Goal: Information Seeking & Learning: Learn about a topic

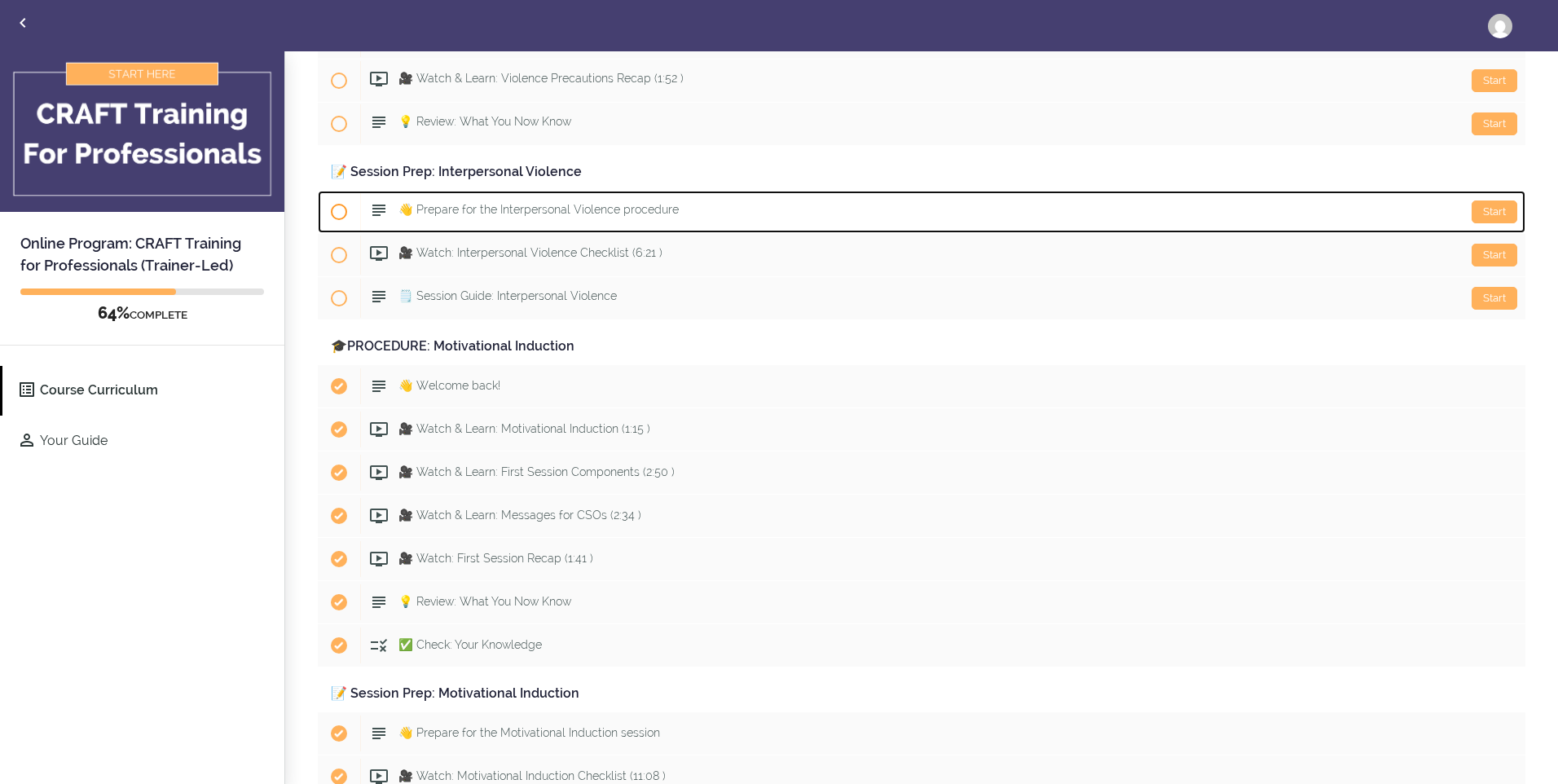
scroll to position [2117, 0]
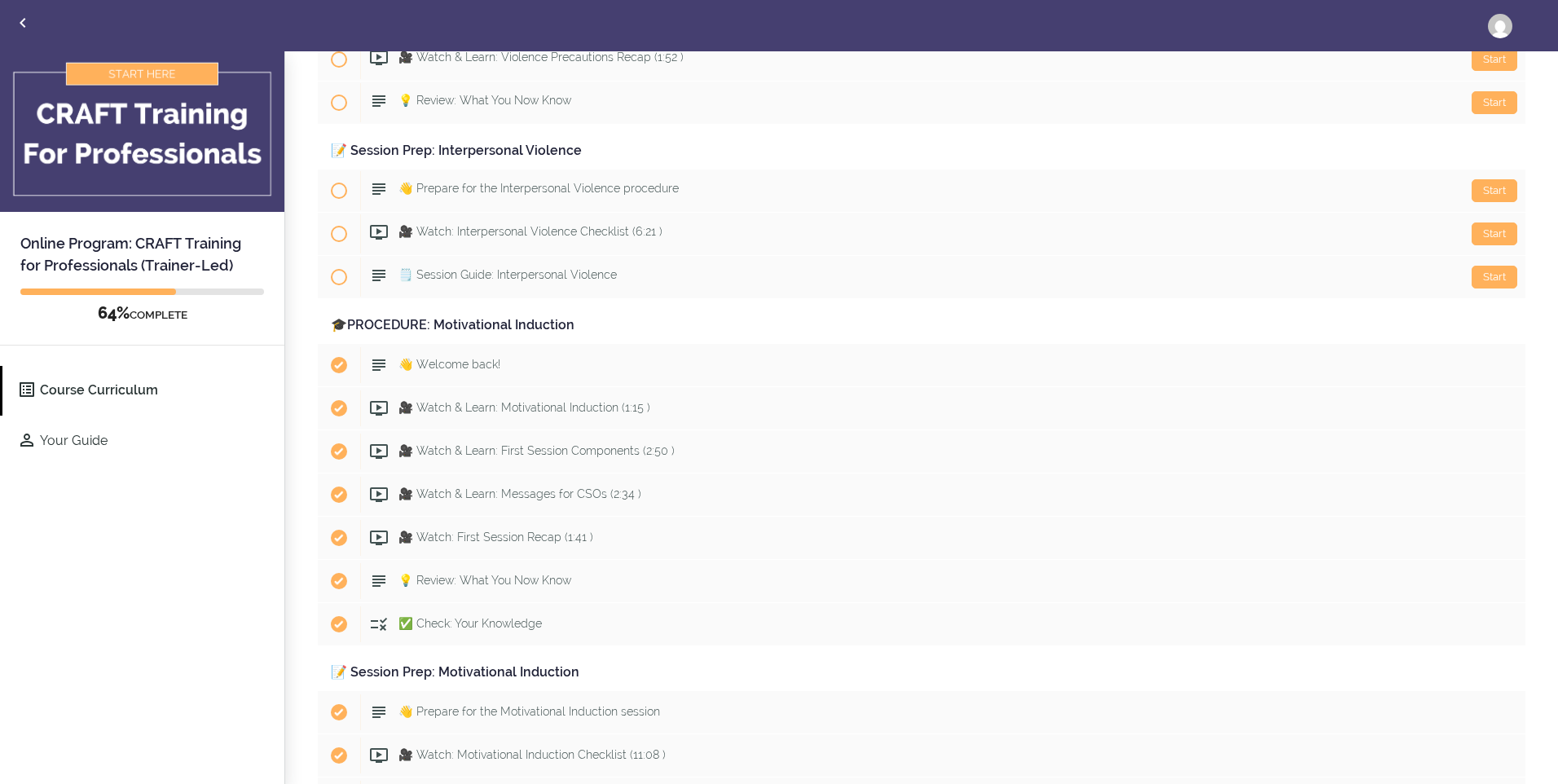
drag, startPoint x: 796, startPoint y: 450, endPoint x: 209, endPoint y: 544, distance: 594.5
click at [209, 544] on div "Online Program: CRAFT Training for Professionals (Trainer-Led) 64% COMPLETE Cou…" at bounding box center [142, 419] width 285 height 734
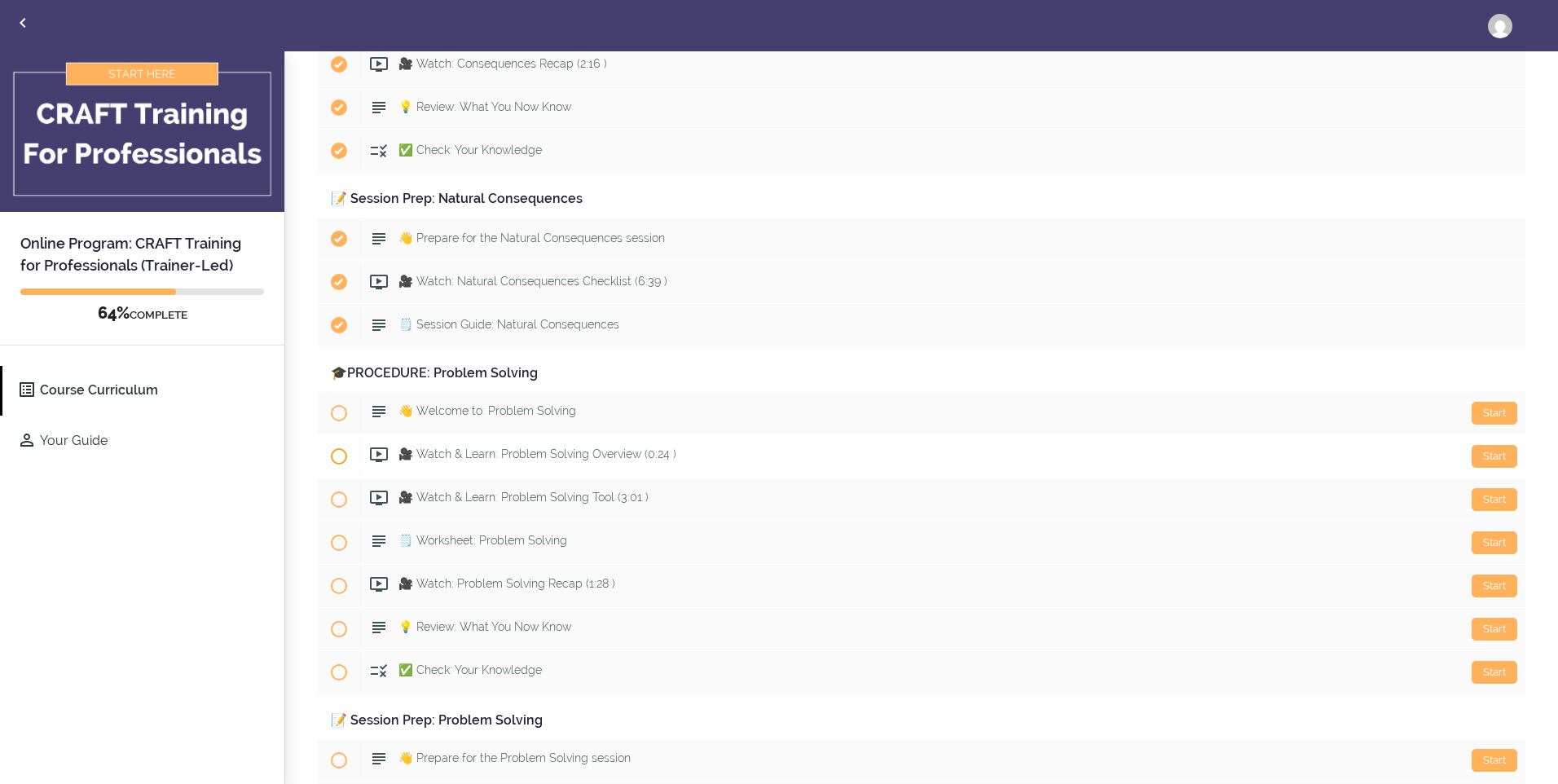
scroll to position [6516, 0]
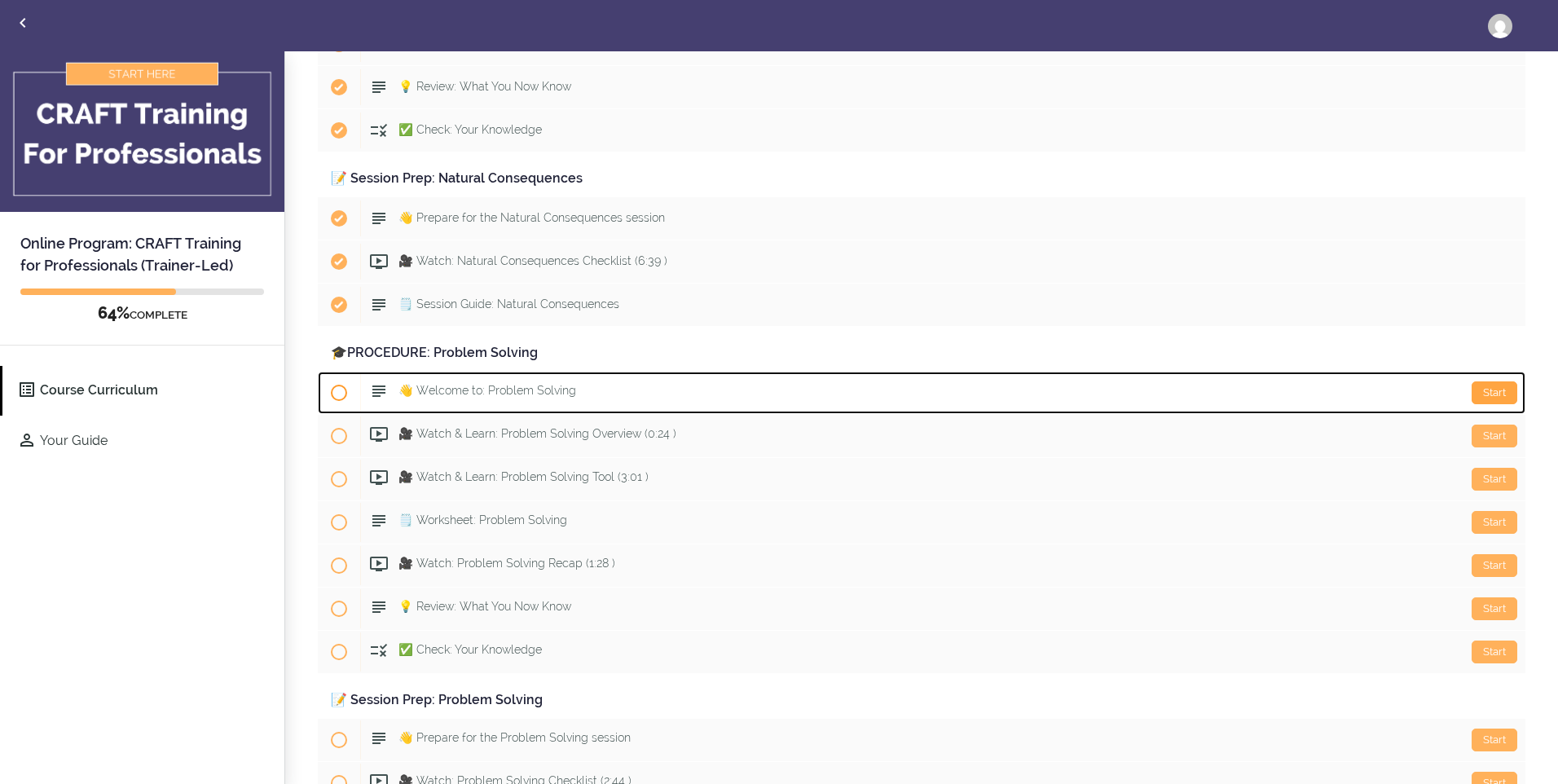
click at [1479, 391] on div "Start" at bounding box center [1494, 392] width 46 height 22
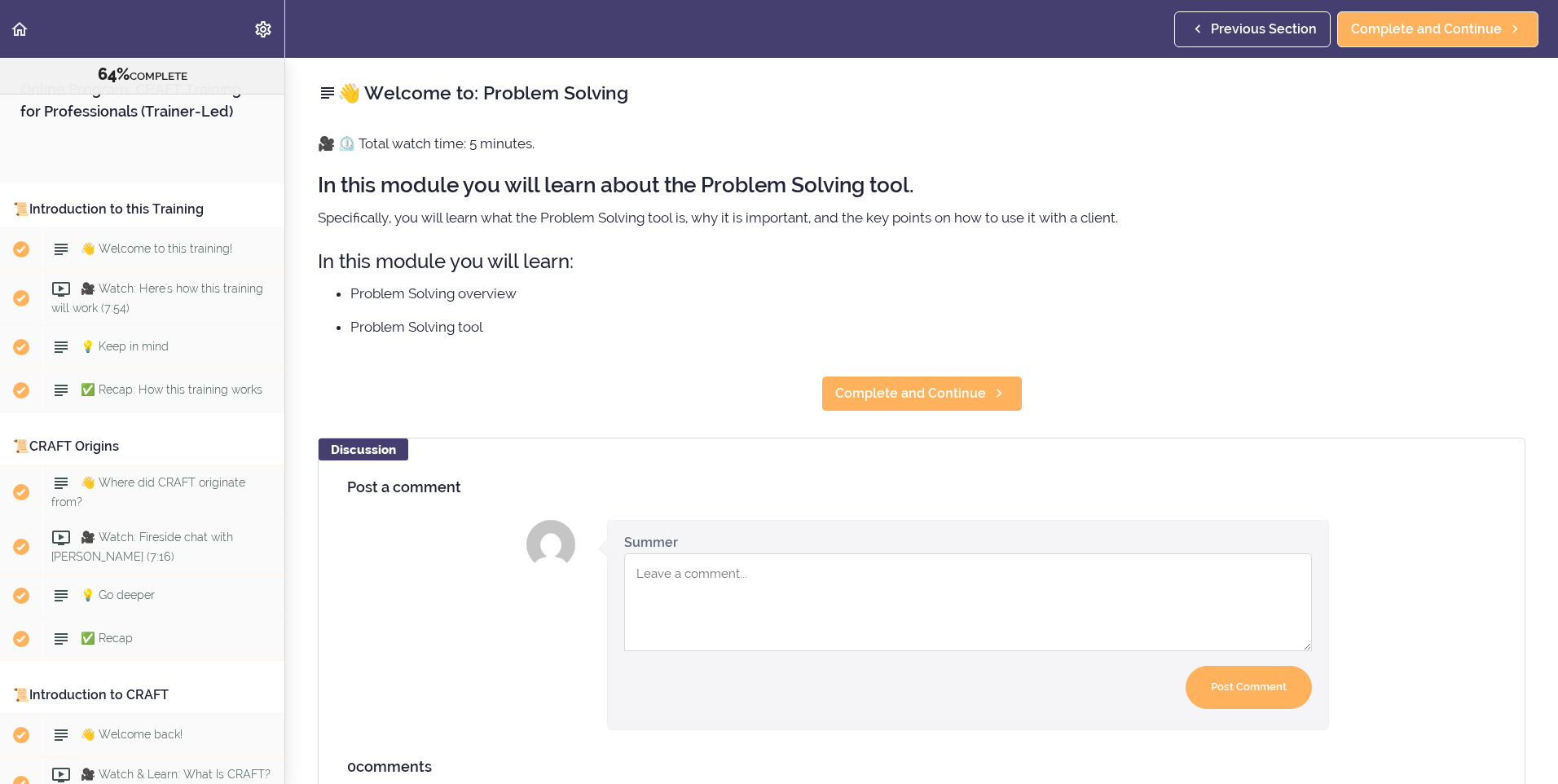
scroll to position [8194, 0]
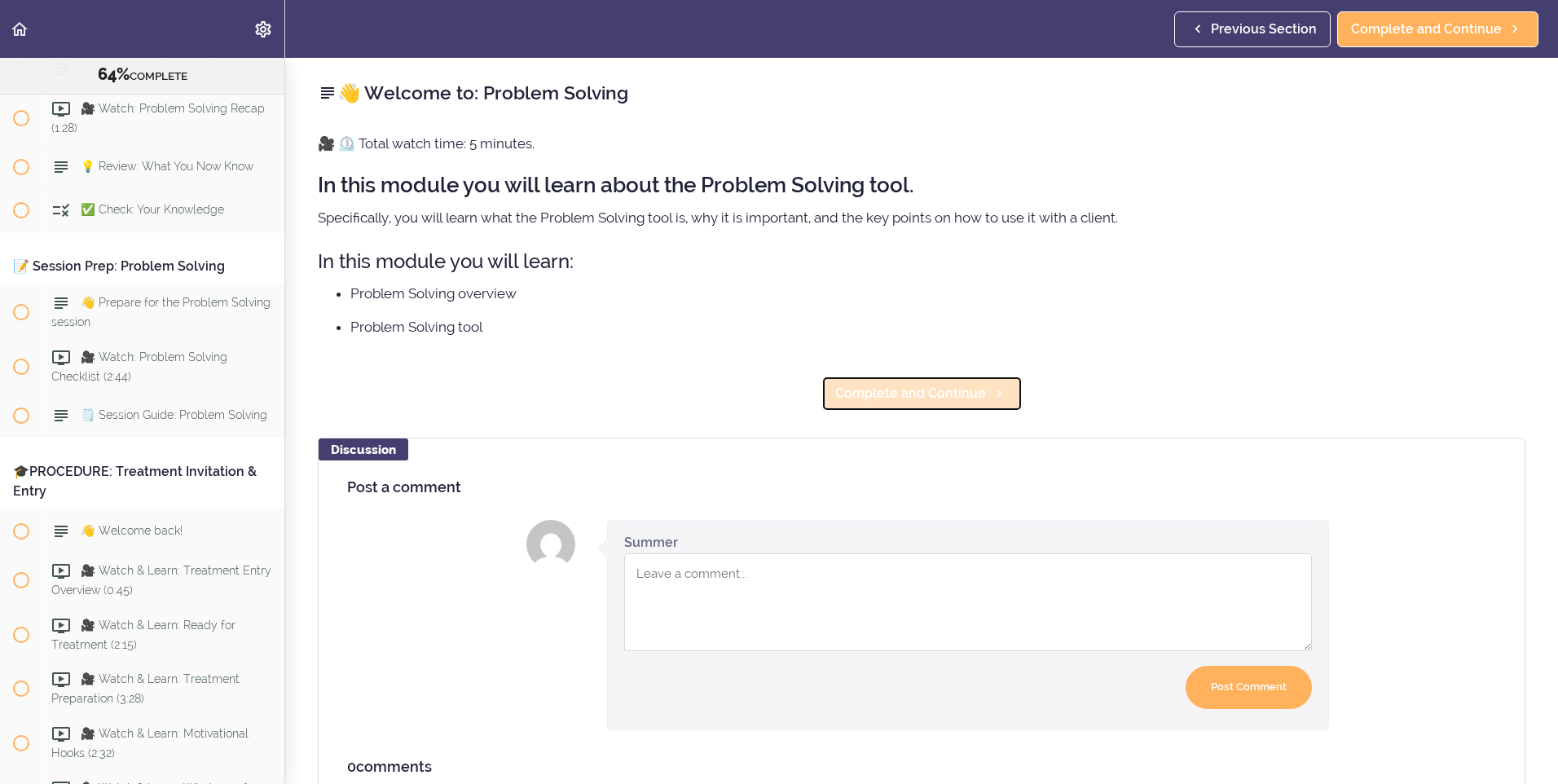
click at [935, 395] on span "Complete and Continue" at bounding box center [909, 393] width 150 height 20
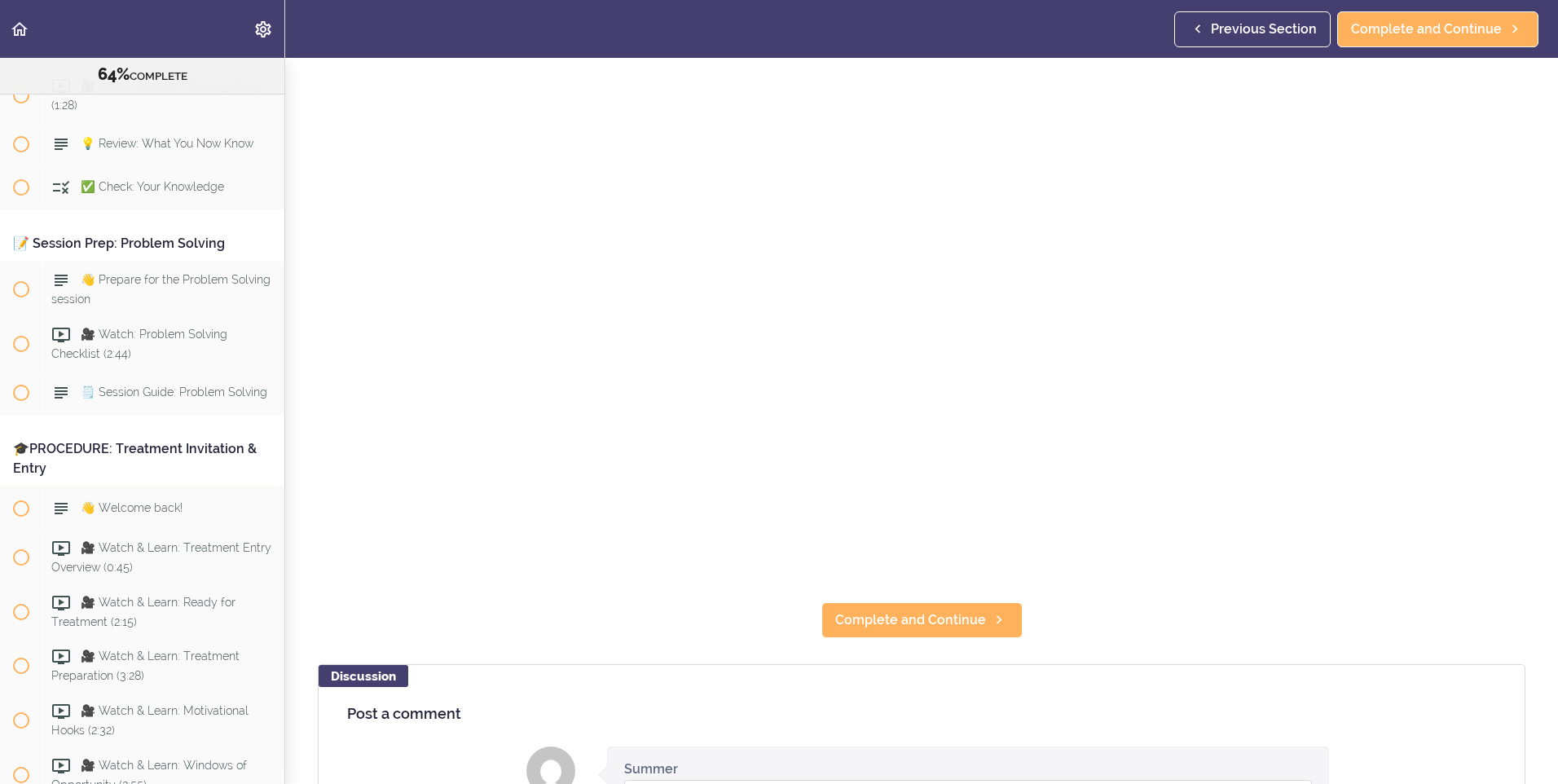
scroll to position [245, 0]
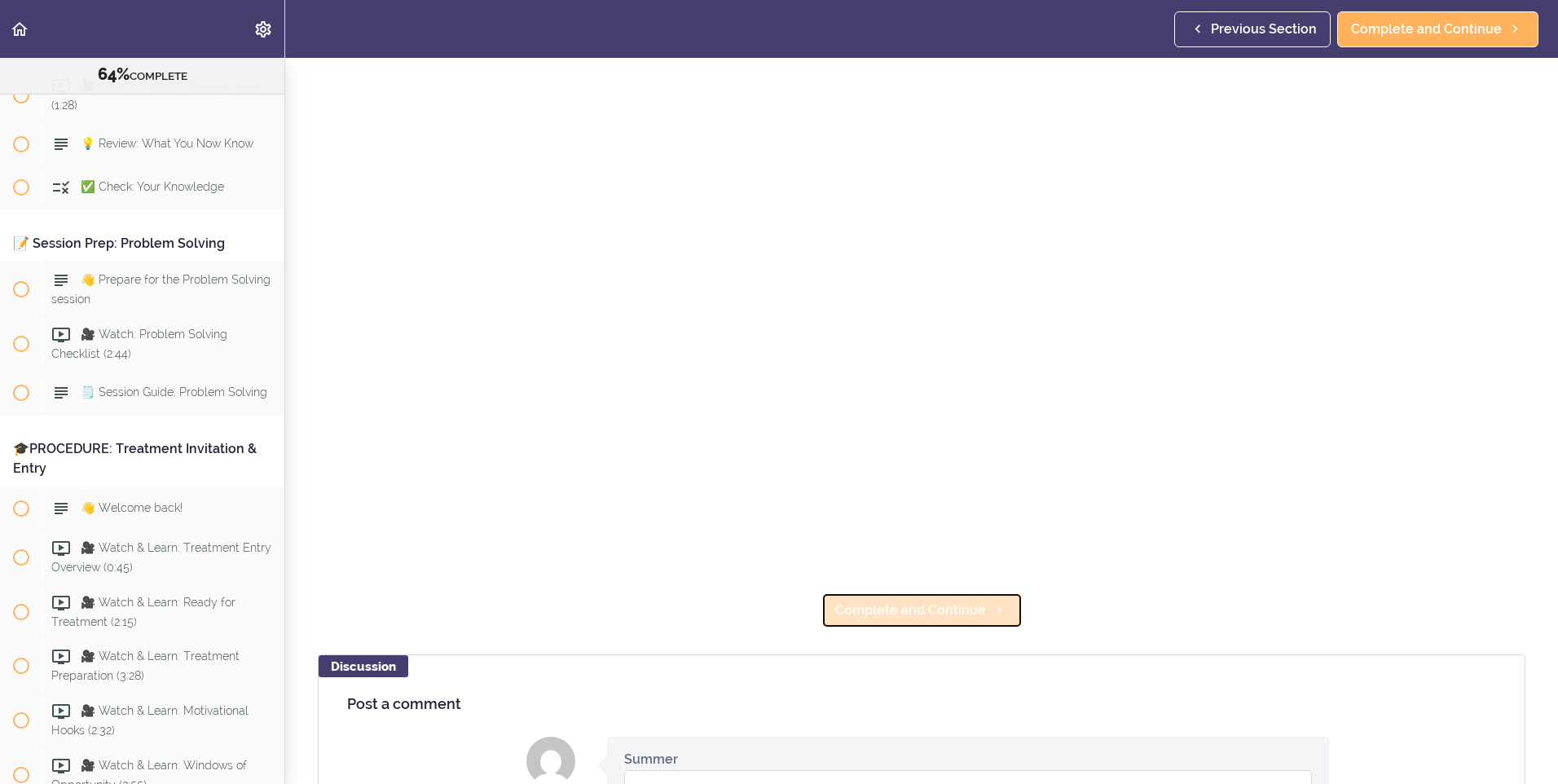
click at [945, 605] on span "Complete and Continue" at bounding box center [909, 609] width 150 height 20
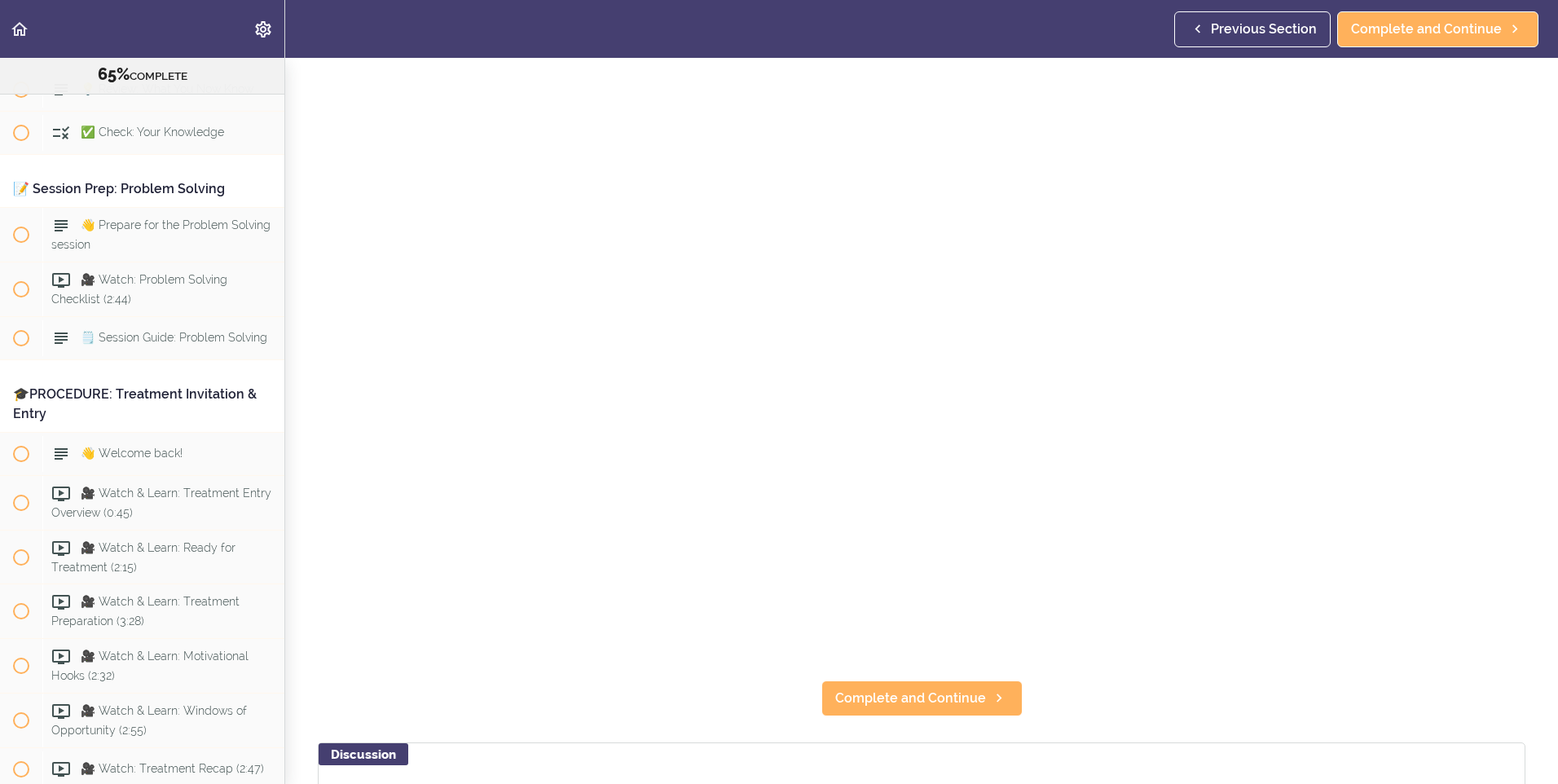
scroll to position [163, 0]
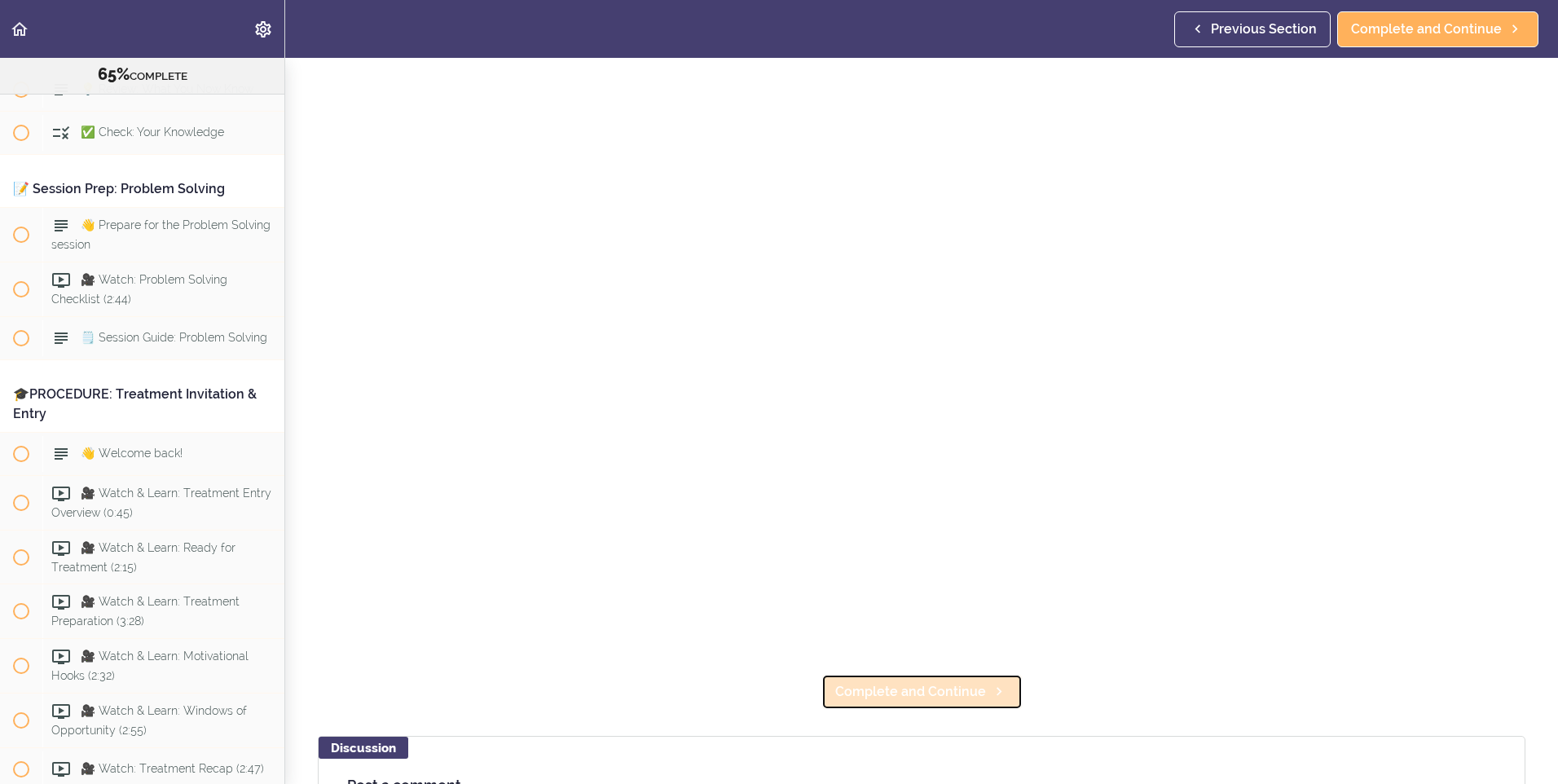
click at [865, 682] on span "Complete and Continue" at bounding box center [909, 691] width 150 height 20
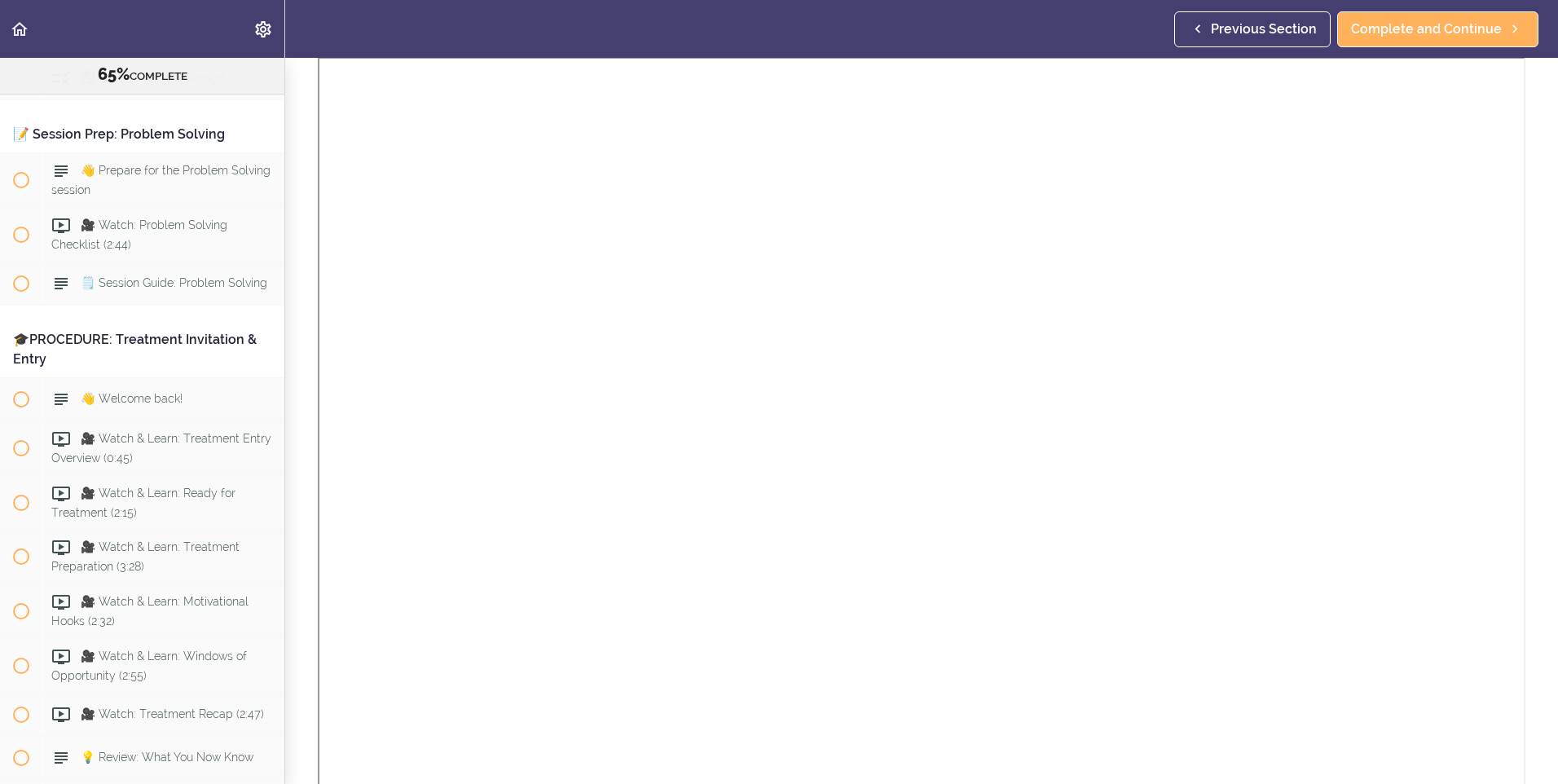
scroll to position [407, 0]
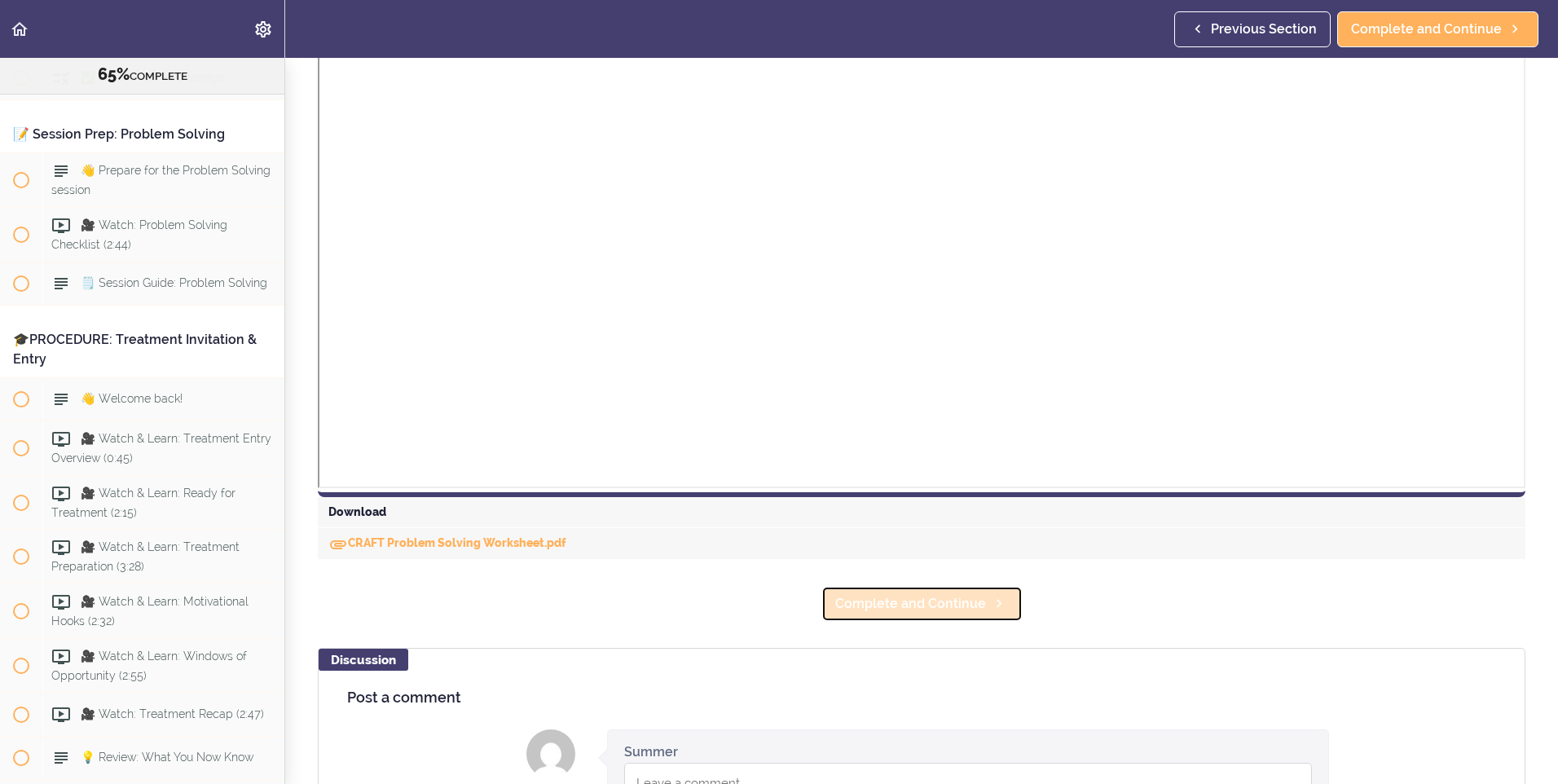
click at [894, 604] on span "Complete and Continue" at bounding box center [909, 603] width 150 height 20
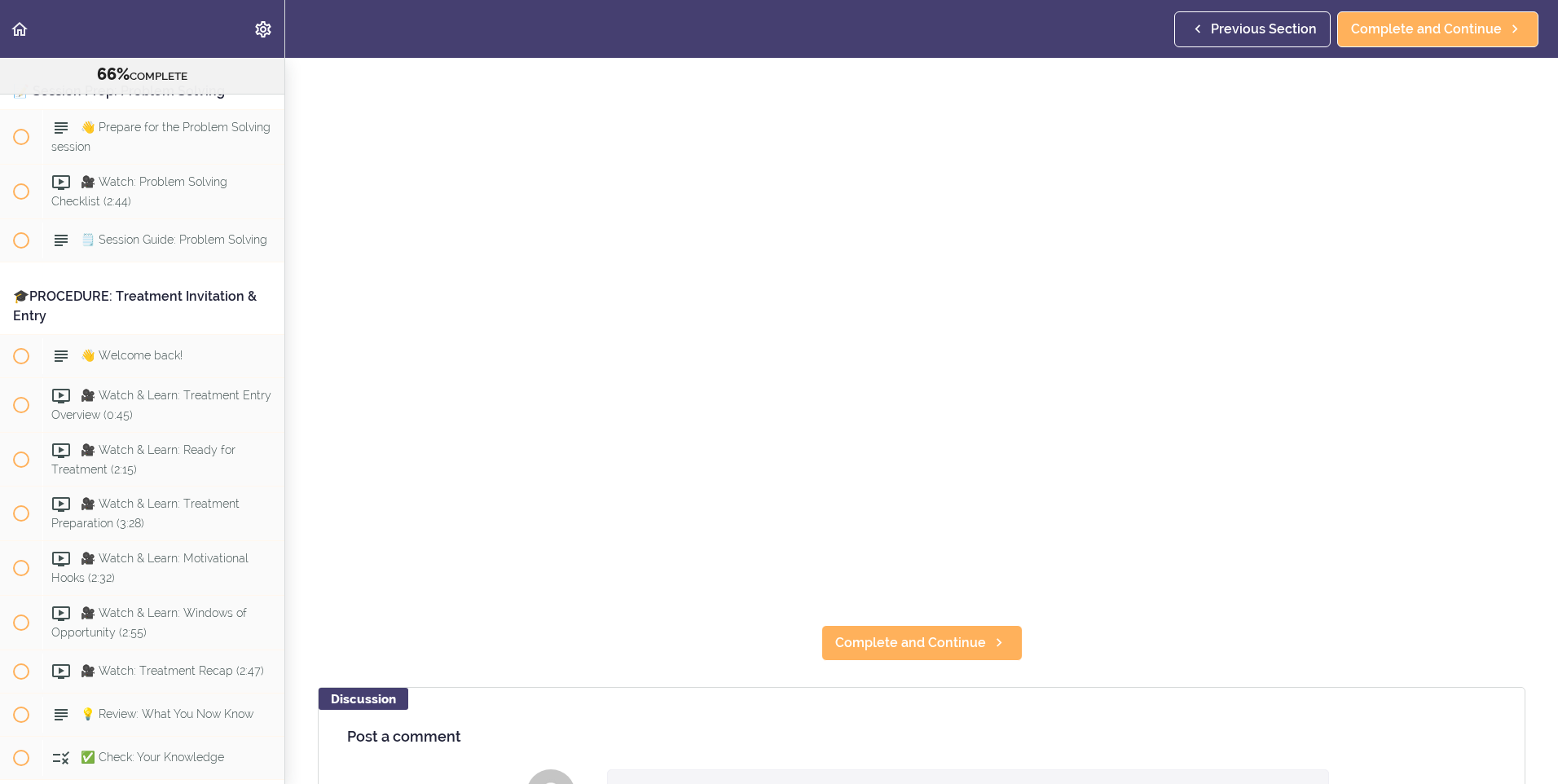
scroll to position [326, 0]
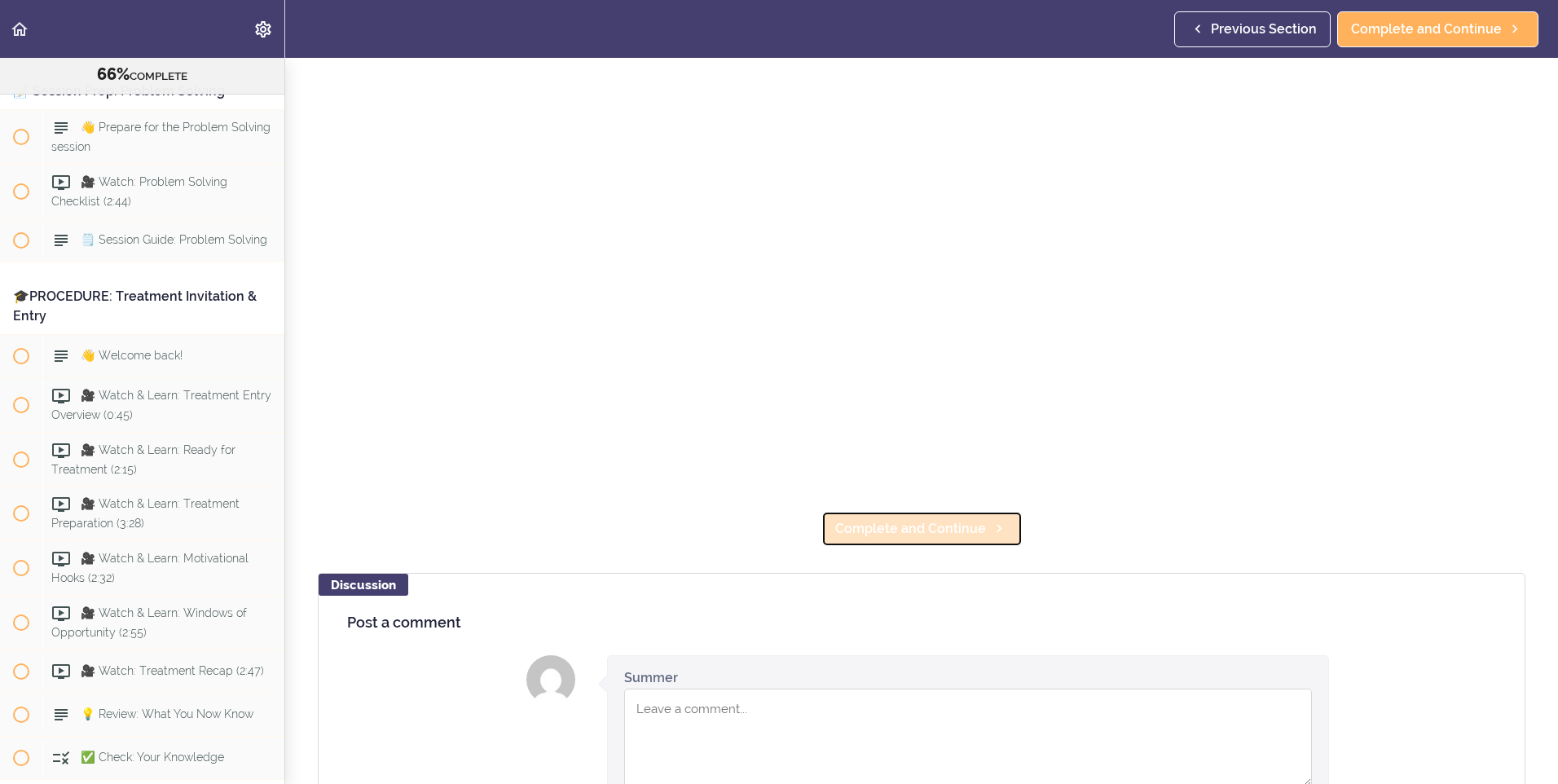
click at [969, 536] on link "Complete and Continue" at bounding box center [922, 529] width 201 height 36
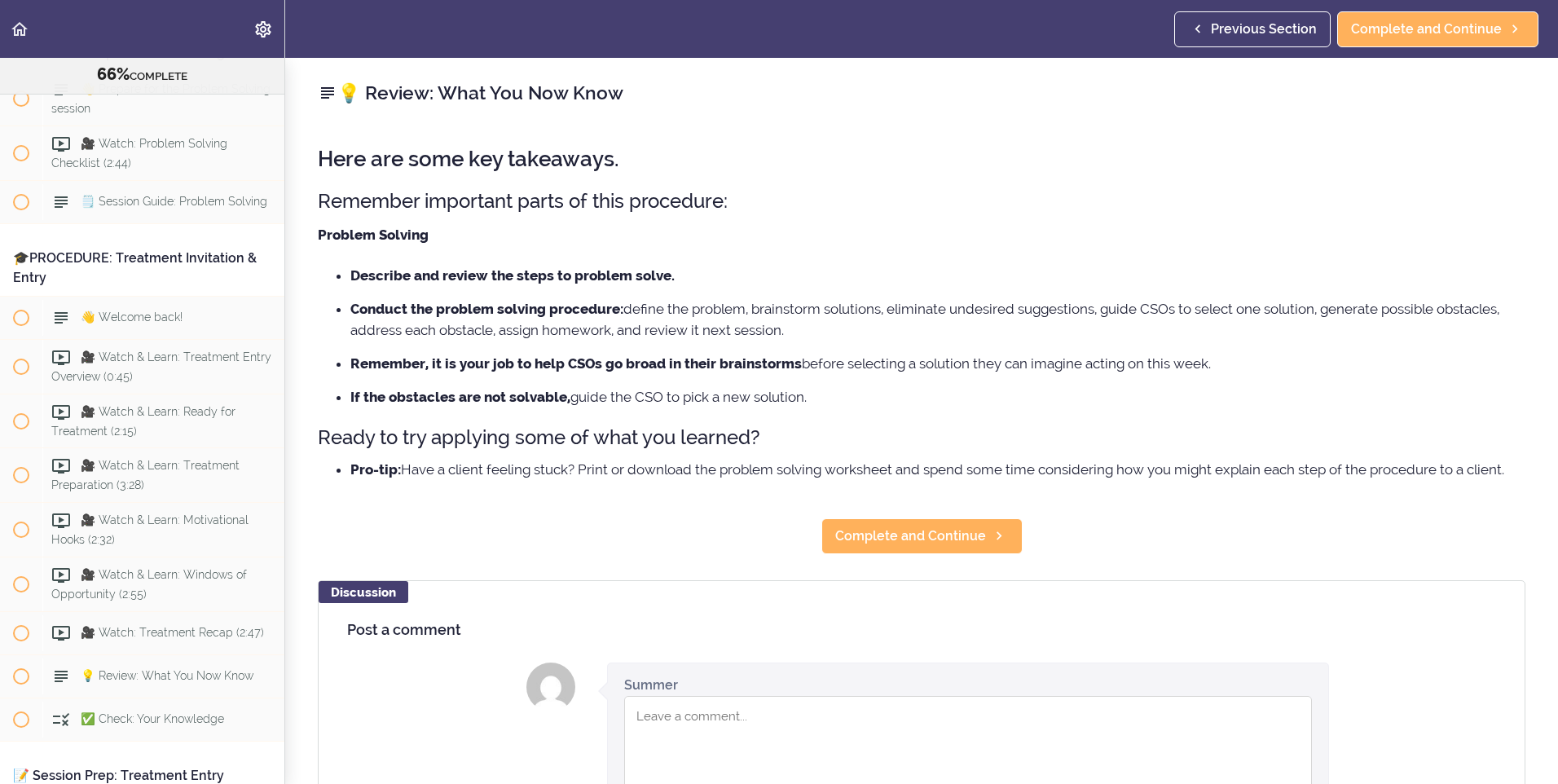
scroll to position [8423, 0]
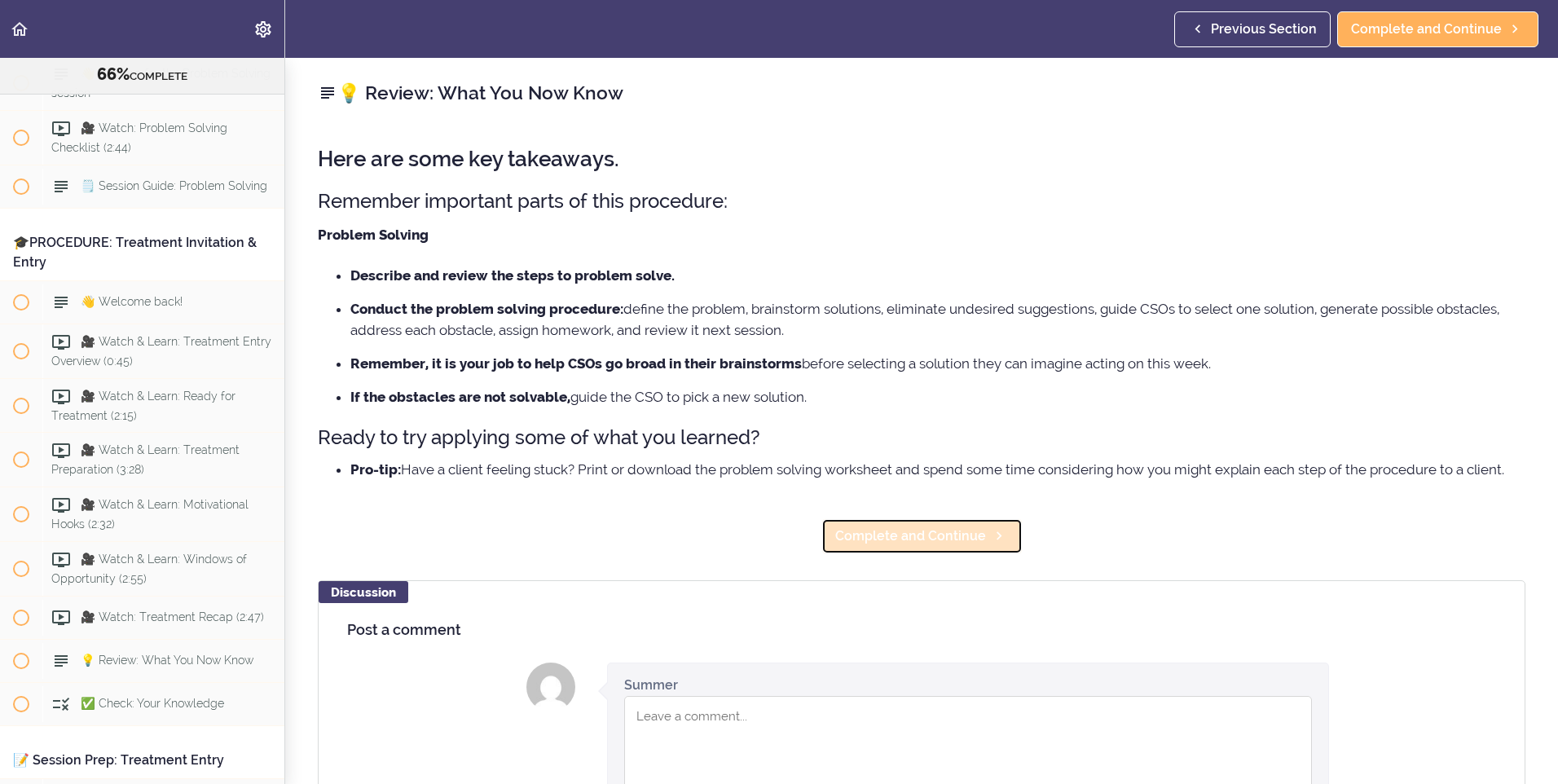
click at [968, 538] on span "Complete and Continue" at bounding box center [909, 535] width 150 height 20
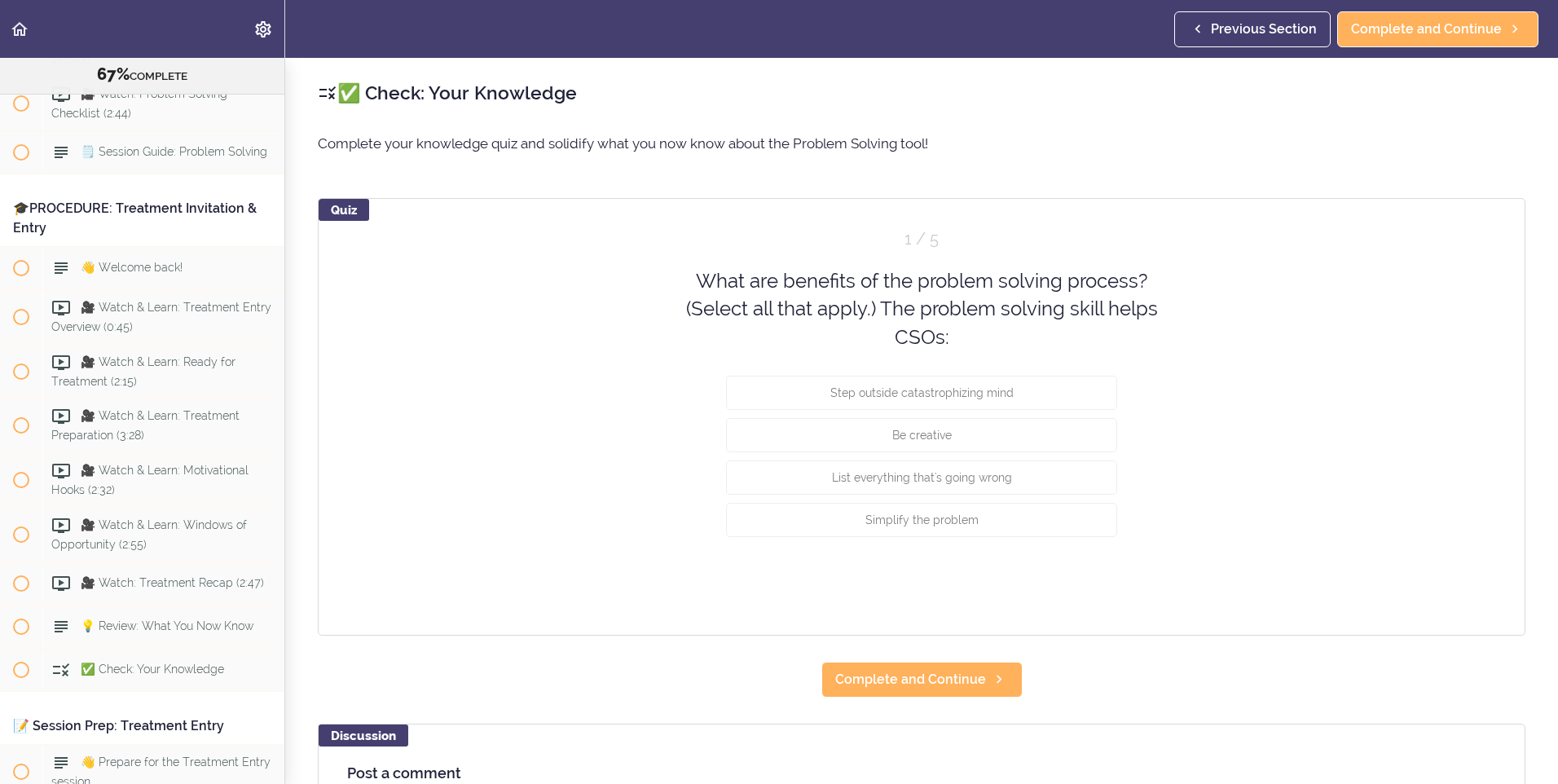
scroll to position [8466, 0]
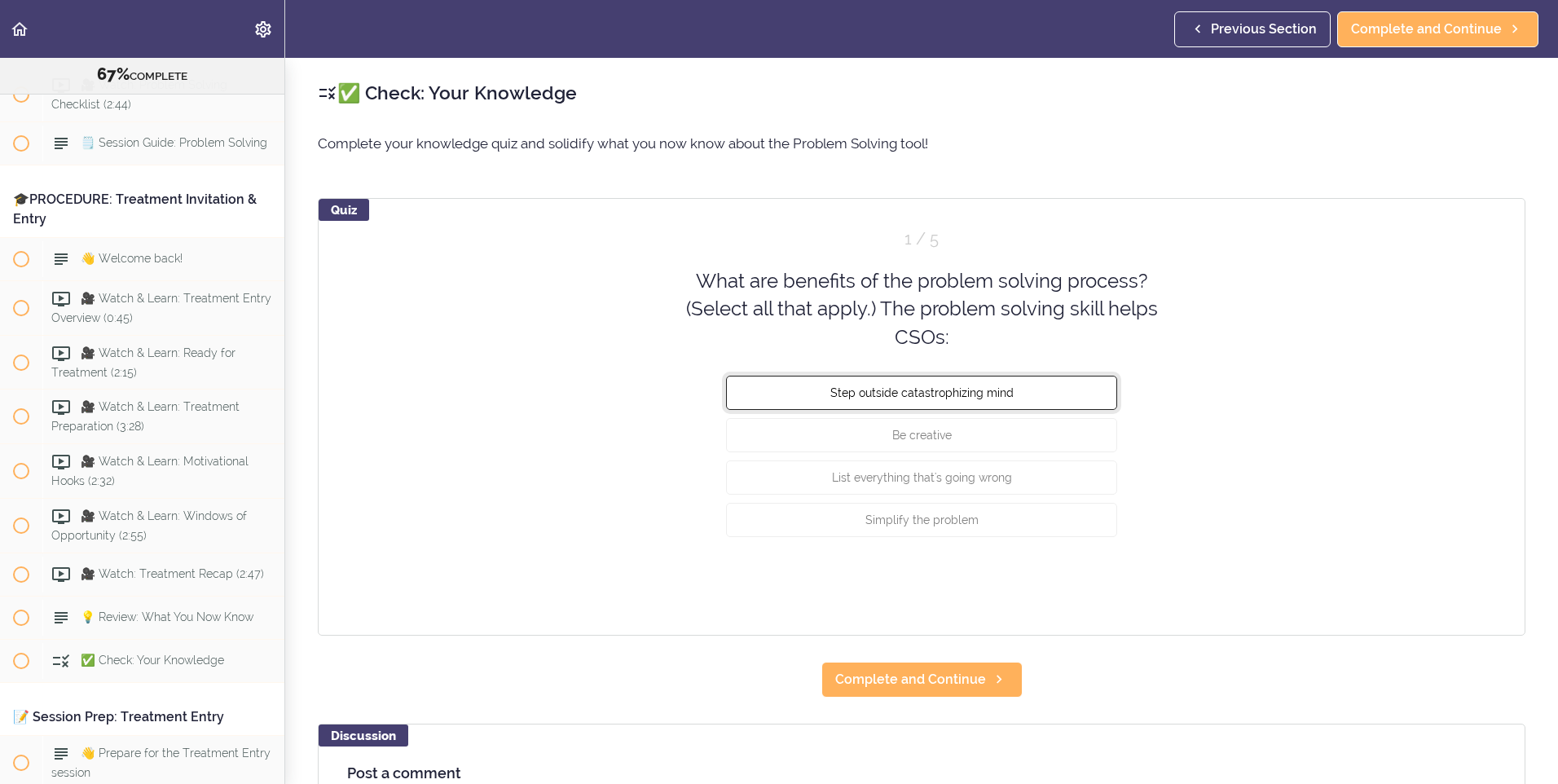
click at [1036, 386] on button "Step outside catastrophizing mind" at bounding box center [922, 392] width 391 height 35
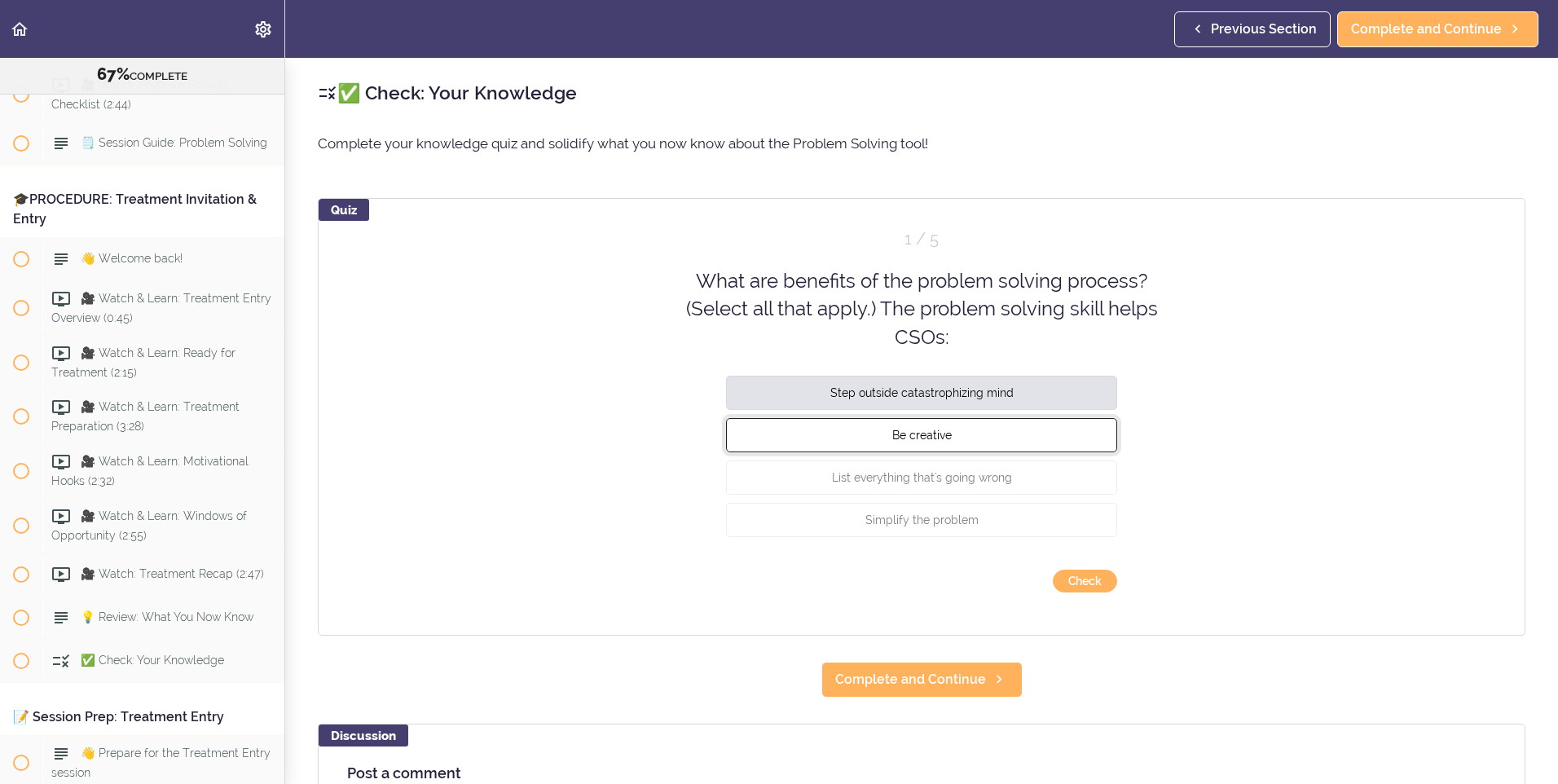
click at [988, 436] on button "Be creative" at bounding box center [922, 435] width 391 height 35
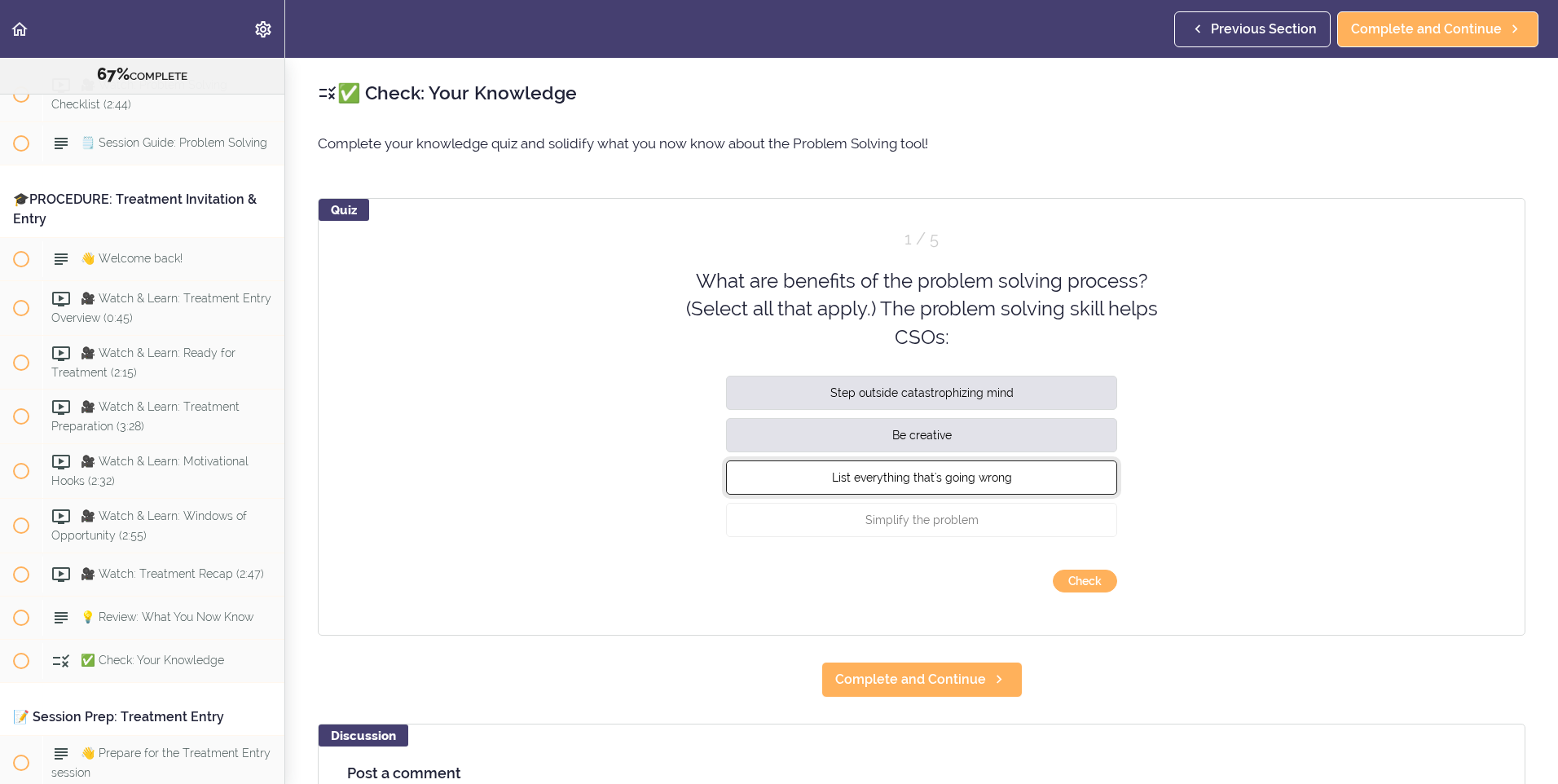
click at [1012, 478] on button "List everything that's going wrong" at bounding box center [922, 477] width 391 height 35
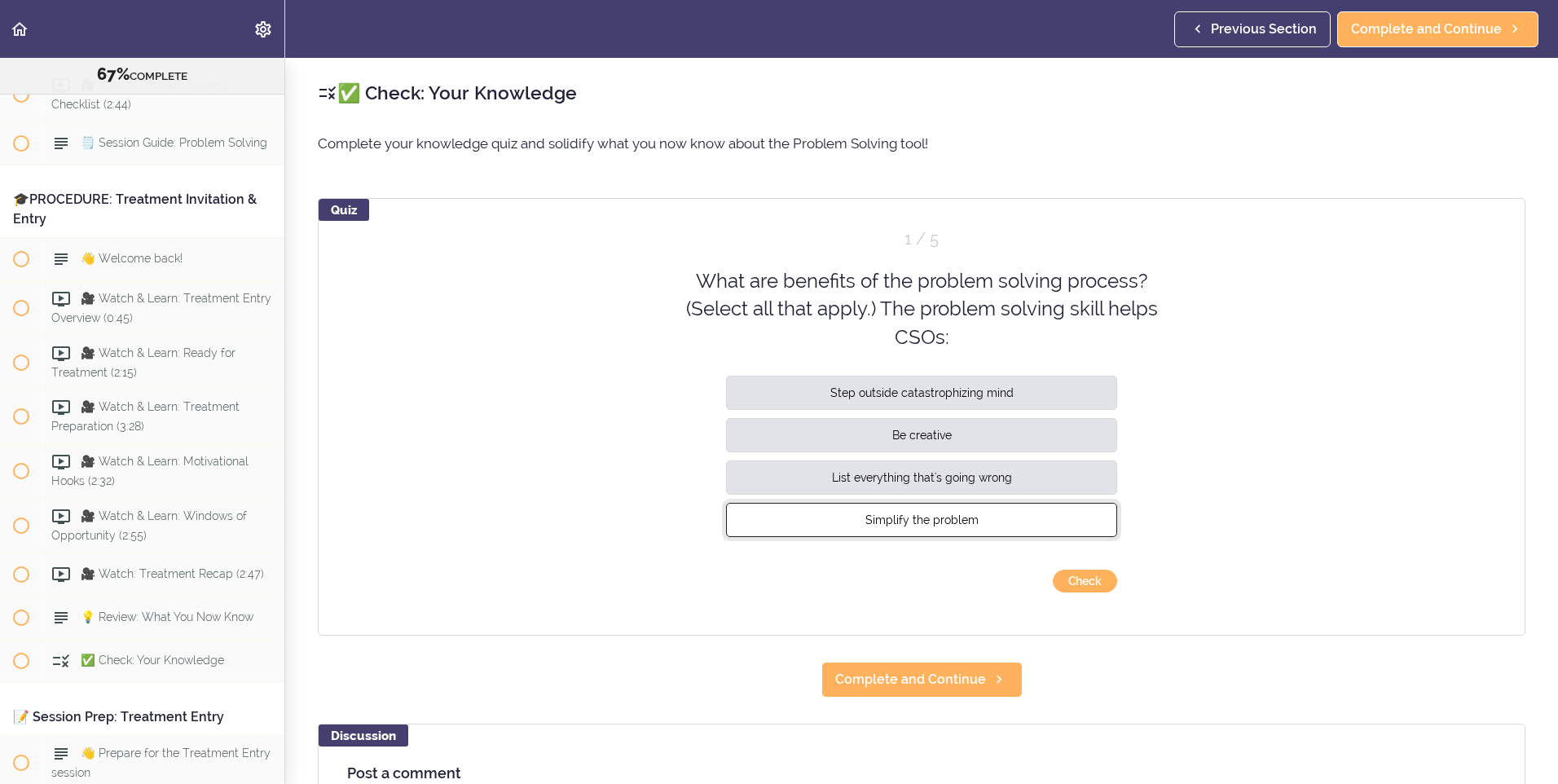
click at [994, 523] on button "Simplify the problem" at bounding box center [922, 520] width 391 height 35
click at [1099, 580] on button "Check" at bounding box center [1084, 580] width 64 height 22
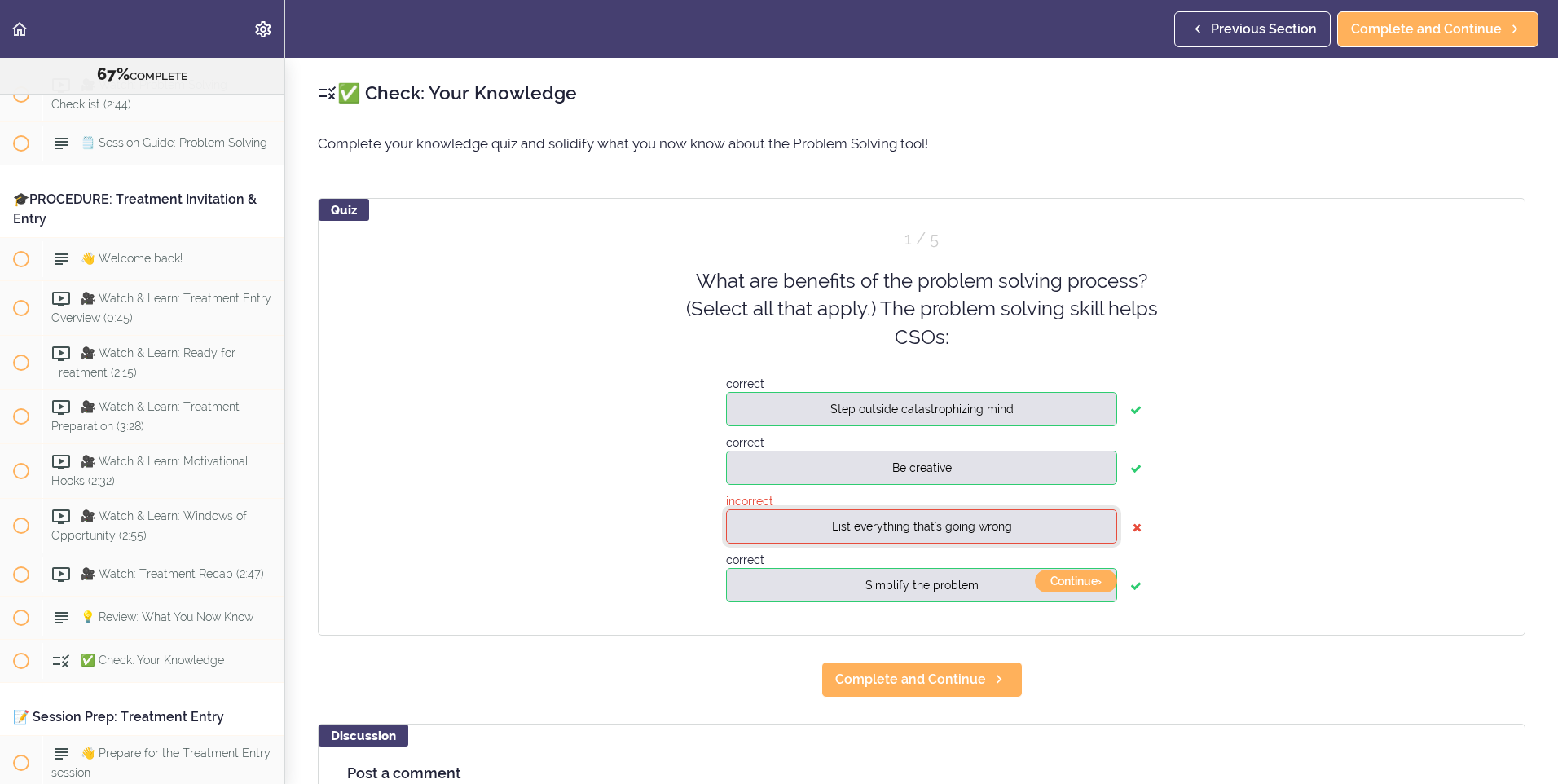
click at [944, 527] on span "List everything that's going wrong" at bounding box center [922, 526] width 180 height 13
click at [1081, 580] on button "Continue ›" at bounding box center [1076, 580] width 82 height 22
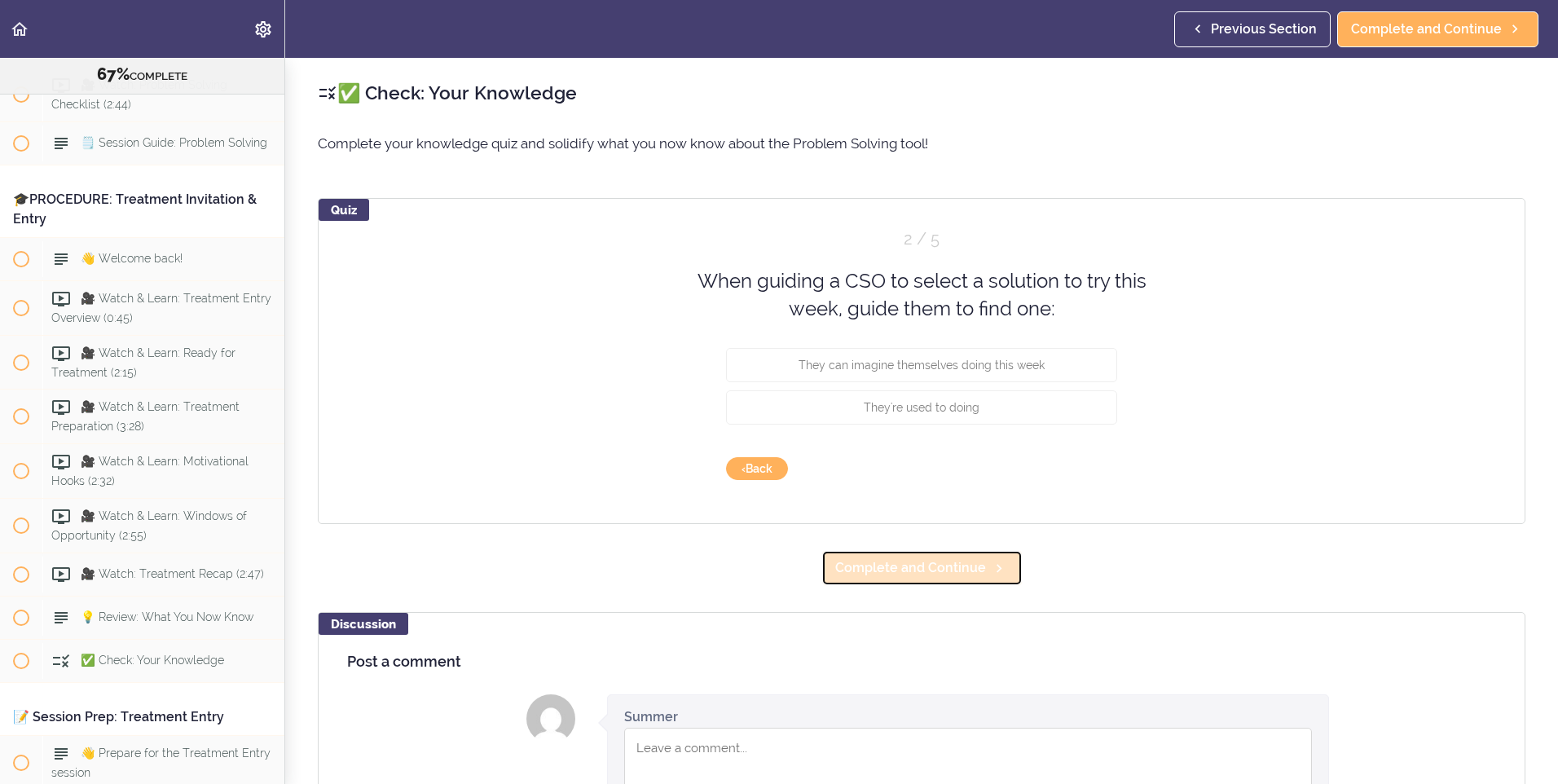
click at [934, 567] on span "Complete and Continue" at bounding box center [909, 567] width 150 height 20
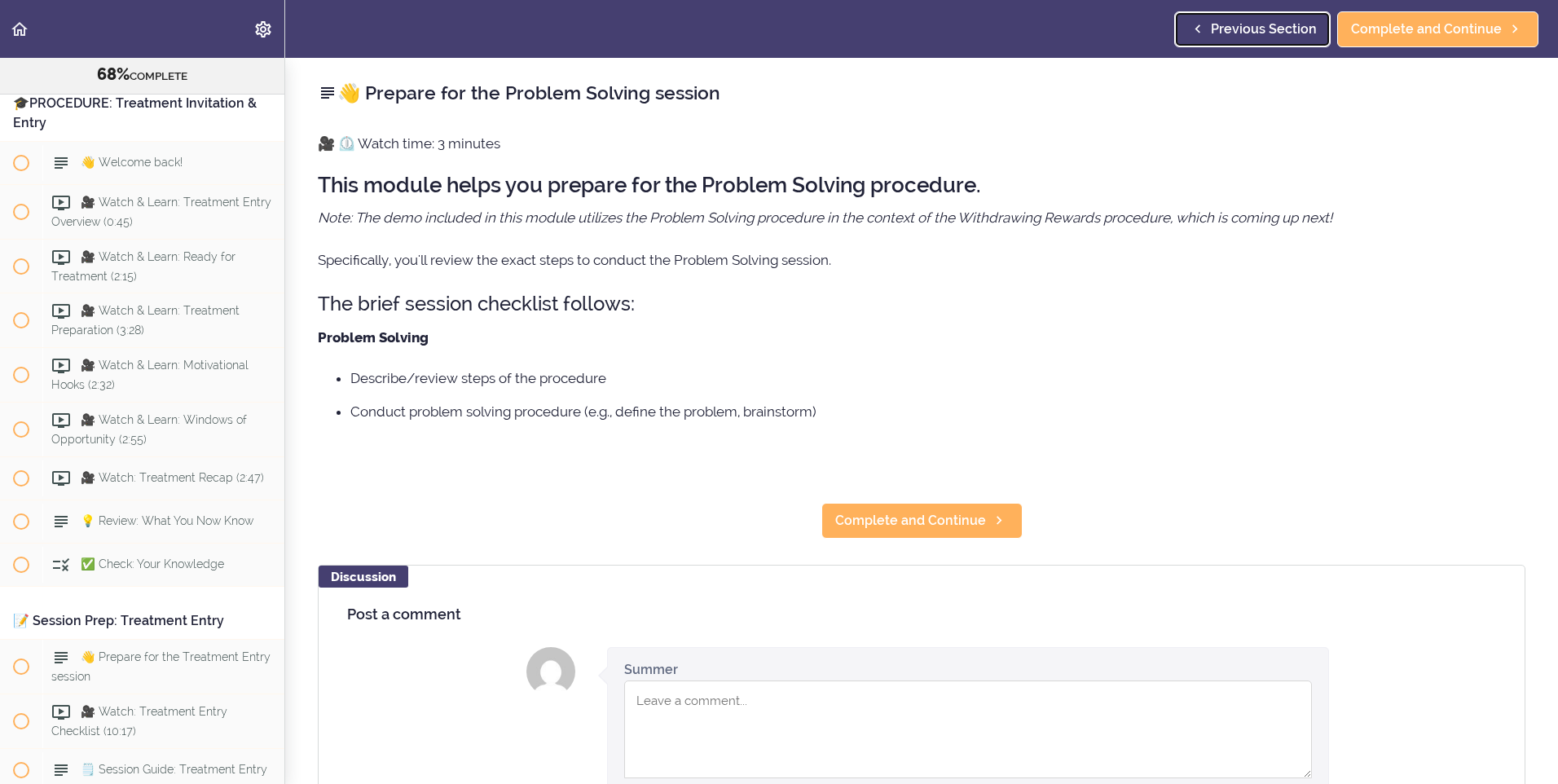
click at [1304, 21] on span "Previous Section" at bounding box center [1263, 29] width 106 height 20
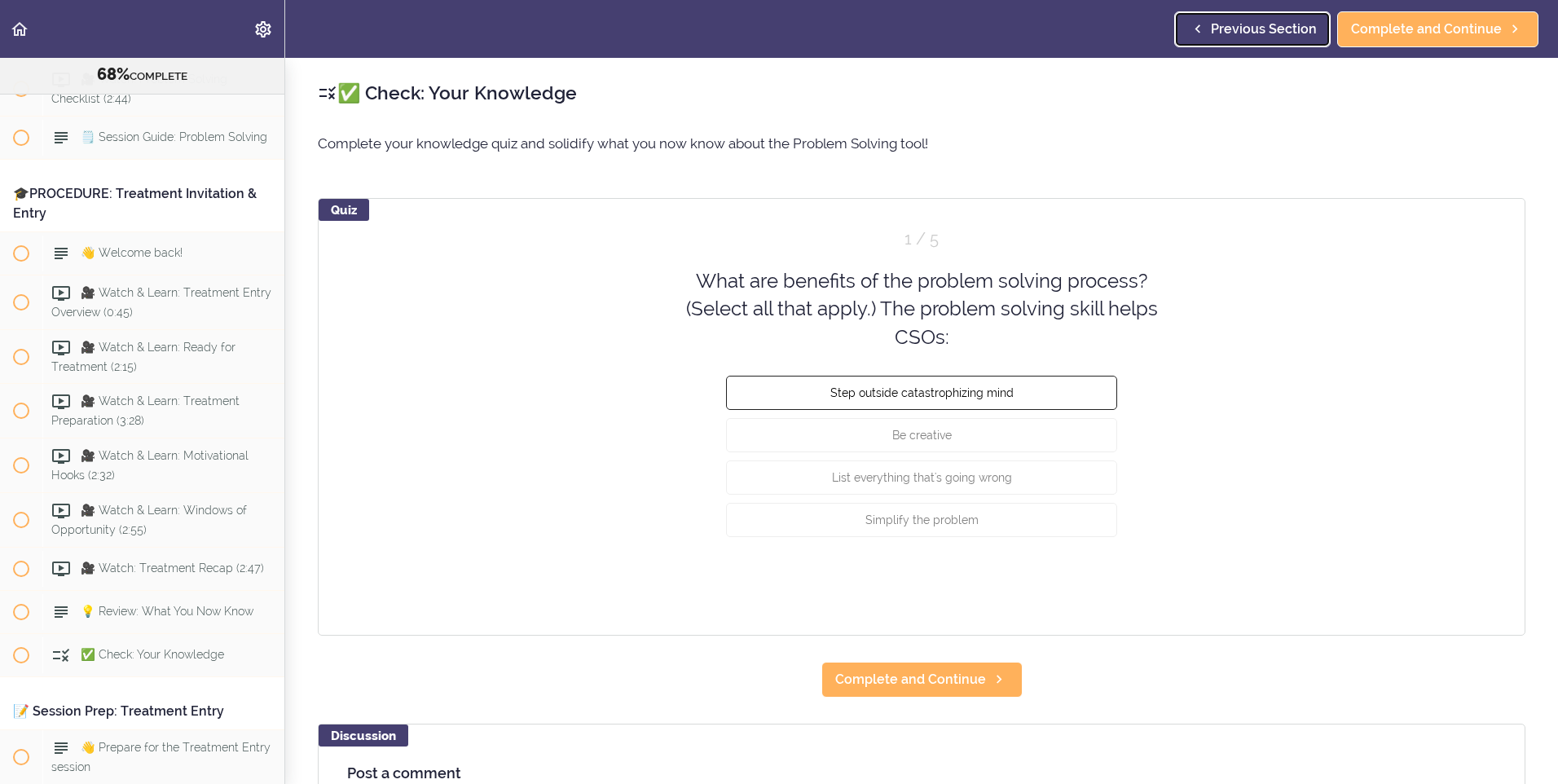
scroll to position [8466, 0]
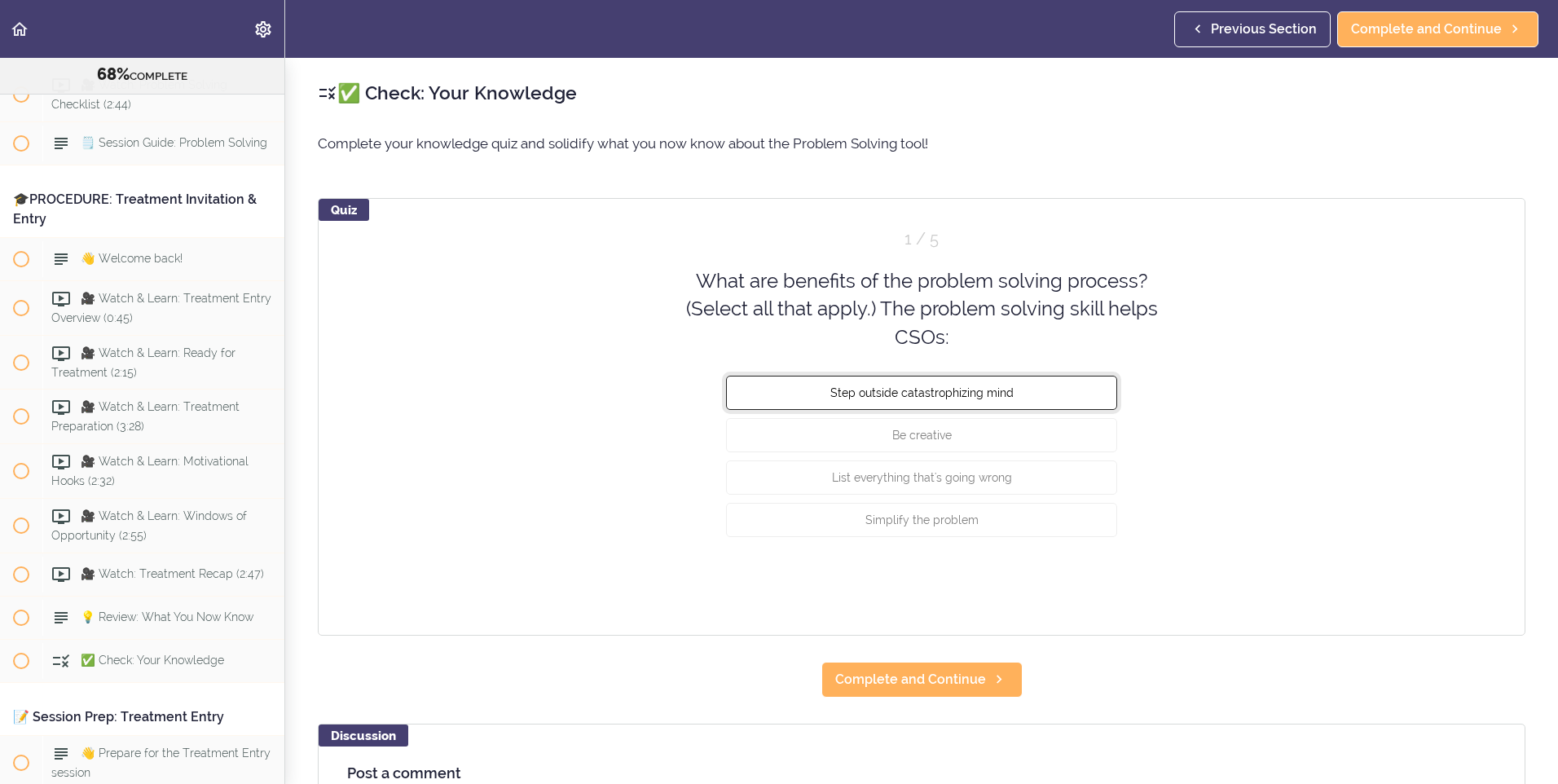
click at [997, 386] on span "Step outside catastrophizing mind" at bounding box center [922, 392] width 183 height 13
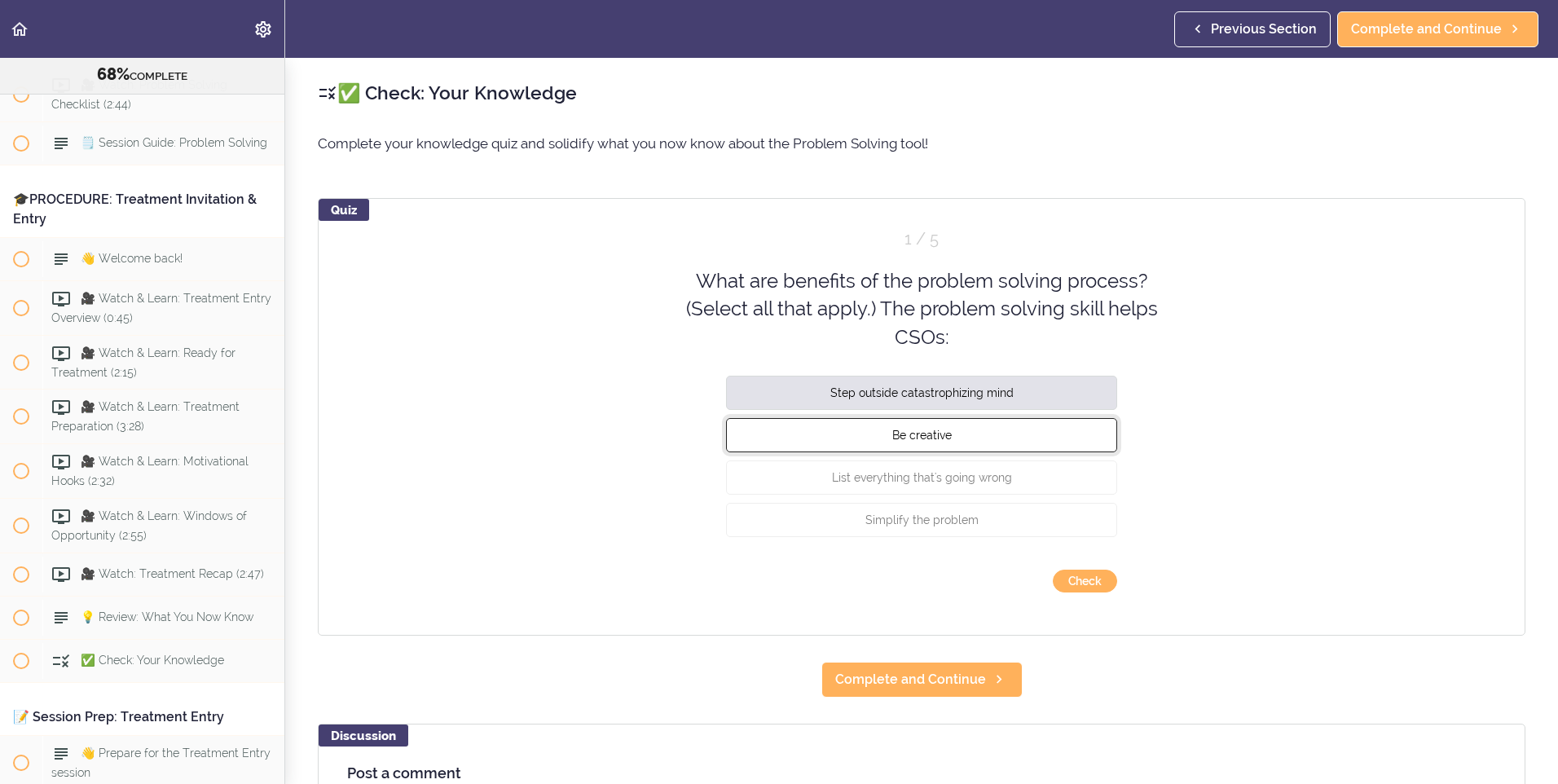
click at [1002, 434] on button "Be creative" at bounding box center [922, 435] width 391 height 35
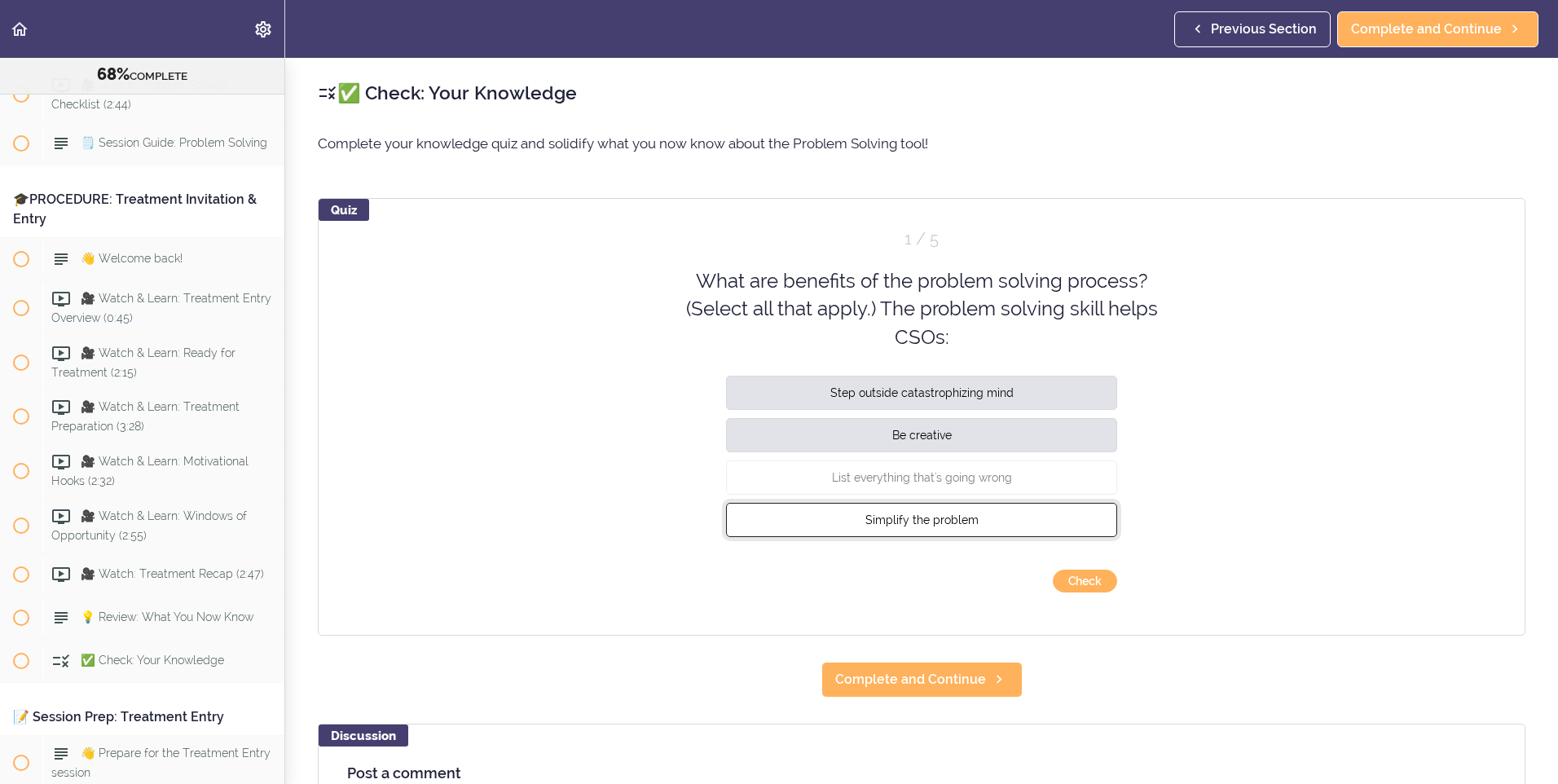
click at [1005, 523] on button "Simplify the problem" at bounding box center [922, 520] width 391 height 35
click at [1106, 585] on button "Check" at bounding box center [1084, 580] width 64 height 22
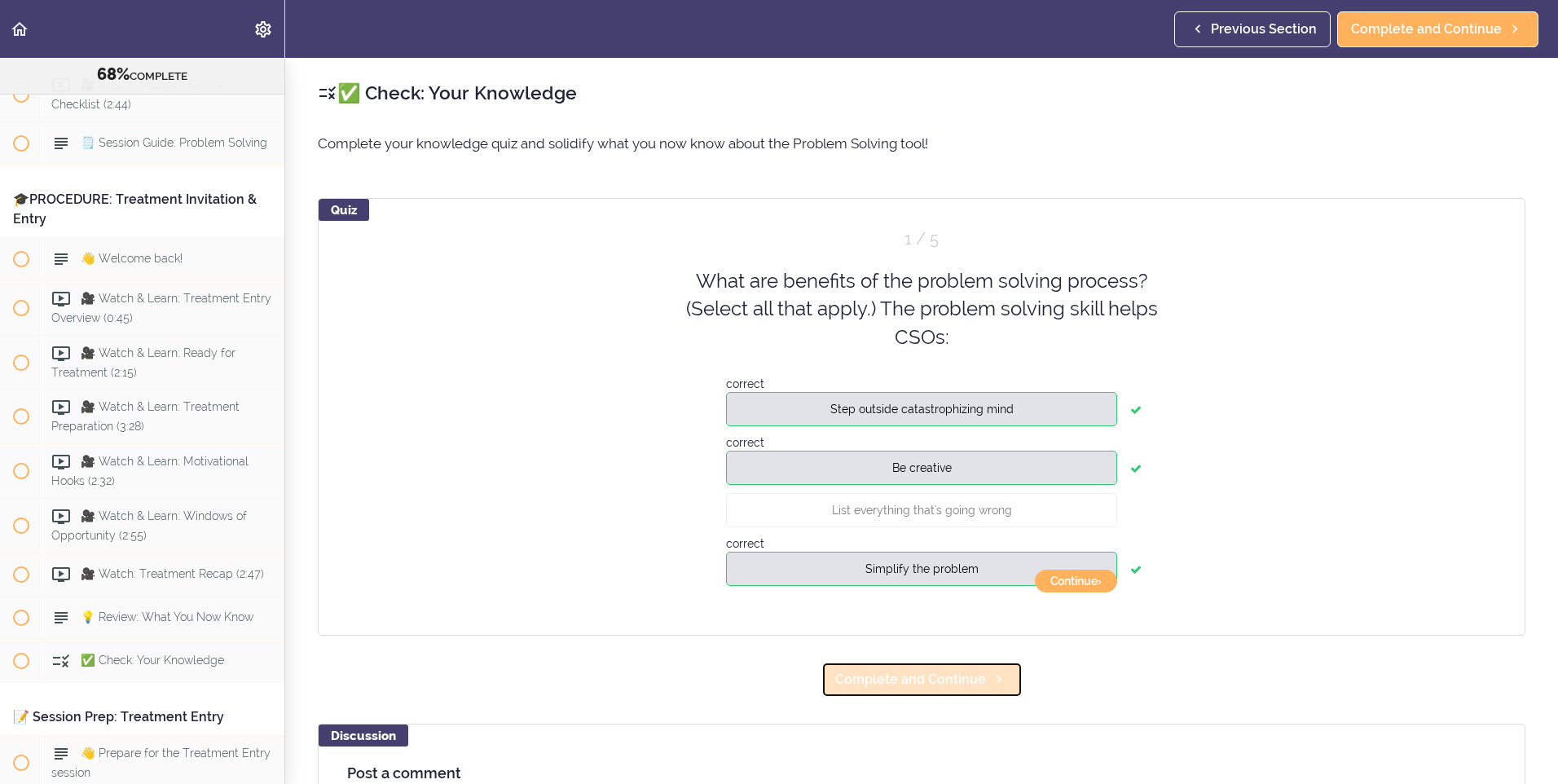
click at [969, 675] on span "Complete and Continue" at bounding box center [909, 679] width 150 height 20
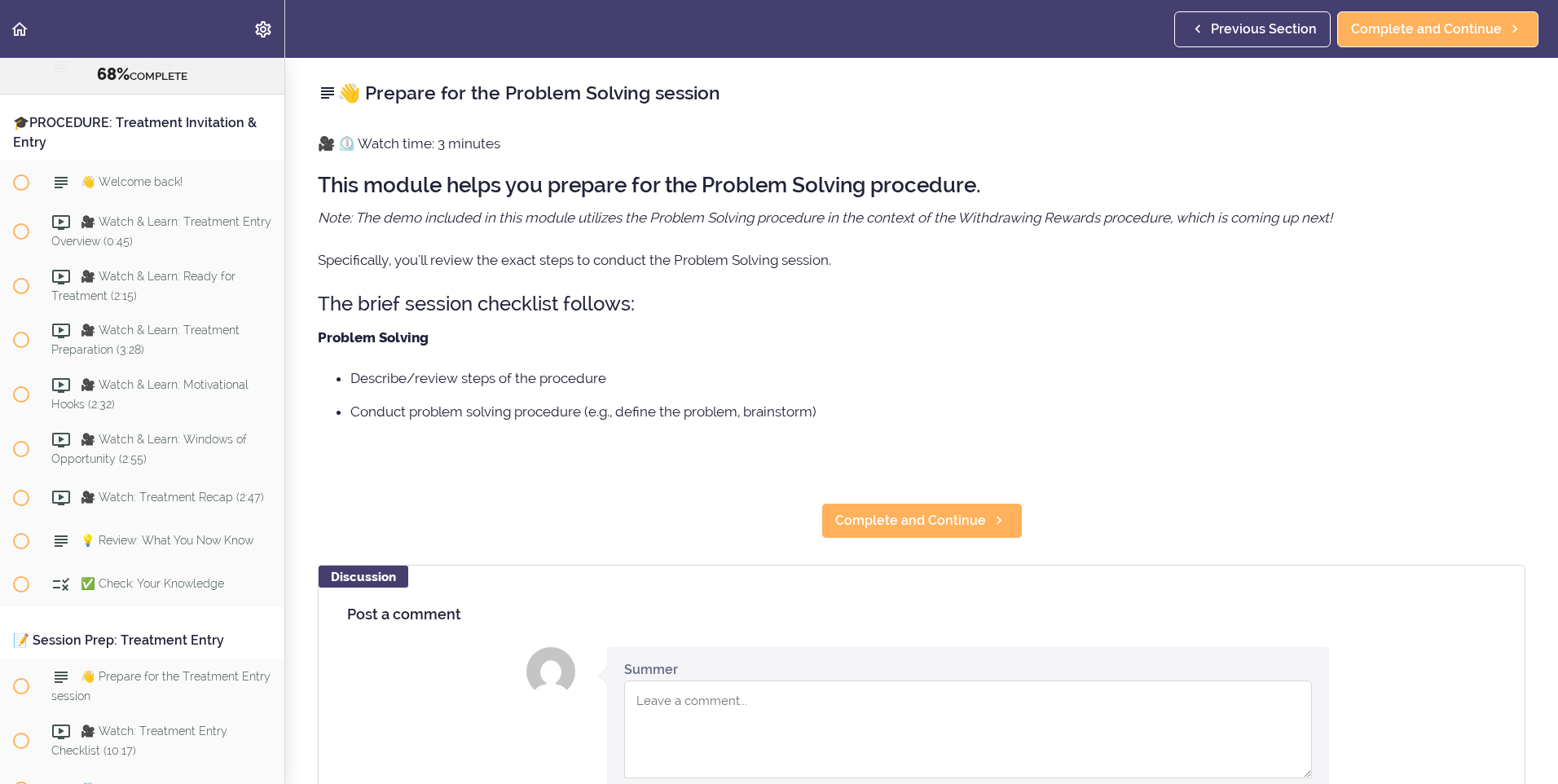
scroll to position [8562, 0]
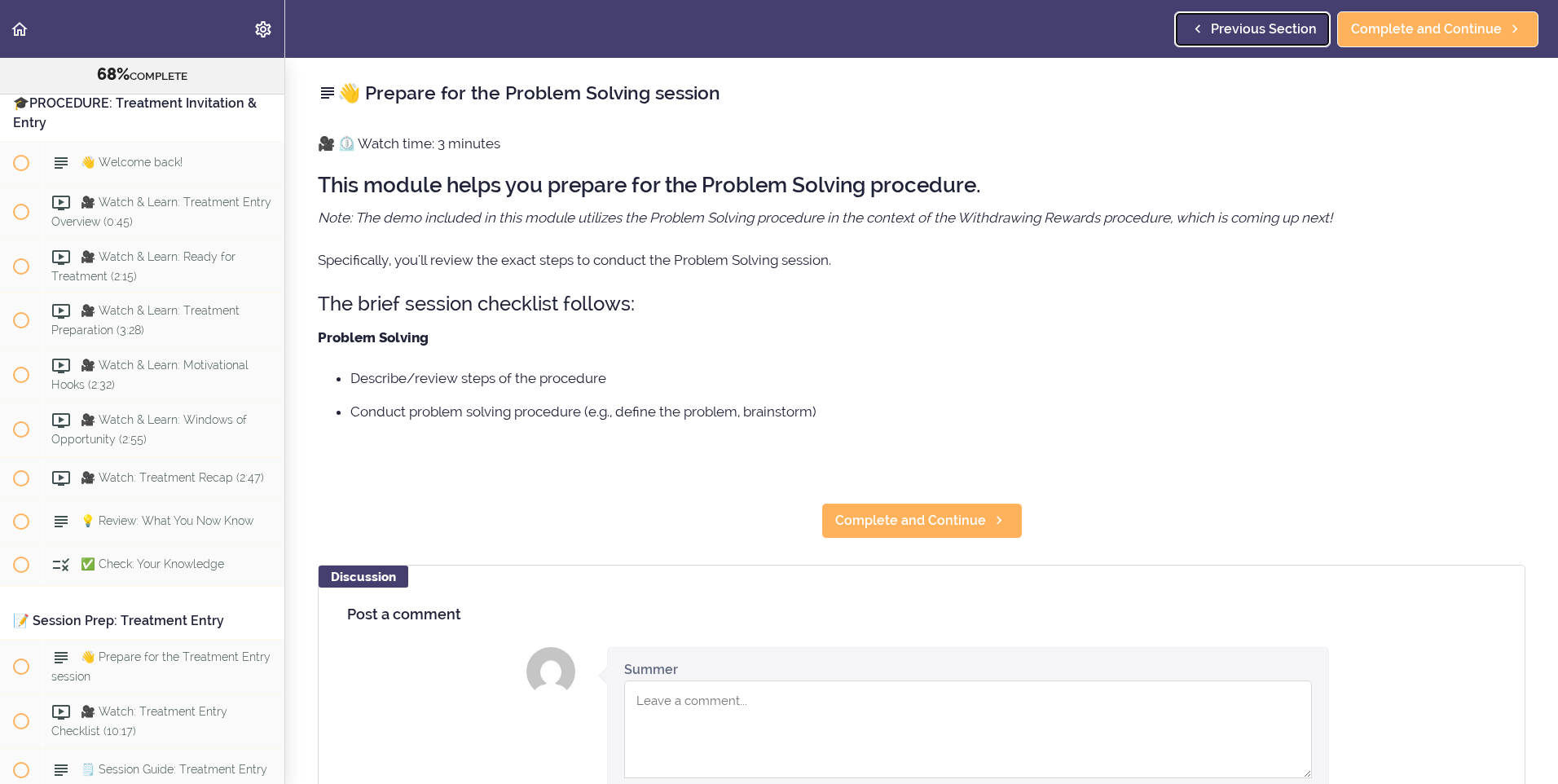
click at [1273, 11] on link "Previous Section" at bounding box center [1251, 29] width 156 height 36
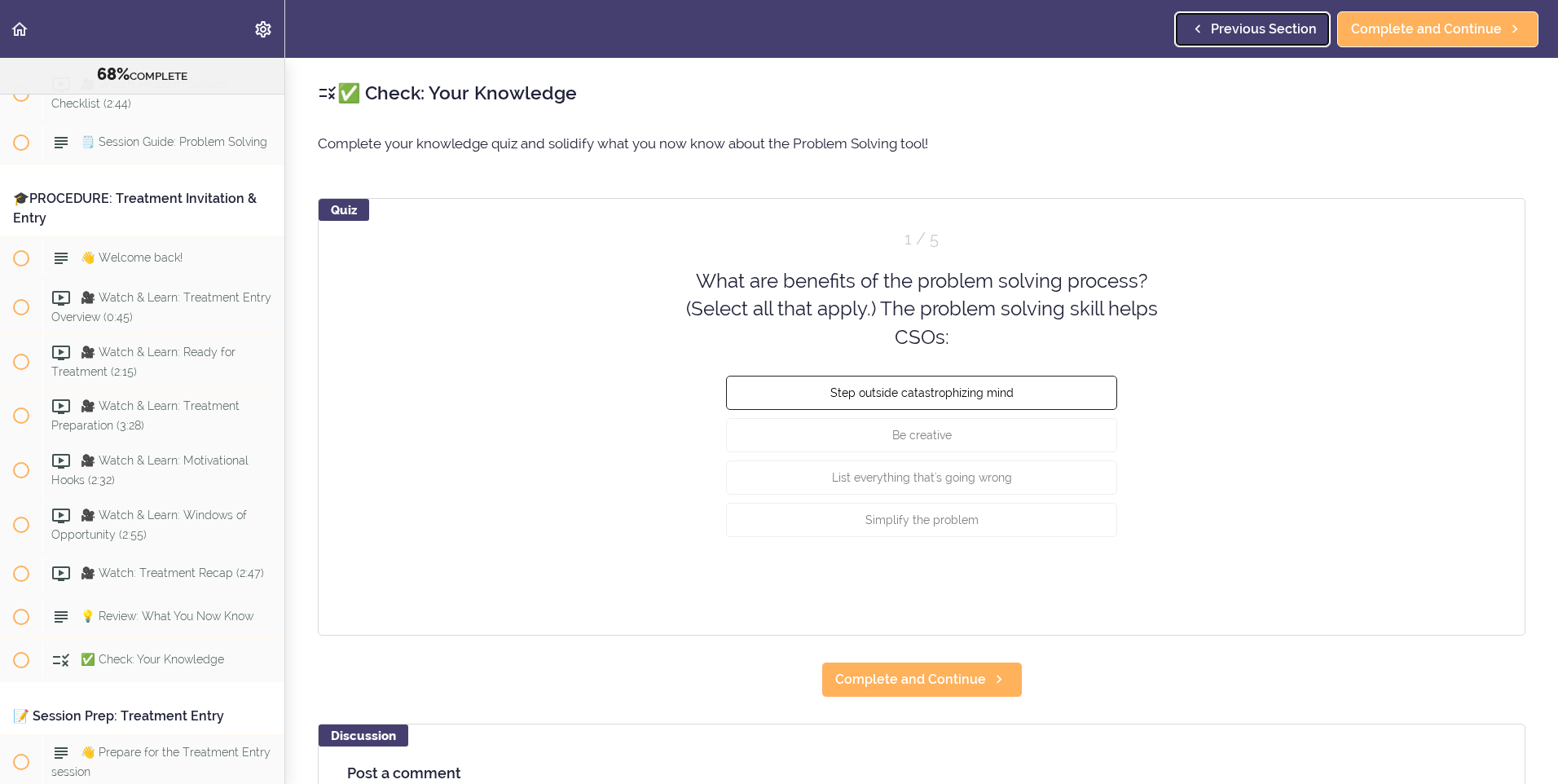
scroll to position [8466, 0]
click at [994, 389] on span "Step outside catastrophizing mind" at bounding box center [922, 392] width 183 height 13
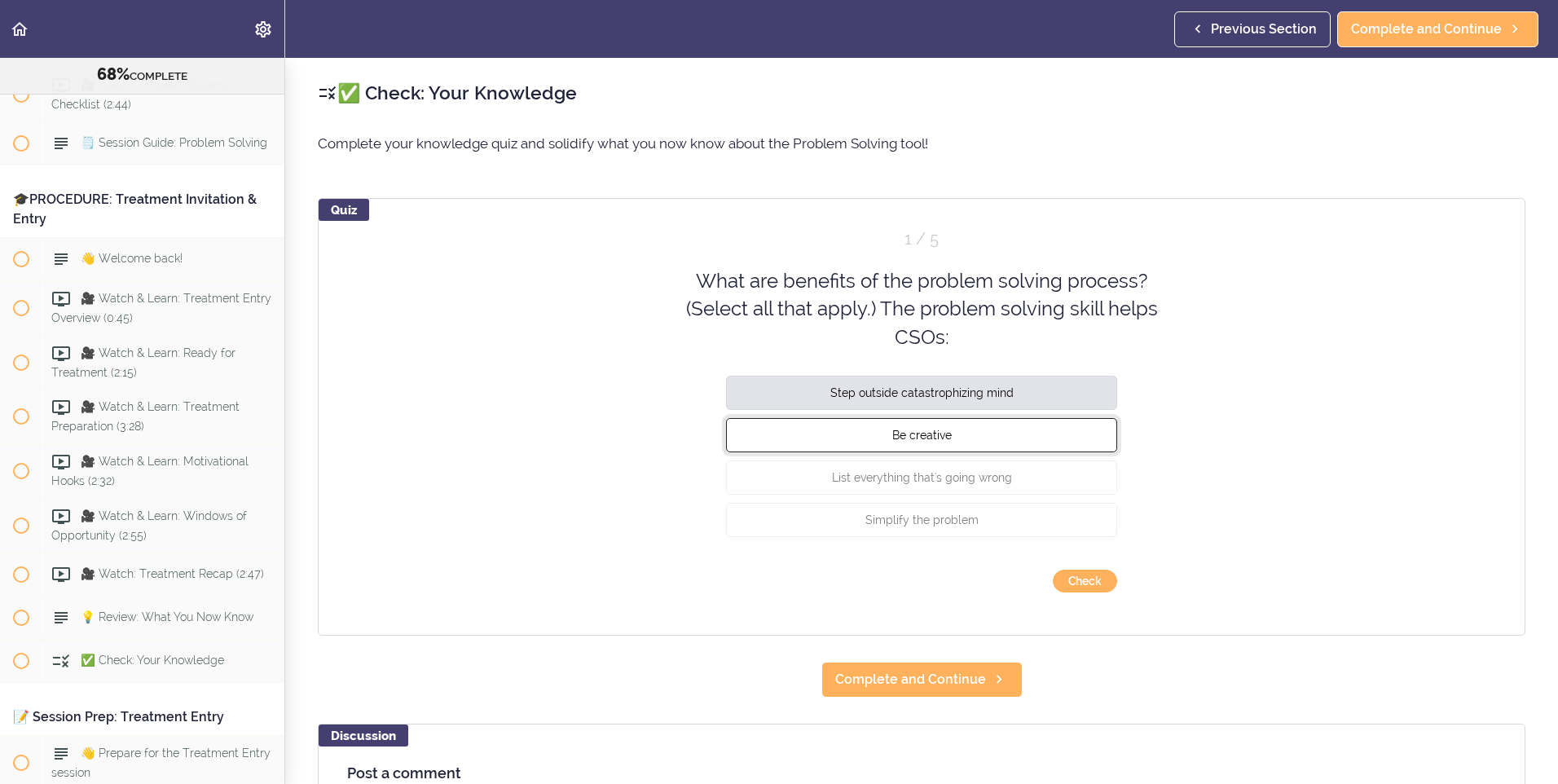
click at [987, 429] on button "Be creative" at bounding box center [922, 435] width 391 height 35
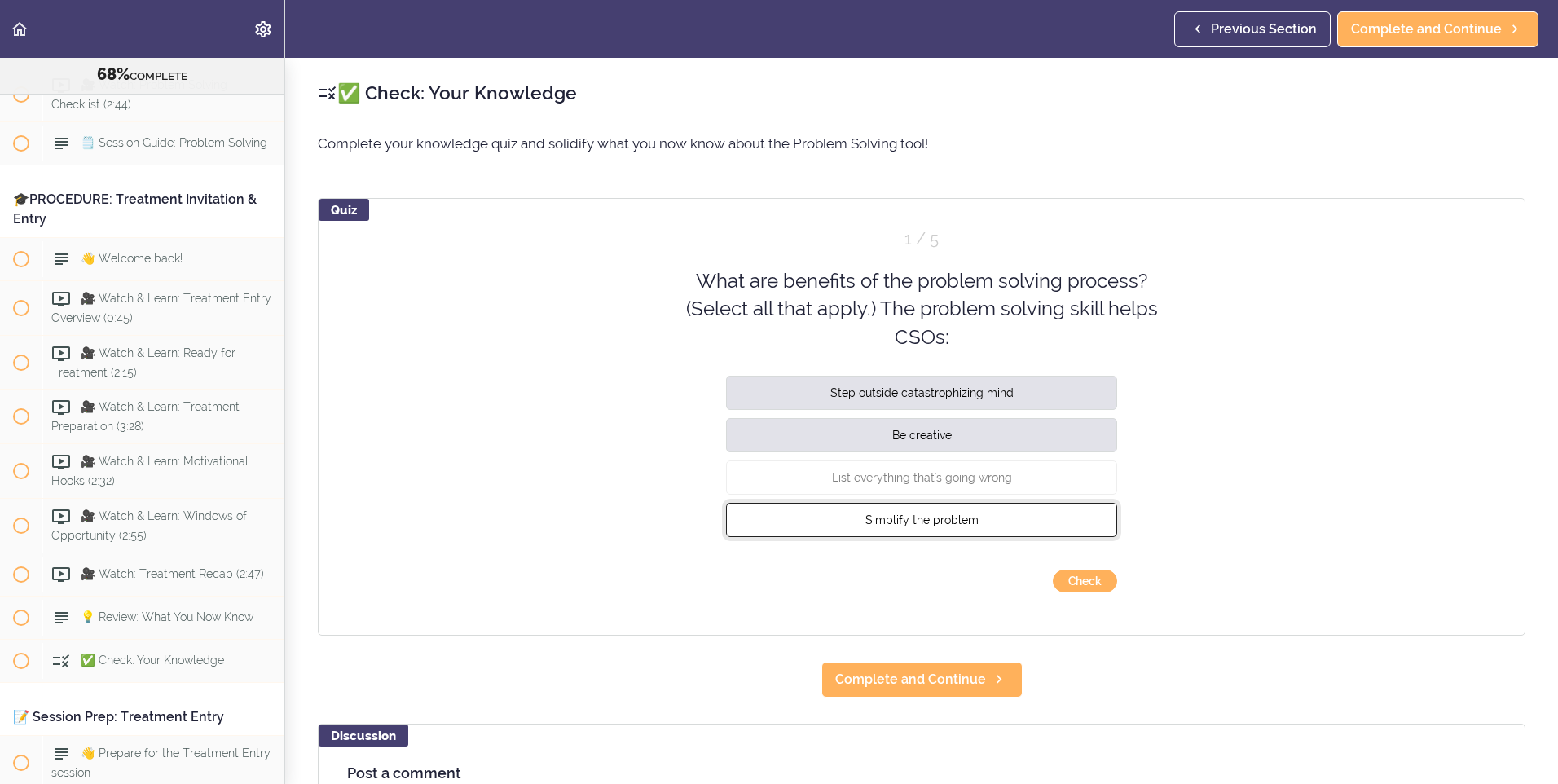
click at [993, 523] on button "Simplify the problem" at bounding box center [922, 520] width 391 height 35
click at [1070, 584] on button "Check" at bounding box center [1084, 580] width 64 height 22
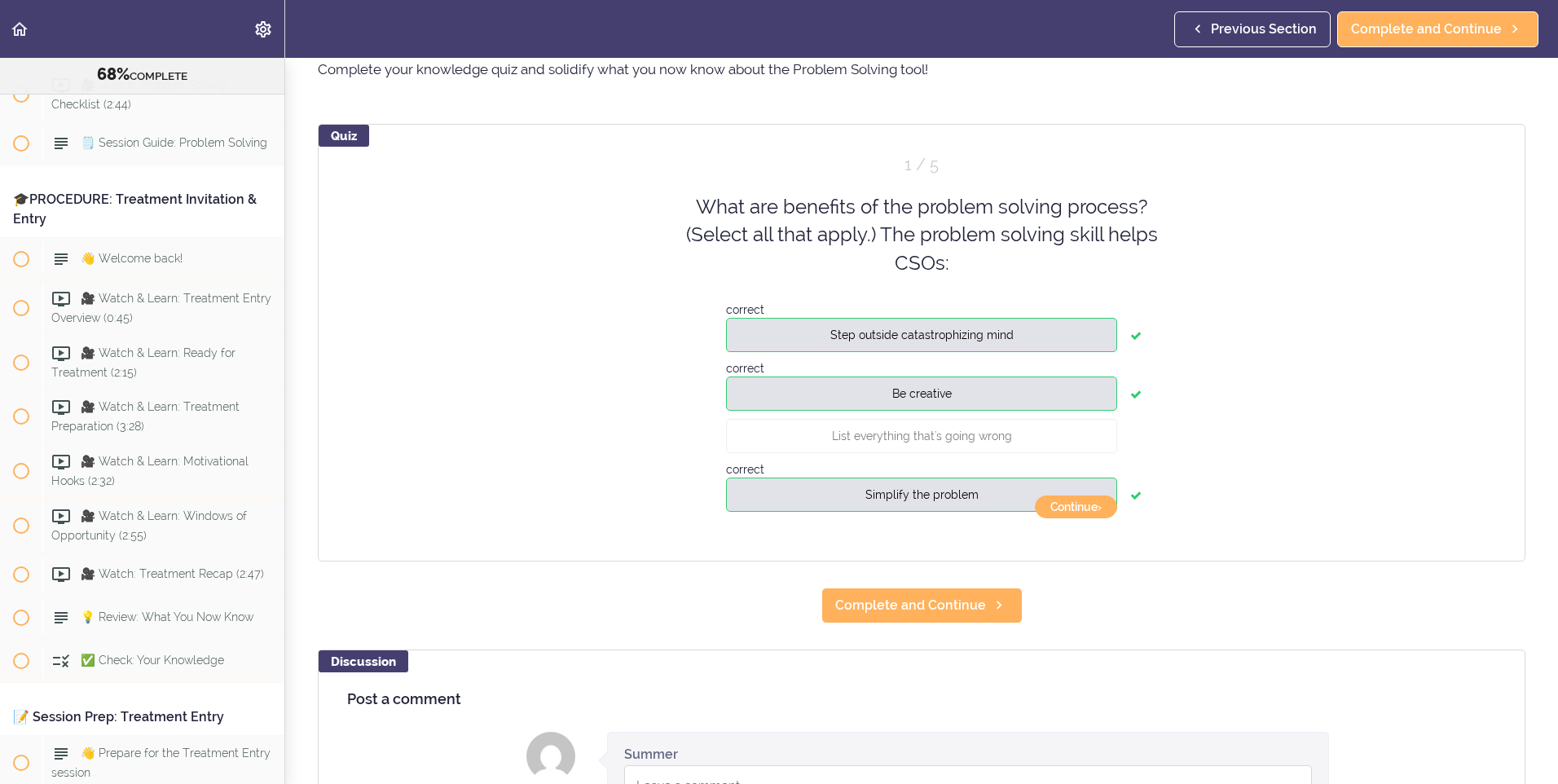
scroll to position [0, 0]
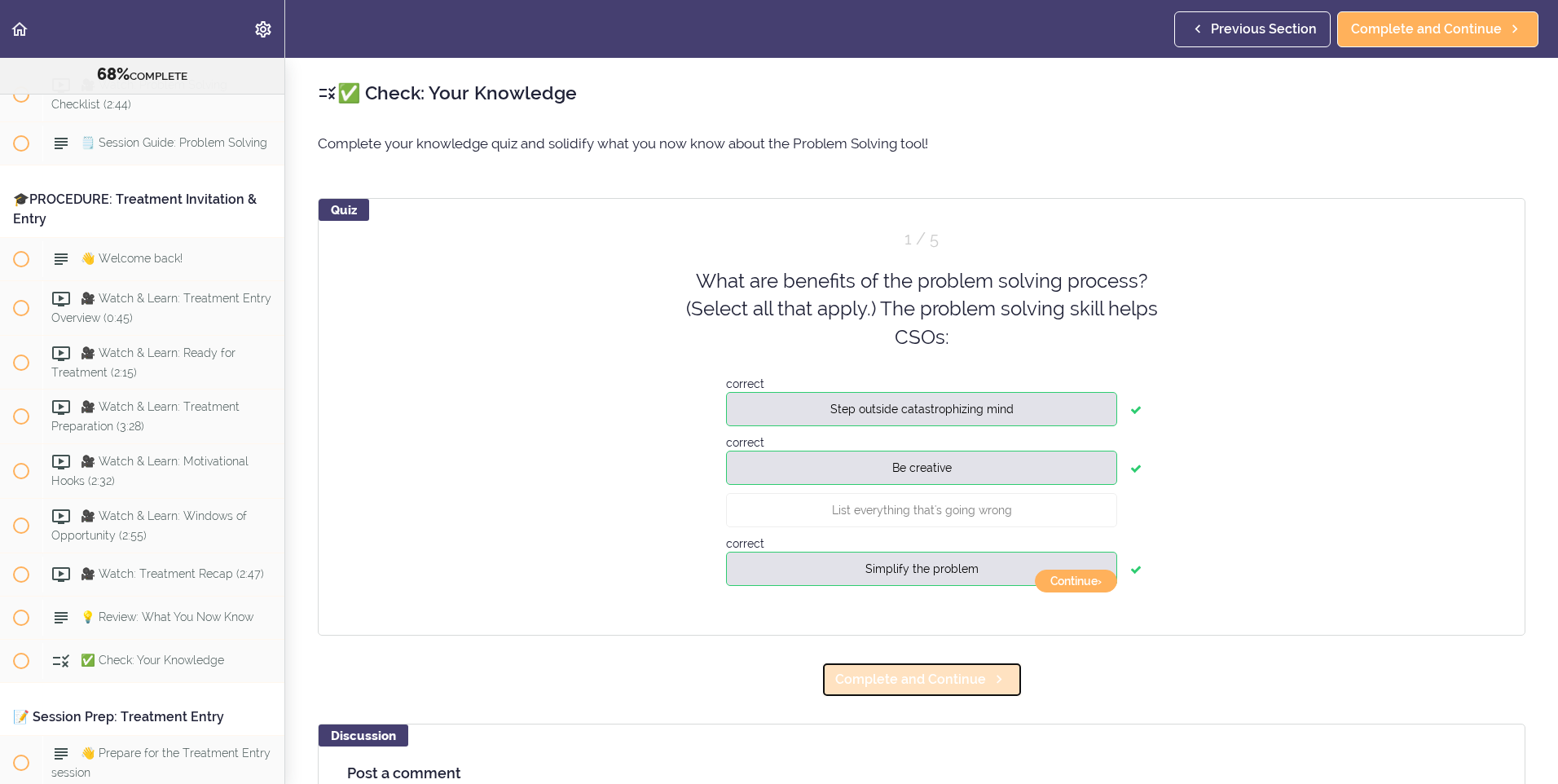
click at [943, 663] on link "Complete and Continue" at bounding box center [922, 679] width 201 height 36
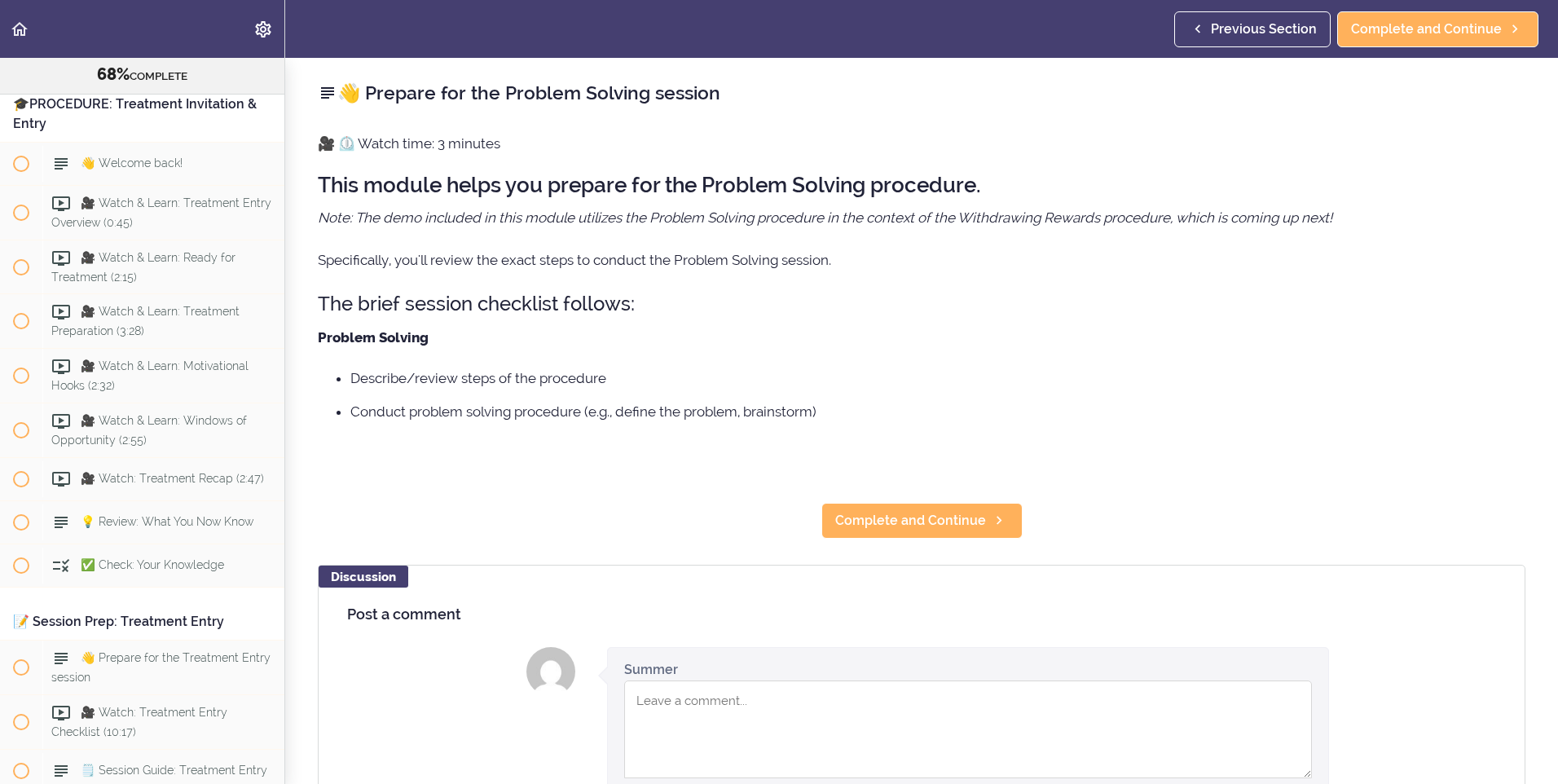
scroll to position [8562, 0]
click at [964, 519] on span "Complete and Continue" at bounding box center [909, 520] width 150 height 20
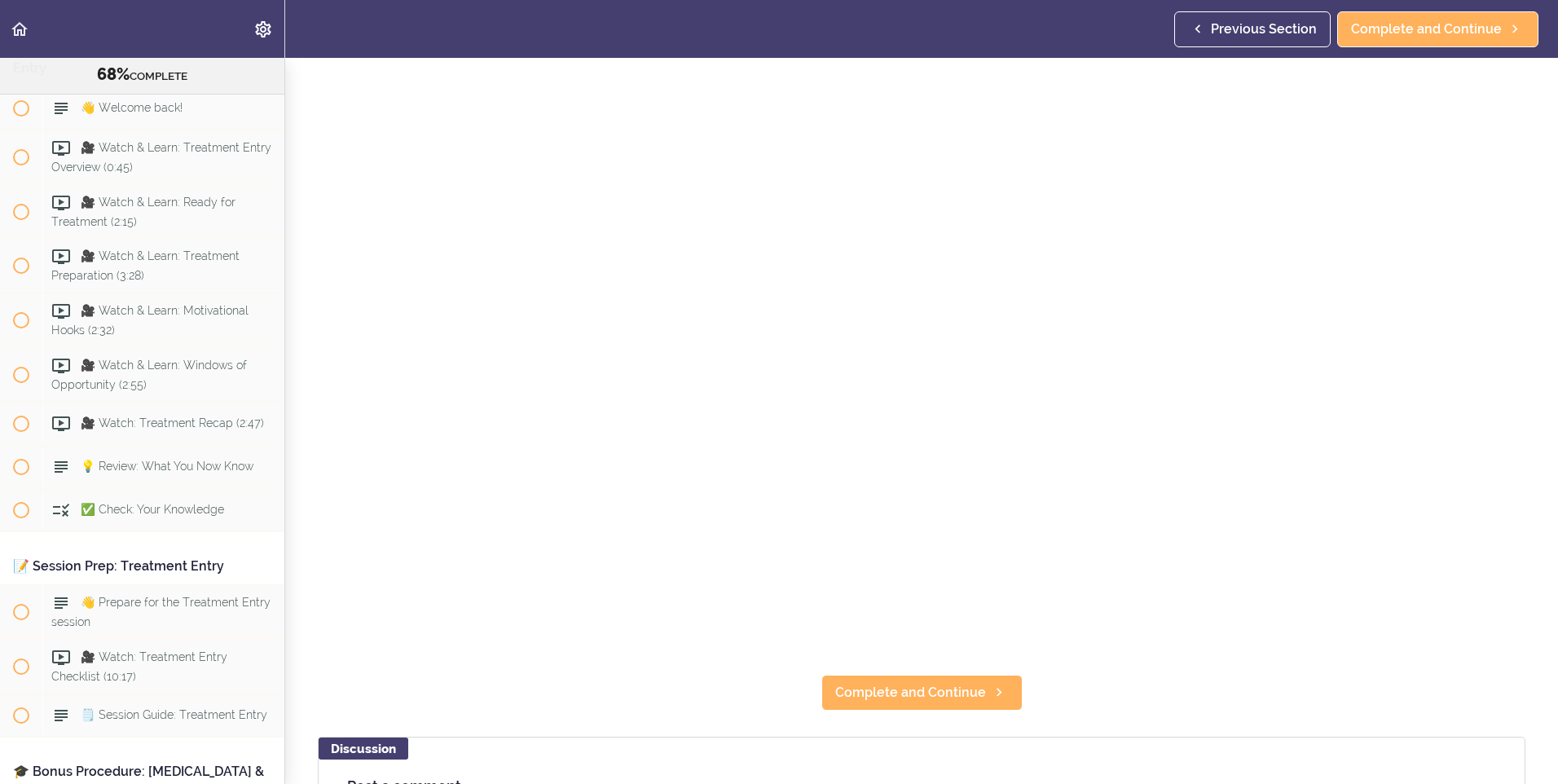
scroll to position [163, 0]
click at [914, 685] on span "Complete and Continue" at bounding box center [909, 691] width 150 height 20
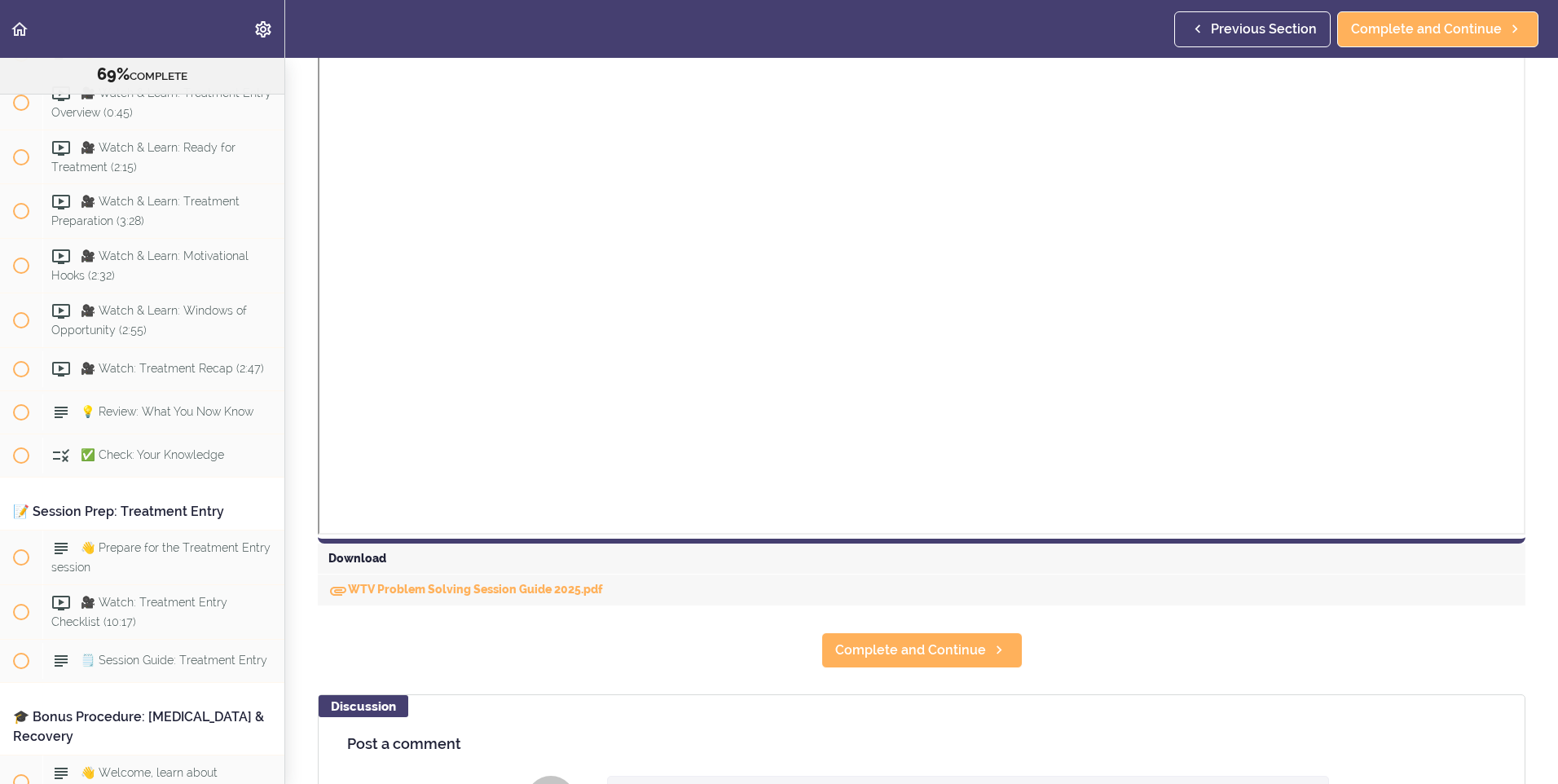
scroll to position [489, 0]
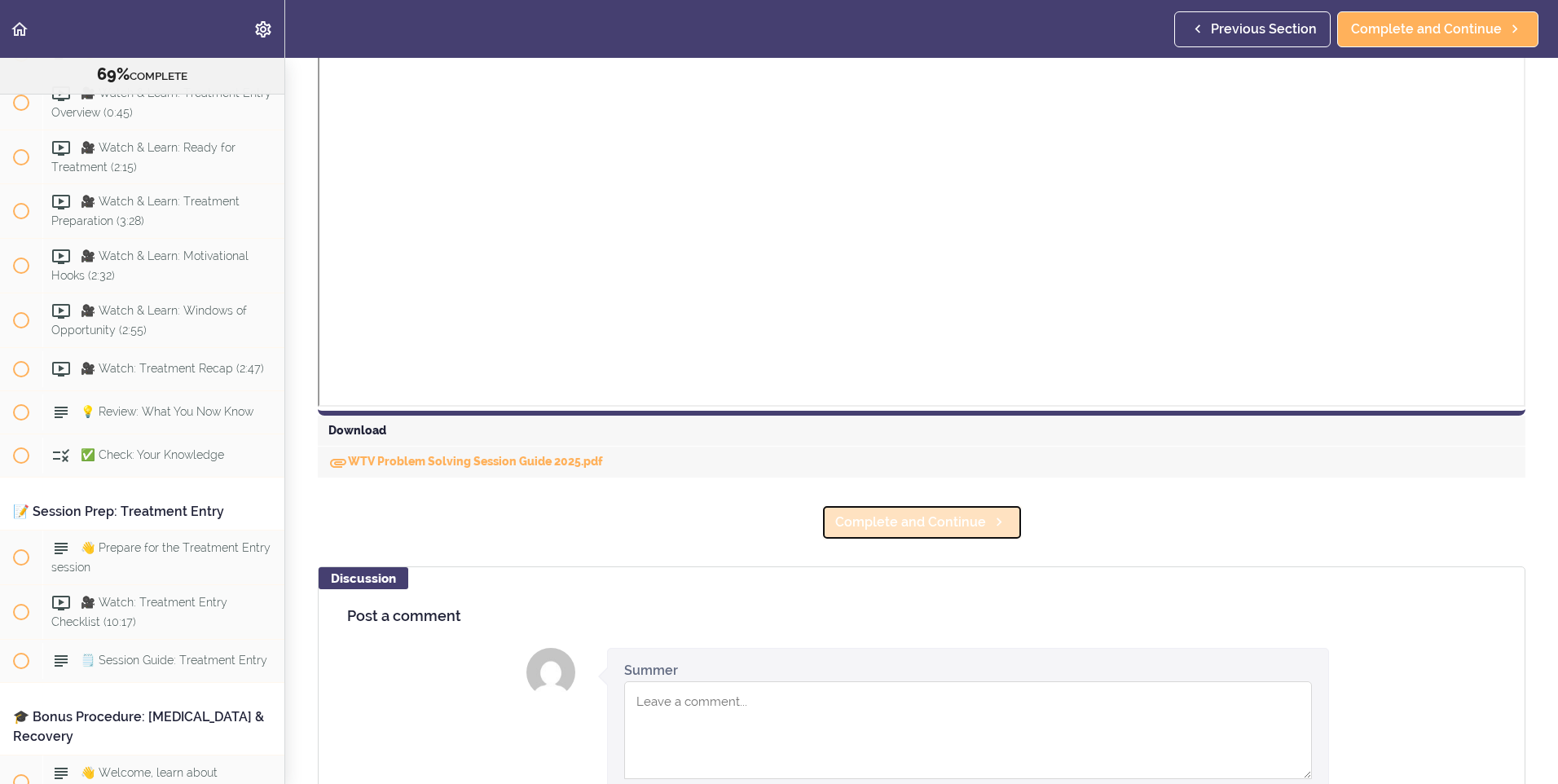
click at [922, 513] on span "Complete and Continue" at bounding box center [909, 521] width 150 height 20
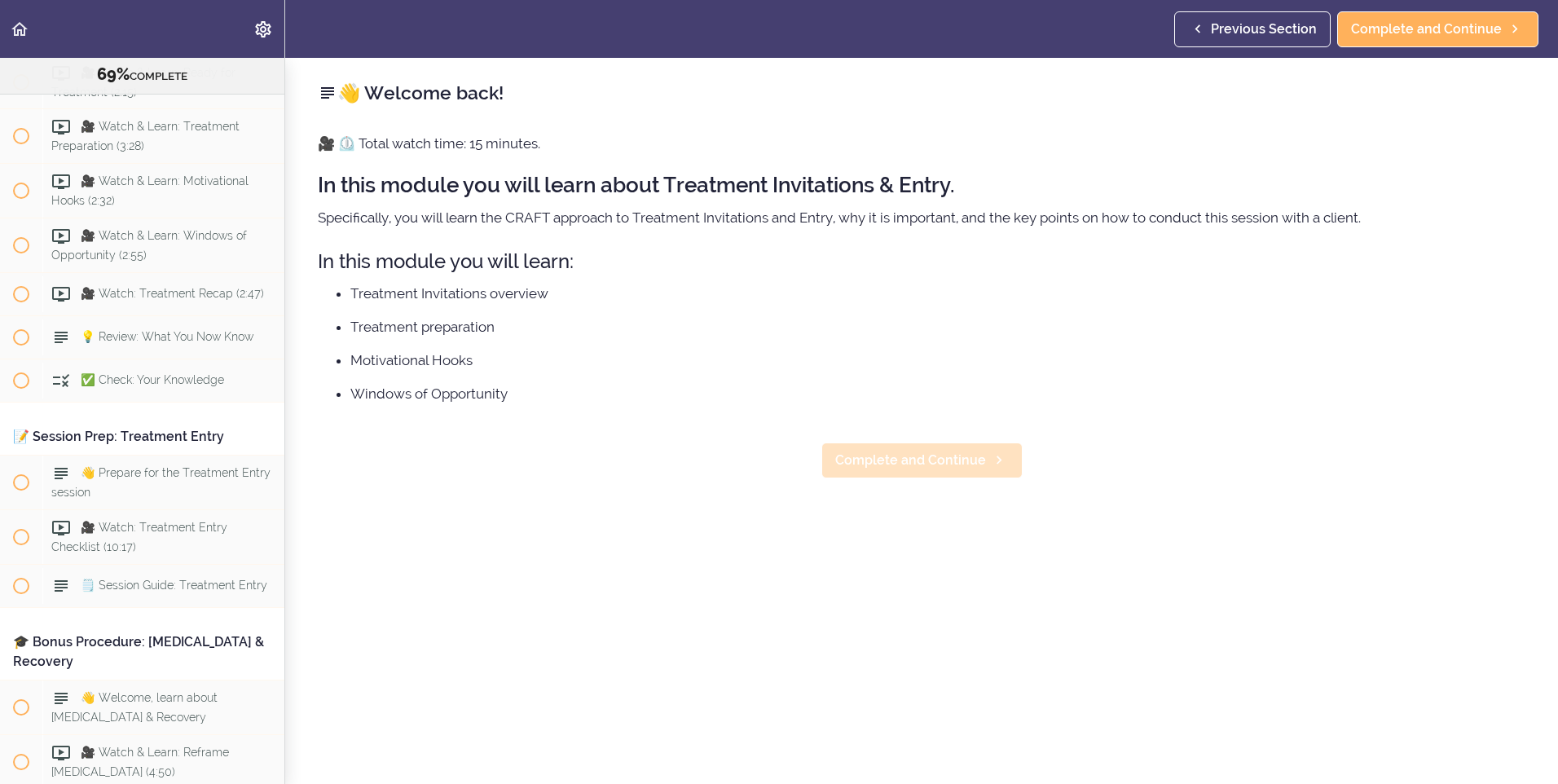
scroll to position [8788, 0]
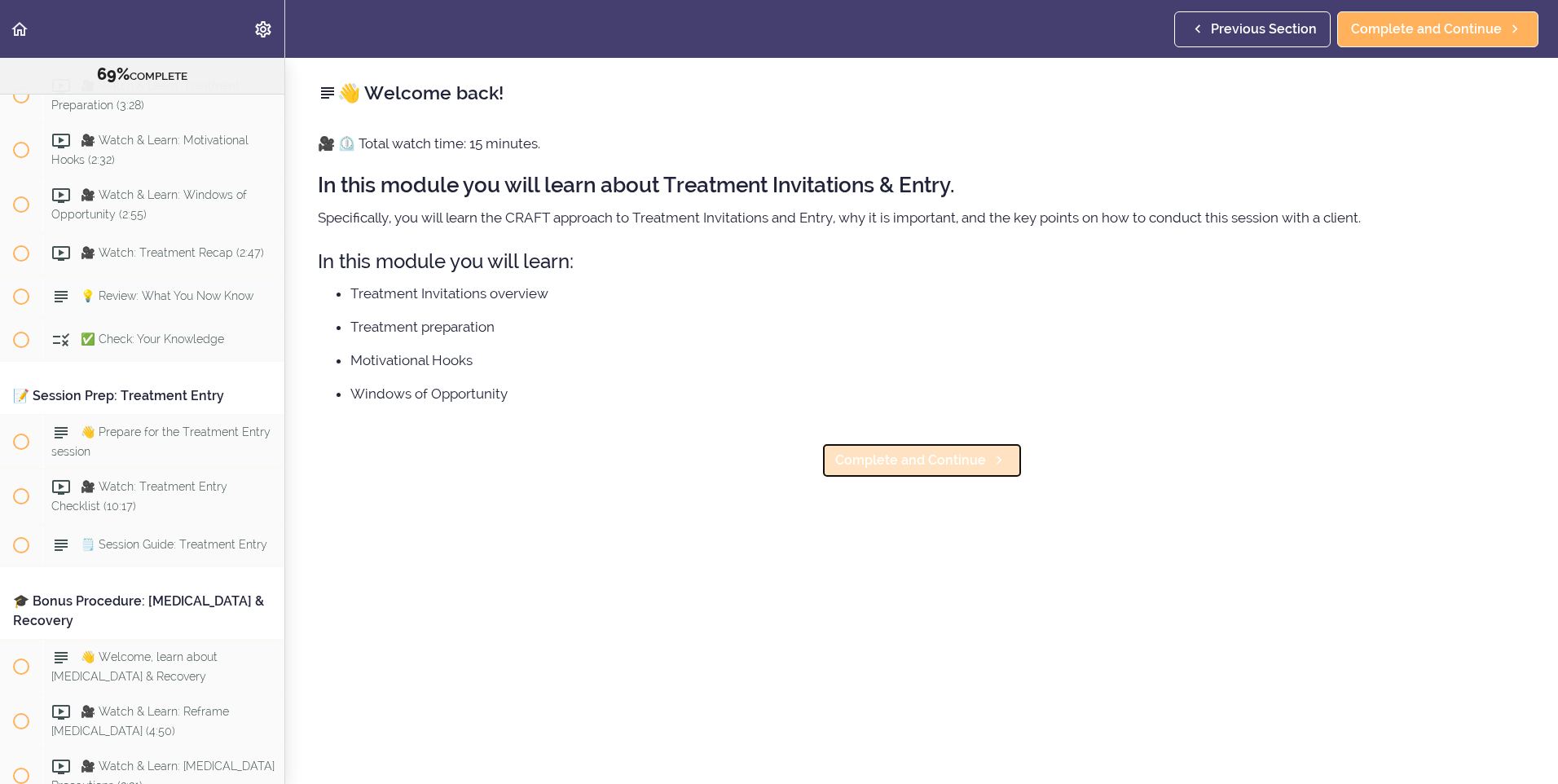
click at [902, 466] on span "Complete and Continue" at bounding box center [909, 460] width 150 height 20
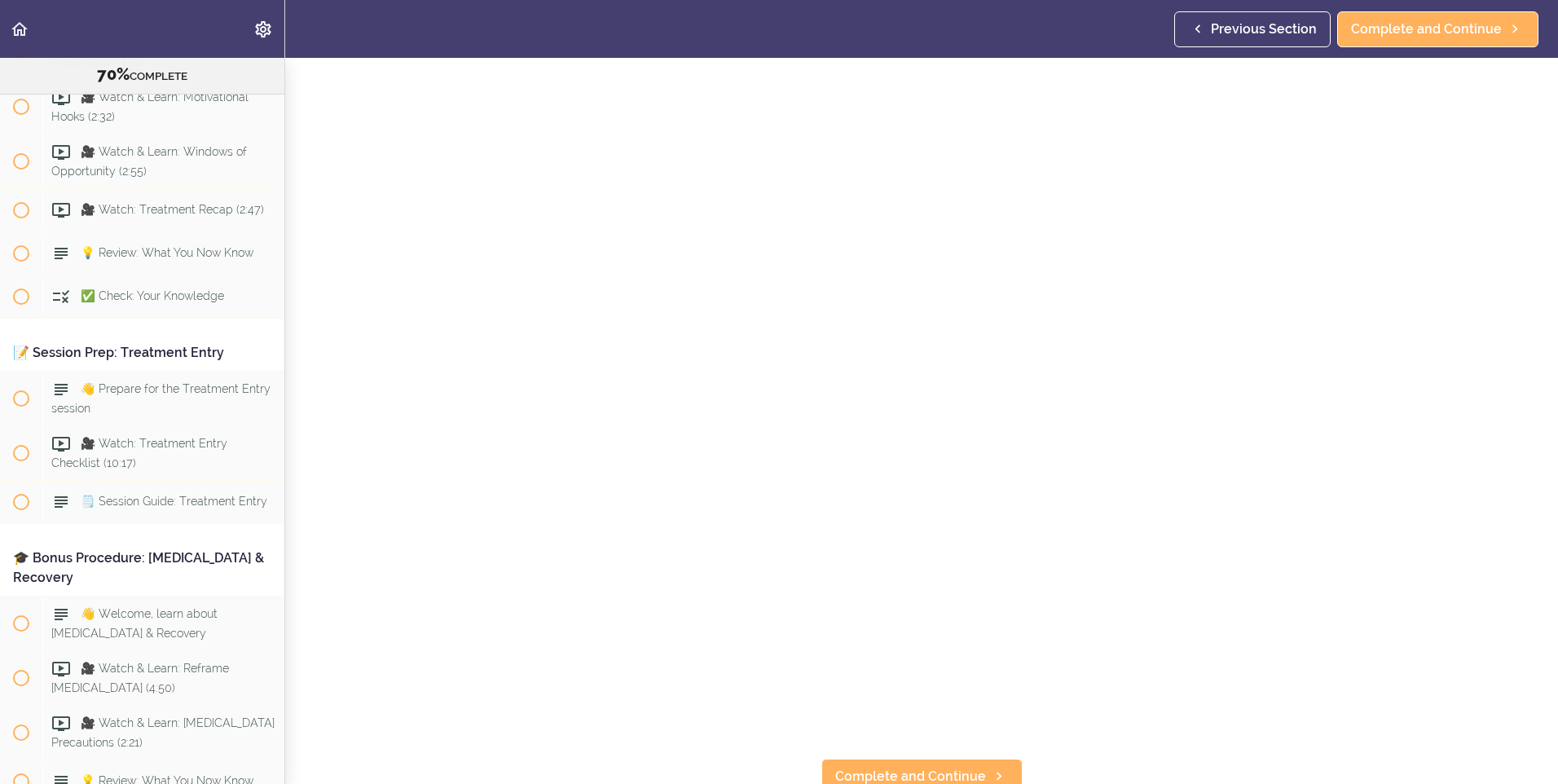
scroll to position [245, 0]
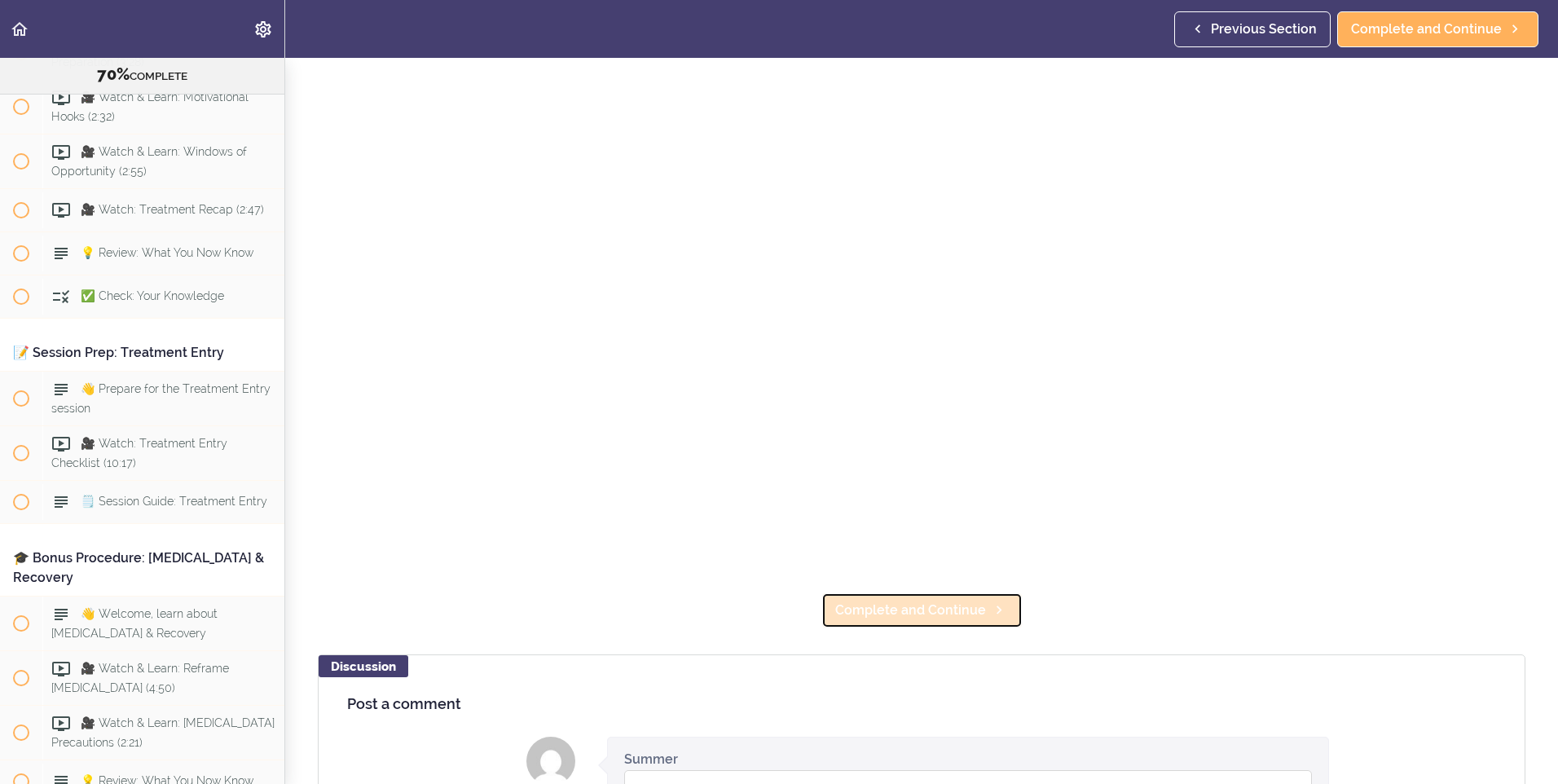
click at [936, 600] on span "Complete and Continue" at bounding box center [909, 609] width 150 height 20
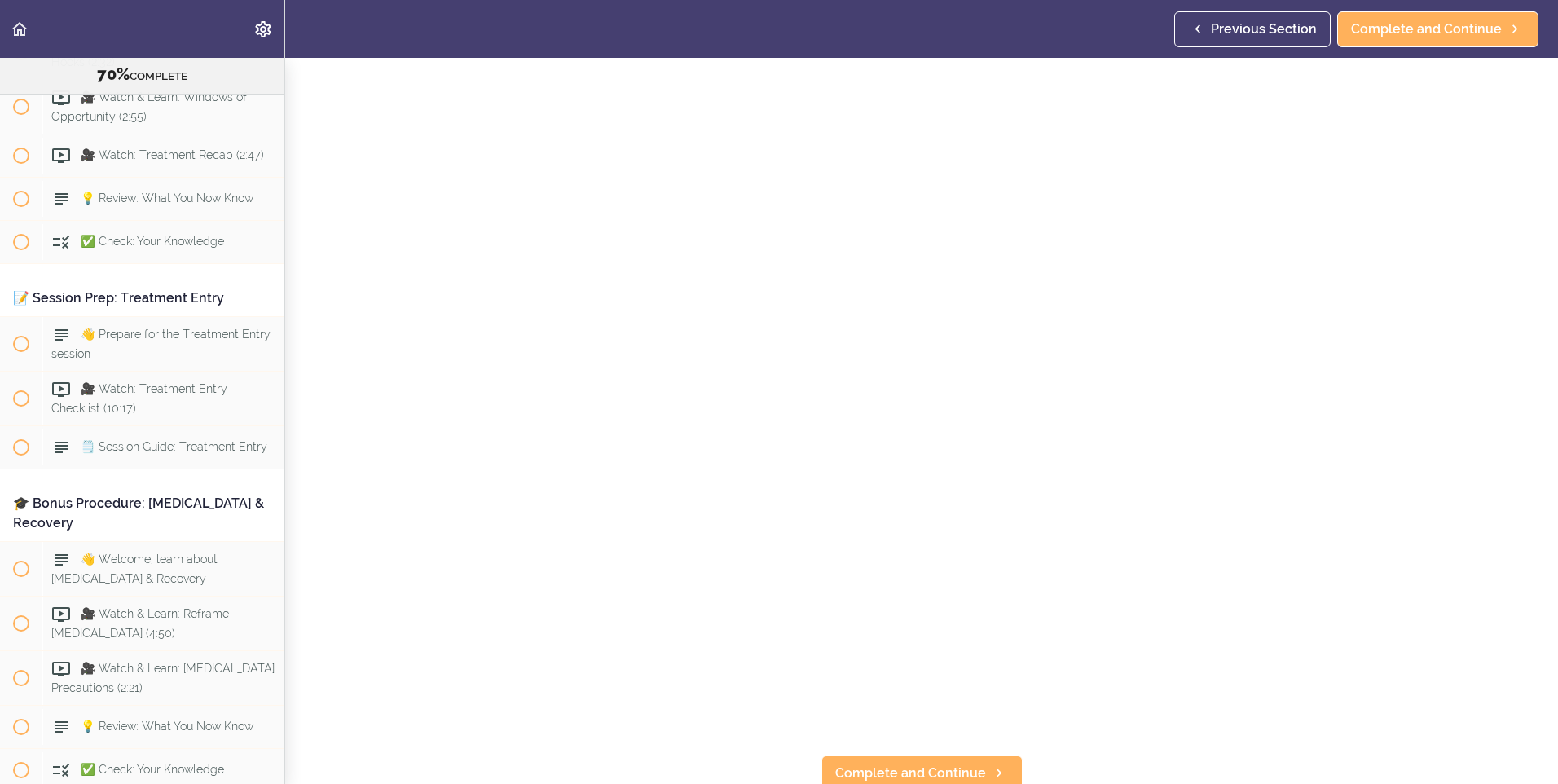
scroll to position [407, 0]
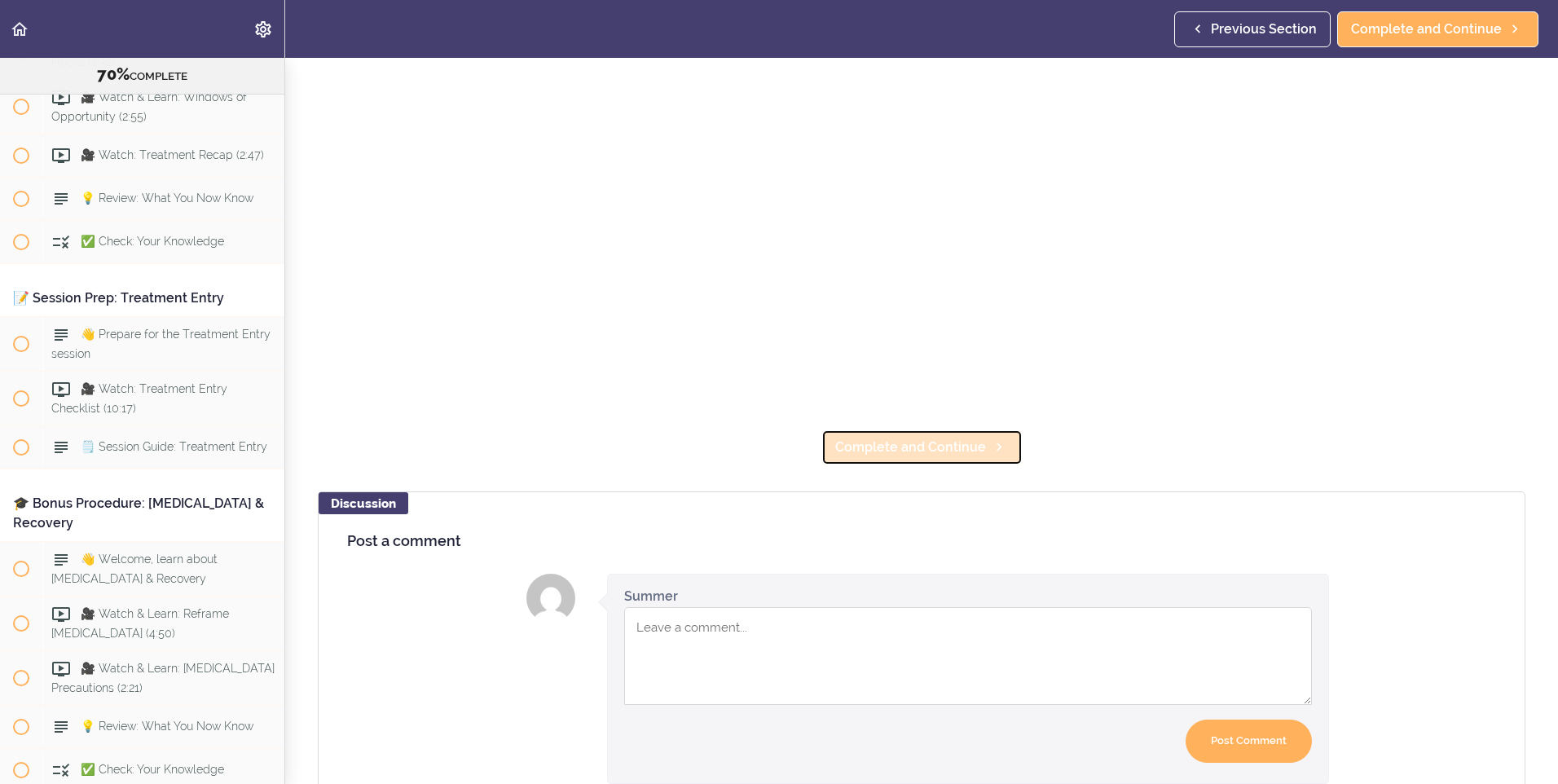
click at [917, 442] on span "Complete and Continue" at bounding box center [909, 447] width 150 height 20
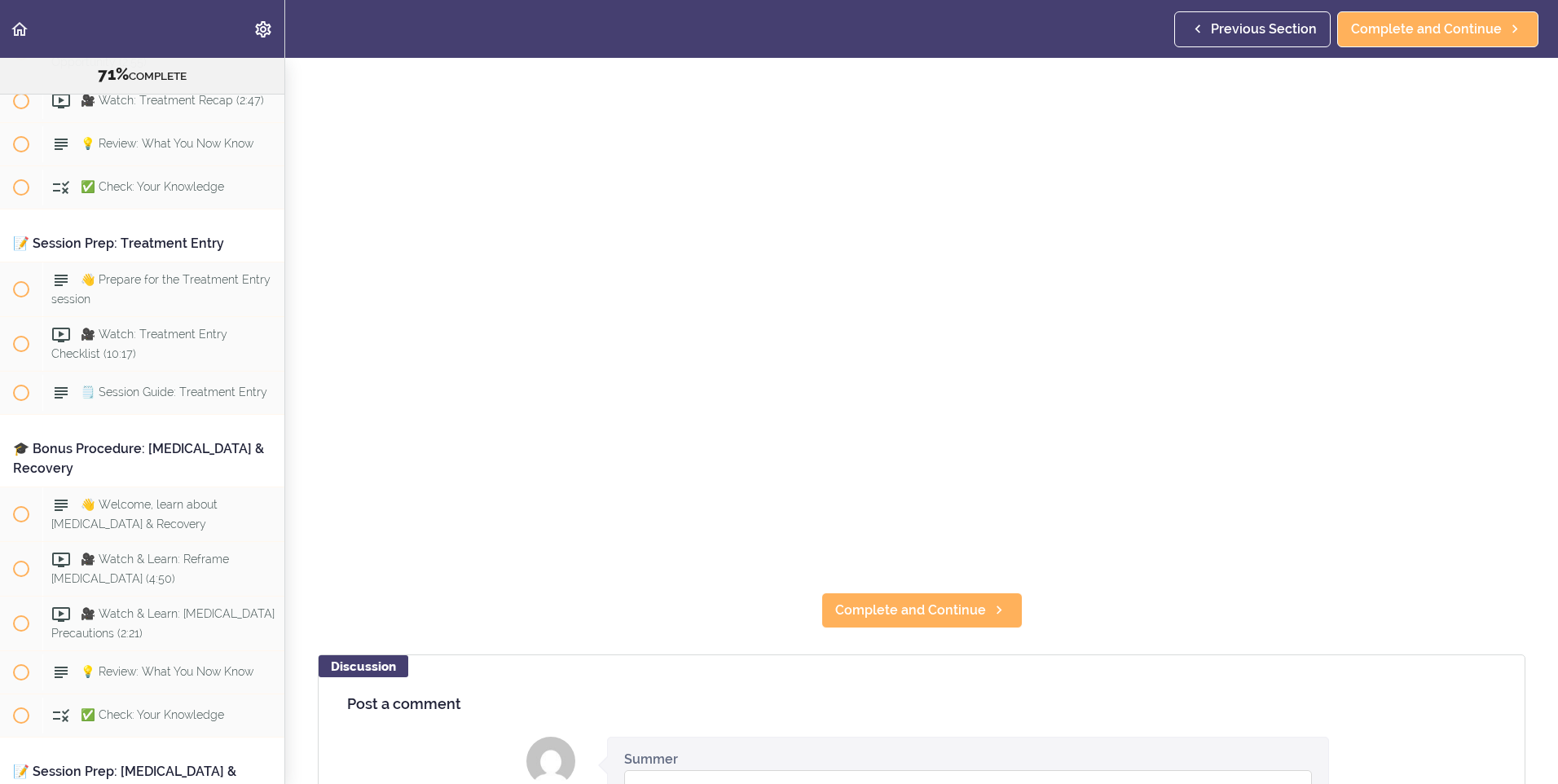
scroll to position [81, 0]
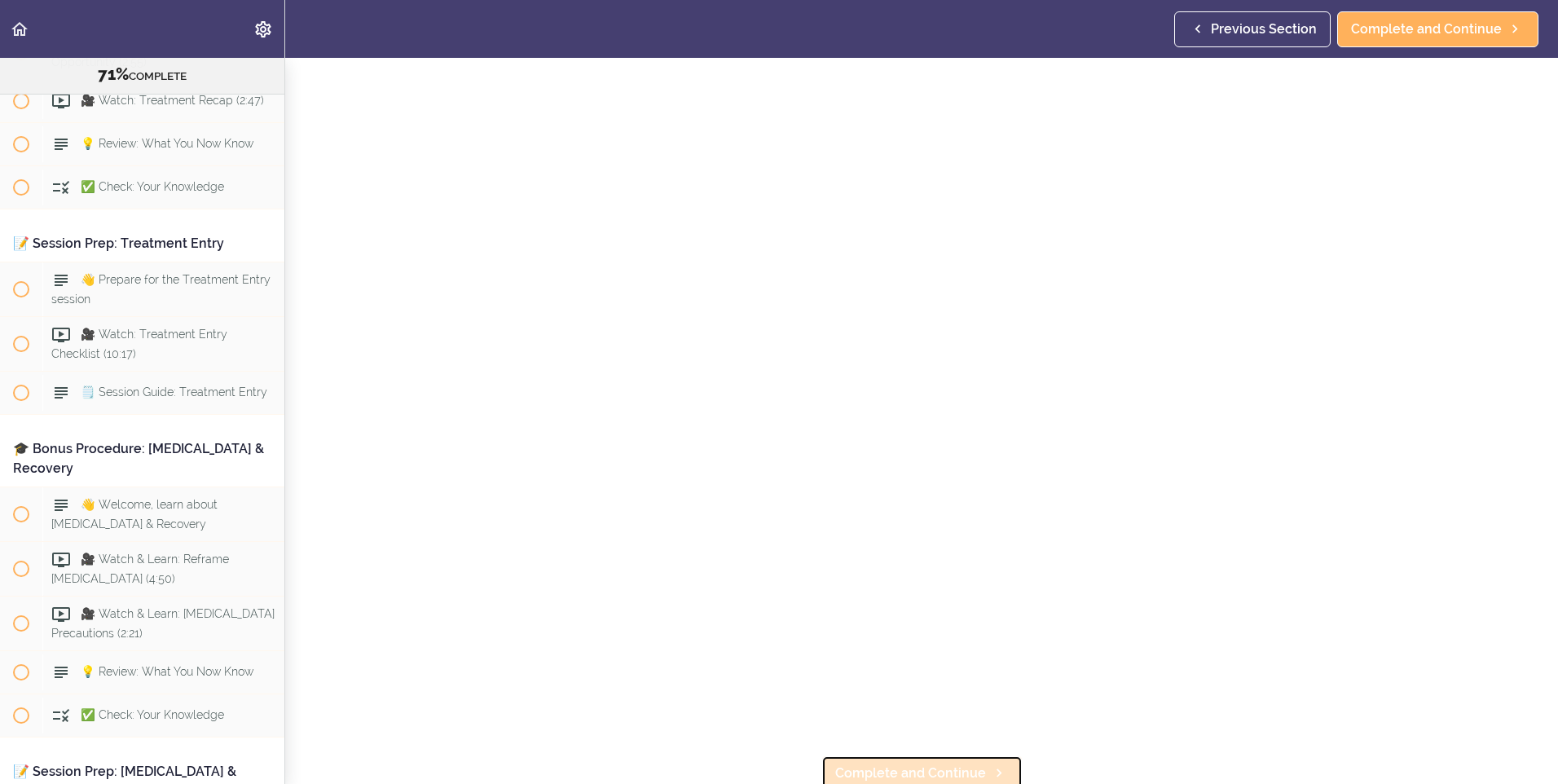
click at [993, 764] on icon at bounding box center [998, 773] width 20 height 17
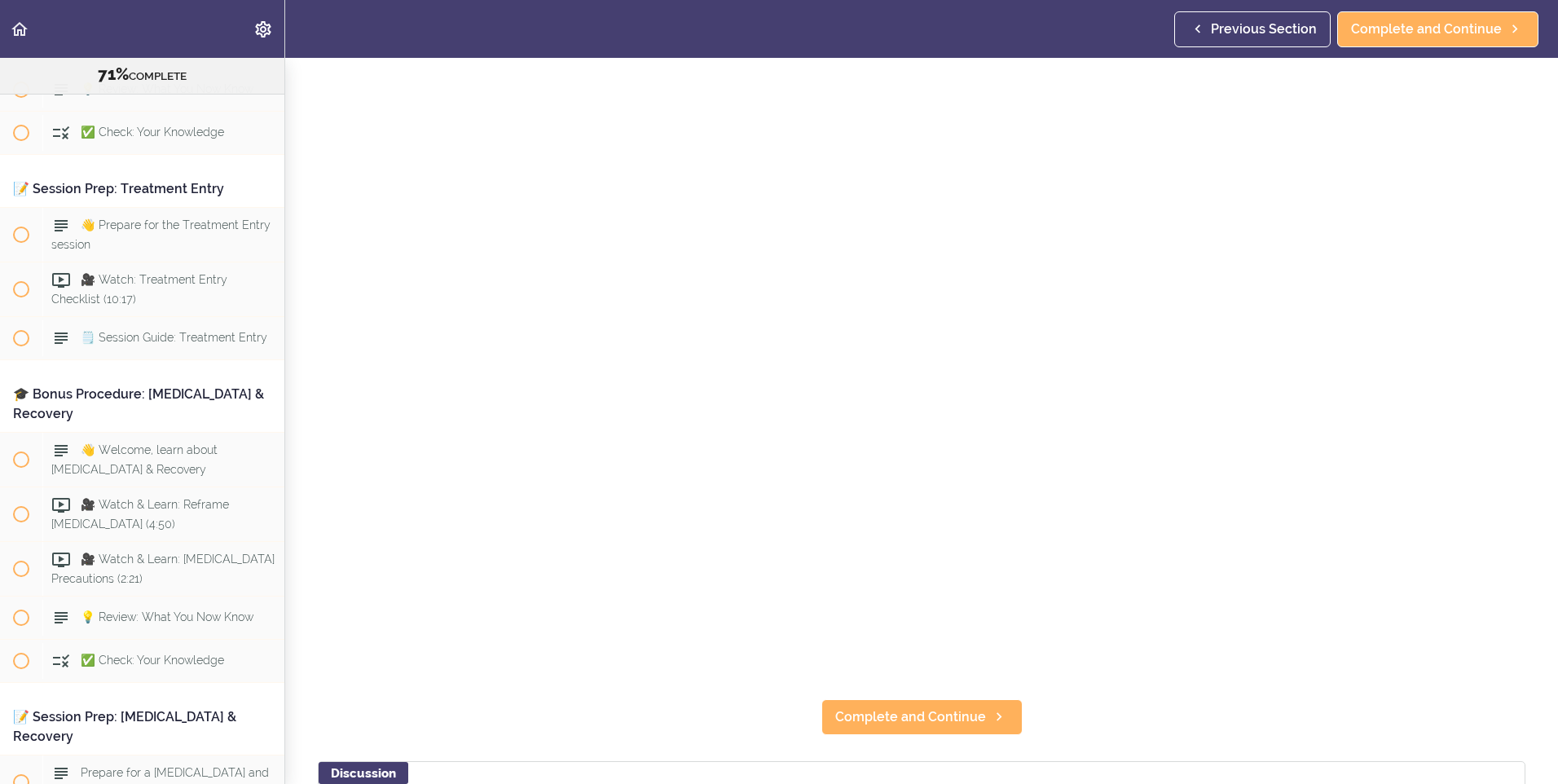
scroll to position [163, 0]
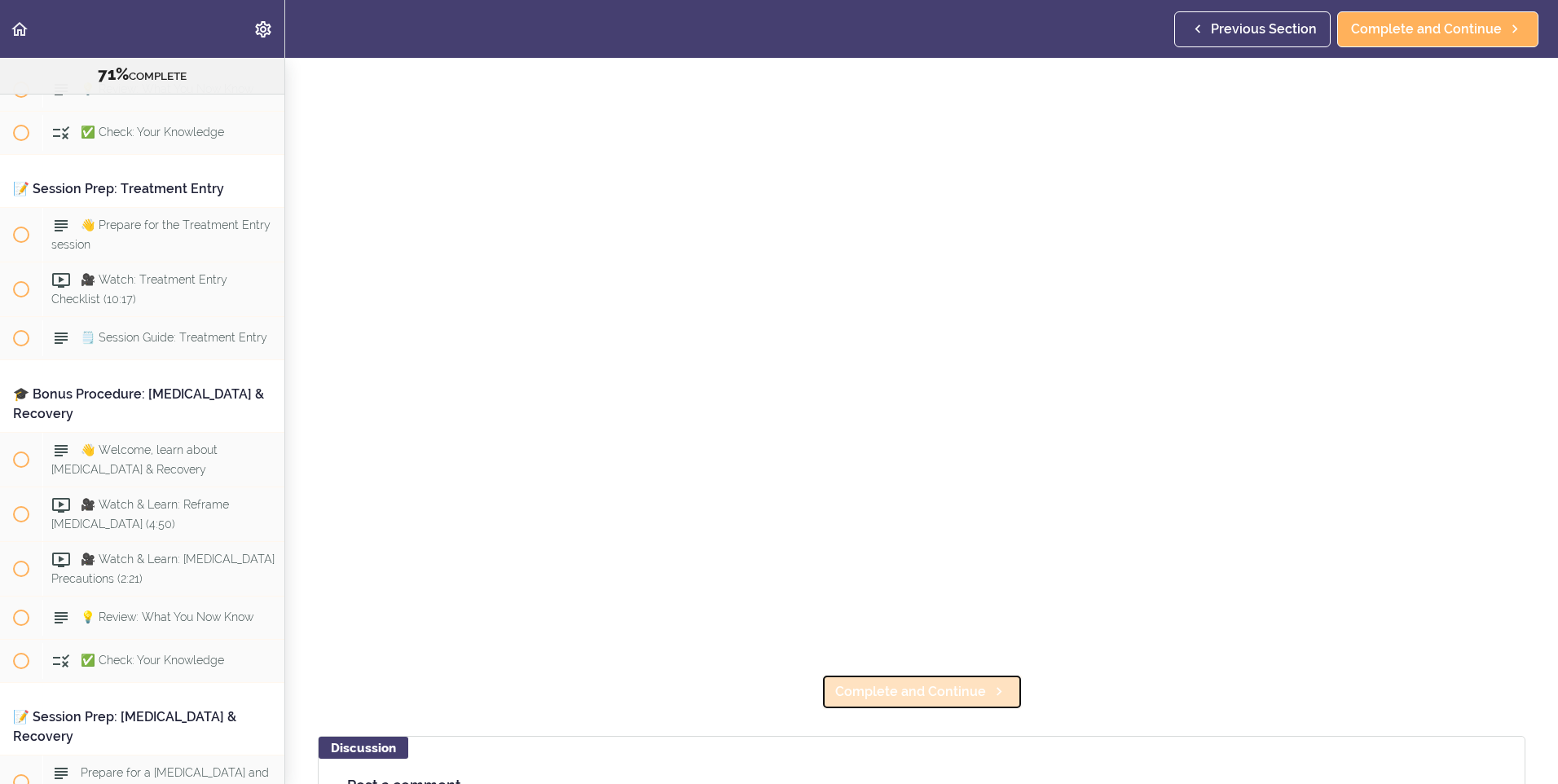
click at [844, 691] on span "Complete and Continue" at bounding box center [909, 691] width 150 height 20
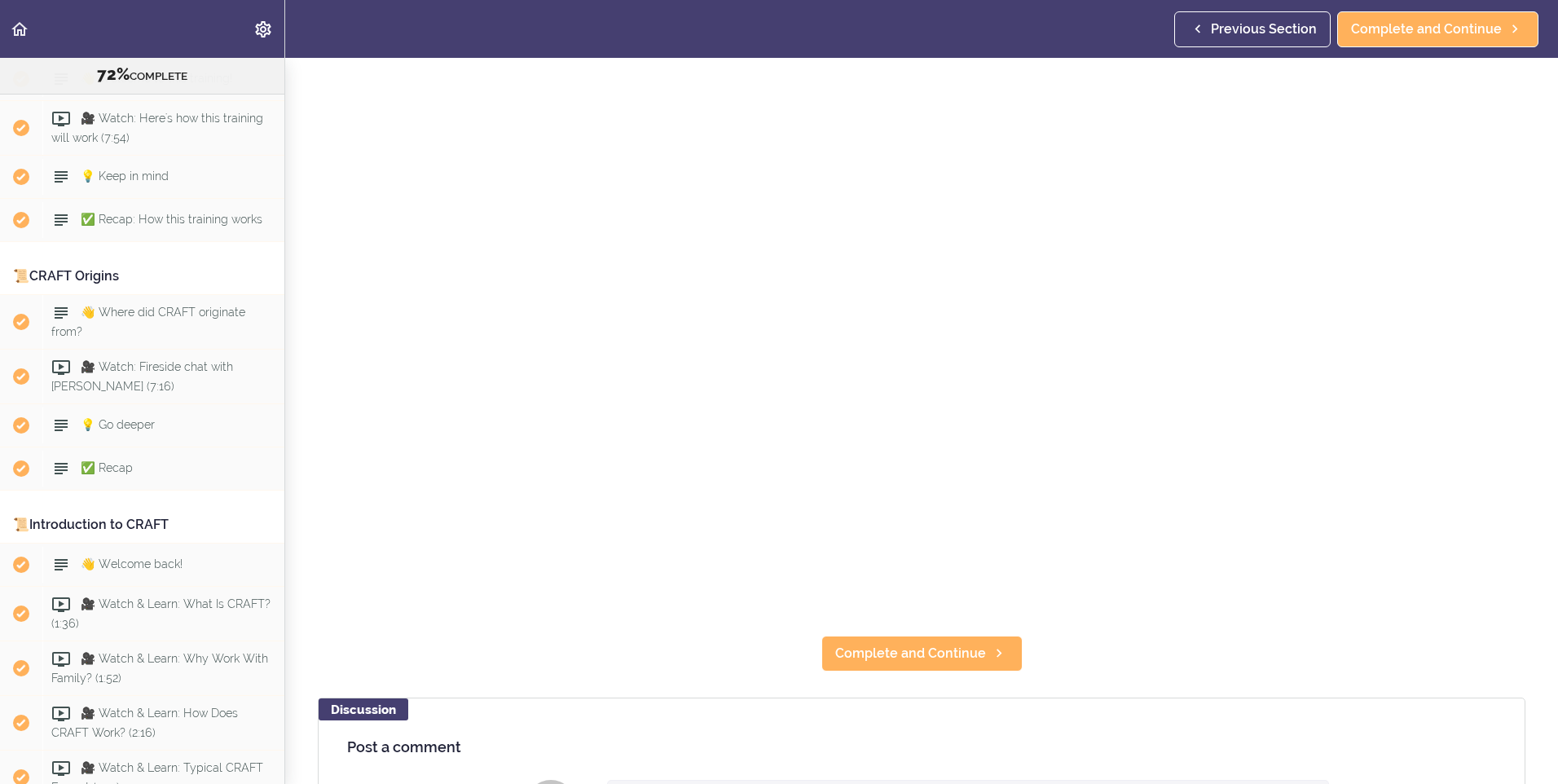
scroll to position [407, 0]
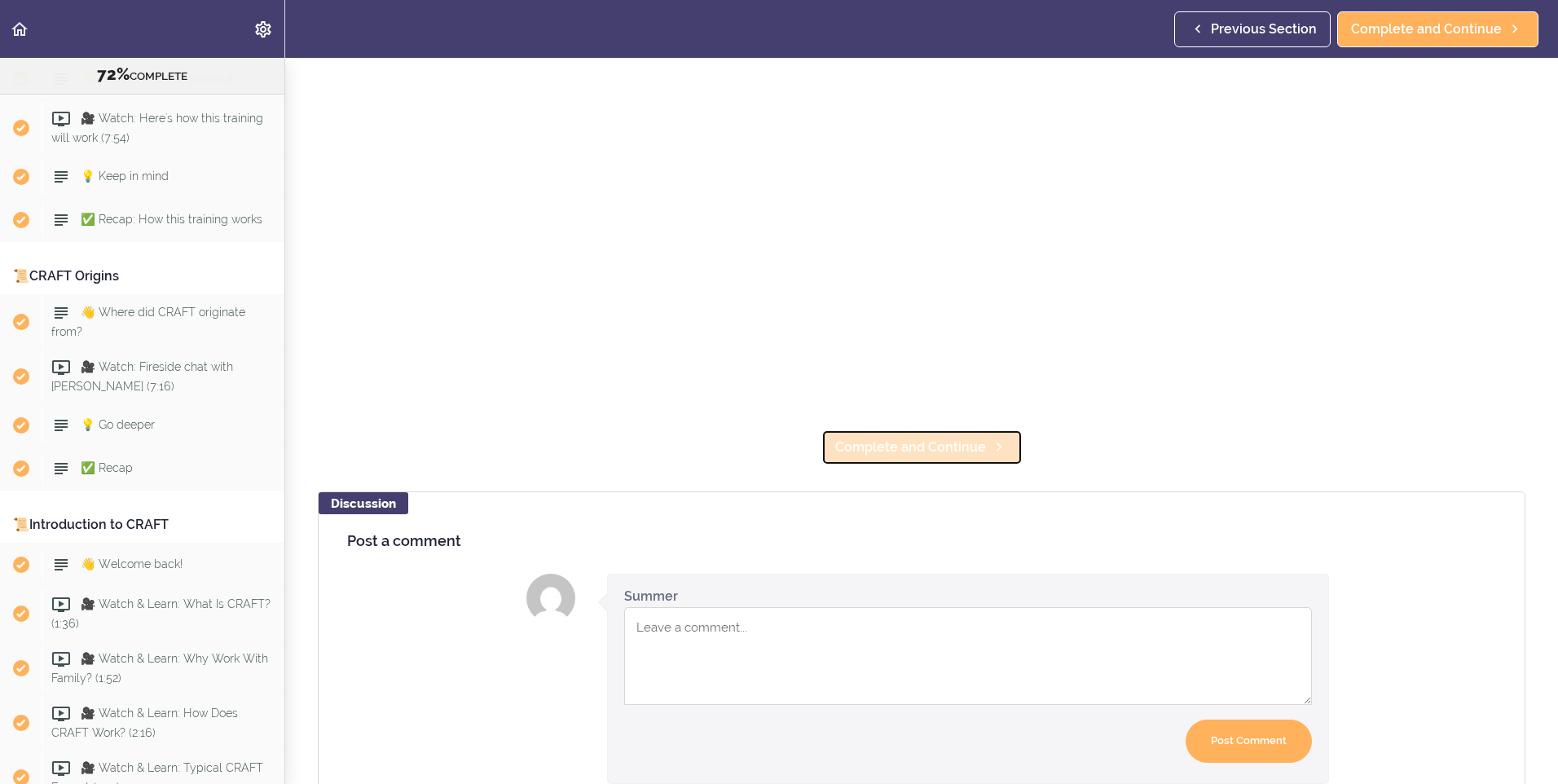
click at [965, 437] on span "Complete and Continue" at bounding box center [909, 447] width 150 height 20
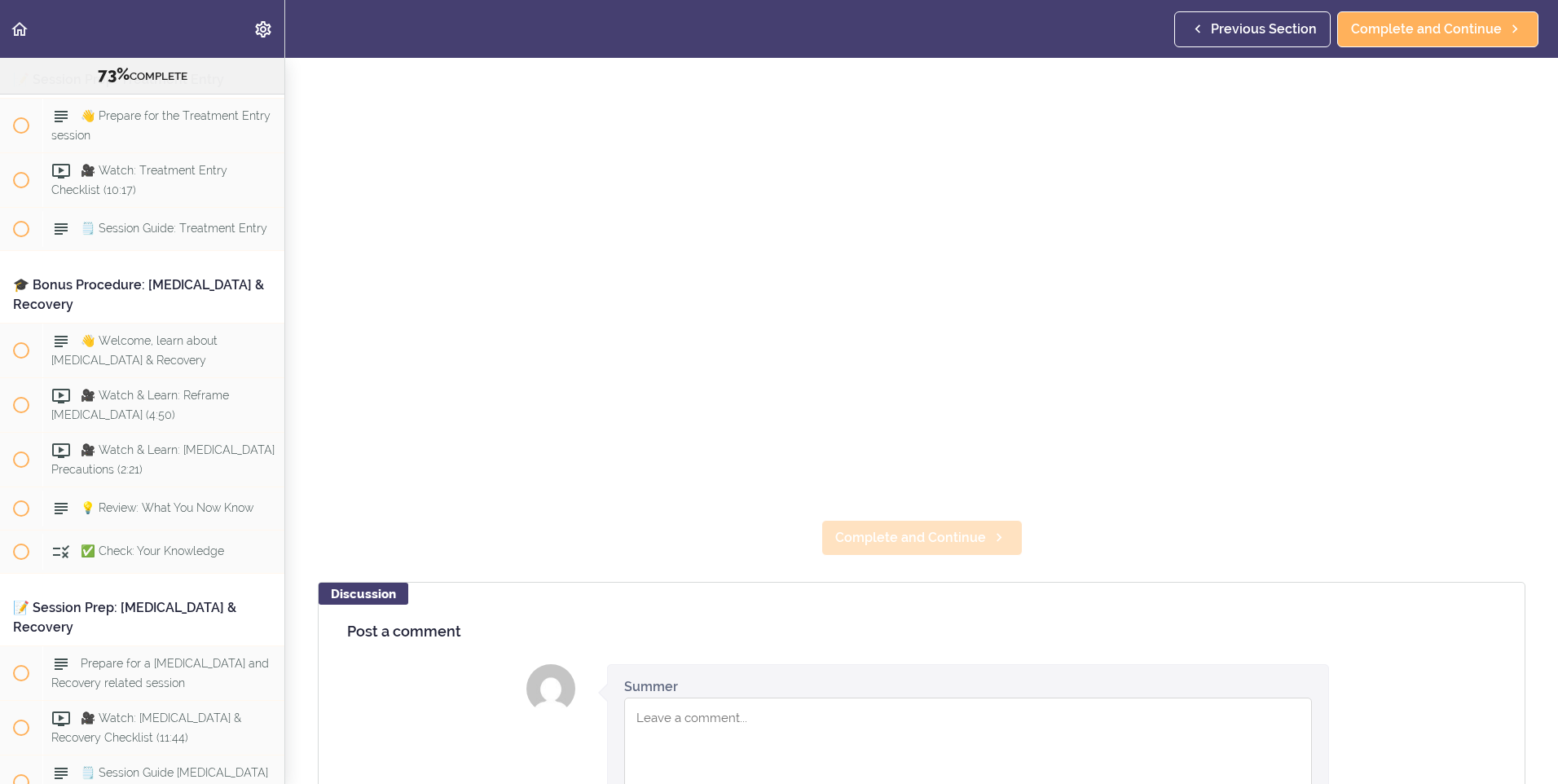
scroll to position [326, 0]
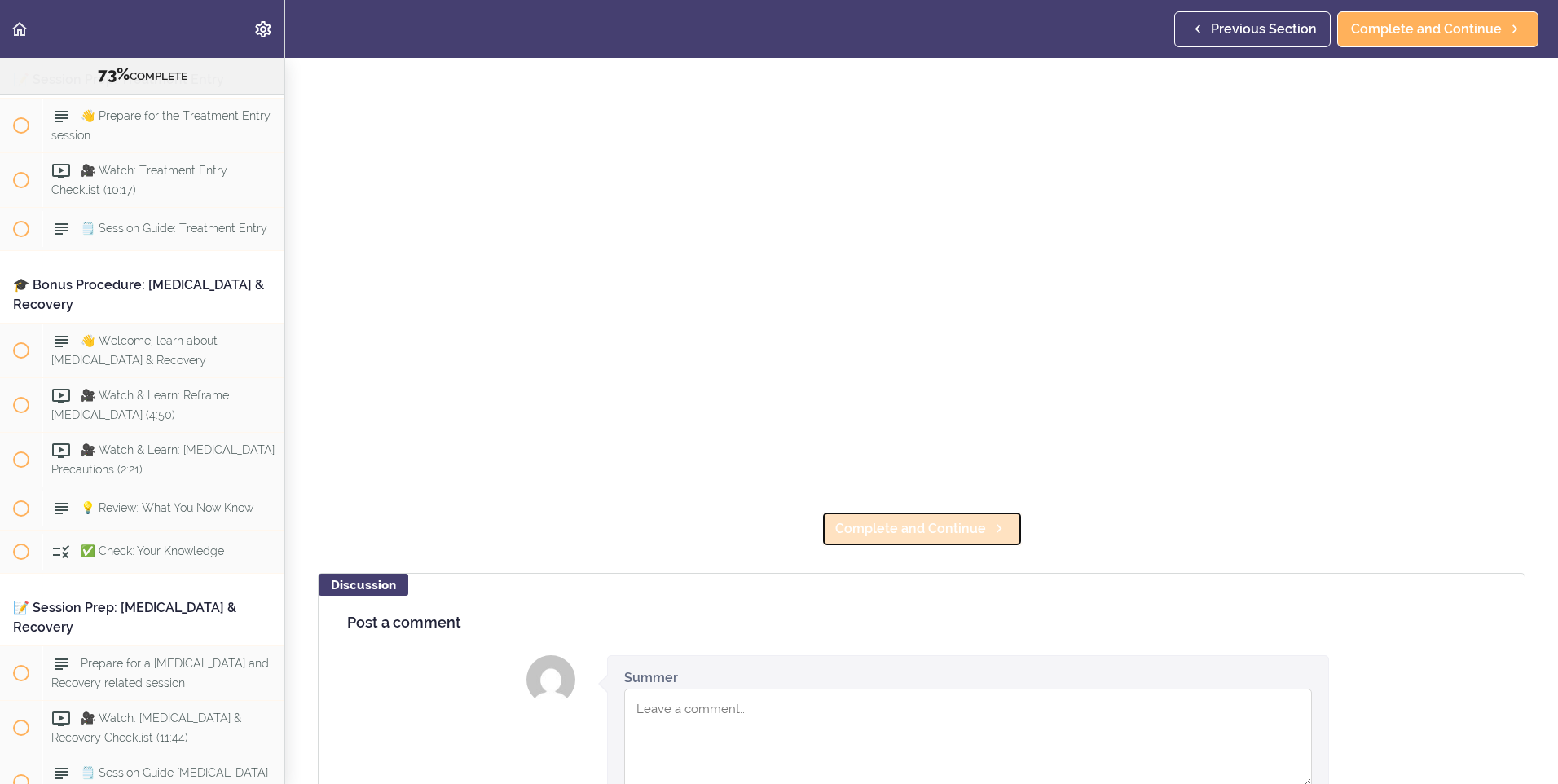
click at [962, 523] on span "Complete and Continue" at bounding box center [909, 528] width 150 height 20
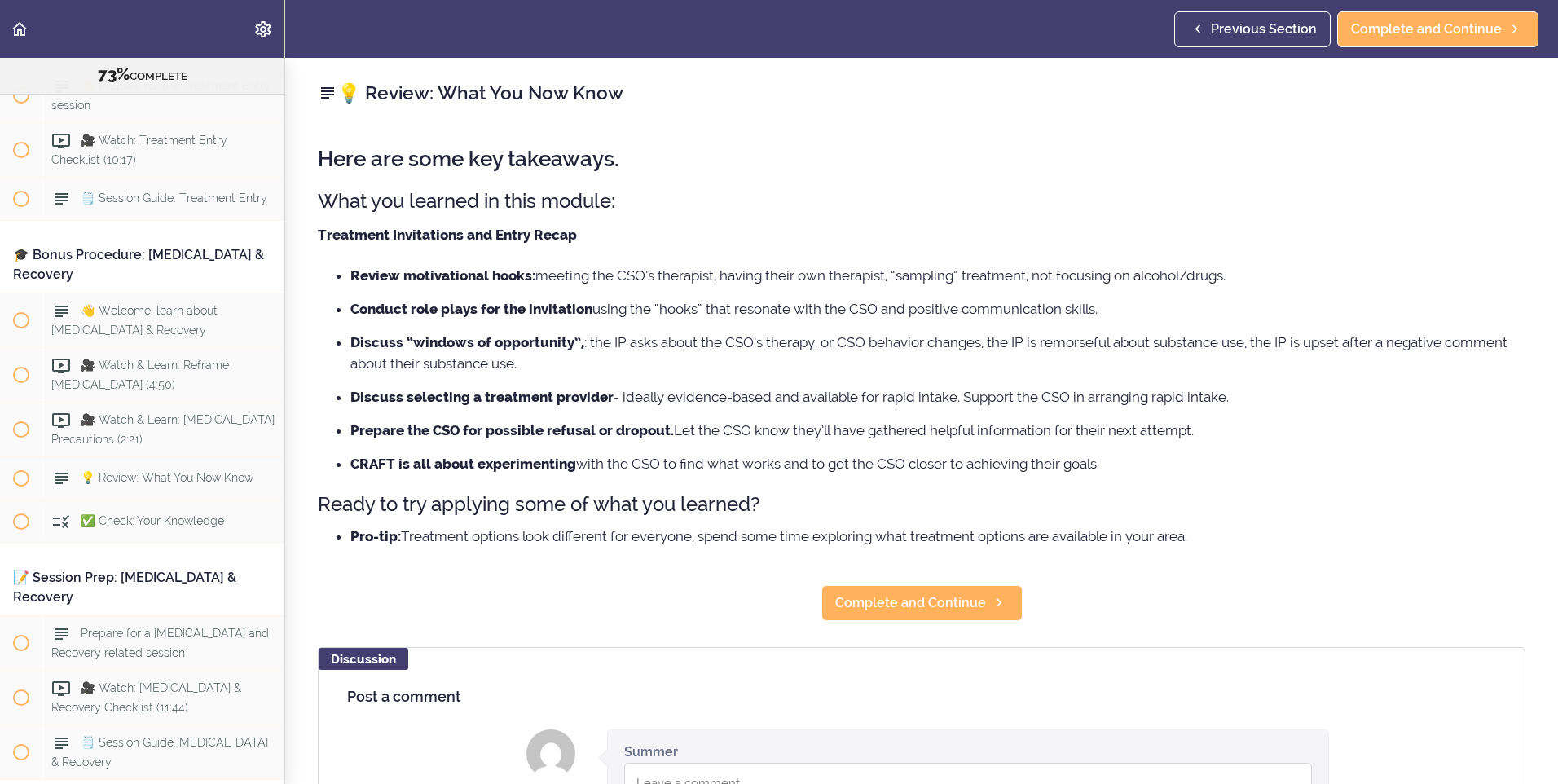
scroll to position [9146, 0]
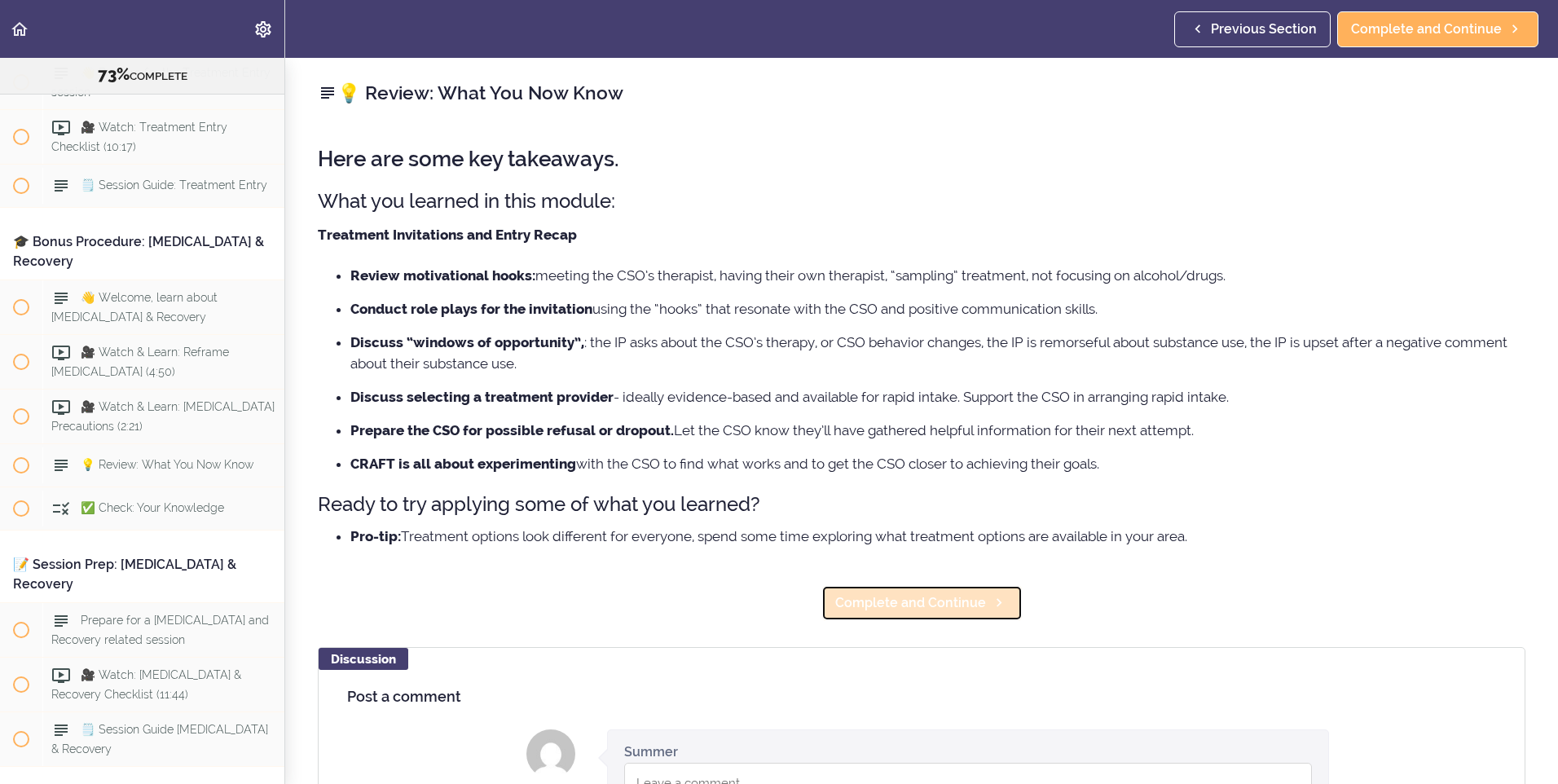
click at [943, 608] on span "Complete and Continue" at bounding box center [909, 603] width 150 height 20
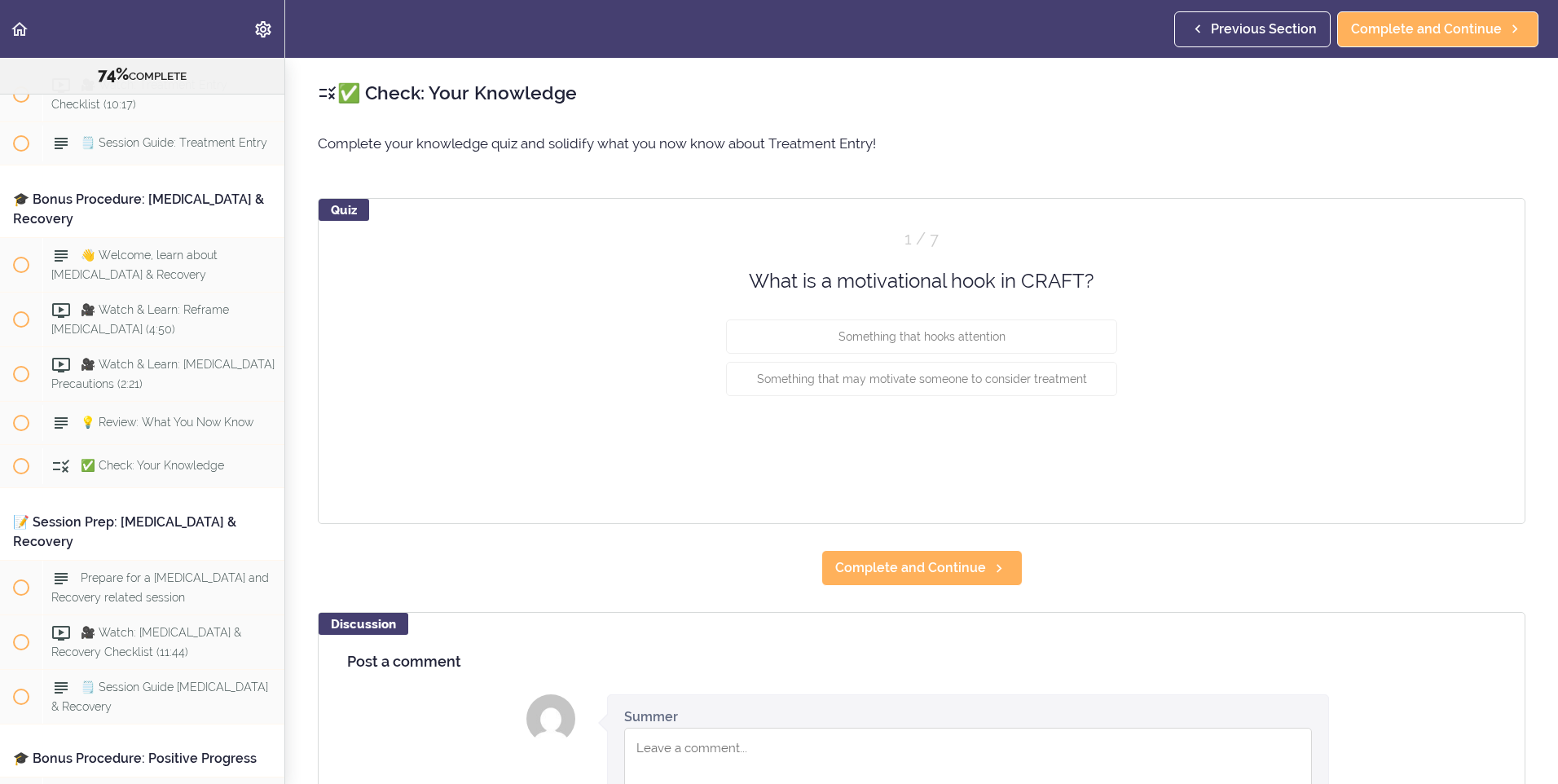
scroll to position [9189, 0]
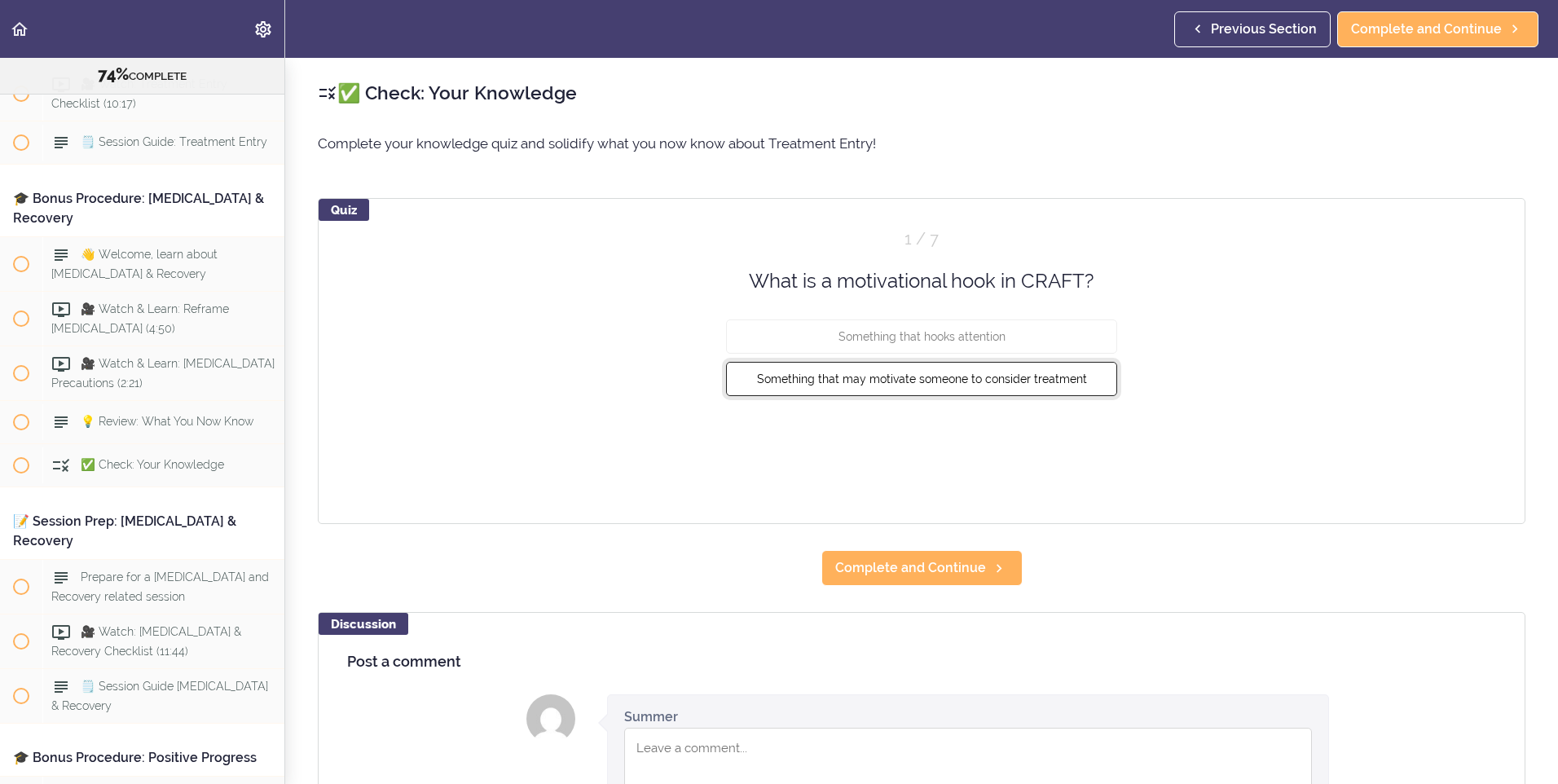
click at [1007, 384] on span "Something that may motivate someone to consider treatment" at bounding box center [922, 378] width 330 height 13
click at [1078, 438] on button "Check" at bounding box center [1084, 439] width 64 height 22
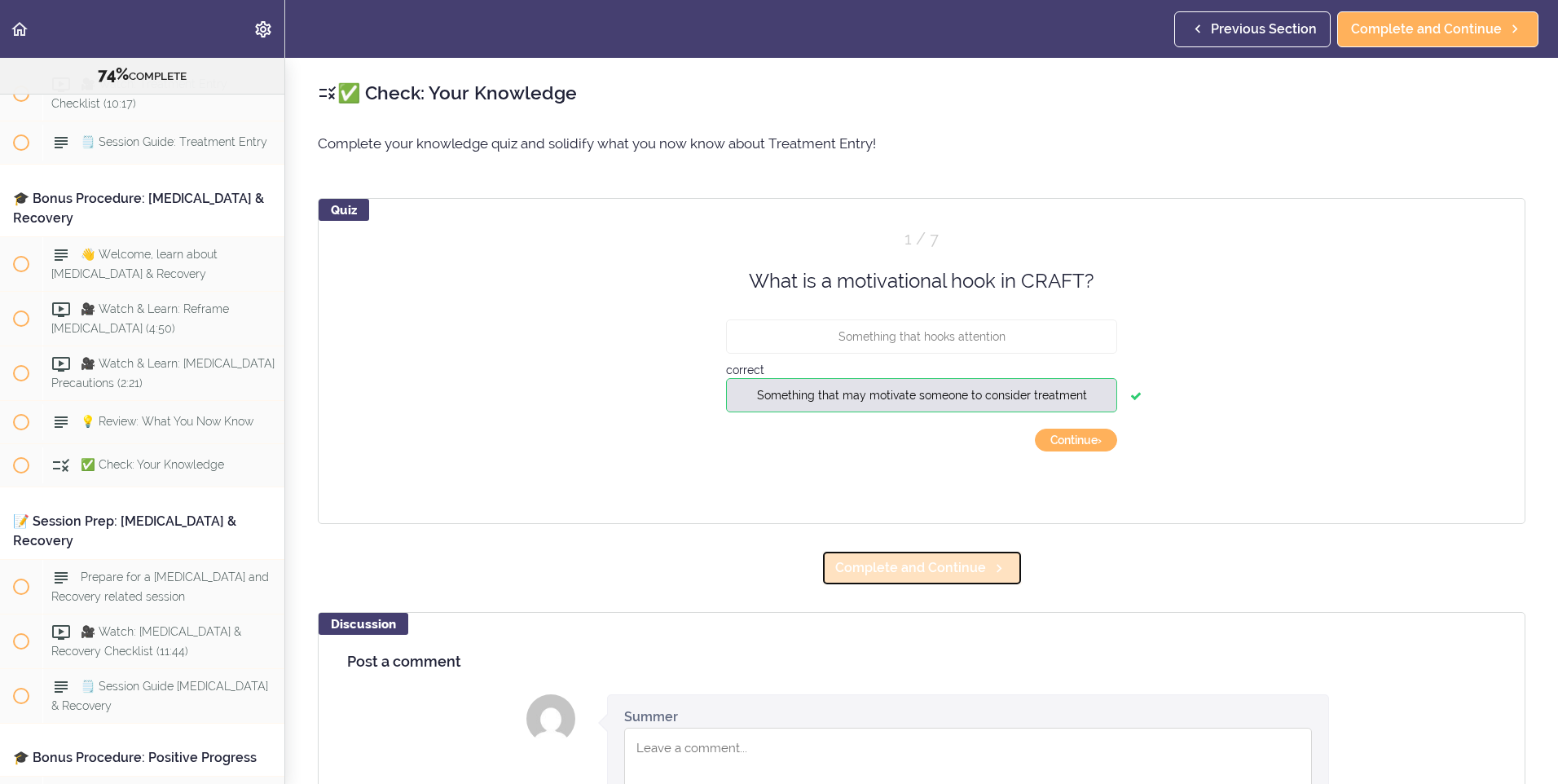
click at [980, 552] on link "Complete and Continue" at bounding box center [922, 567] width 201 height 36
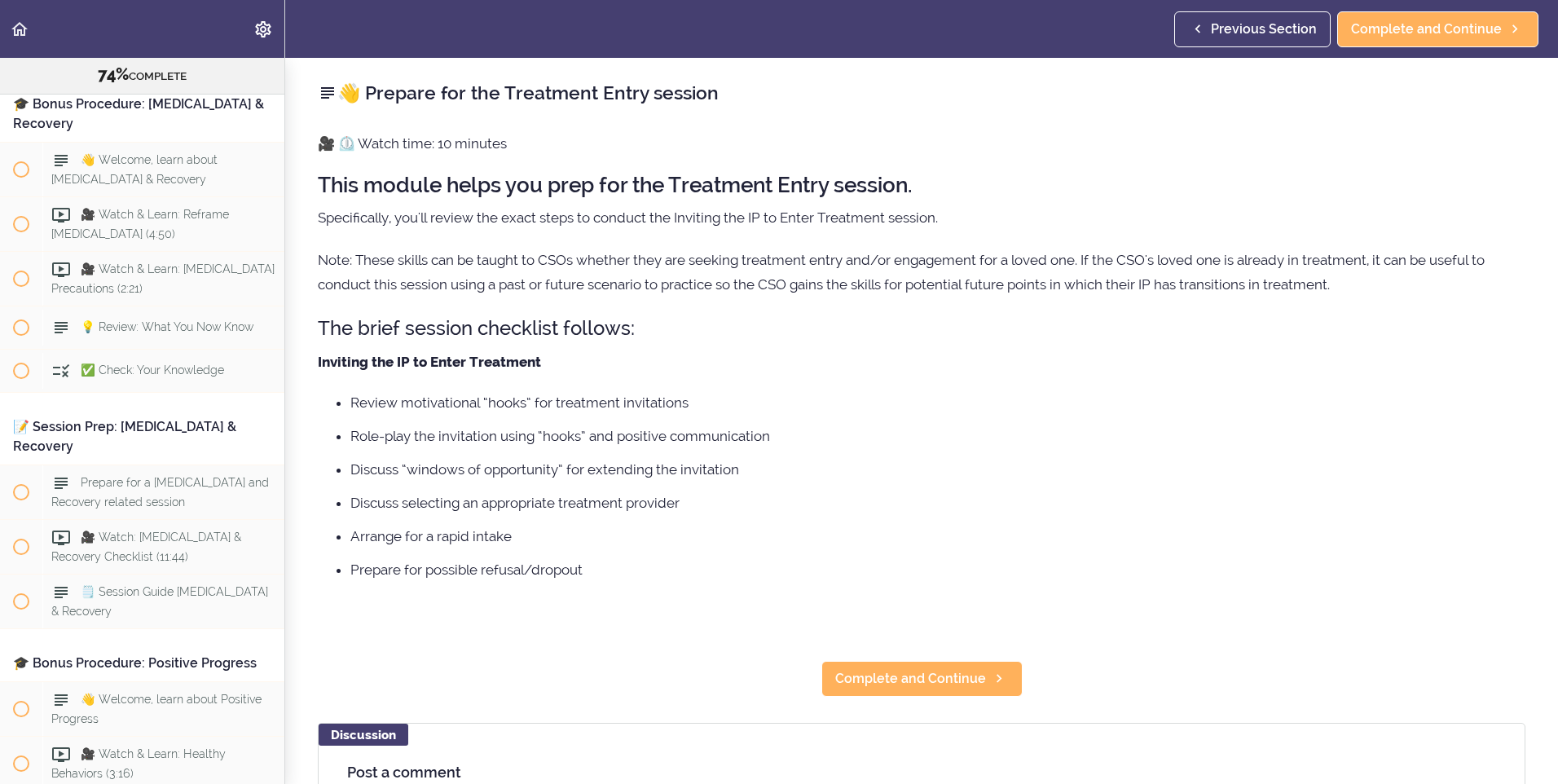
scroll to position [9286, 0]
click at [958, 671] on span "Complete and Continue" at bounding box center [909, 678] width 150 height 20
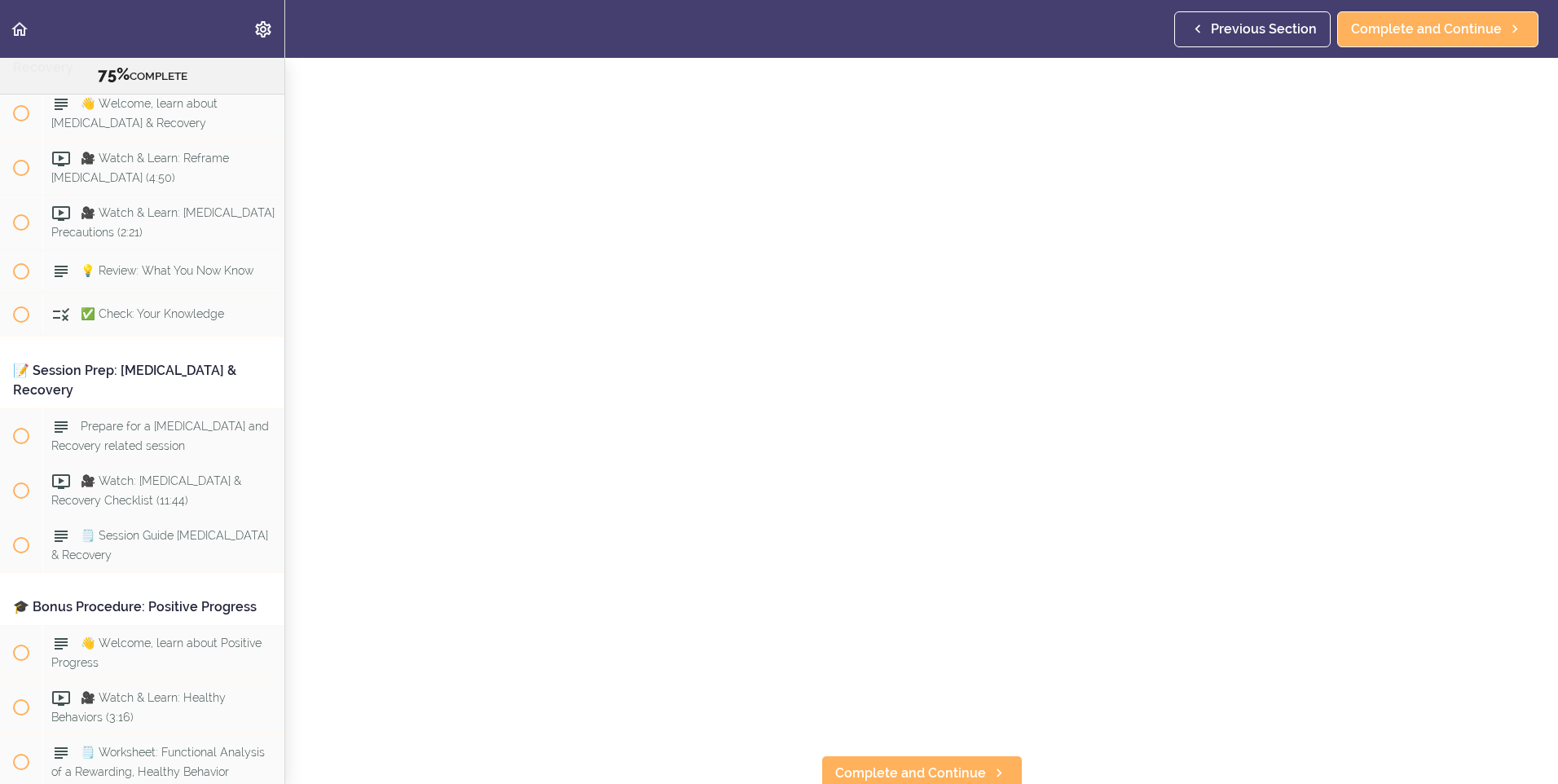
scroll to position [163, 0]
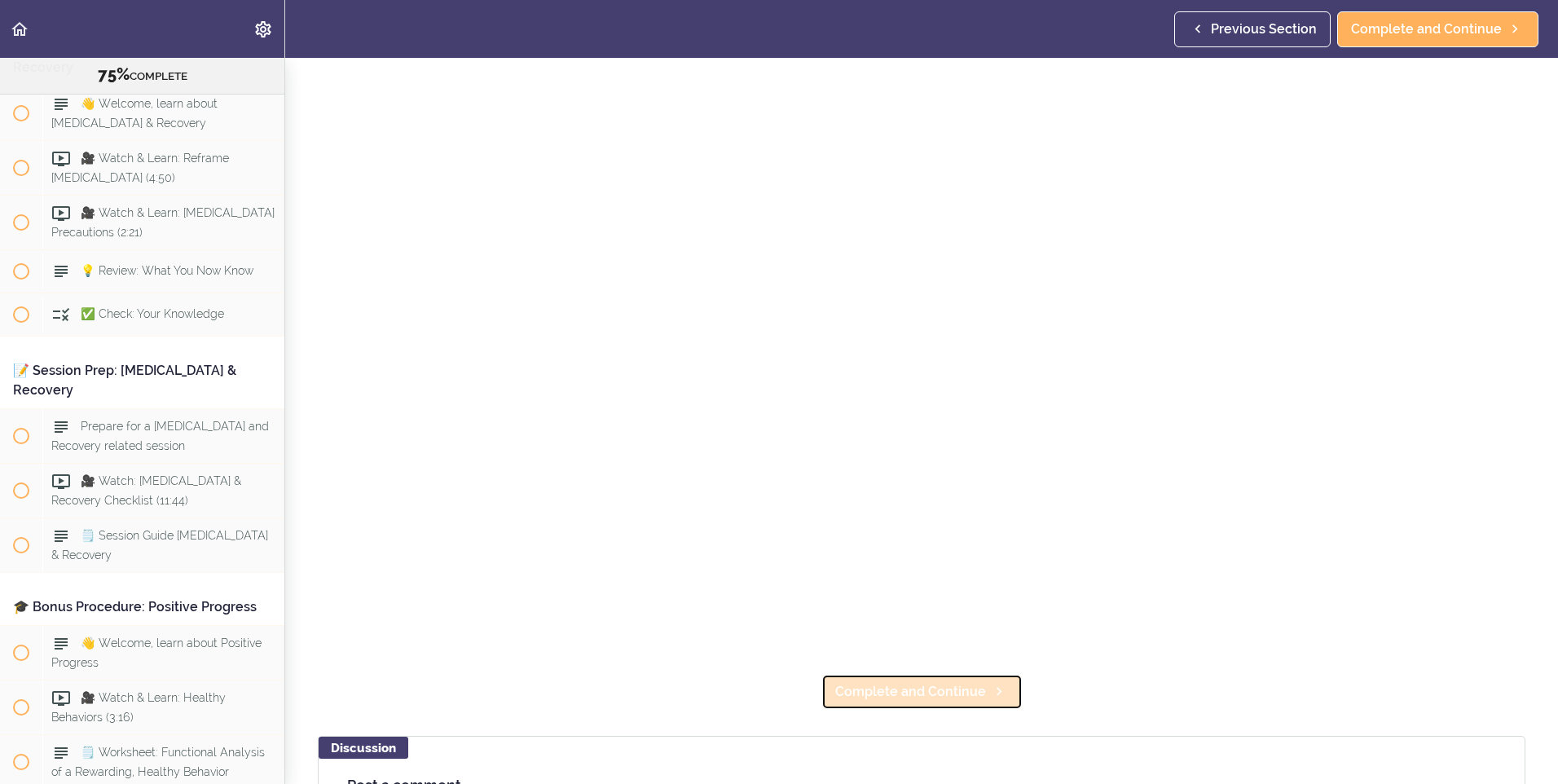
click at [922, 689] on span "Complete and Continue" at bounding box center [909, 691] width 150 height 20
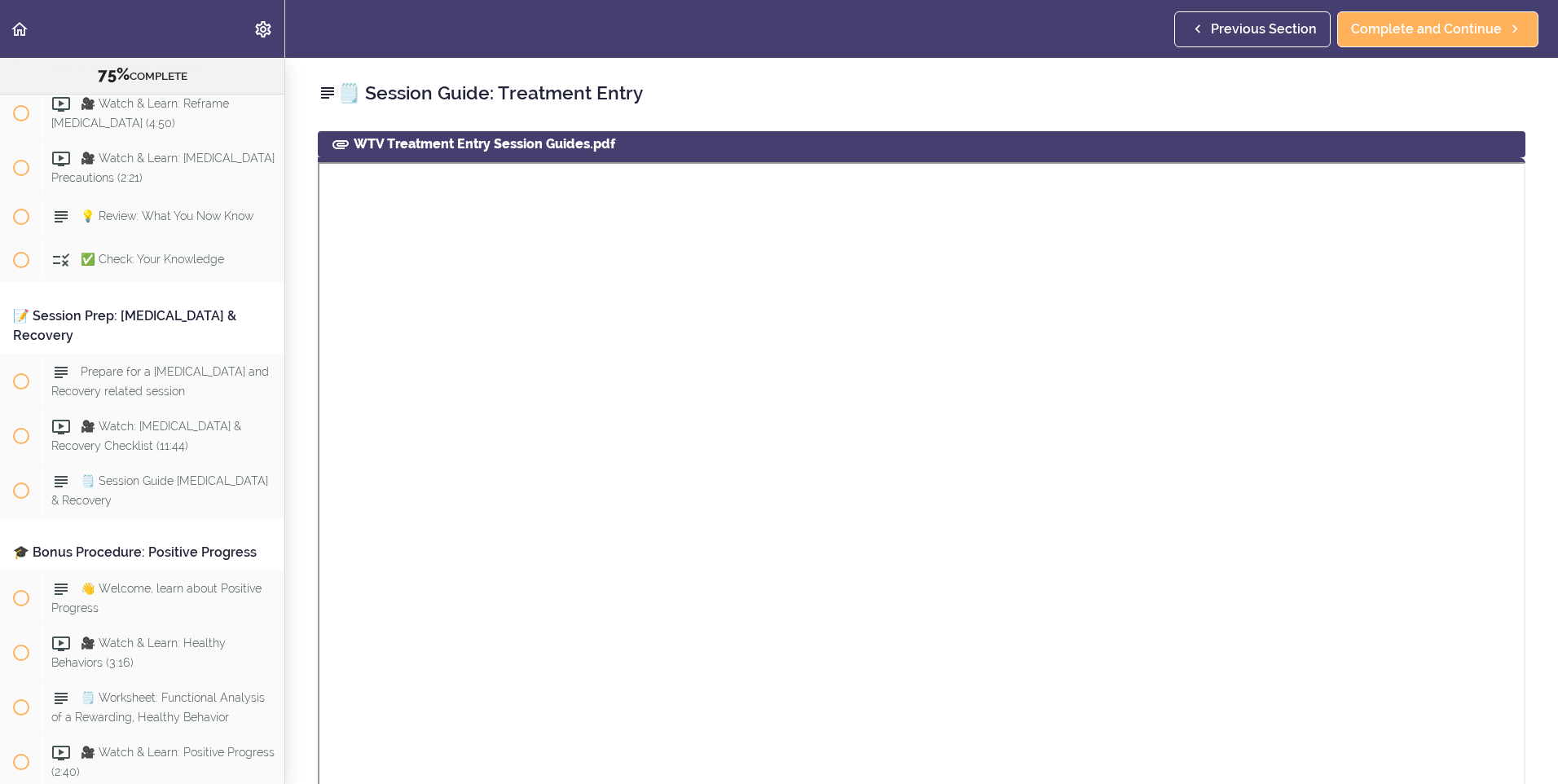
scroll to position [407, 0]
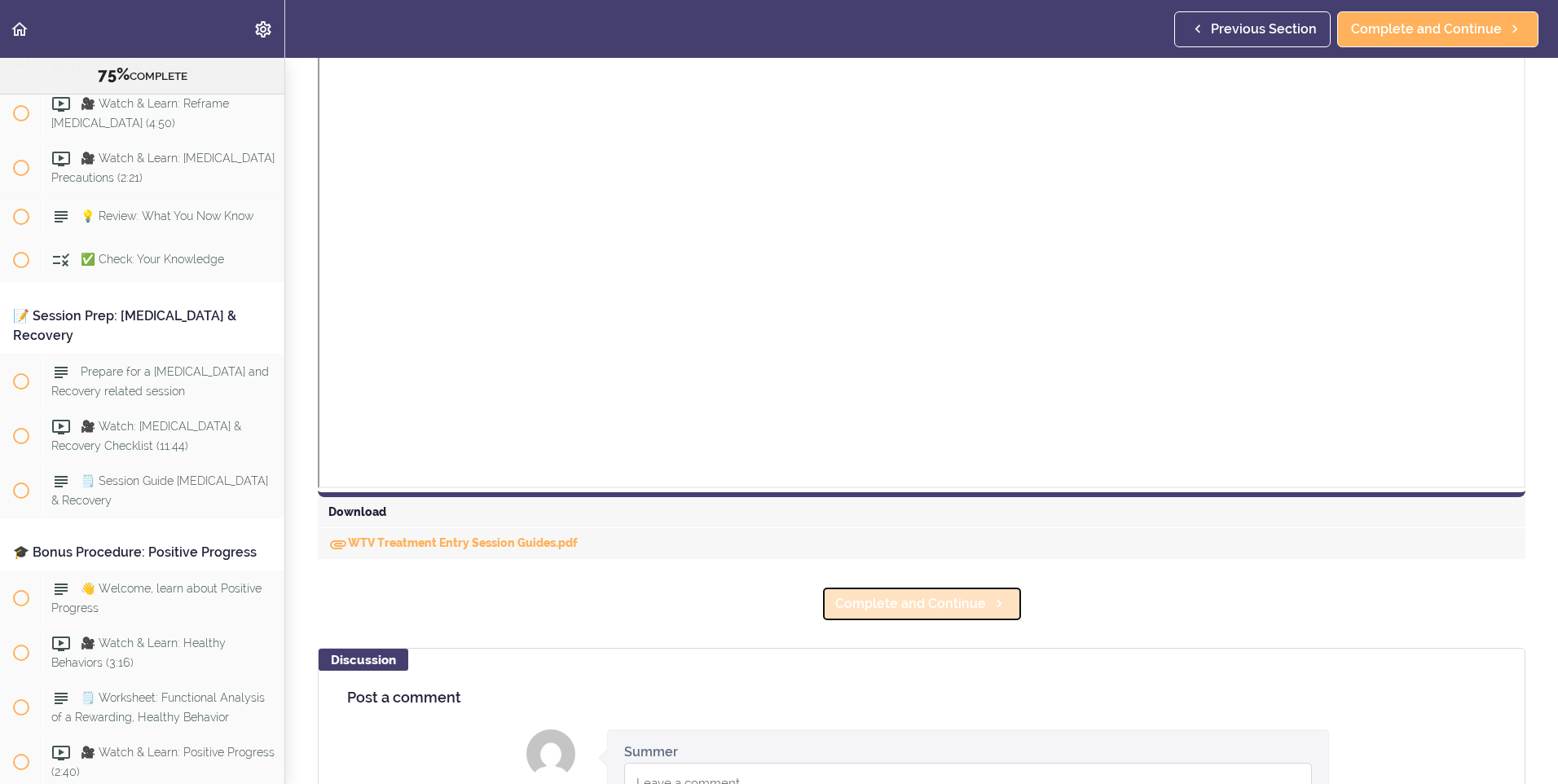
click at [923, 609] on span "Complete and Continue" at bounding box center [909, 603] width 150 height 20
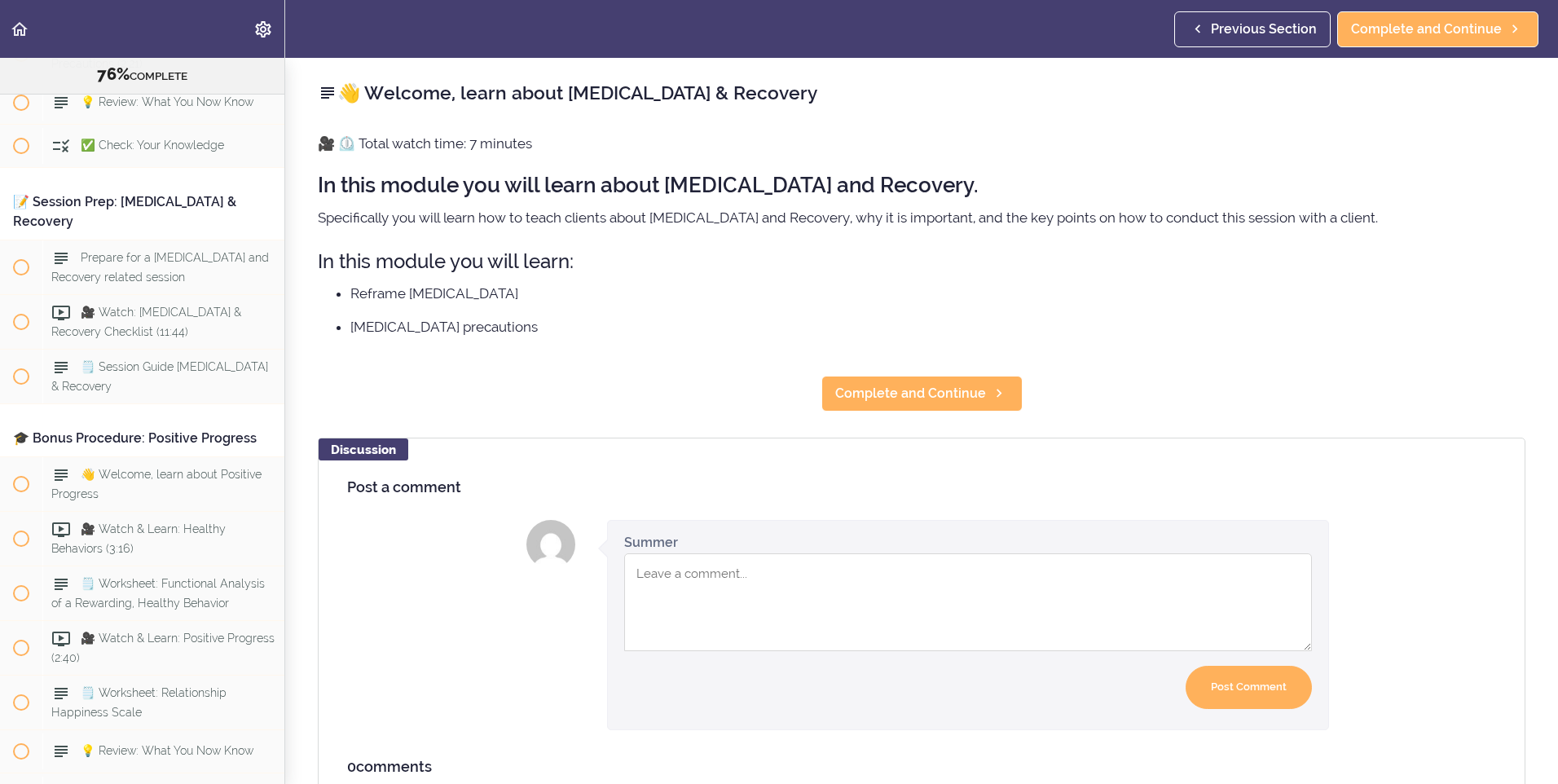
scroll to position [9511, 0]
click at [929, 386] on span "Complete and Continue" at bounding box center [909, 393] width 150 height 20
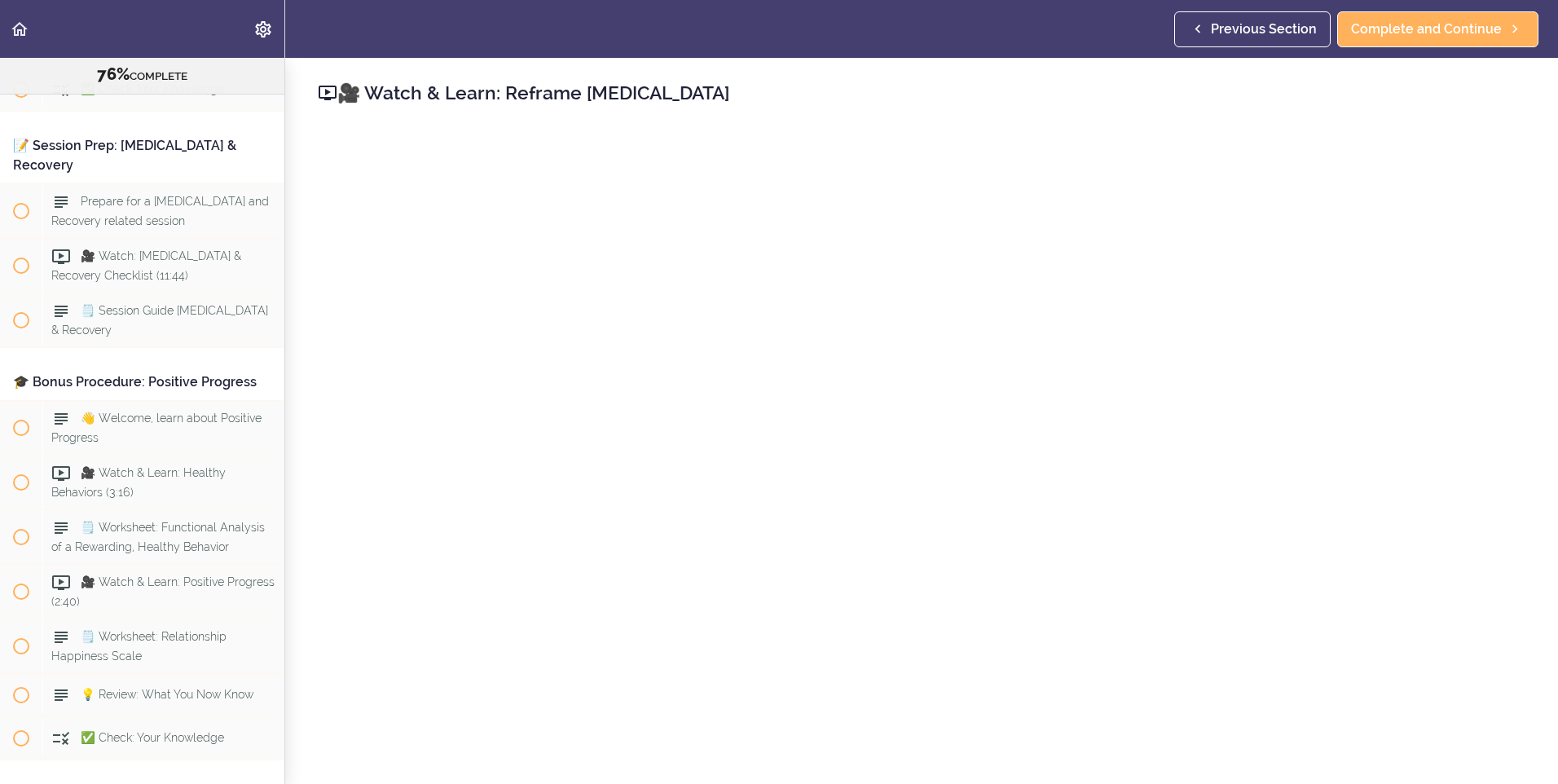
scroll to position [163, 0]
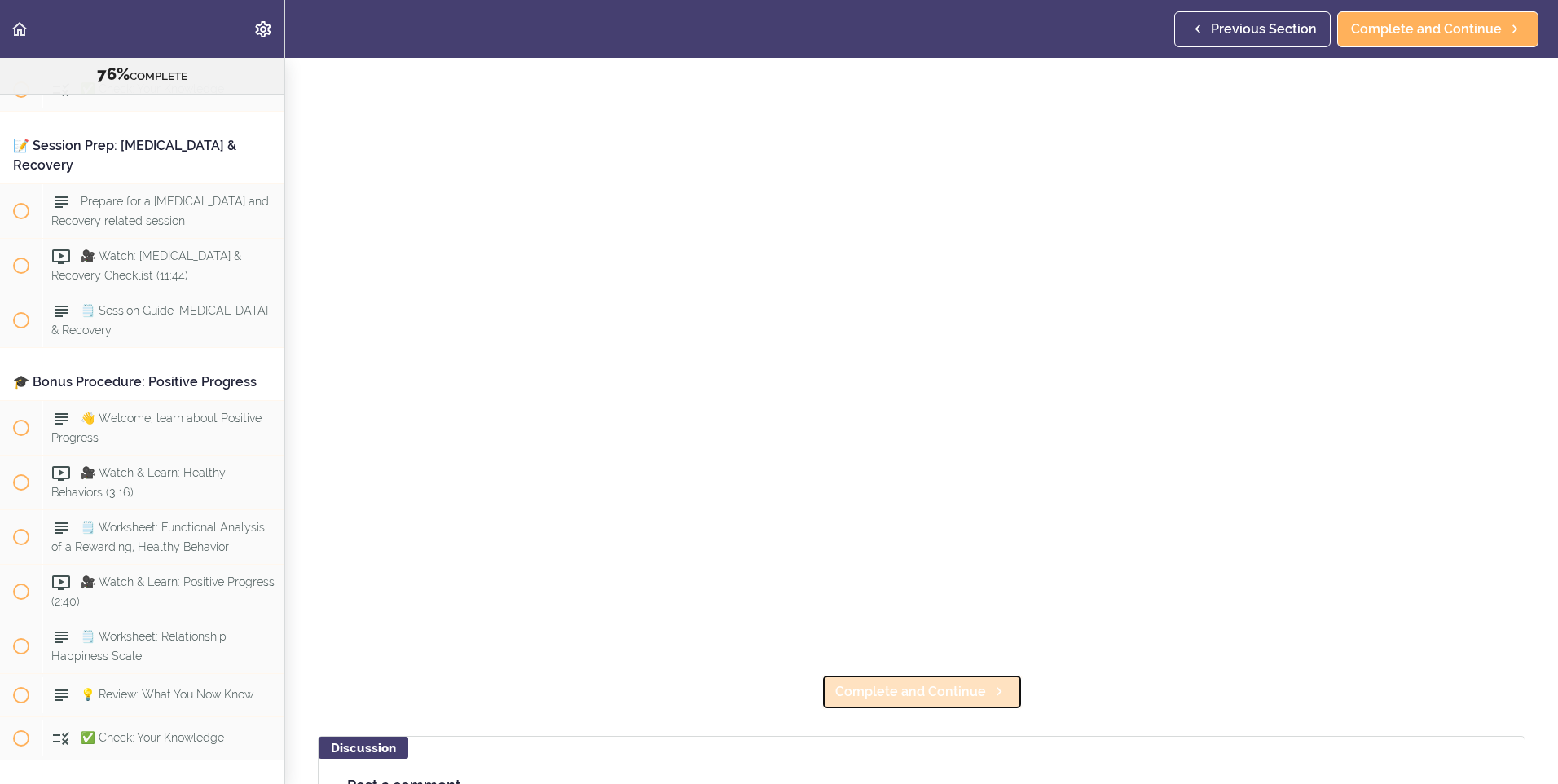
click at [908, 682] on span "Complete and Continue" at bounding box center [909, 691] width 150 height 20
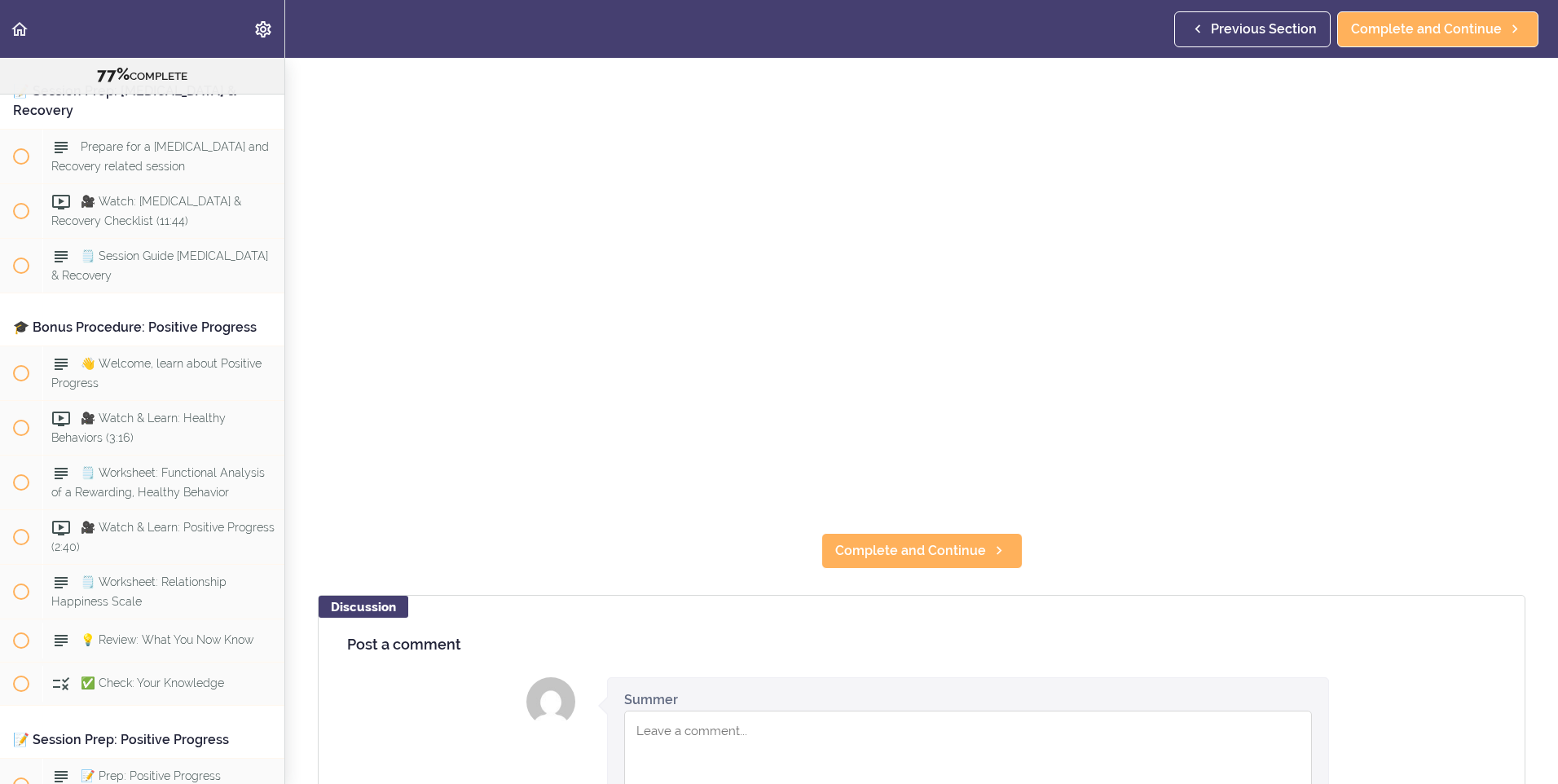
scroll to position [407, 0]
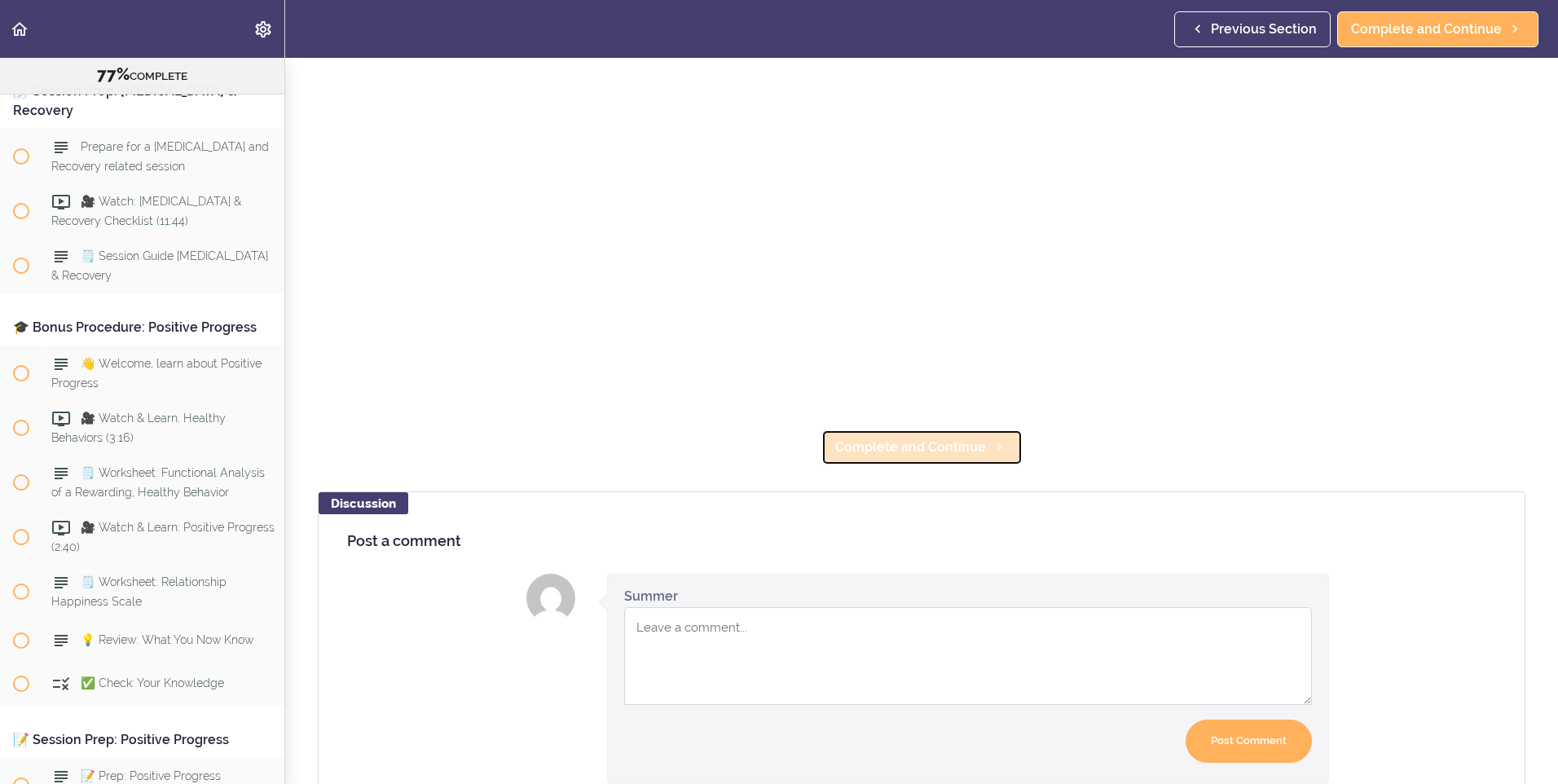
click at [951, 442] on span "Complete and Continue" at bounding box center [909, 447] width 150 height 20
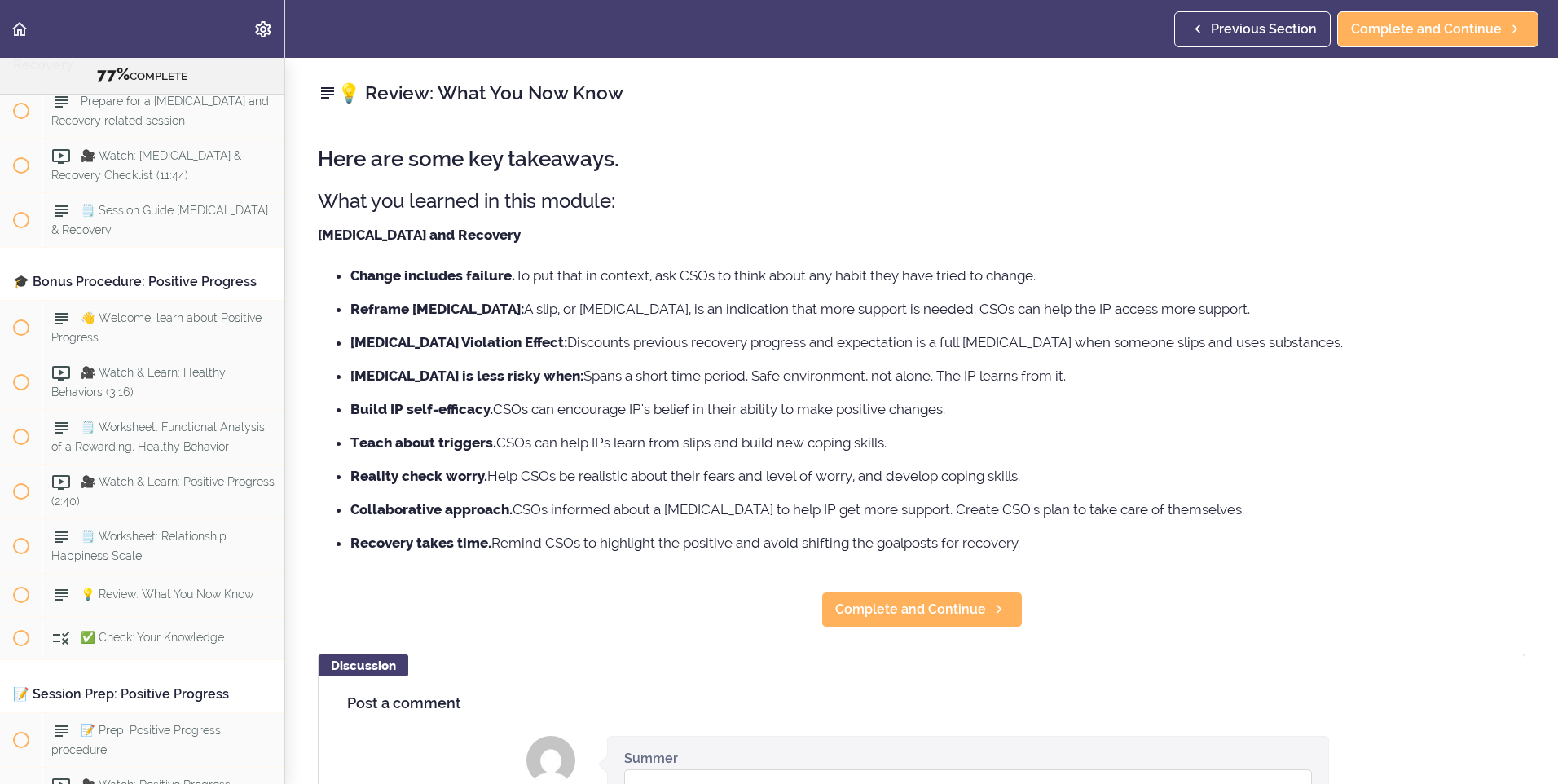
scroll to position [9674, 0]
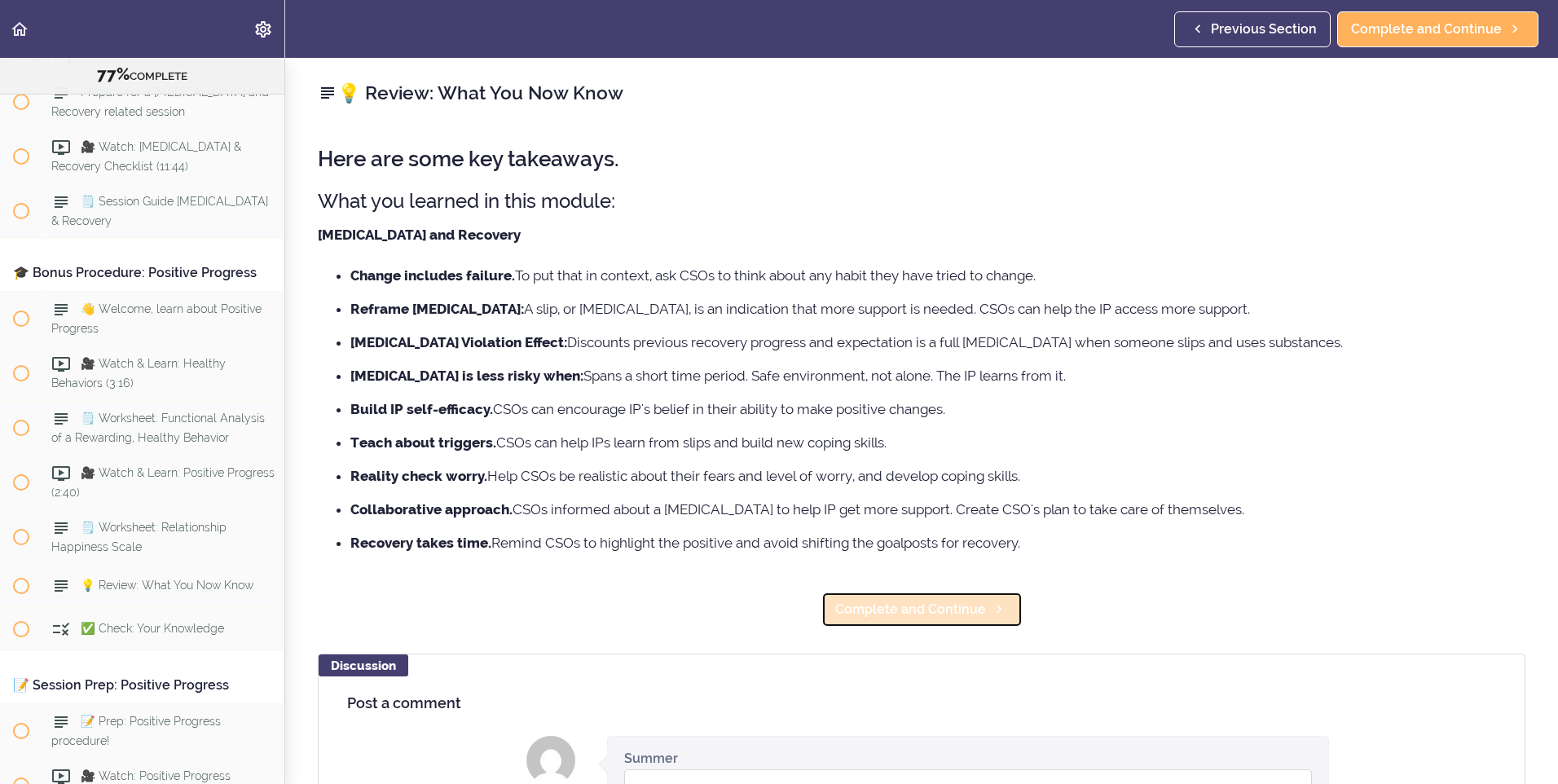
click at [955, 604] on span "Complete and Continue" at bounding box center [909, 609] width 150 height 20
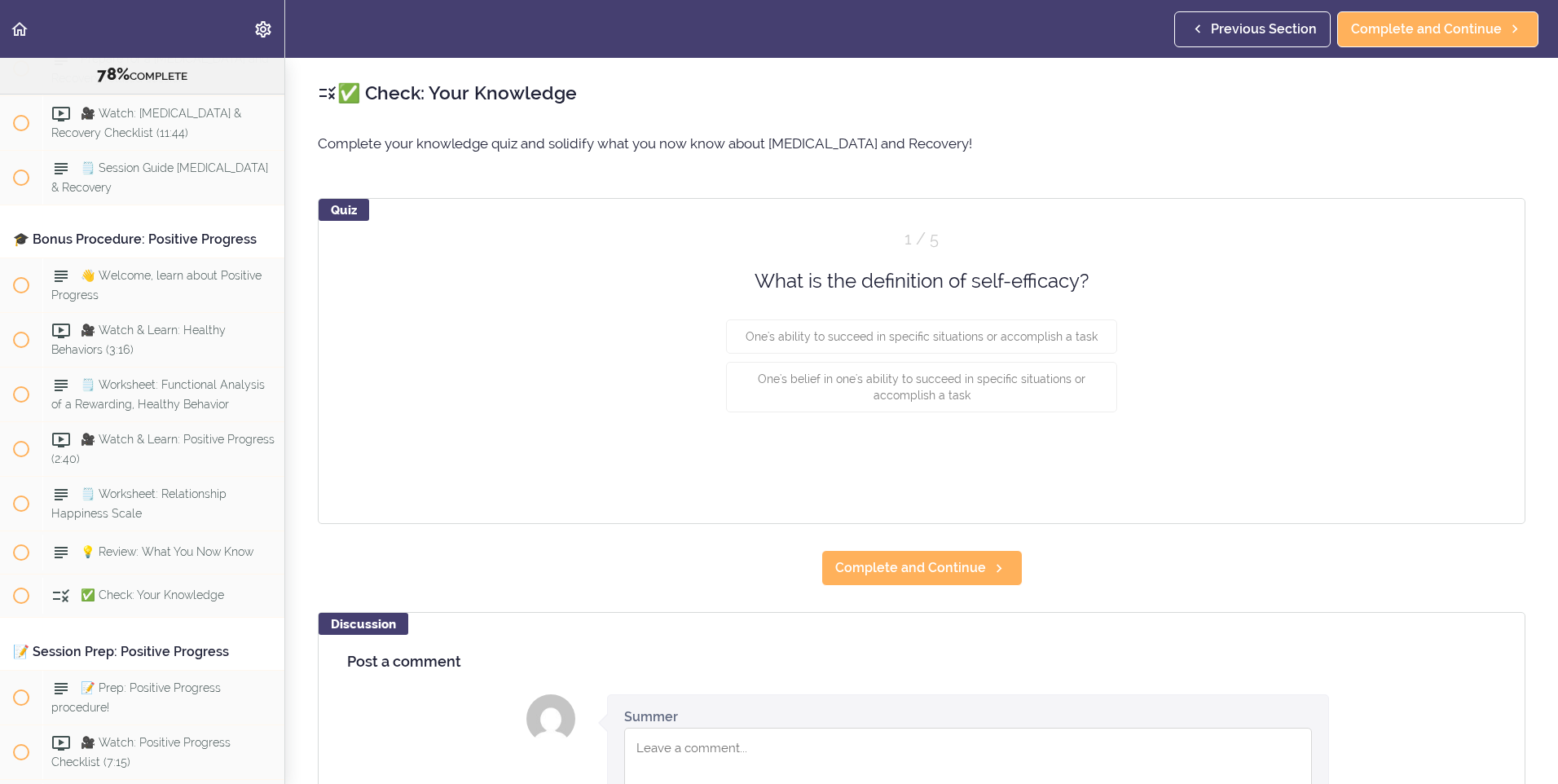
scroll to position [9717, 0]
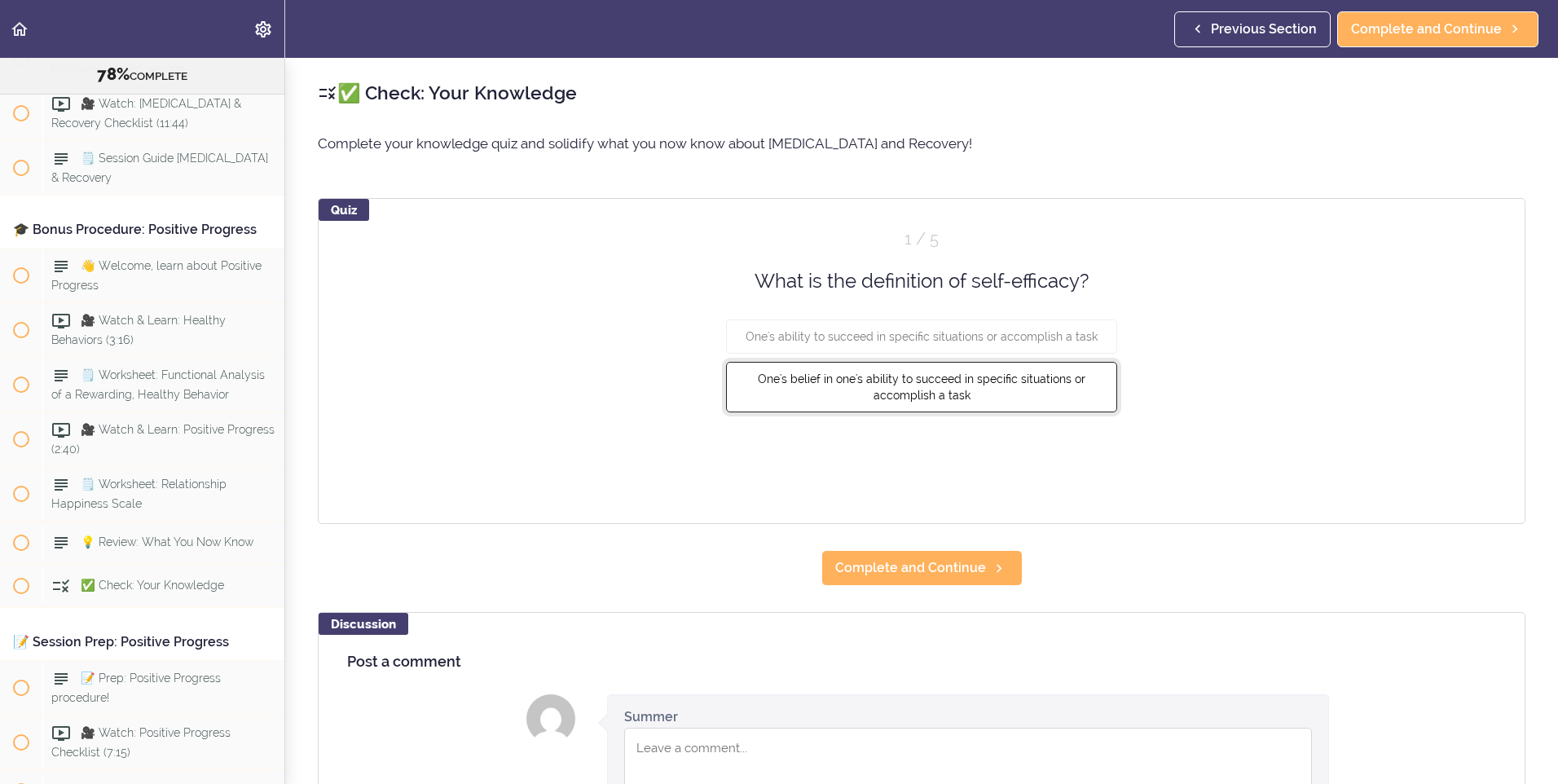
click at [1064, 389] on button "One's belief in one's ability to succeed in specific situations or accomplish a…" at bounding box center [922, 387] width 391 height 50
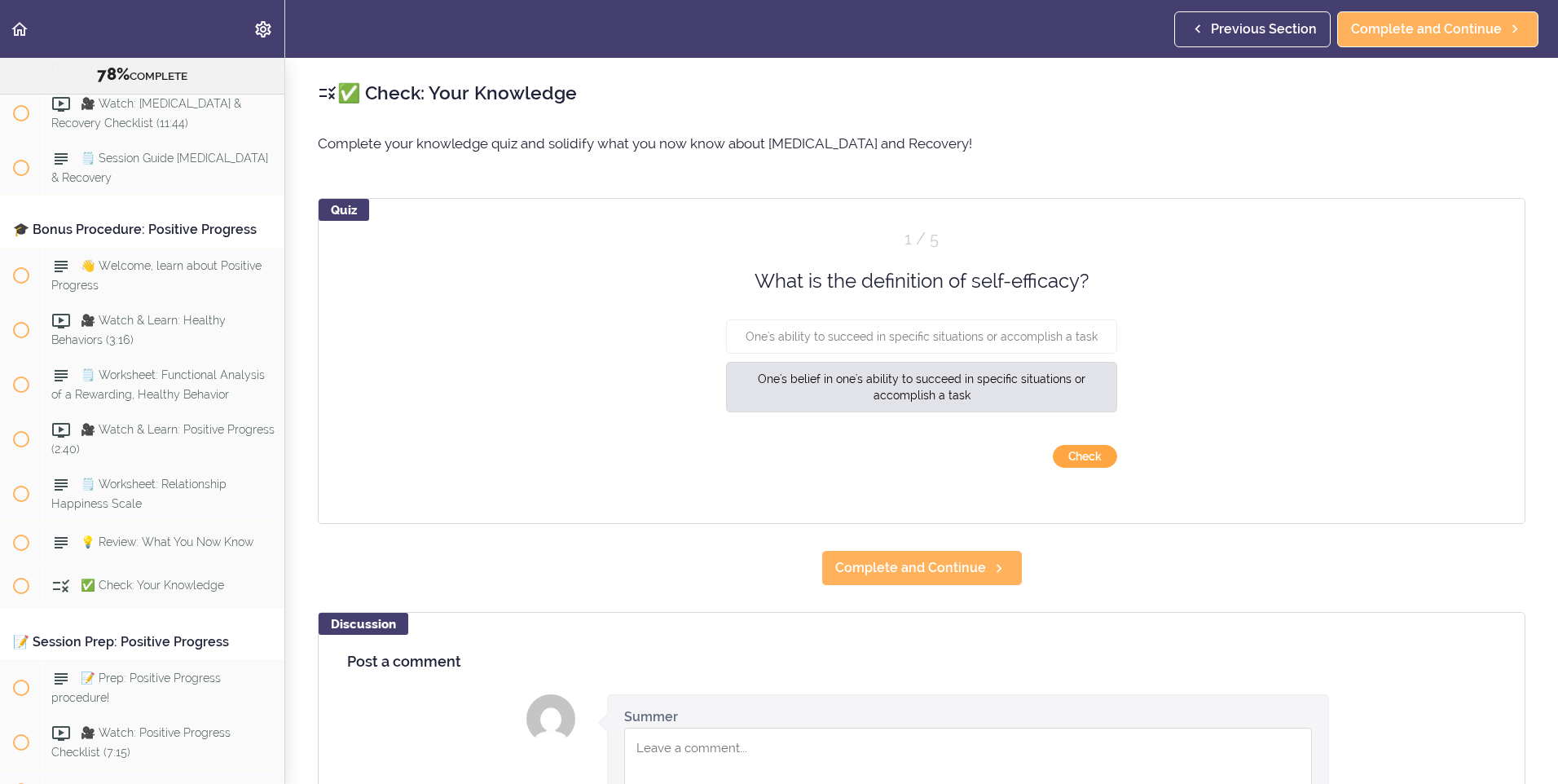
click at [1076, 457] on button "Check" at bounding box center [1084, 456] width 64 height 22
click at [1076, 445] on div "Check Continue › ‹ Back" at bounding box center [922, 445] width 391 height 0
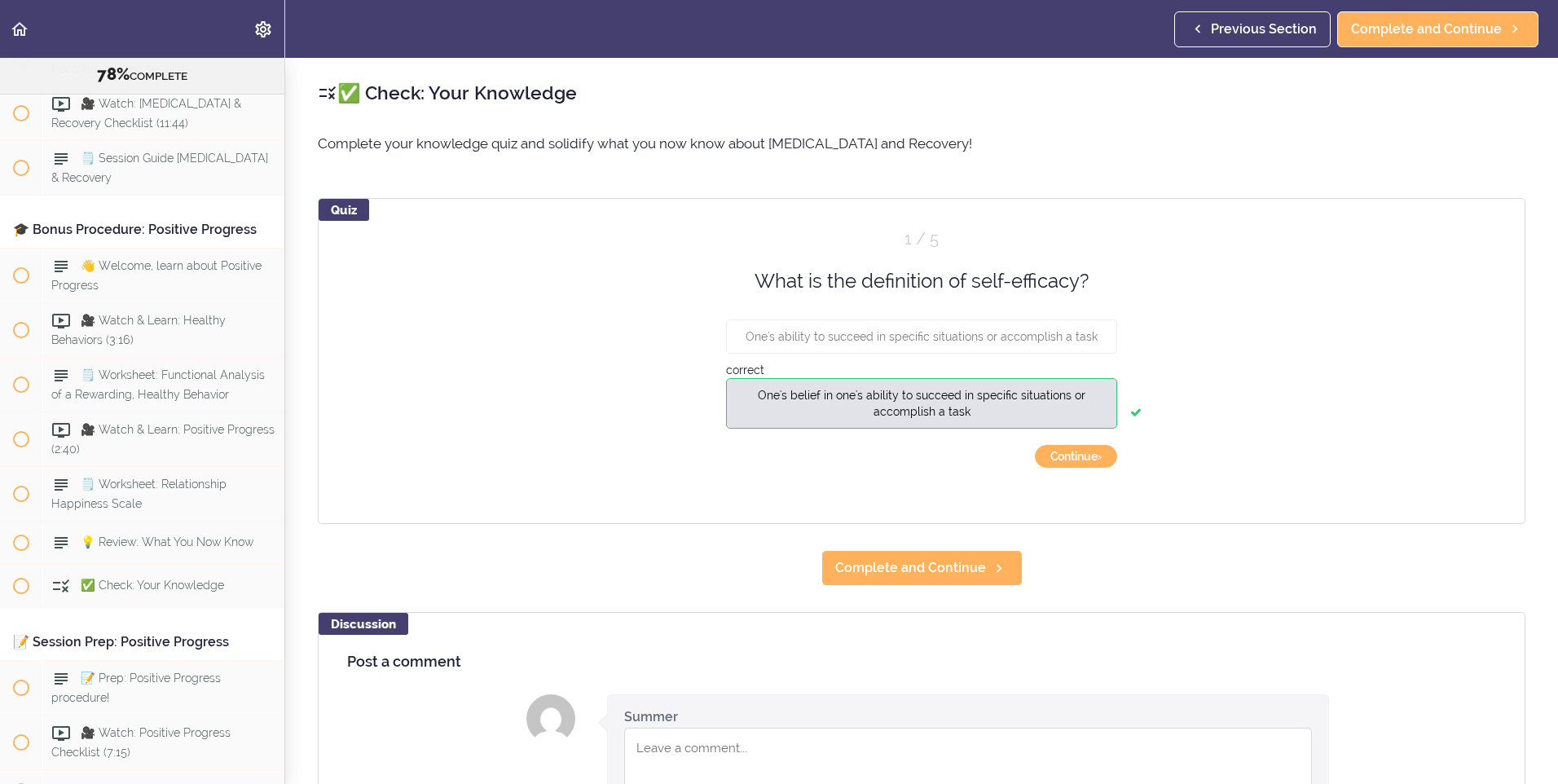
click at [936, 546] on div "✅ Check: Your Knowledge Complete your knowledge quiz and solidify what you now …" at bounding box center [922, 421] width 1273 height 726
click at [933, 563] on span "Complete and Continue" at bounding box center [909, 567] width 150 height 20
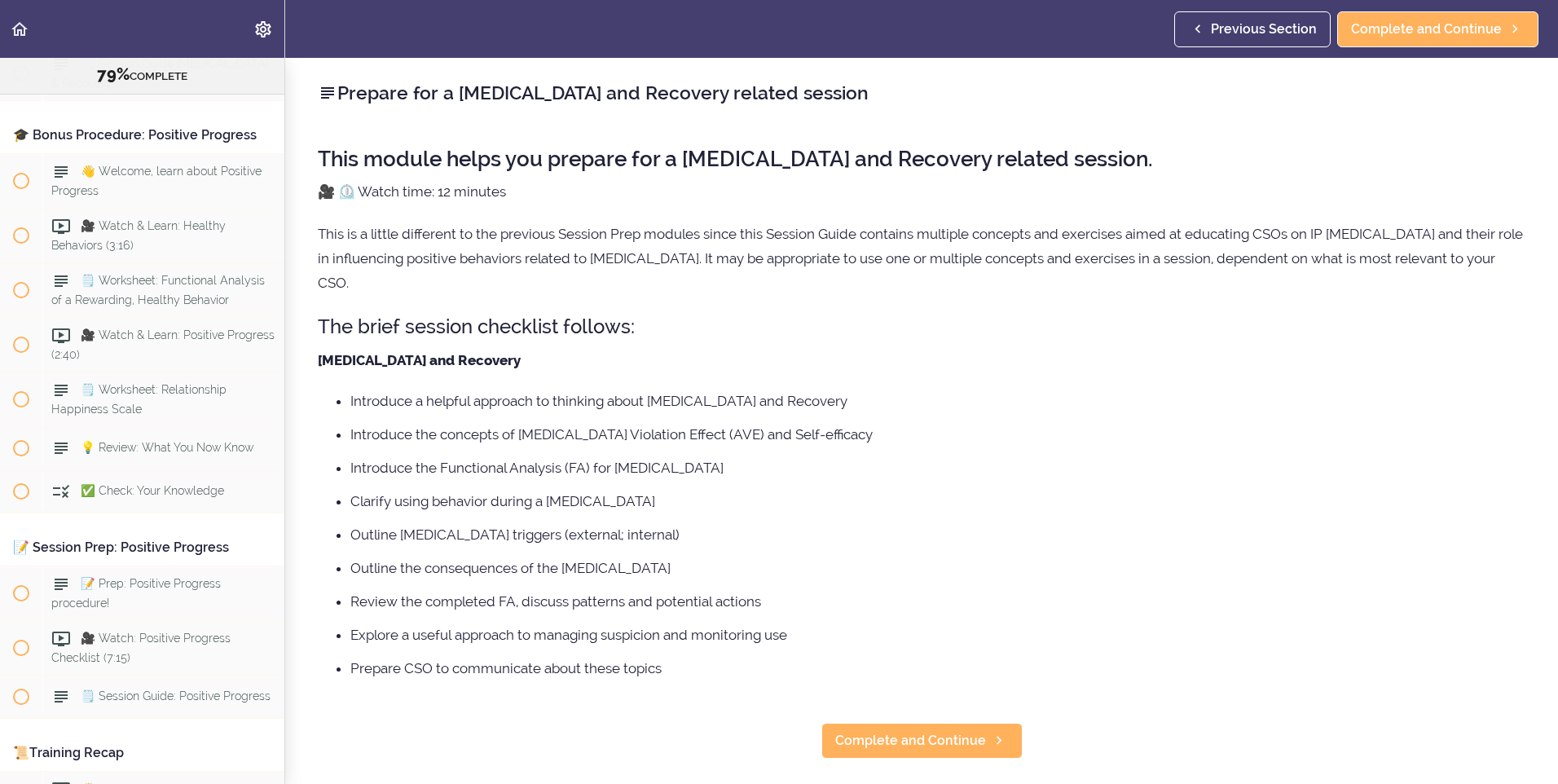
scroll to position [9814, 0]
click at [1279, 32] on span "Previous Section" at bounding box center [1263, 29] width 106 height 20
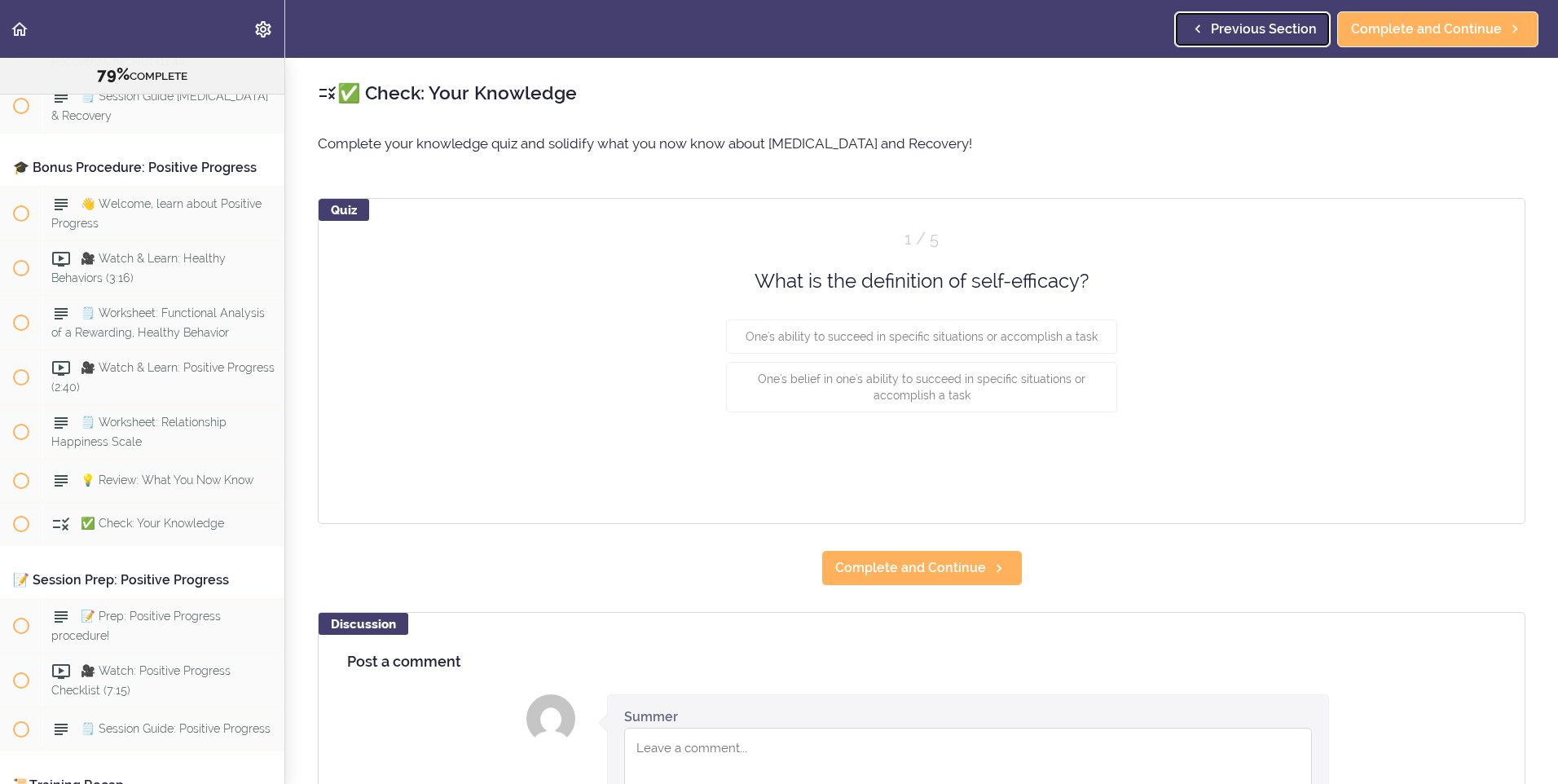
scroll to position [9717, 0]
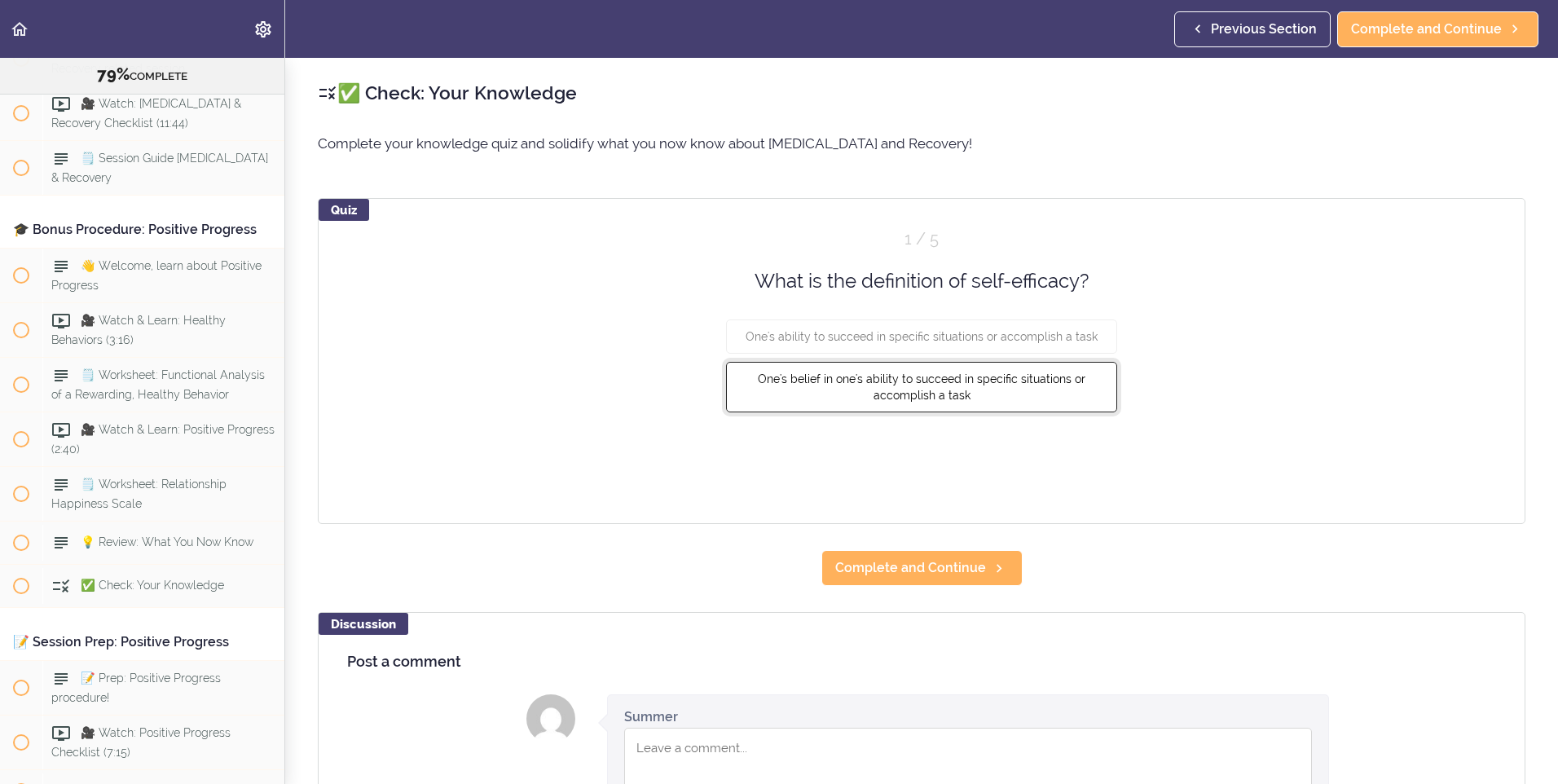
click at [941, 382] on span "One's belief in one's ability to succeed in specific situations or accomplish a…" at bounding box center [922, 386] width 327 height 29
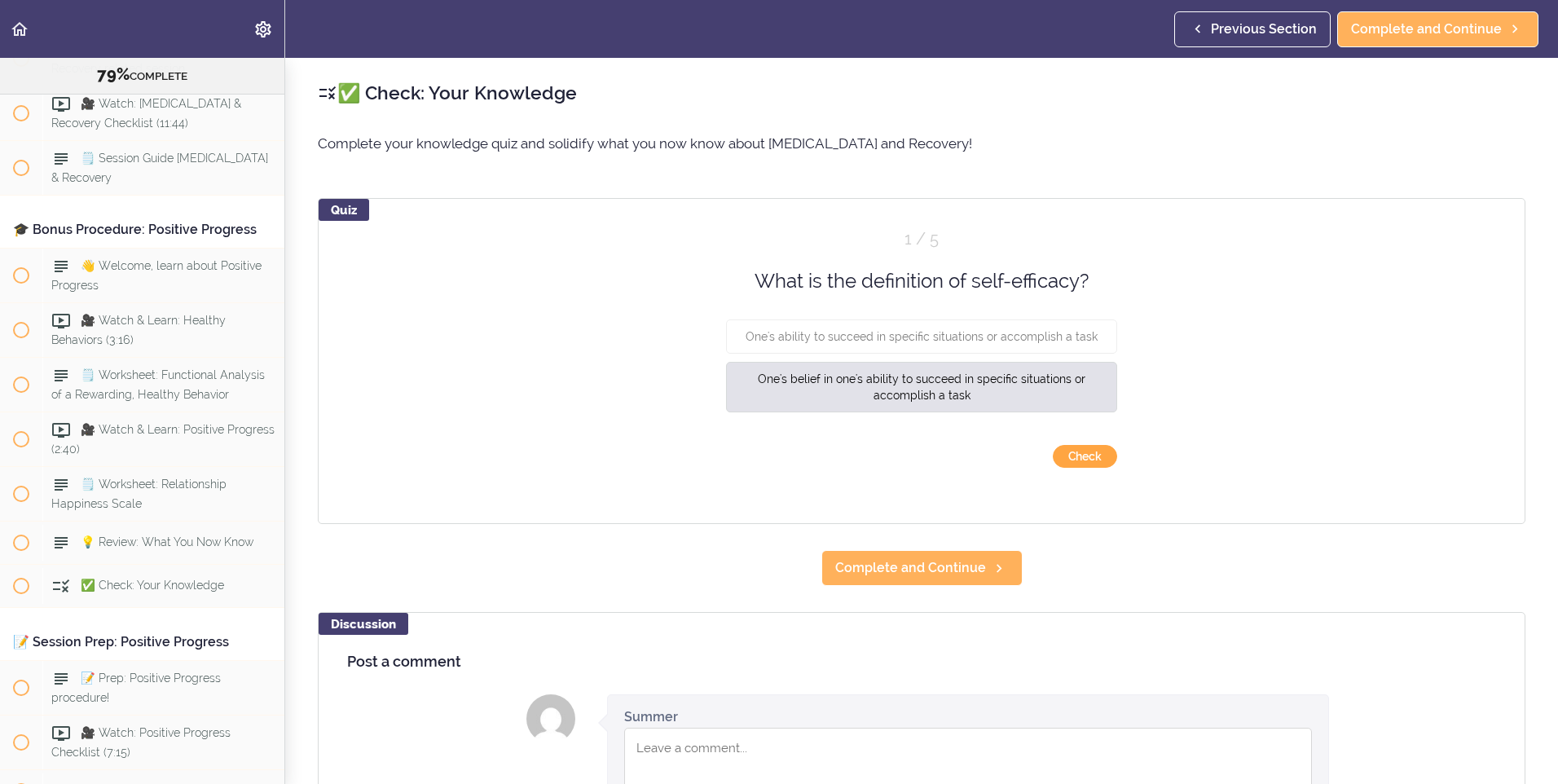
click at [1108, 456] on button "Check" at bounding box center [1084, 456] width 64 height 22
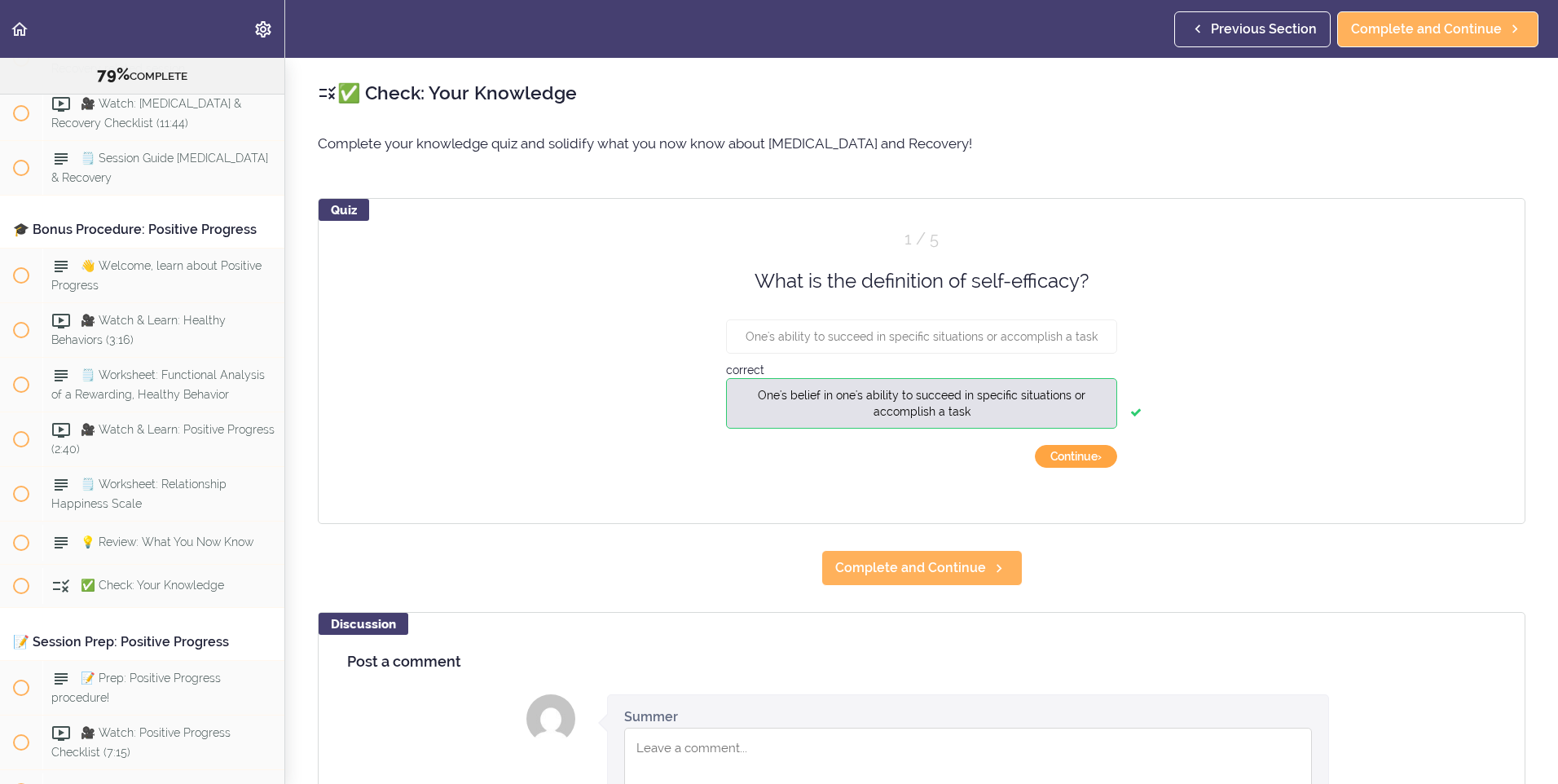
click at [1105, 460] on button "Continue ›" at bounding box center [1076, 456] width 82 height 22
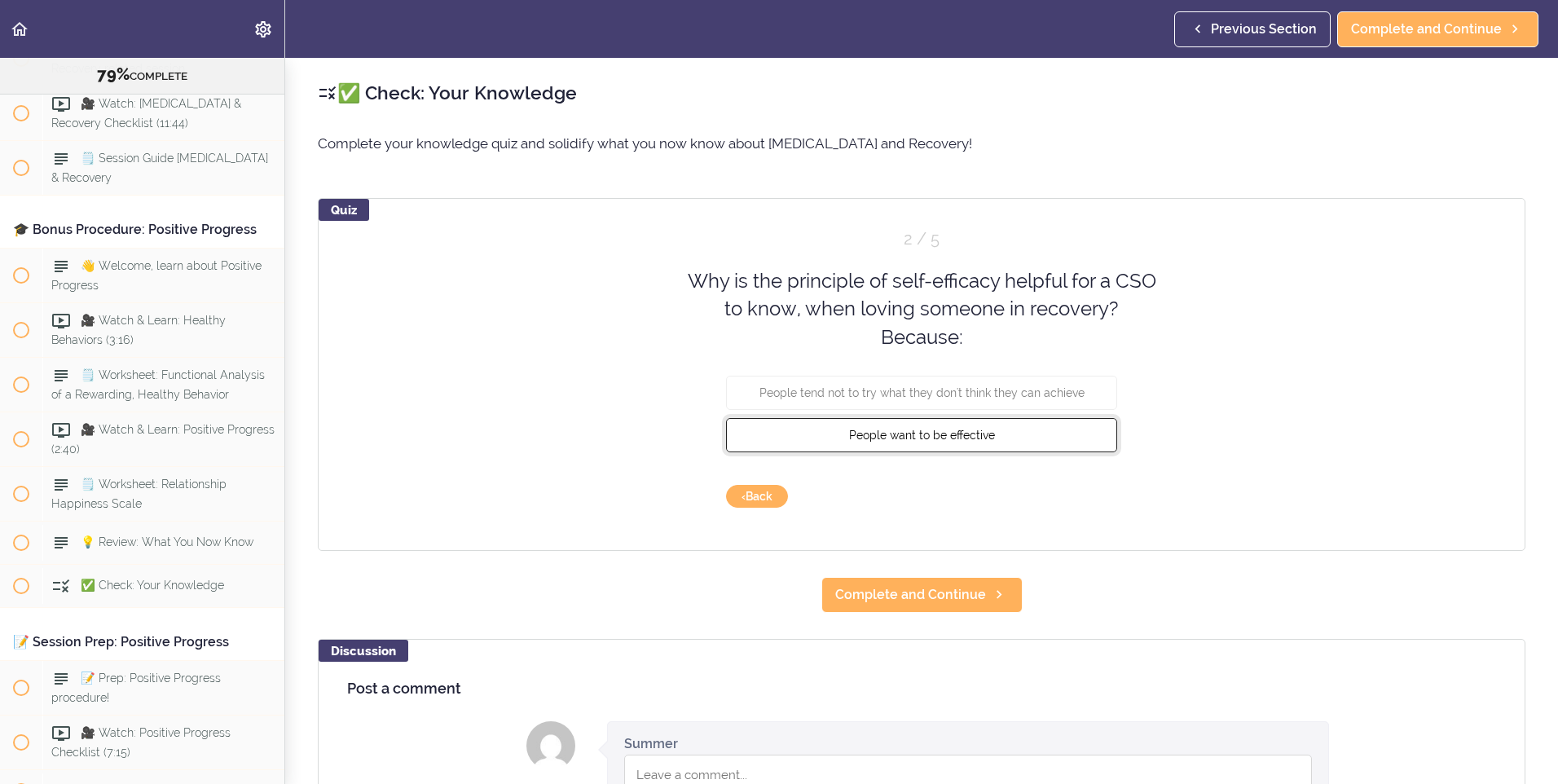
click at [1054, 426] on button "People want to be effective" at bounding box center [922, 435] width 391 height 35
click at [1091, 500] on button "Check" at bounding box center [1084, 496] width 64 height 22
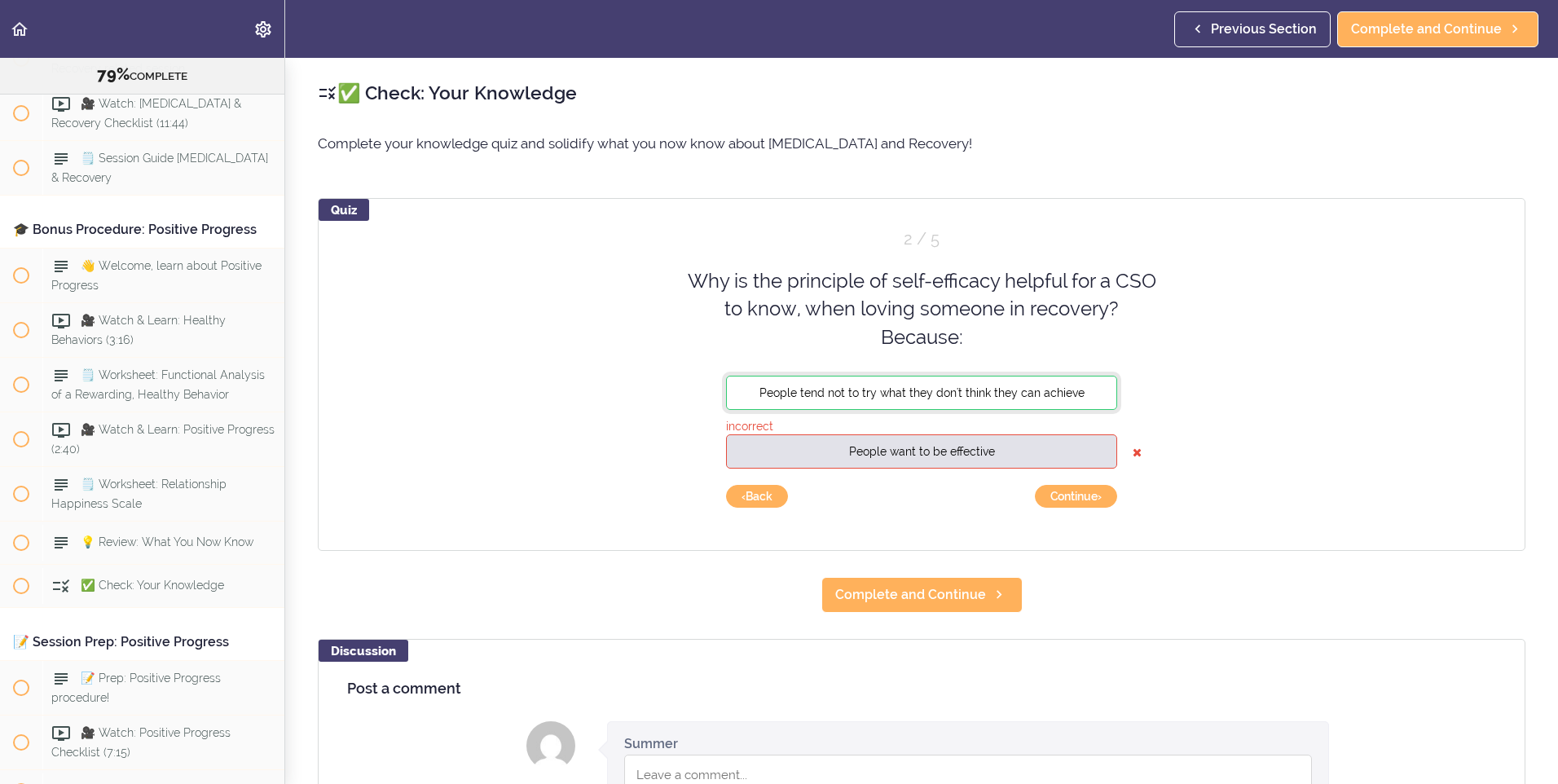
click at [1062, 384] on button "People tend not to try what they don't think they can achieve" at bounding box center [922, 392] width 391 height 35
click at [1088, 492] on button "Continue ›" at bounding box center [1076, 496] width 82 height 22
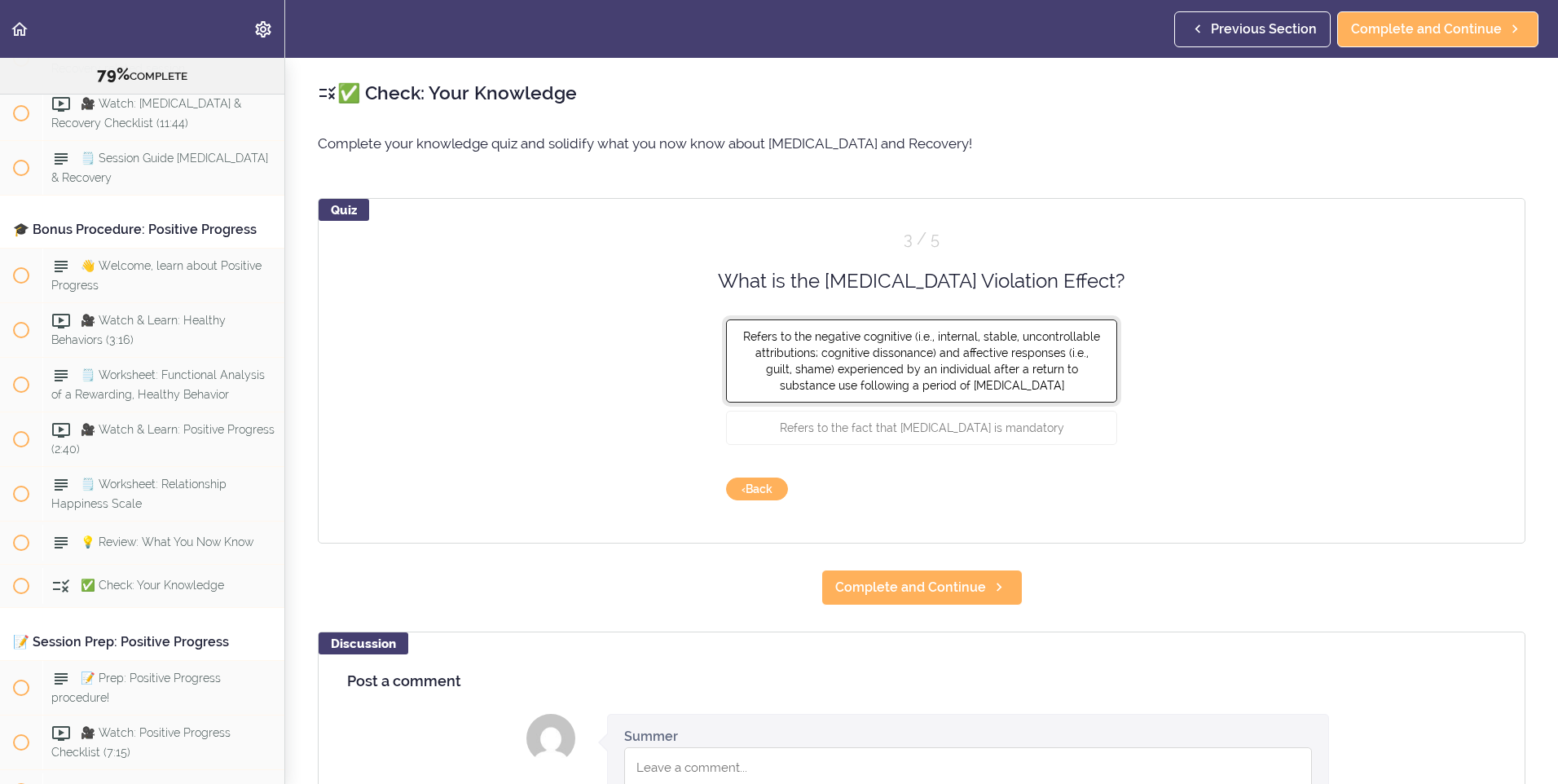
click at [1019, 384] on button "Refers to the negative cognitive (i.e., internal, stable, uncontrollable attrib…" at bounding box center [922, 361] width 391 height 83
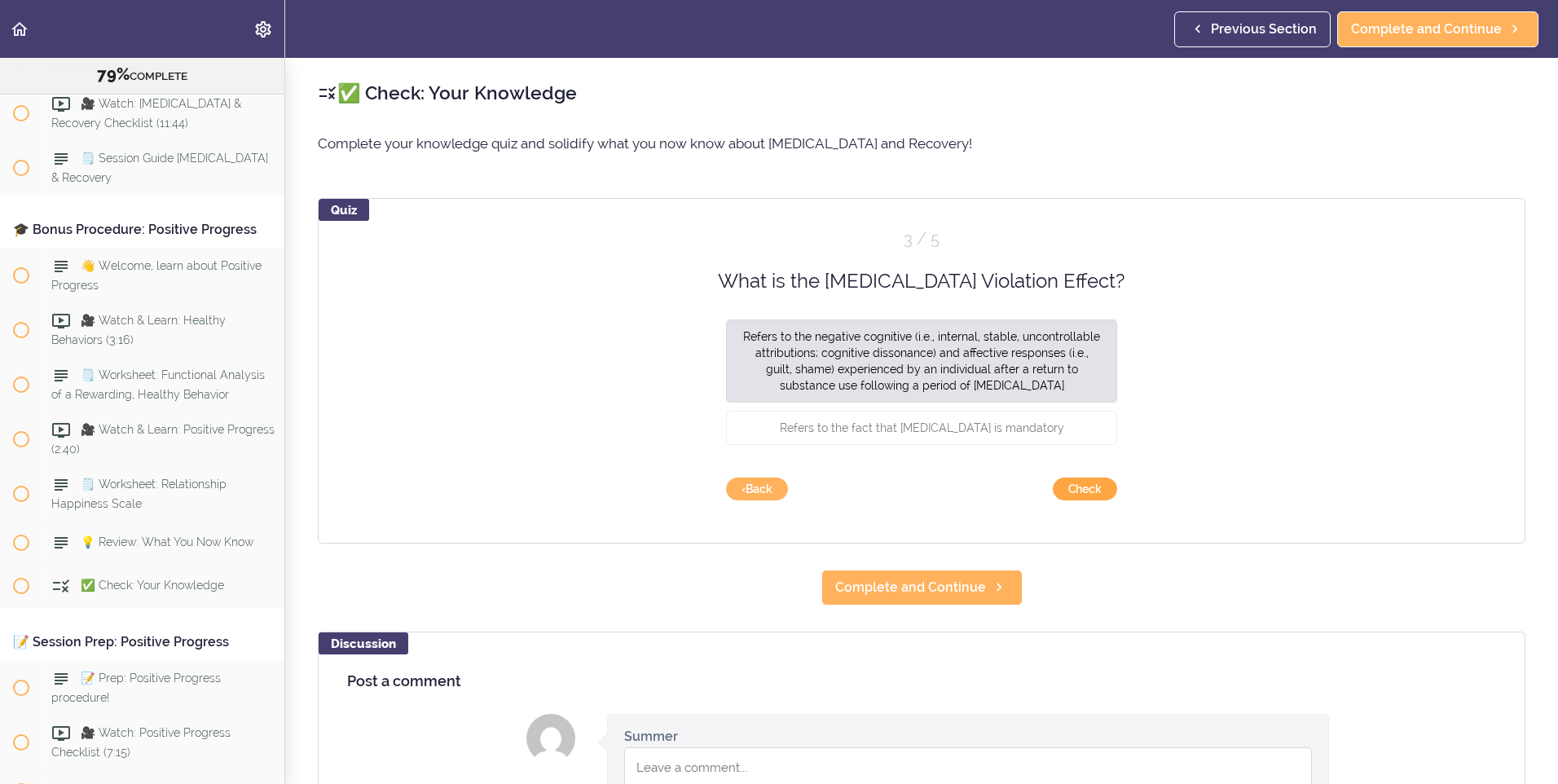
click at [1066, 489] on button "Check" at bounding box center [1084, 489] width 64 height 22
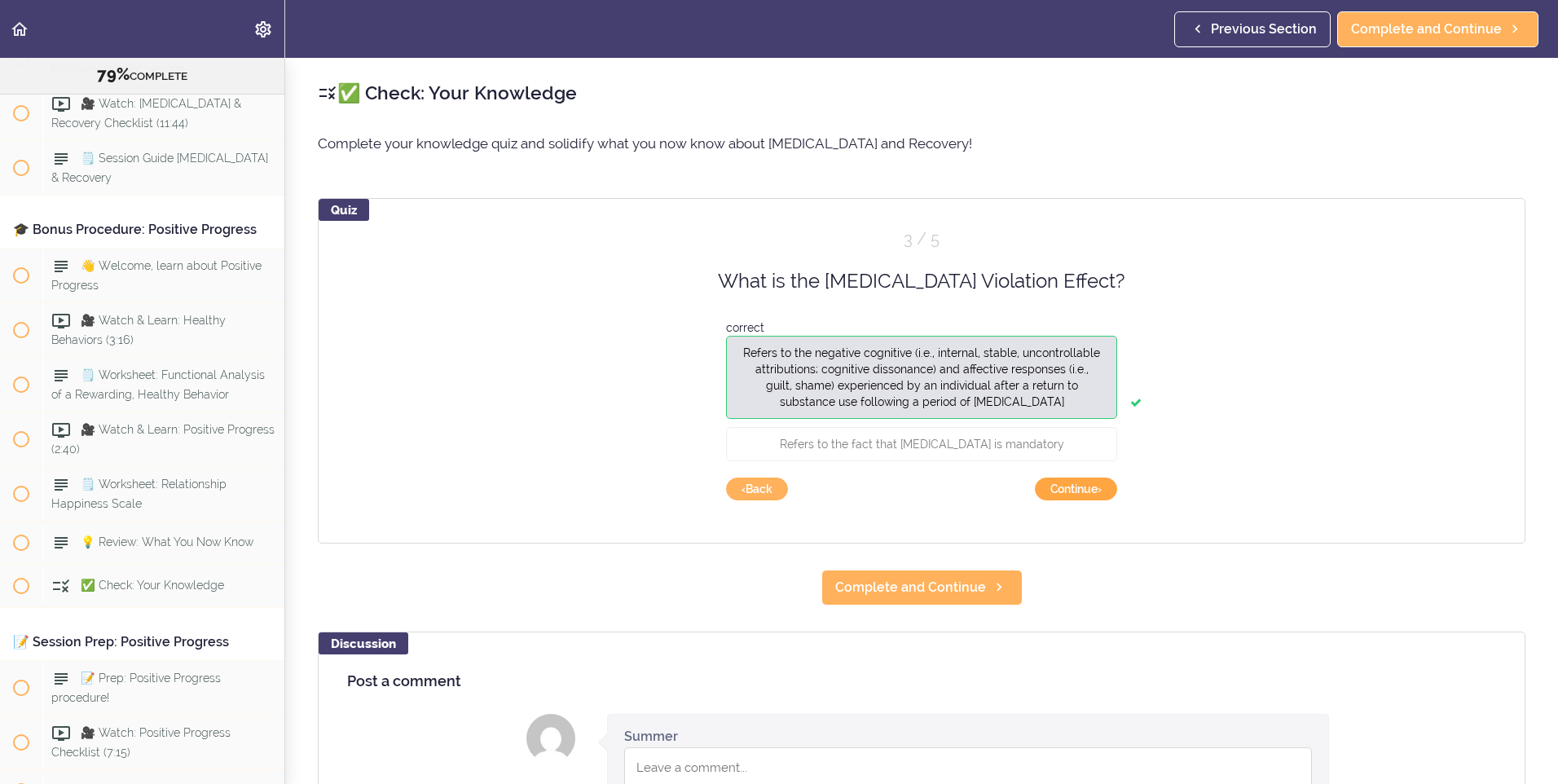
click at [1072, 497] on button "Continue ›" at bounding box center [1076, 489] width 82 height 22
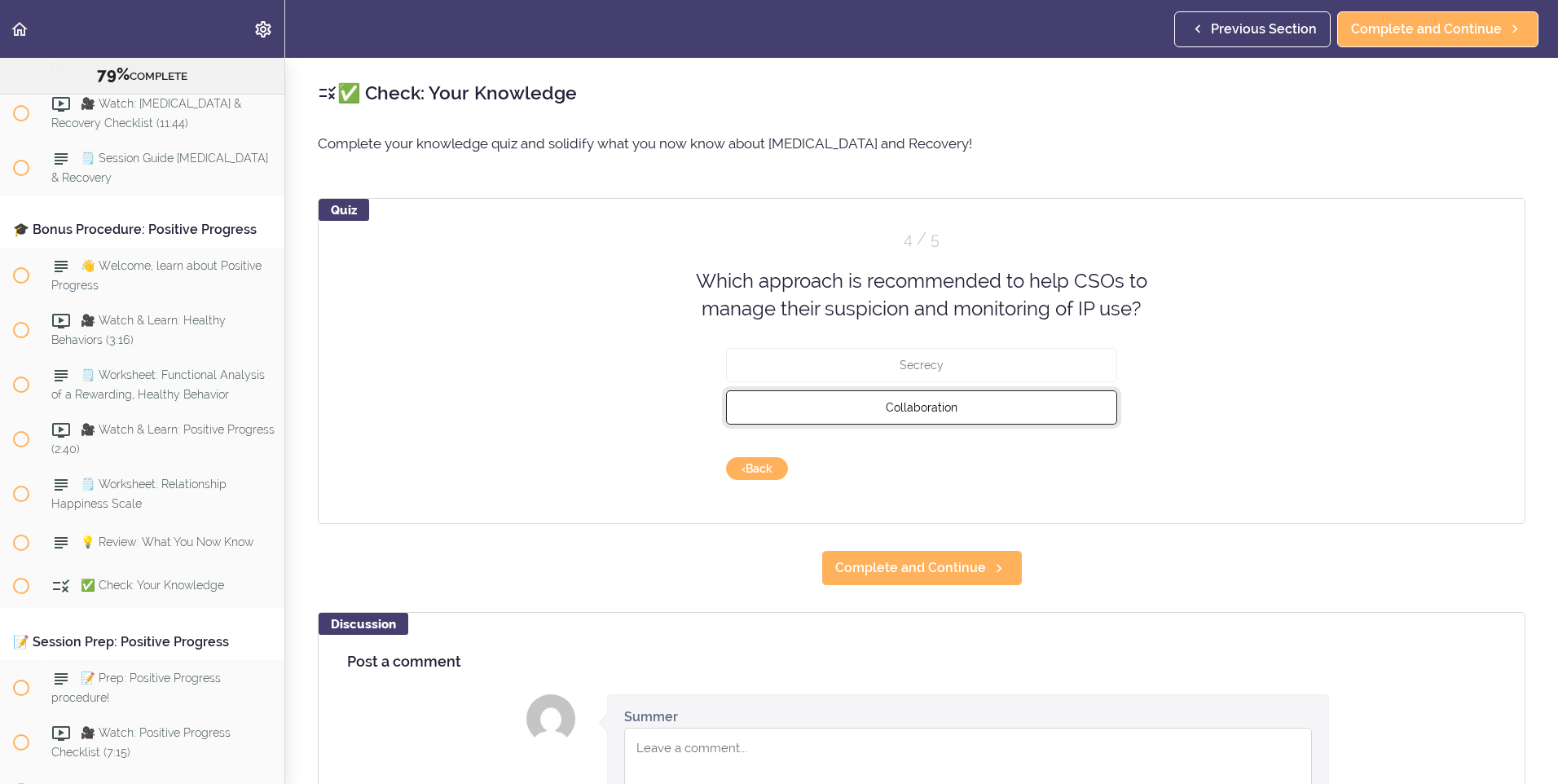
click at [979, 409] on button "Collaboration" at bounding box center [922, 406] width 391 height 35
click at [1080, 475] on button "Check" at bounding box center [1084, 468] width 64 height 22
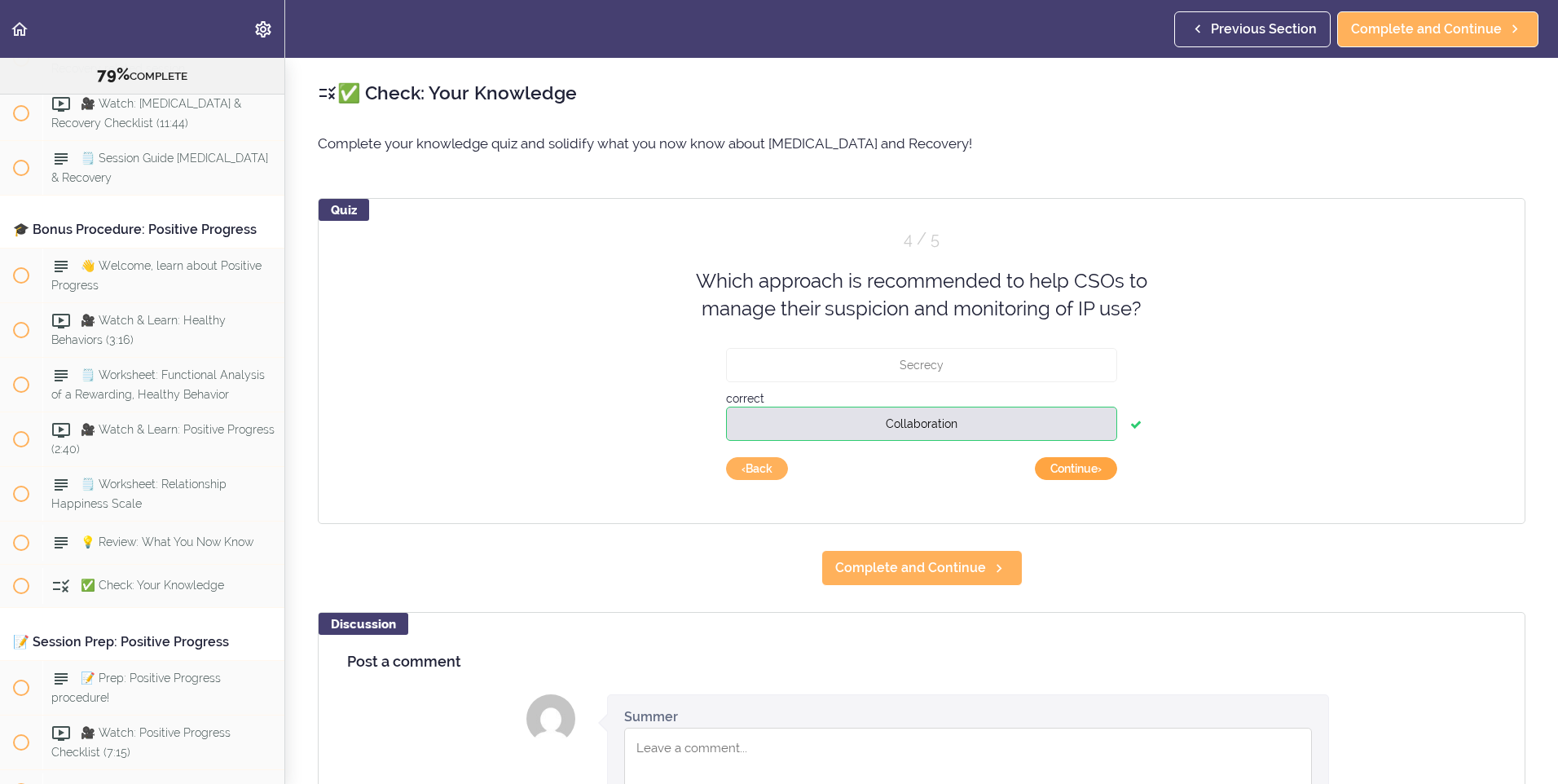
click at [1079, 473] on button "Continue ›" at bounding box center [1076, 468] width 82 height 22
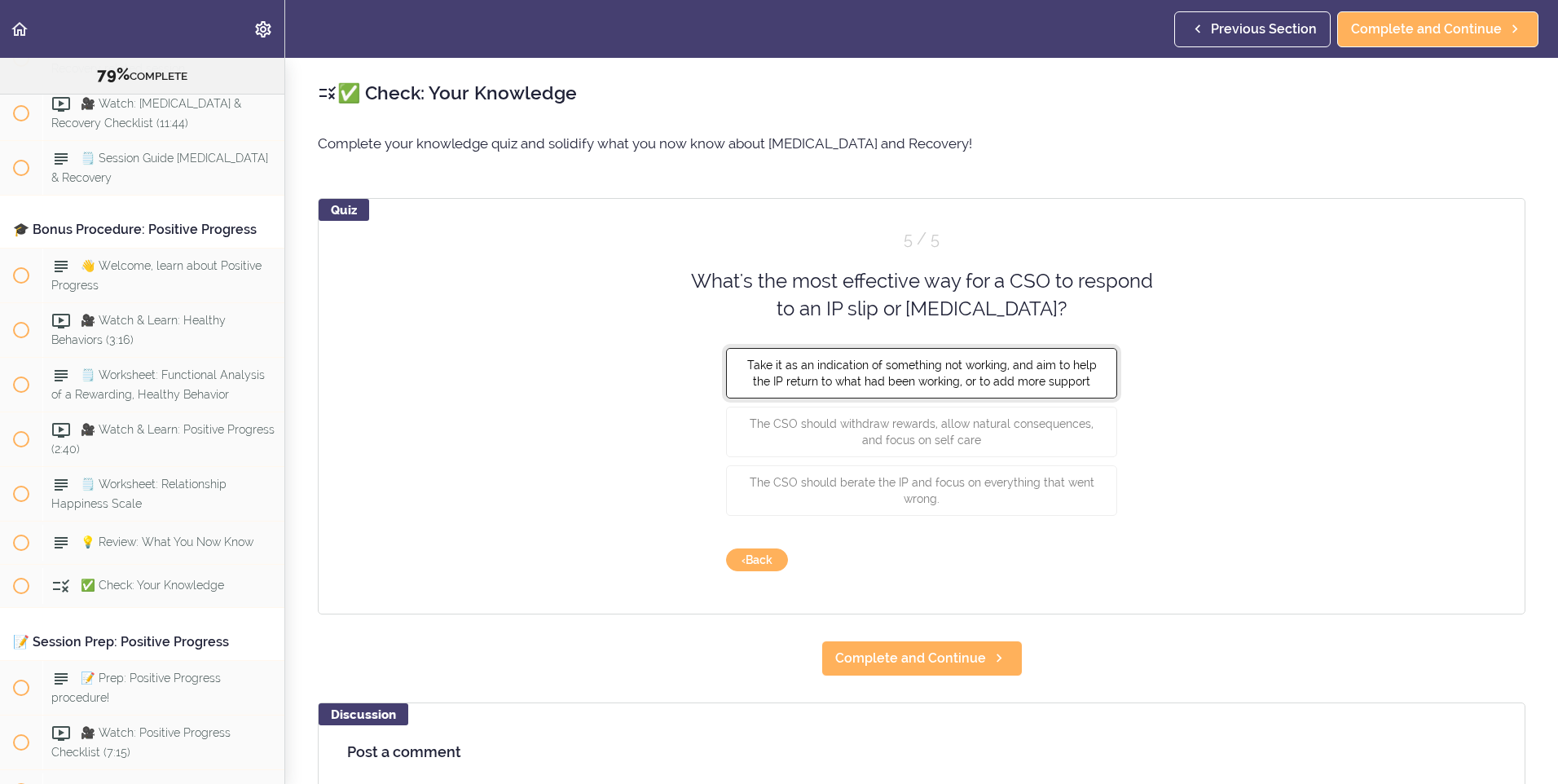
click at [1069, 384] on span "Take it as an indication of something not working, and aim to help the IP retur…" at bounding box center [922, 372] width 350 height 29
click at [1080, 554] on button "Check" at bounding box center [1084, 560] width 64 height 22
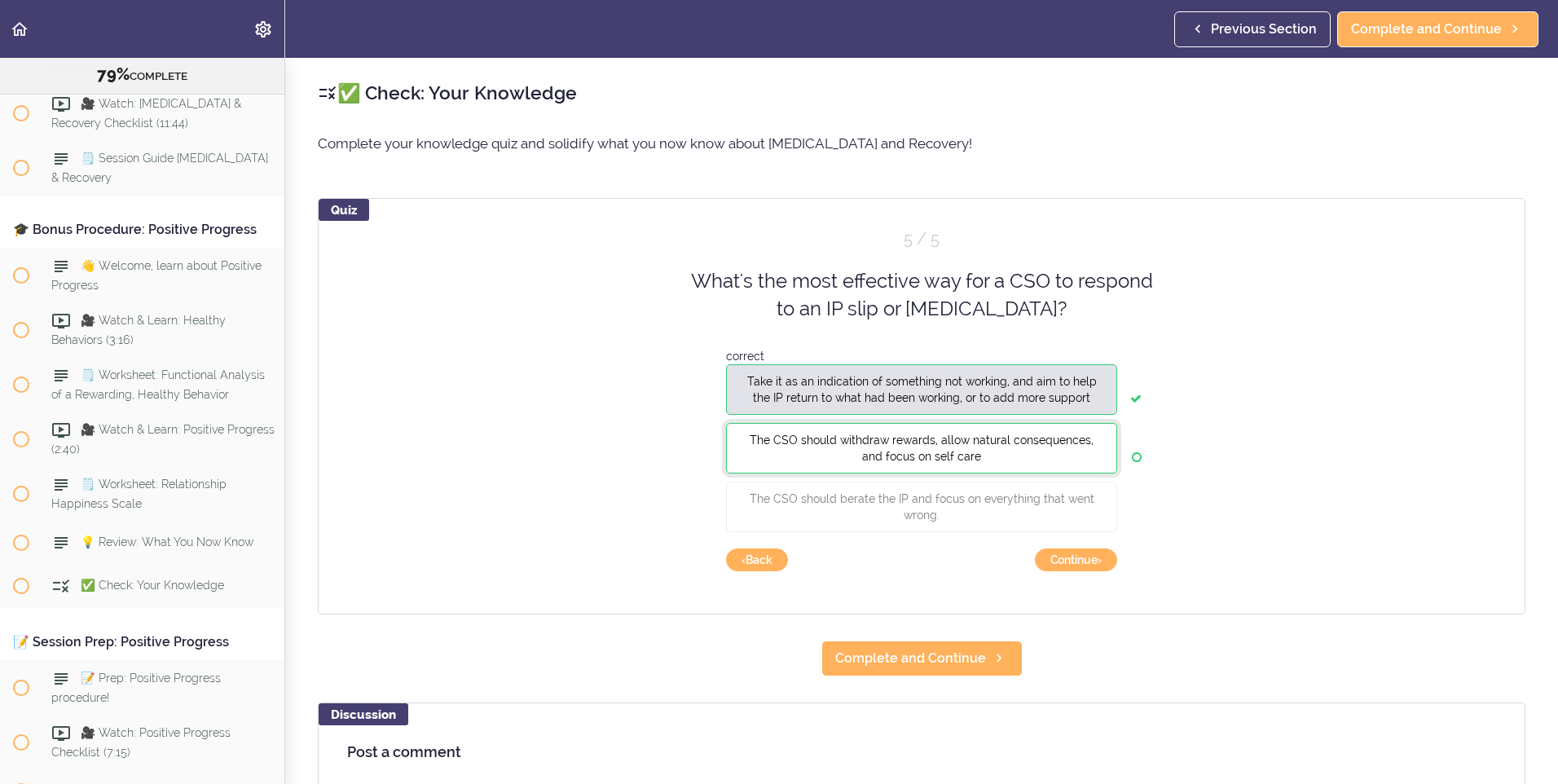
click at [1108, 457] on button "The CSO should withdraw rewards, allow natural consequences, and focus on self …" at bounding box center [922, 448] width 391 height 50
click at [1105, 549] on div "Quiz 5 / 5 What's the most effective way for a CSO to respond to an IP slip or …" at bounding box center [922, 406] width 1208 height 416
click at [1101, 555] on button "Continue ›" at bounding box center [1076, 560] width 82 height 22
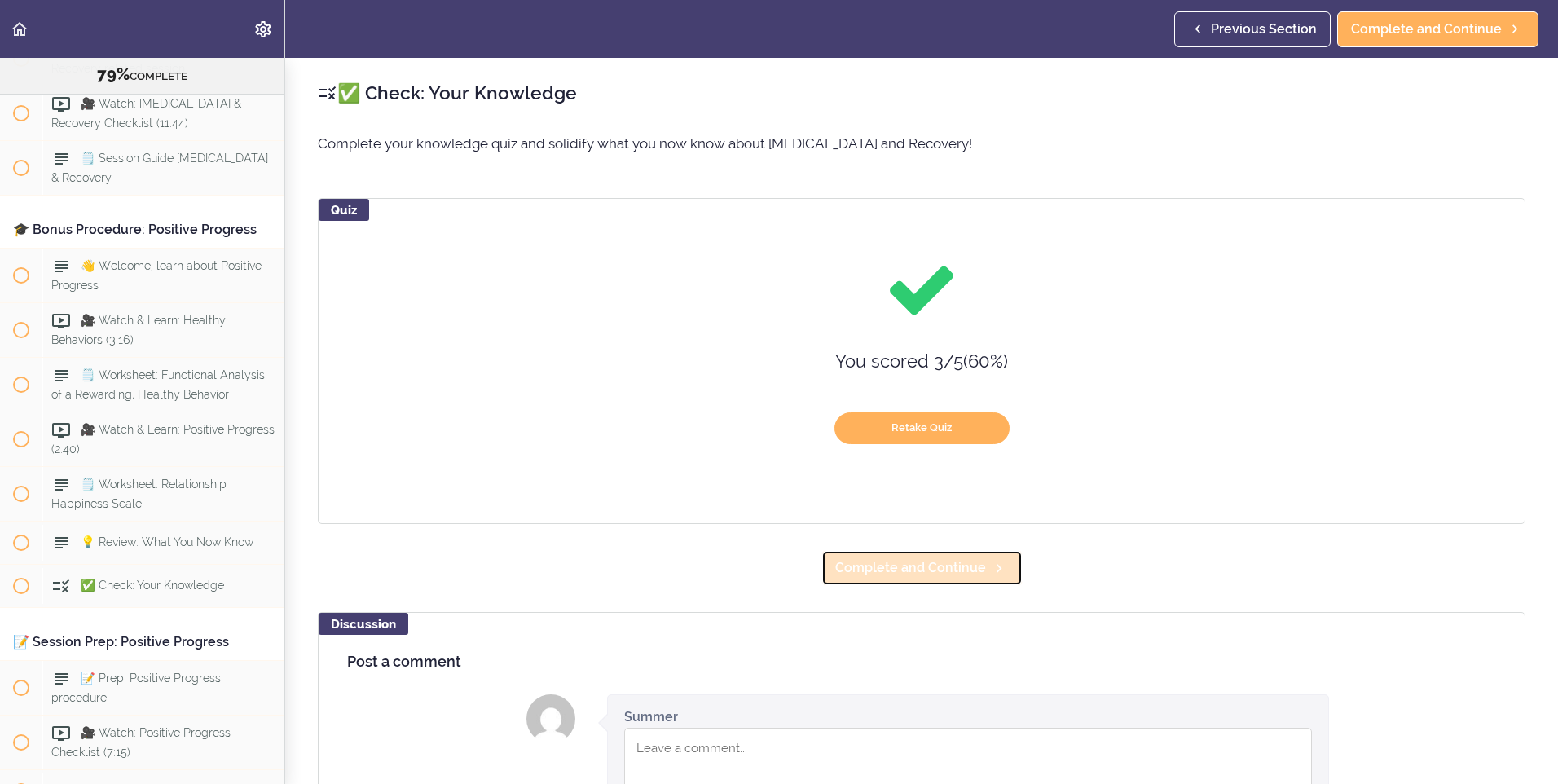
click at [963, 566] on span "Complete and Continue" at bounding box center [909, 567] width 150 height 20
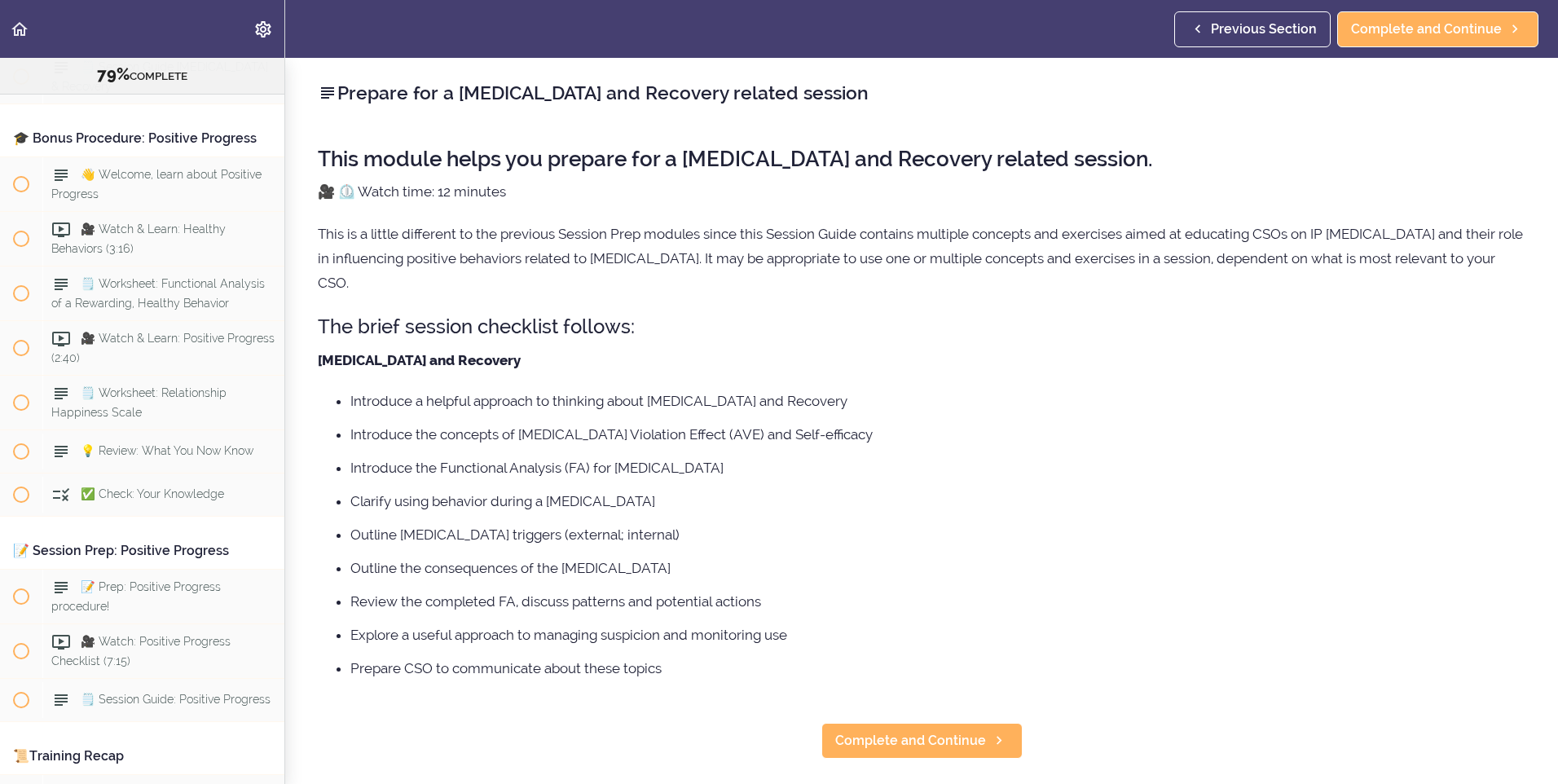
scroll to position [9814, 0]
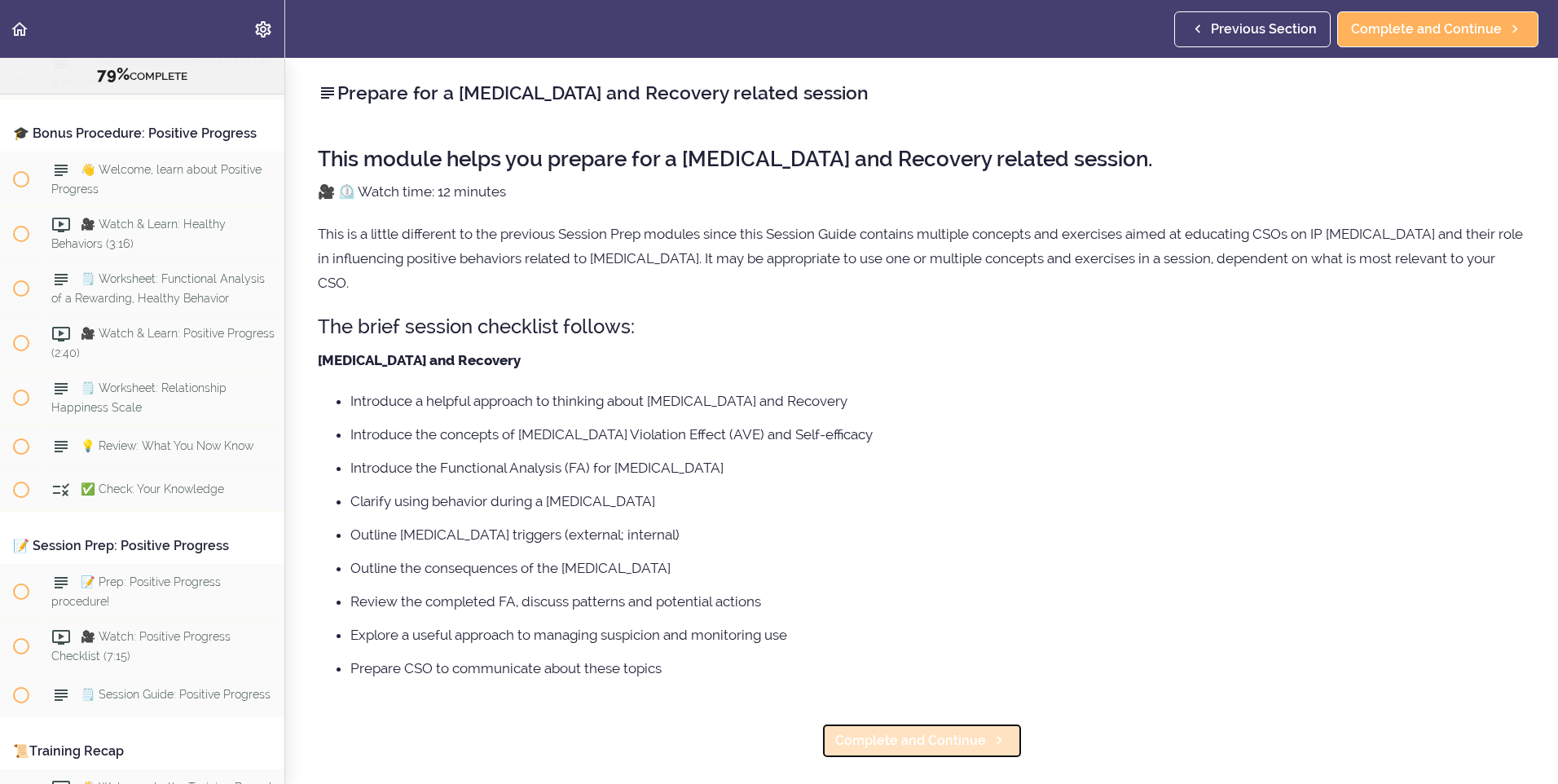
click at [925, 739] on span "Complete and Continue" at bounding box center [909, 740] width 150 height 20
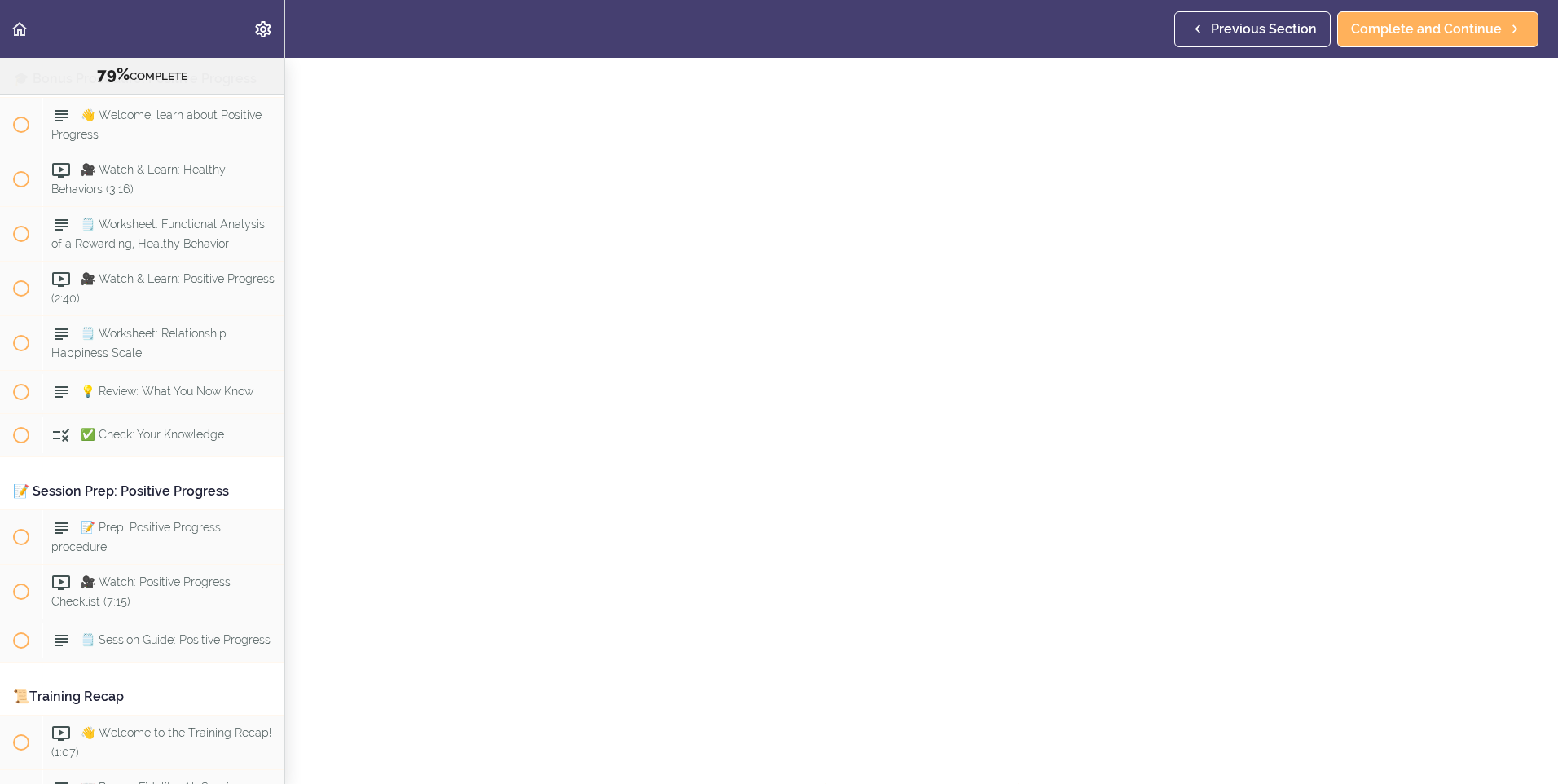
scroll to position [93, 0]
click at [965, 756] on span "Complete and Continue" at bounding box center [909, 765] width 150 height 20
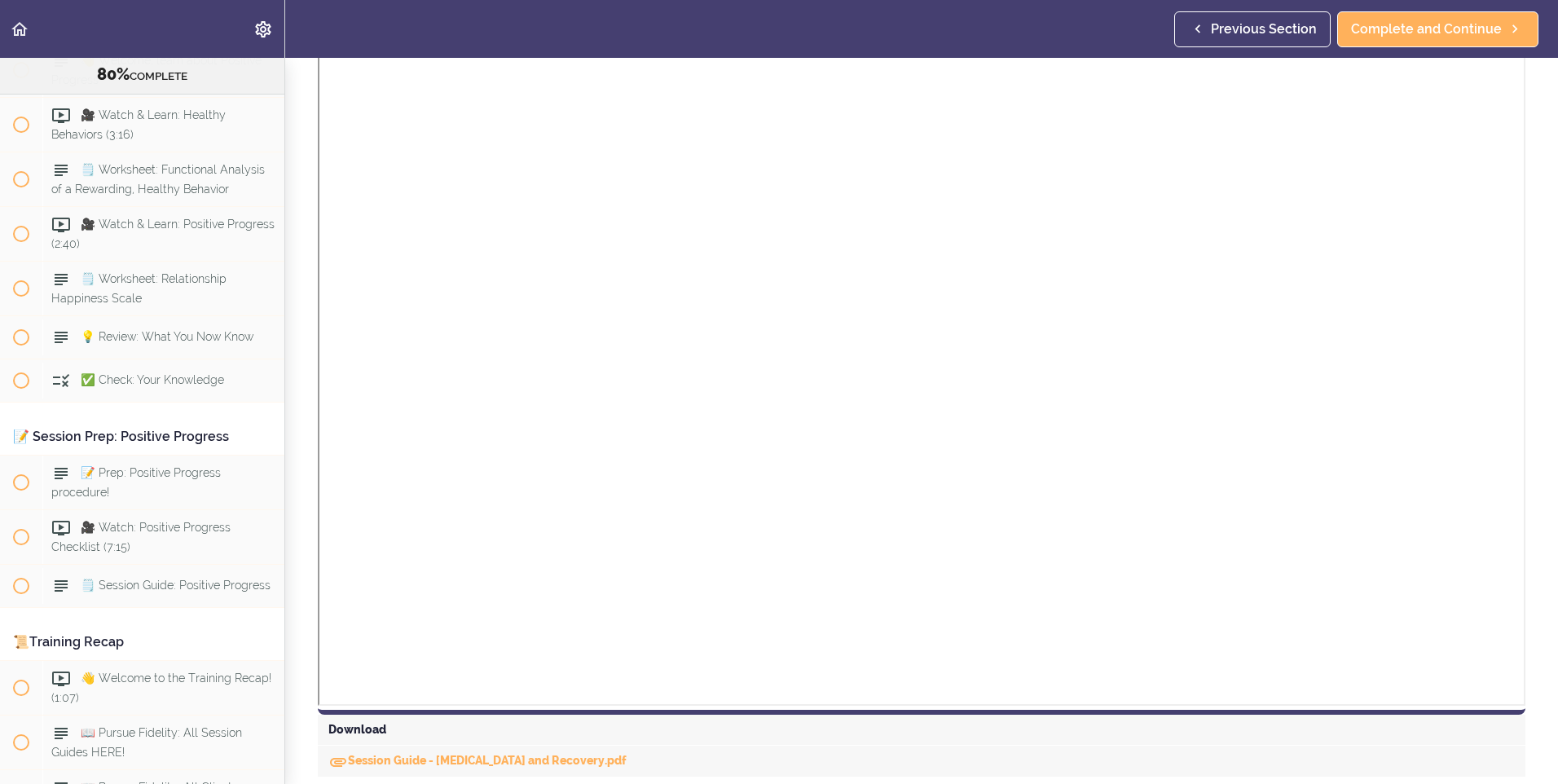
scroll to position [407, 0]
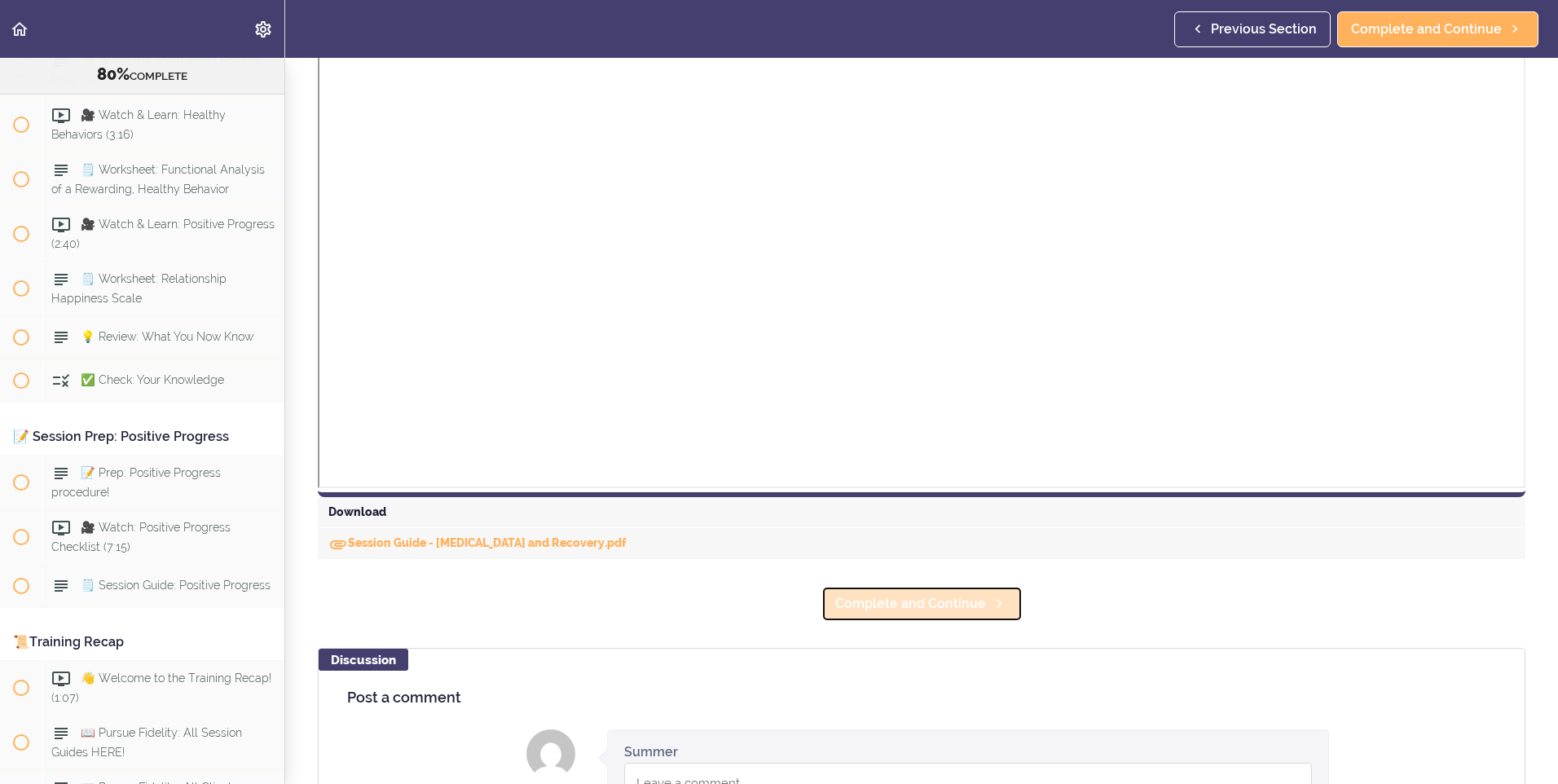
click at [934, 596] on span "Complete and Continue" at bounding box center [909, 603] width 150 height 20
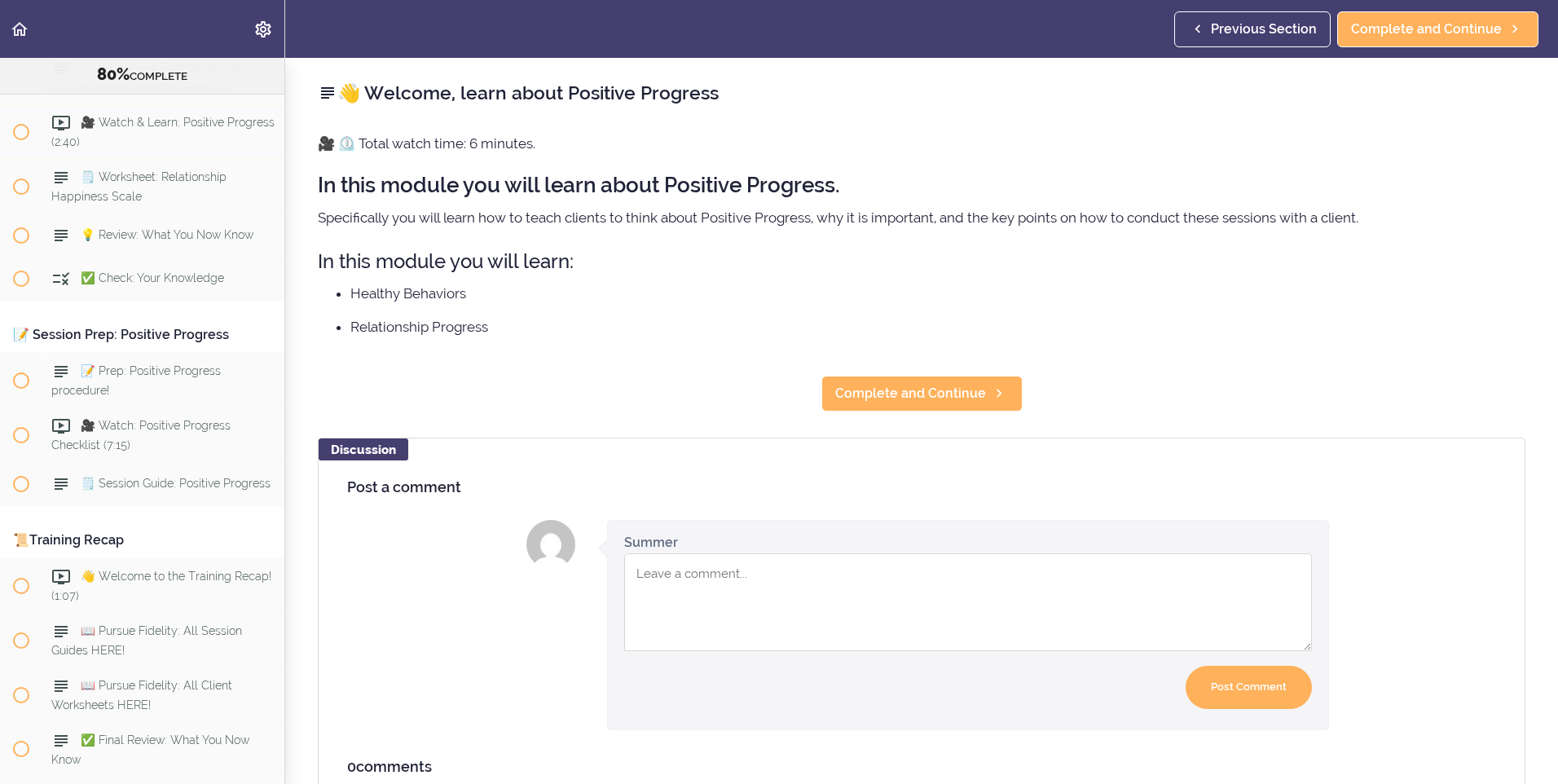
scroll to position [10030, 0]
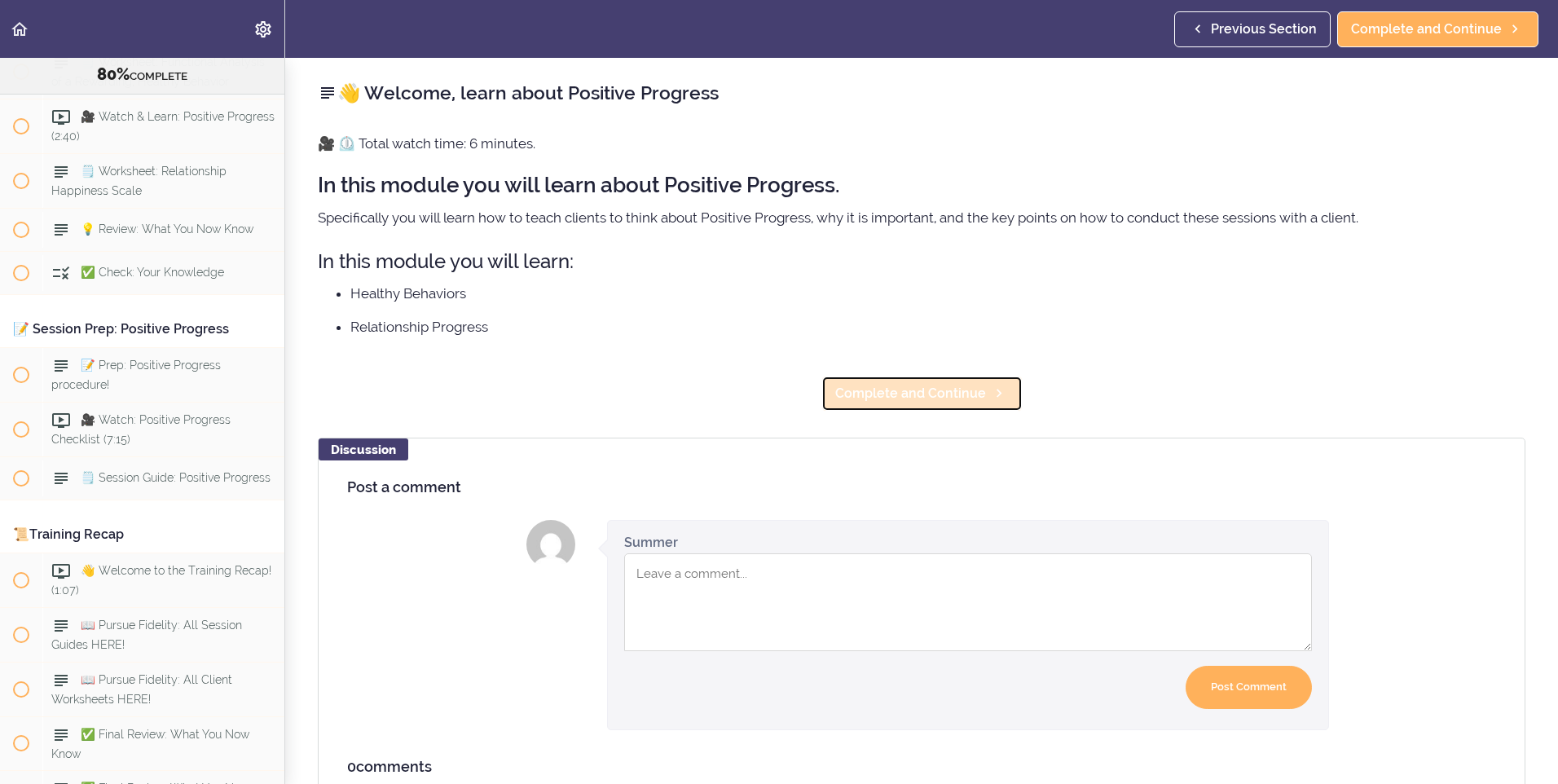
click at [902, 384] on span "Complete and Continue" at bounding box center [909, 393] width 150 height 20
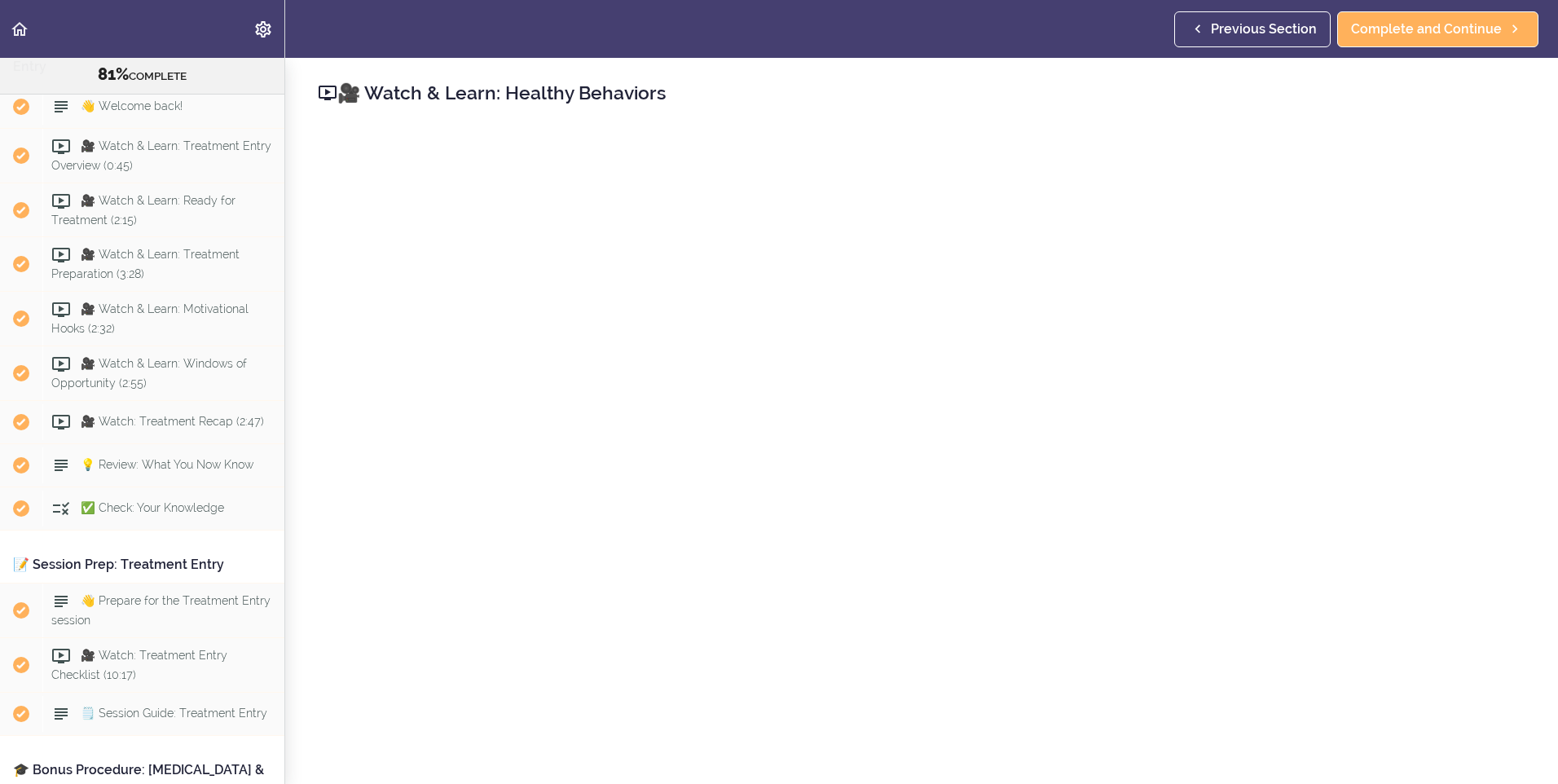
scroll to position [8618, 0]
drag, startPoint x: 205, startPoint y: 340, endPoint x: 268, endPoint y: 278, distance: 88.4
click at [268, 86] on div "🎓PROCEDURE: Treatment Invitation & Entry" at bounding box center [142, 58] width 284 height 56
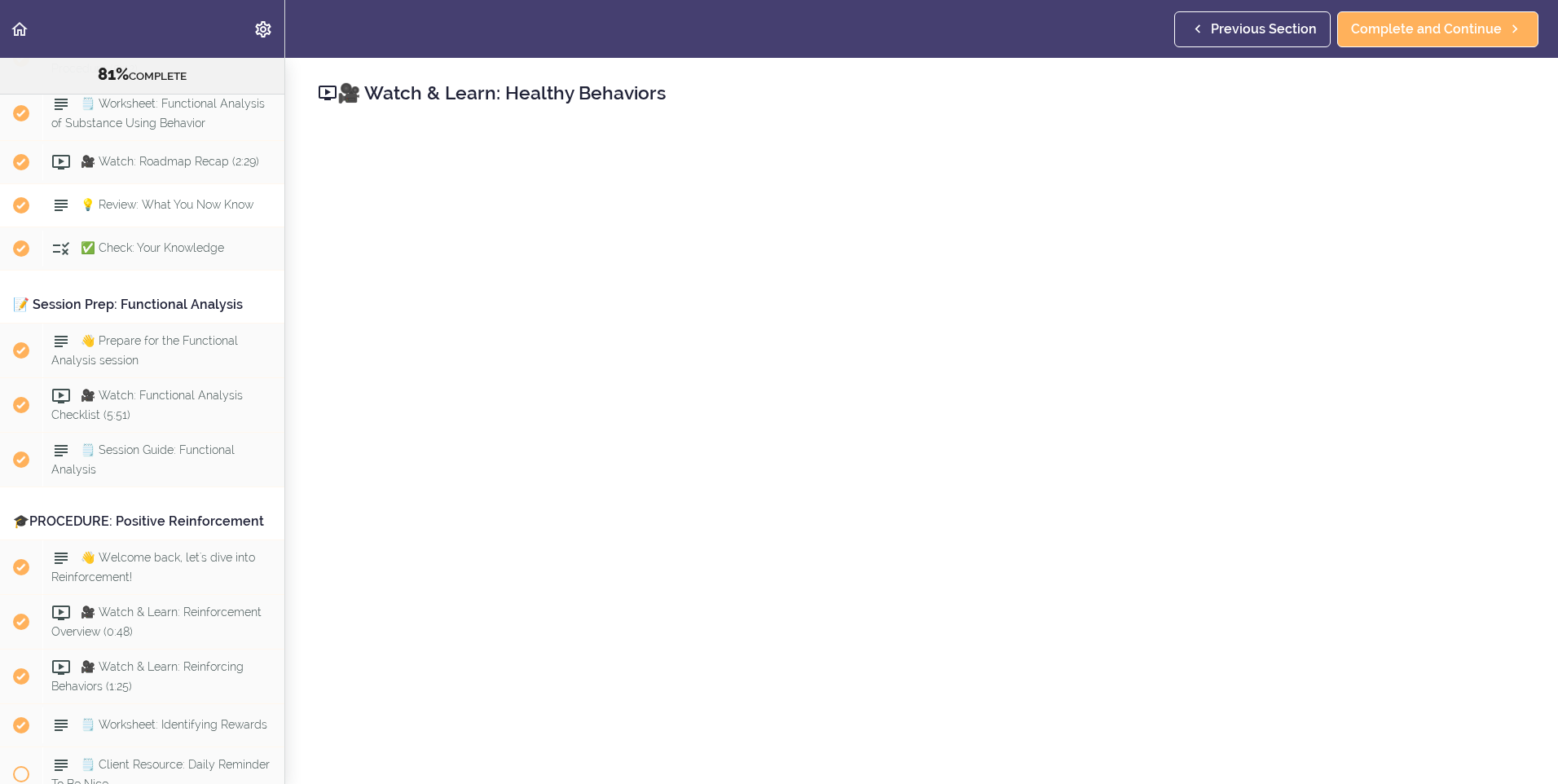
scroll to position [5931, 0]
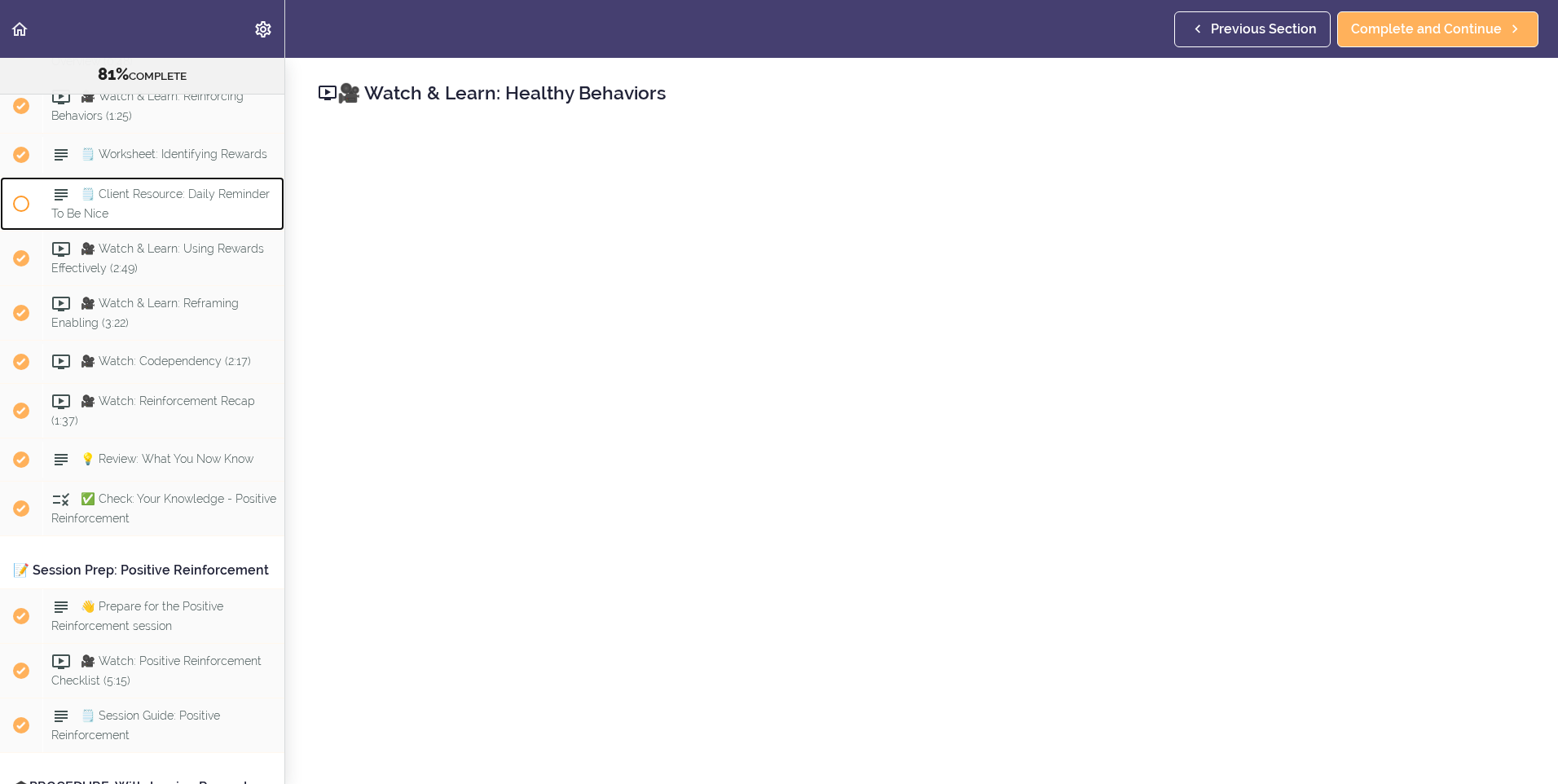
click at [125, 219] on span "🗒️ Client Resource: Daily Reminder To Be Nice" at bounding box center [161, 203] width 219 height 32
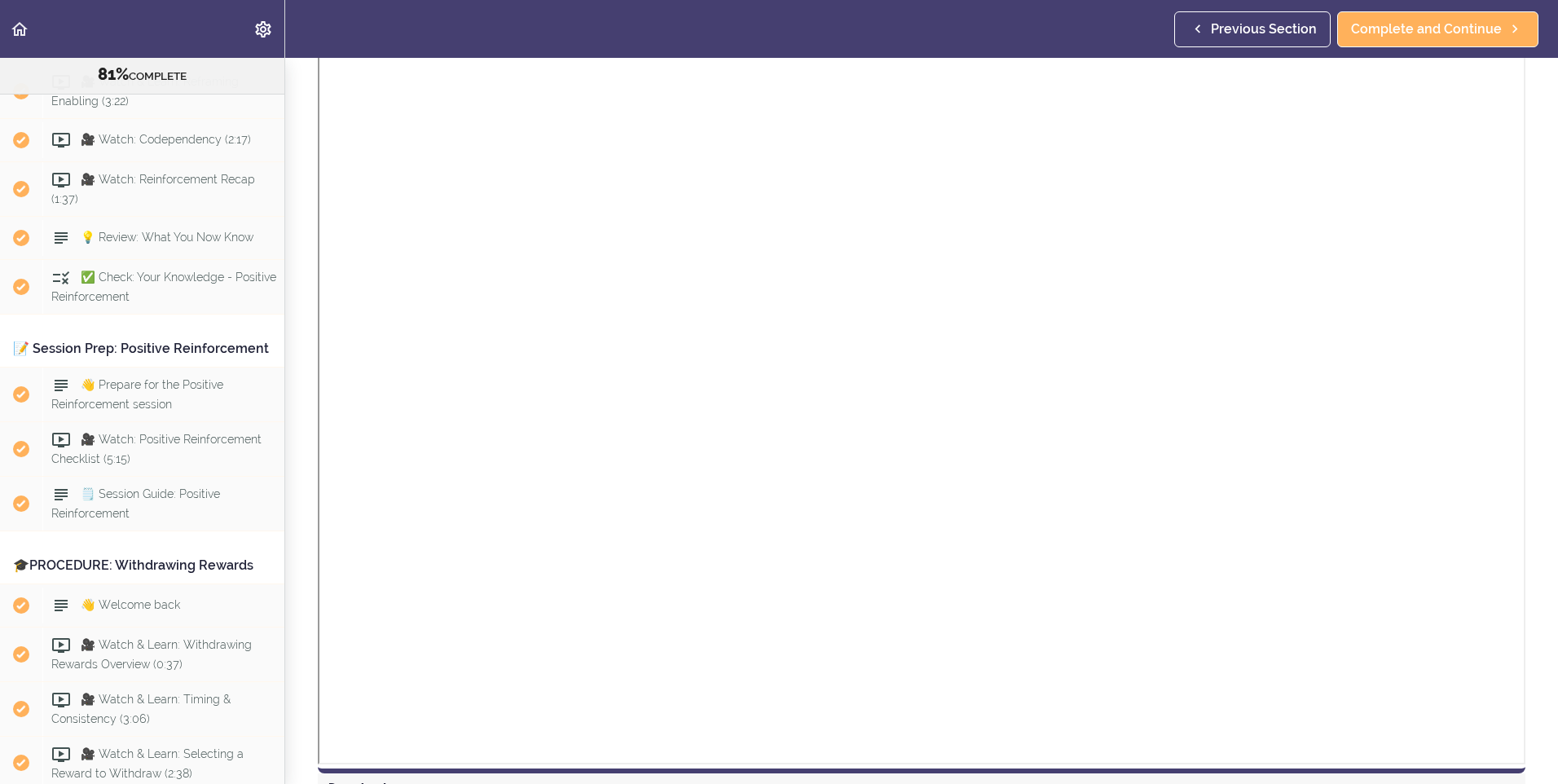
scroll to position [257, 0]
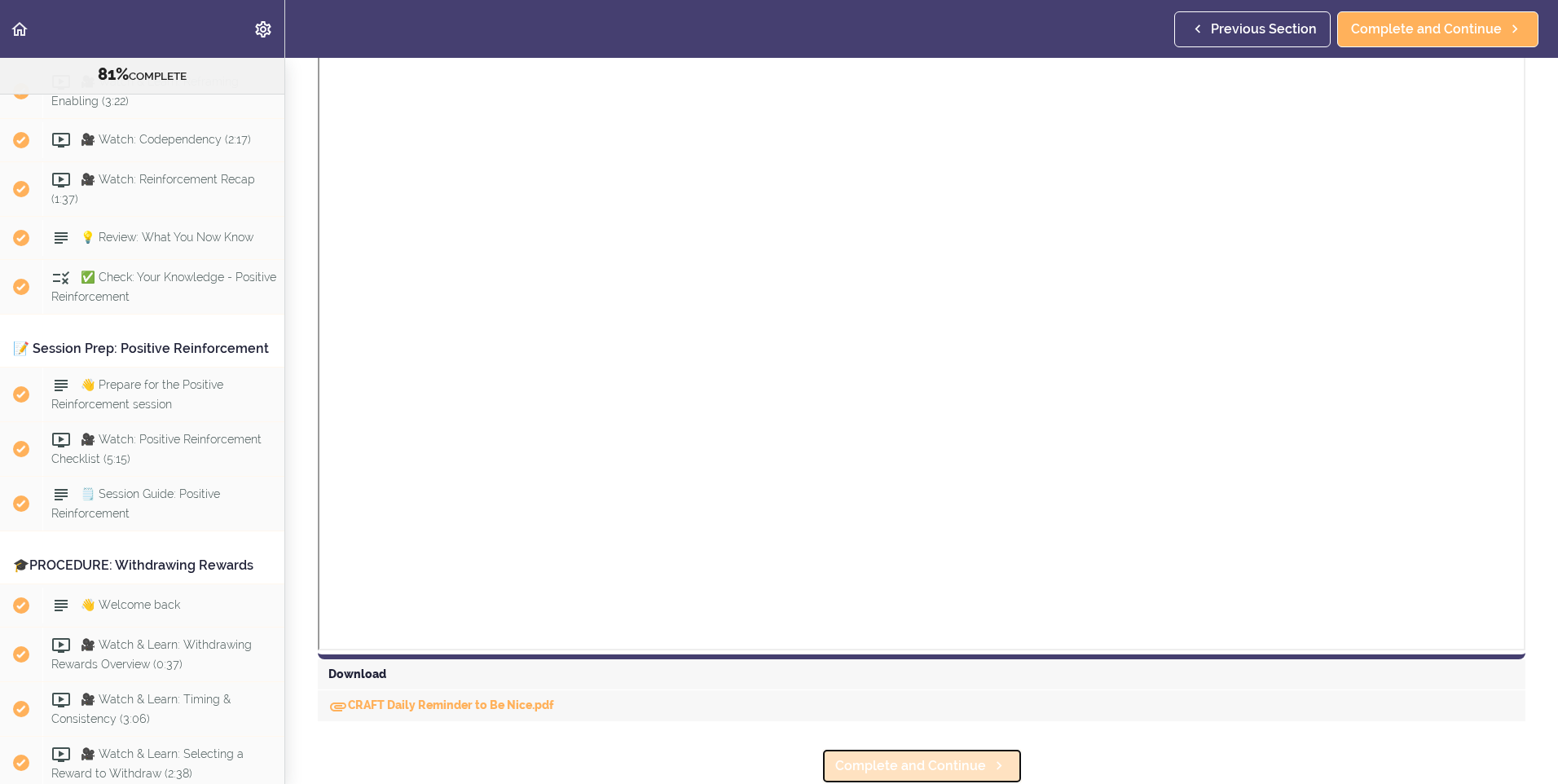
click at [865, 756] on span "Complete and Continue" at bounding box center [909, 765] width 150 height 20
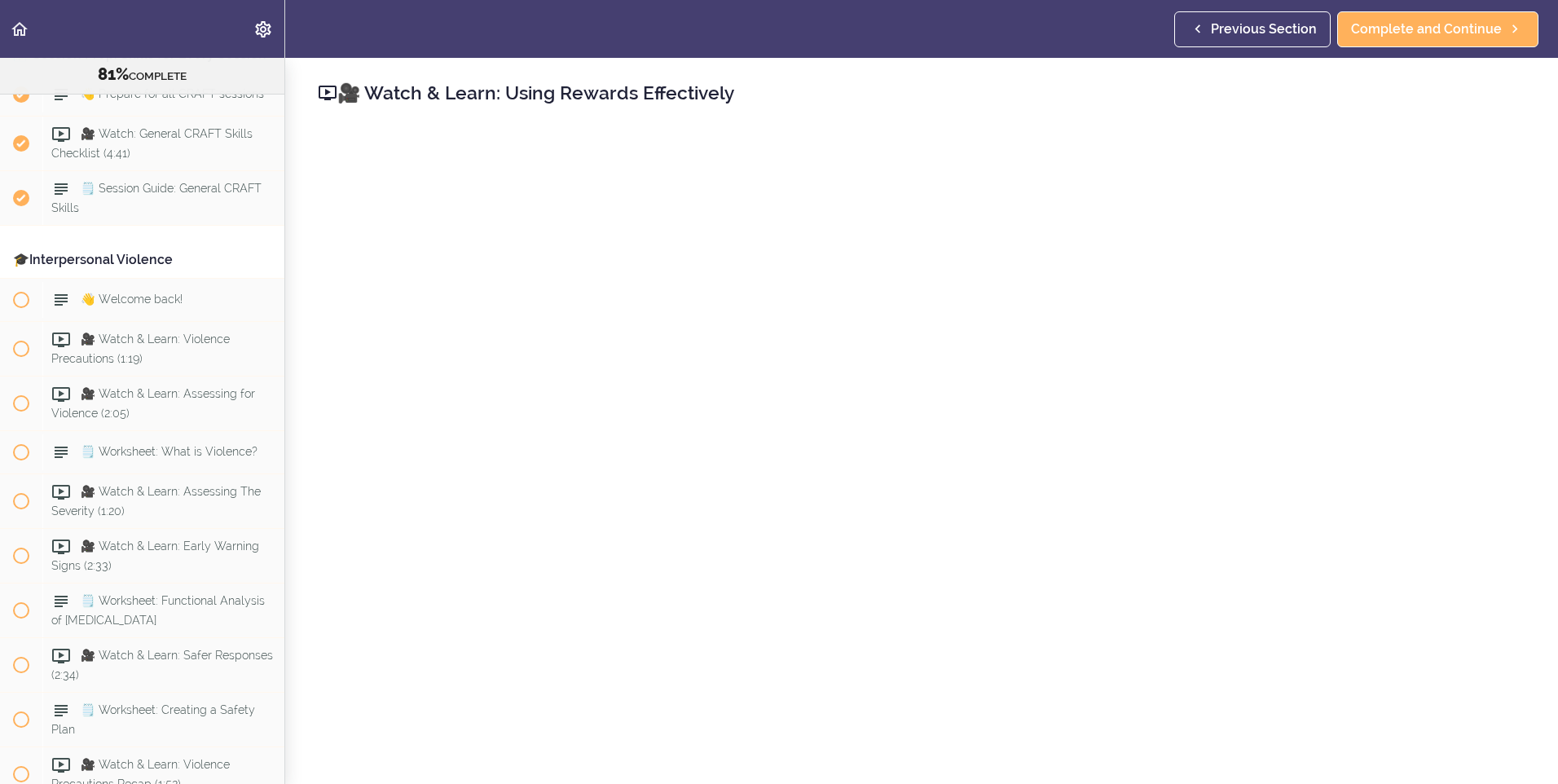
scroll to position [1645, 0]
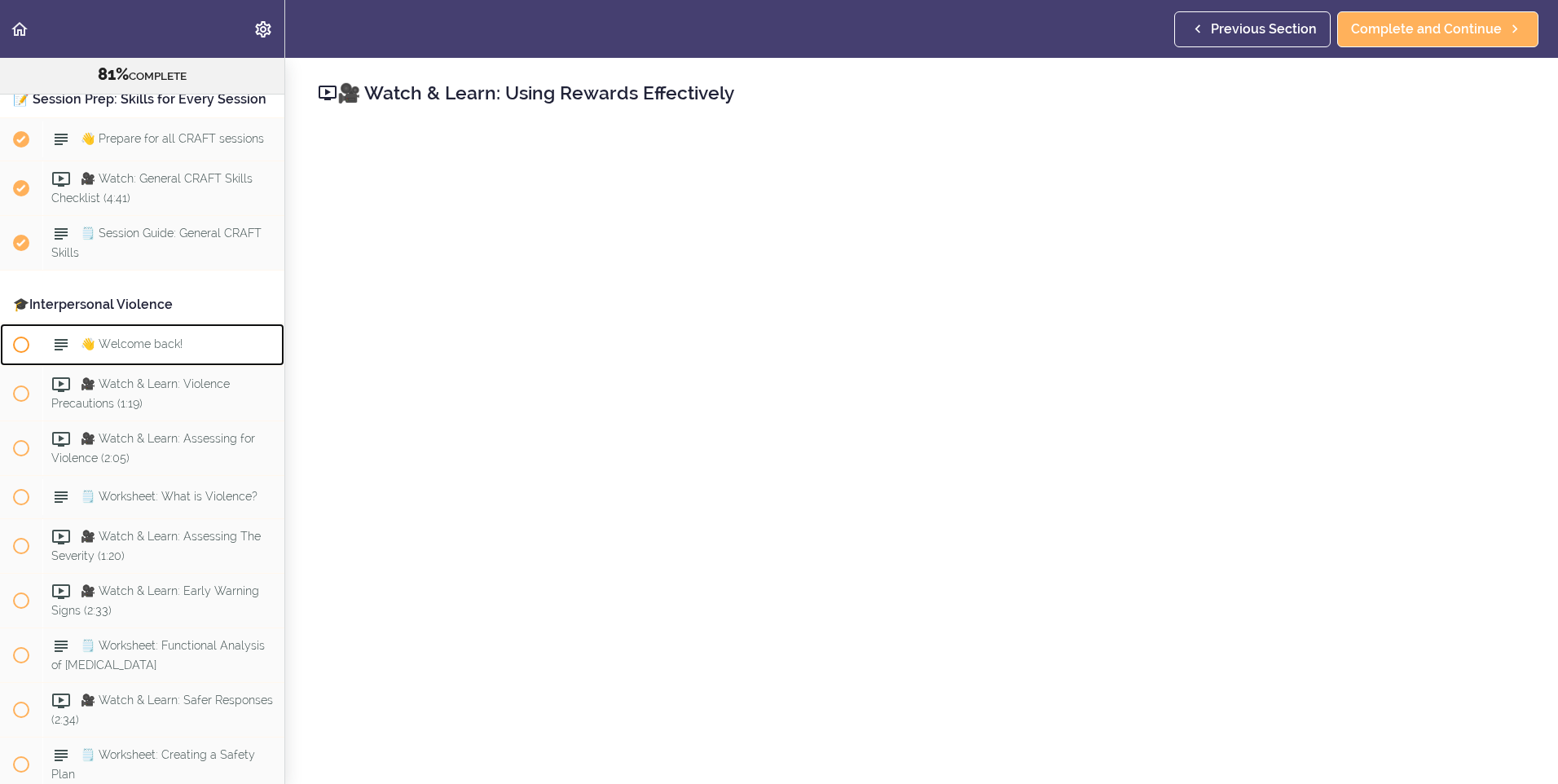
click at [142, 351] on span "👋 Welcome back!" at bounding box center [131, 345] width 102 height 13
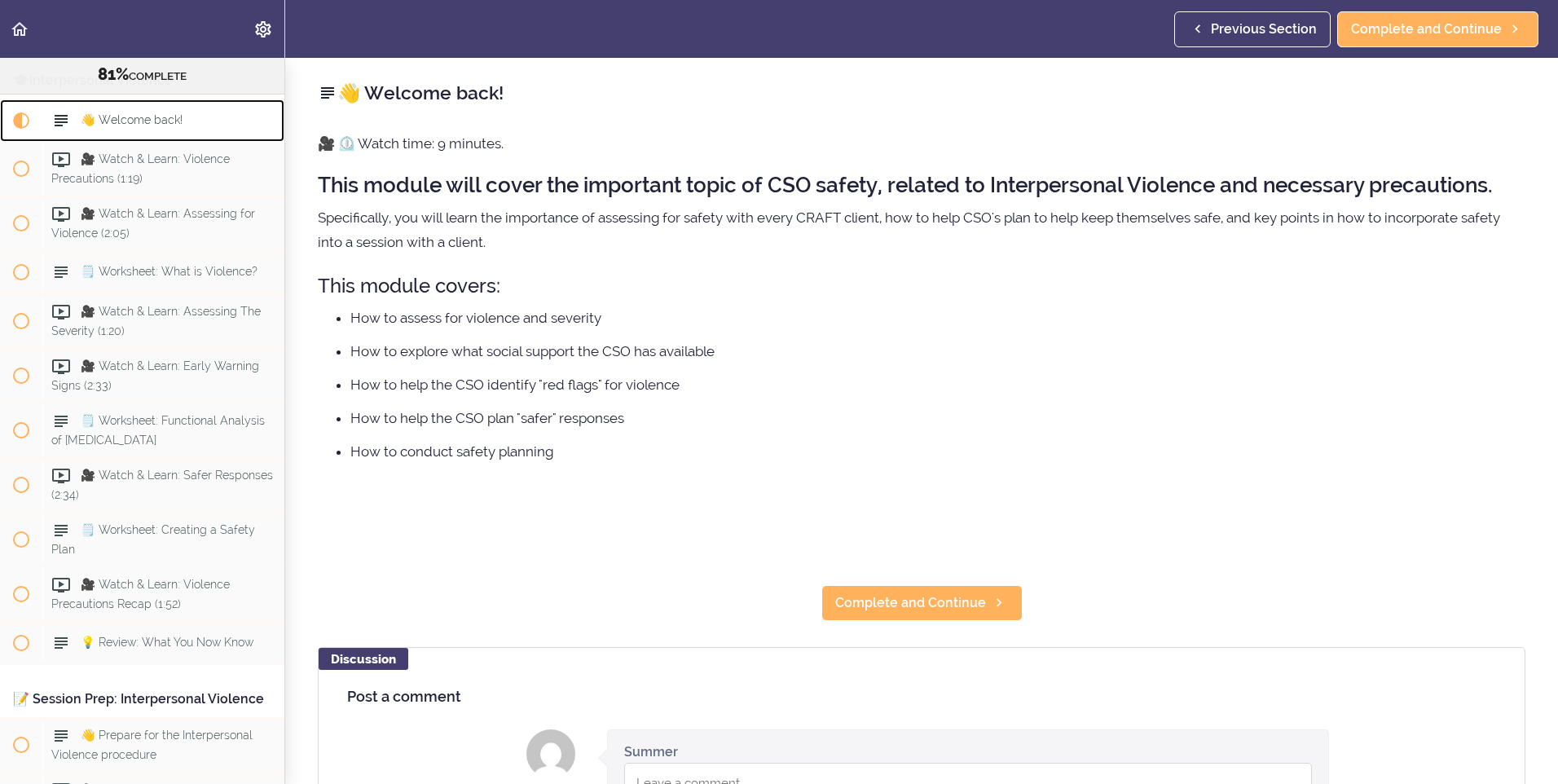
scroll to position [1880, 0]
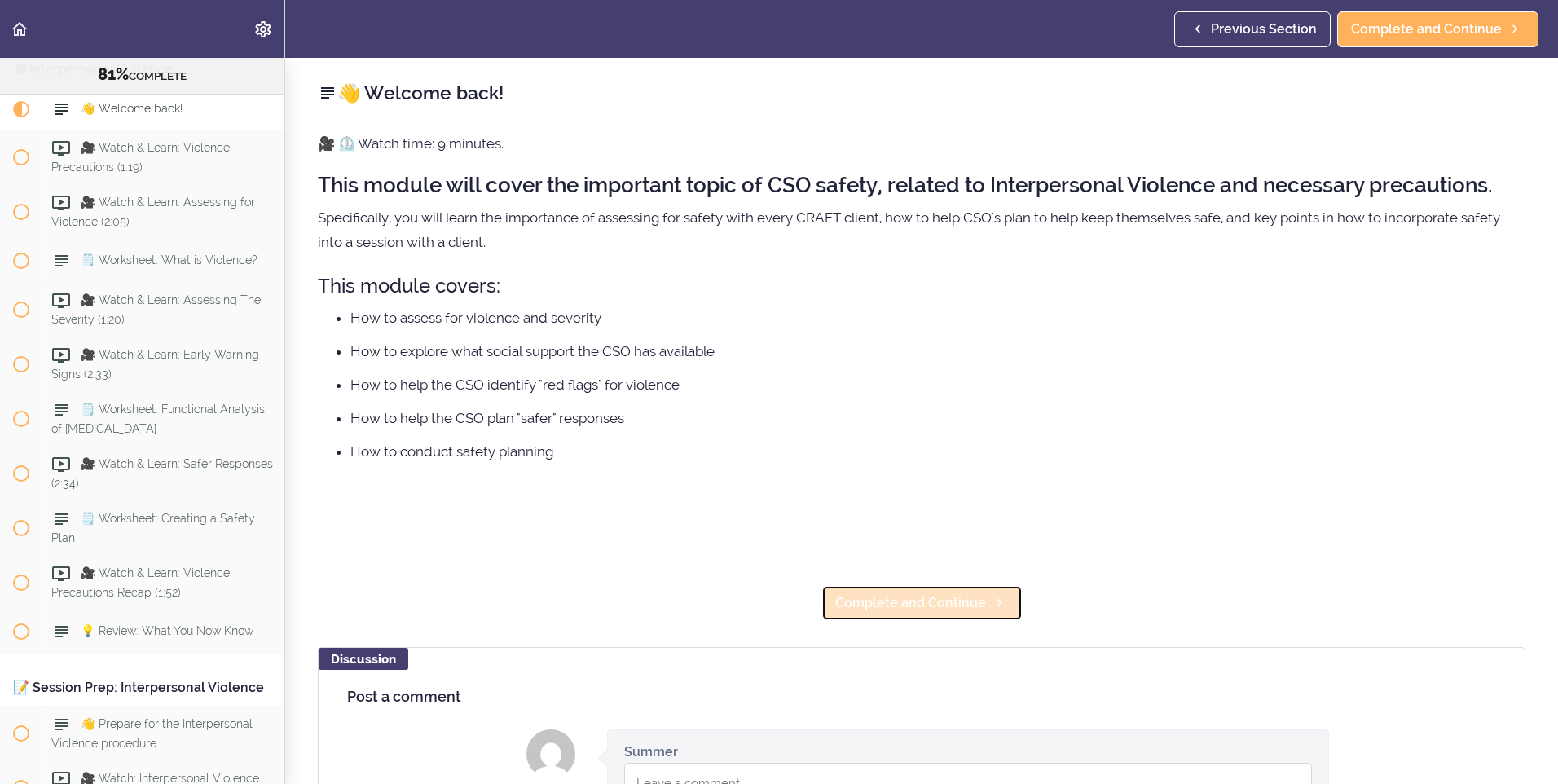
click at [949, 619] on link "Complete and Continue" at bounding box center [922, 603] width 201 height 36
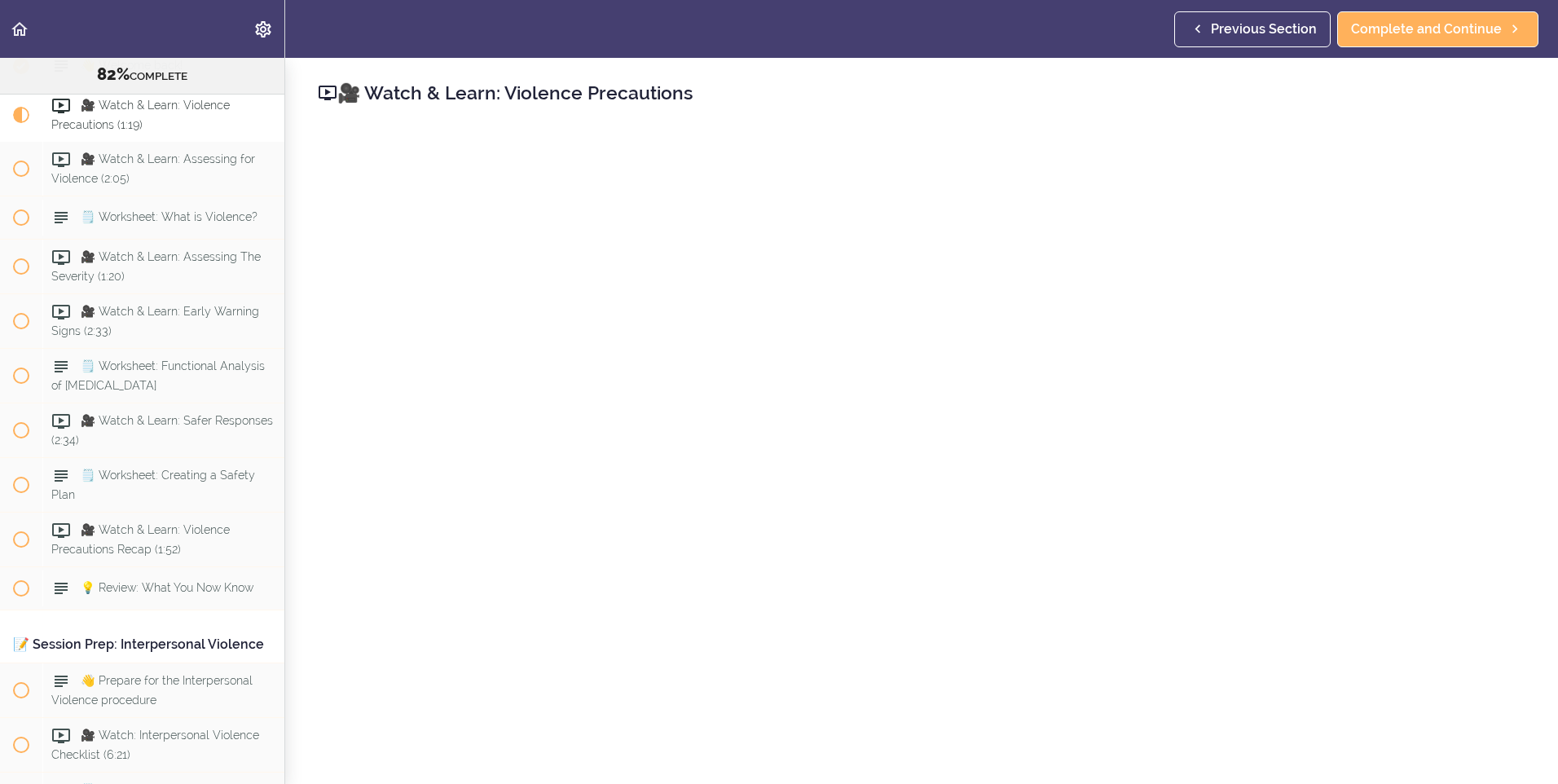
scroll to position [245, 0]
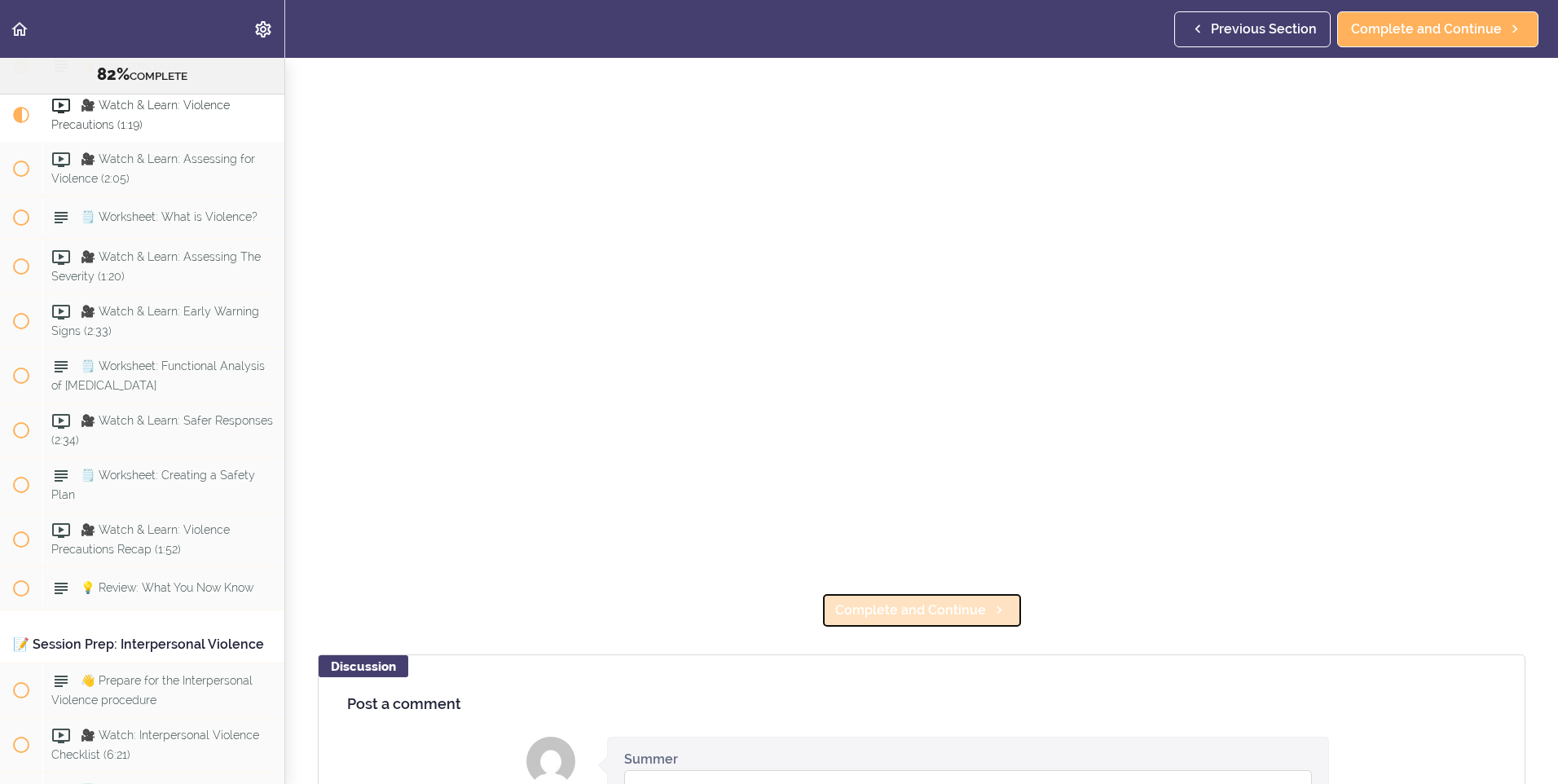
click at [917, 617] on link "Complete and Continue" at bounding box center [922, 610] width 201 height 36
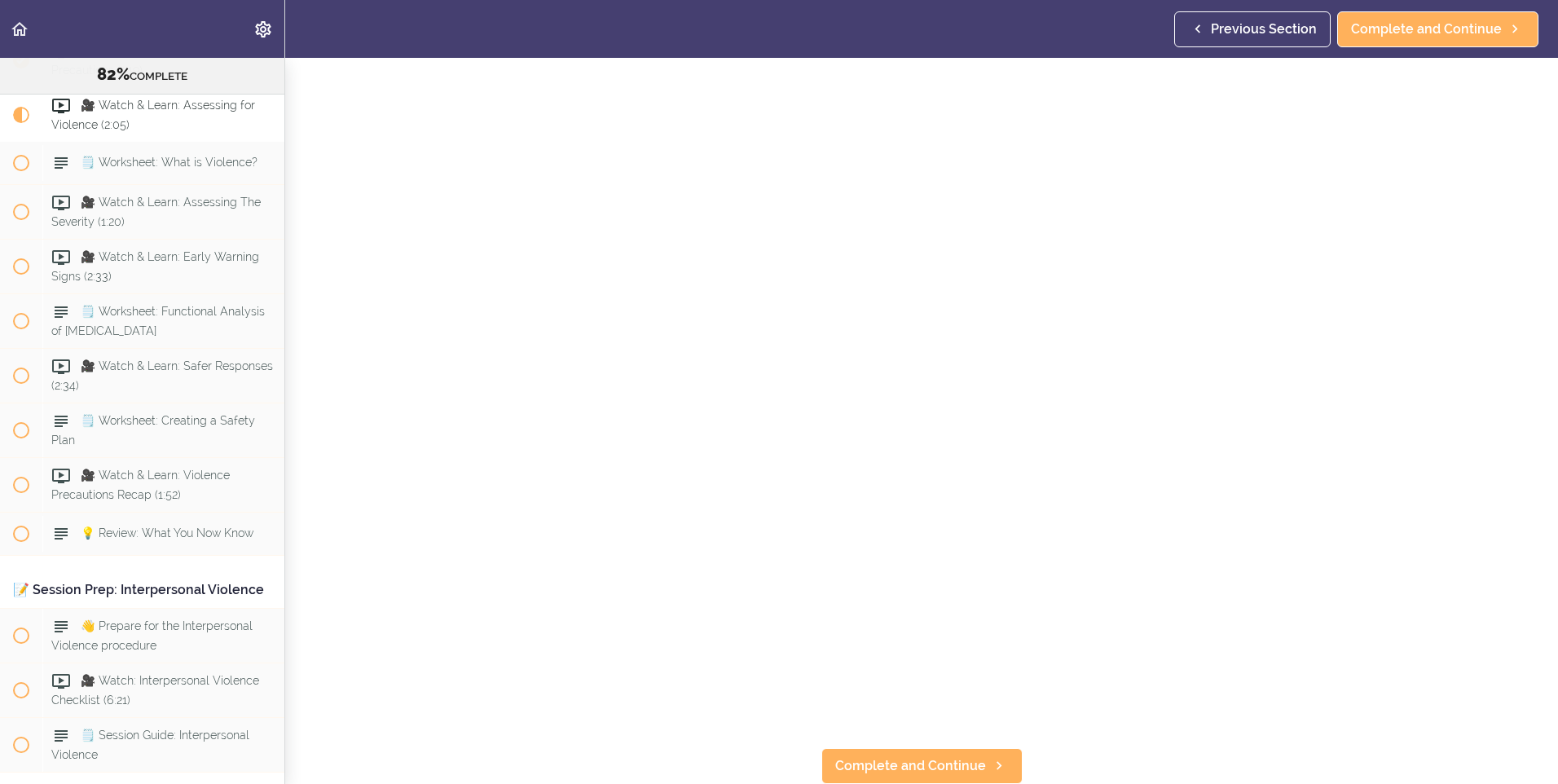
scroll to position [93, 0]
click at [917, 758] on span "Complete and Continue" at bounding box center [909, 765] width 150 height 20
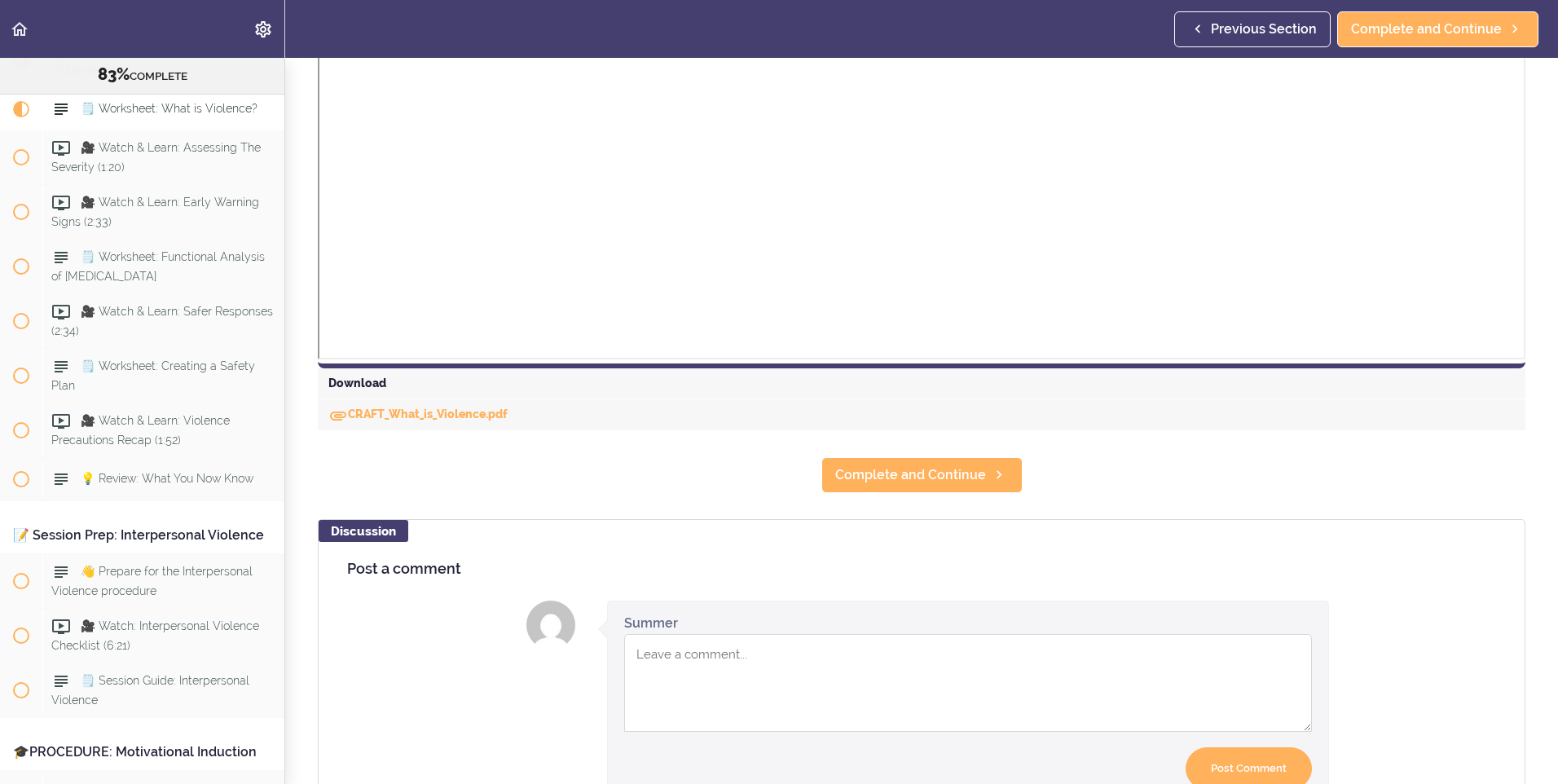
scroll to position [734, 0]
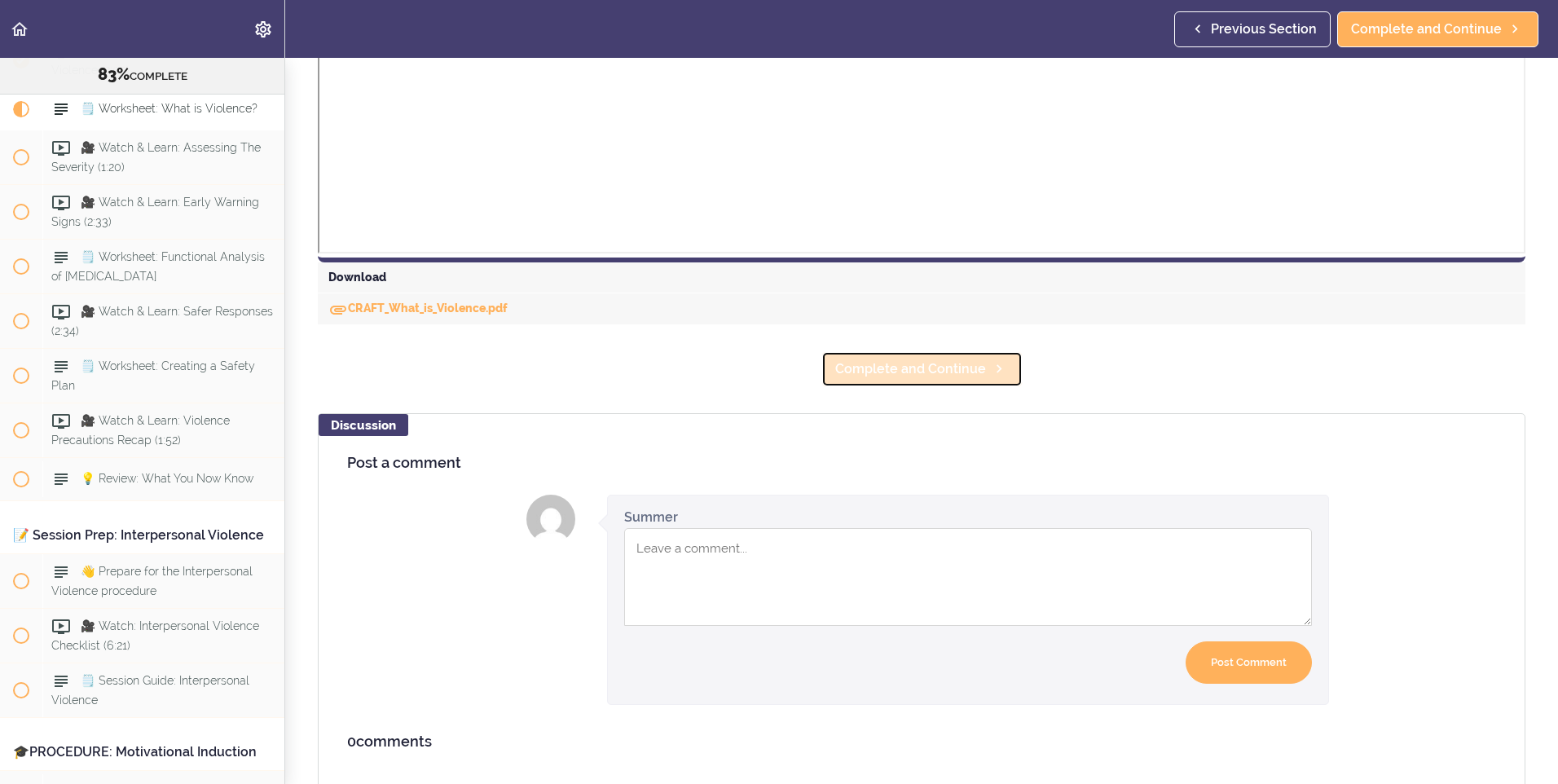
click at [945, 374] on span "Complete and Continue" at bounding box center [909, 368] width 150 height 20
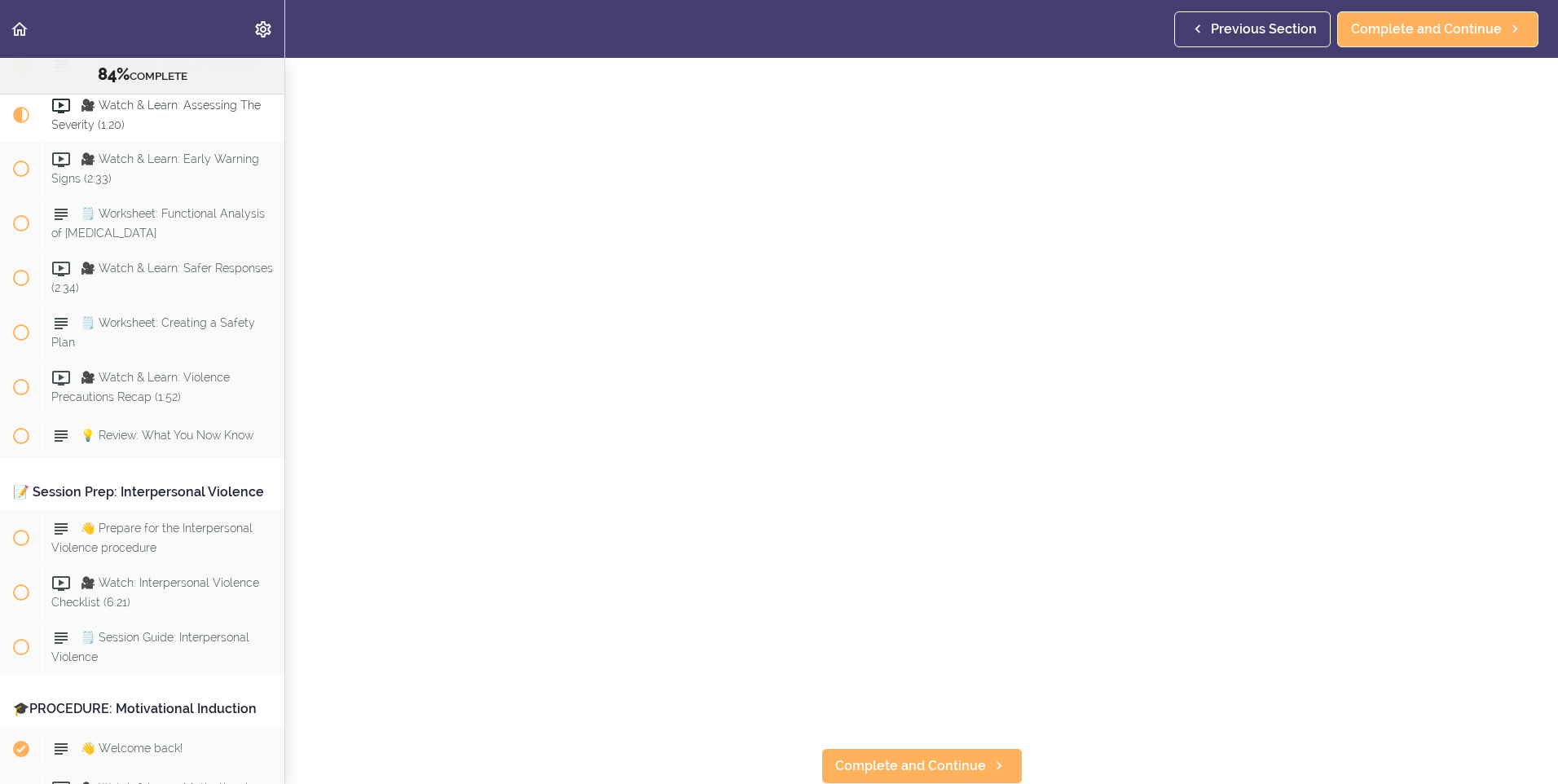
scroll to position [93, 0]
click at [989, 761] on icon at bounding box center [998, 765] width 20 height 17
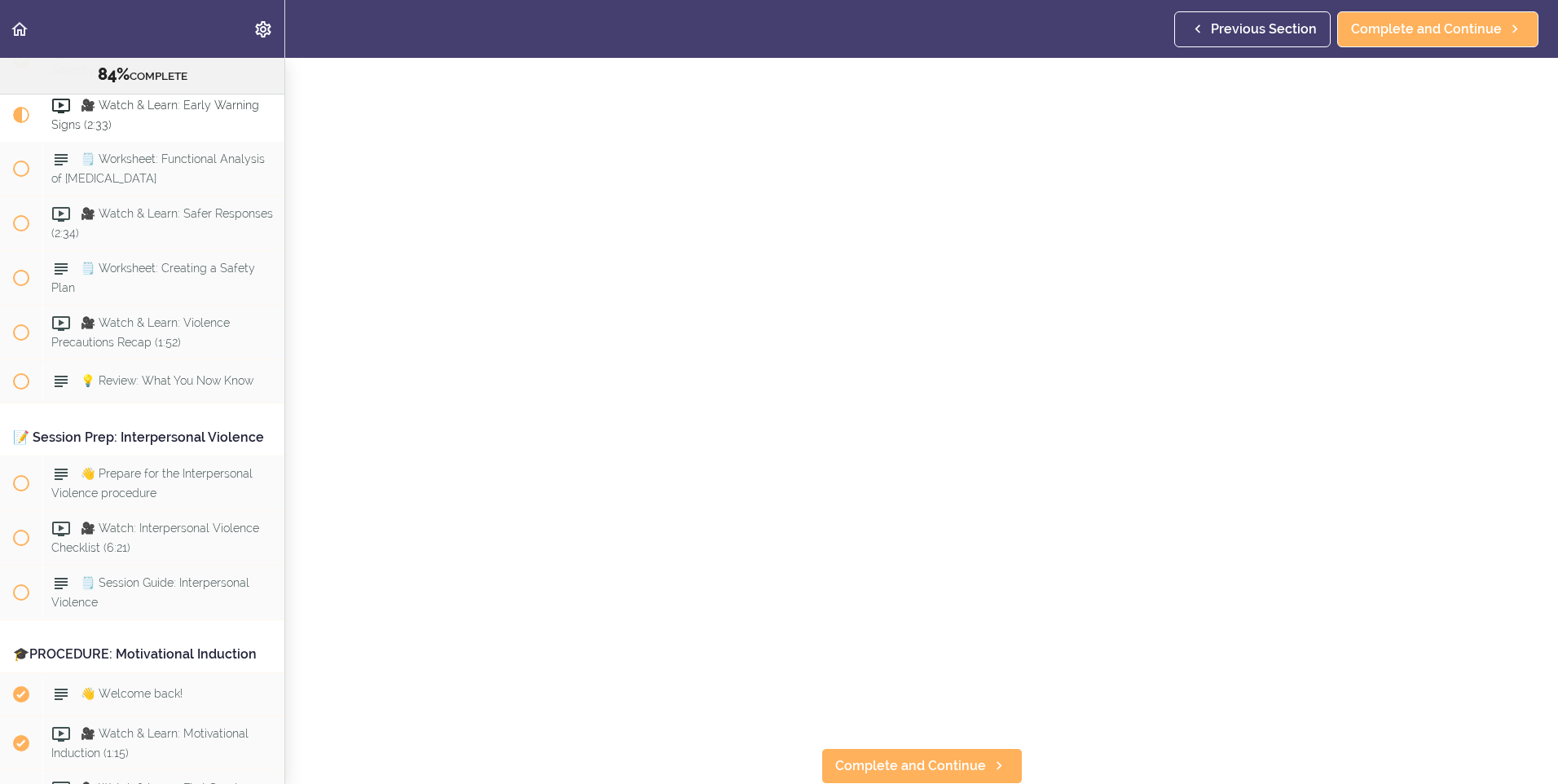
scroll to position [93, 0]
click at [922, 756] on span "Complete and Continue" at bounding box center [909, 765] width 150 height 20
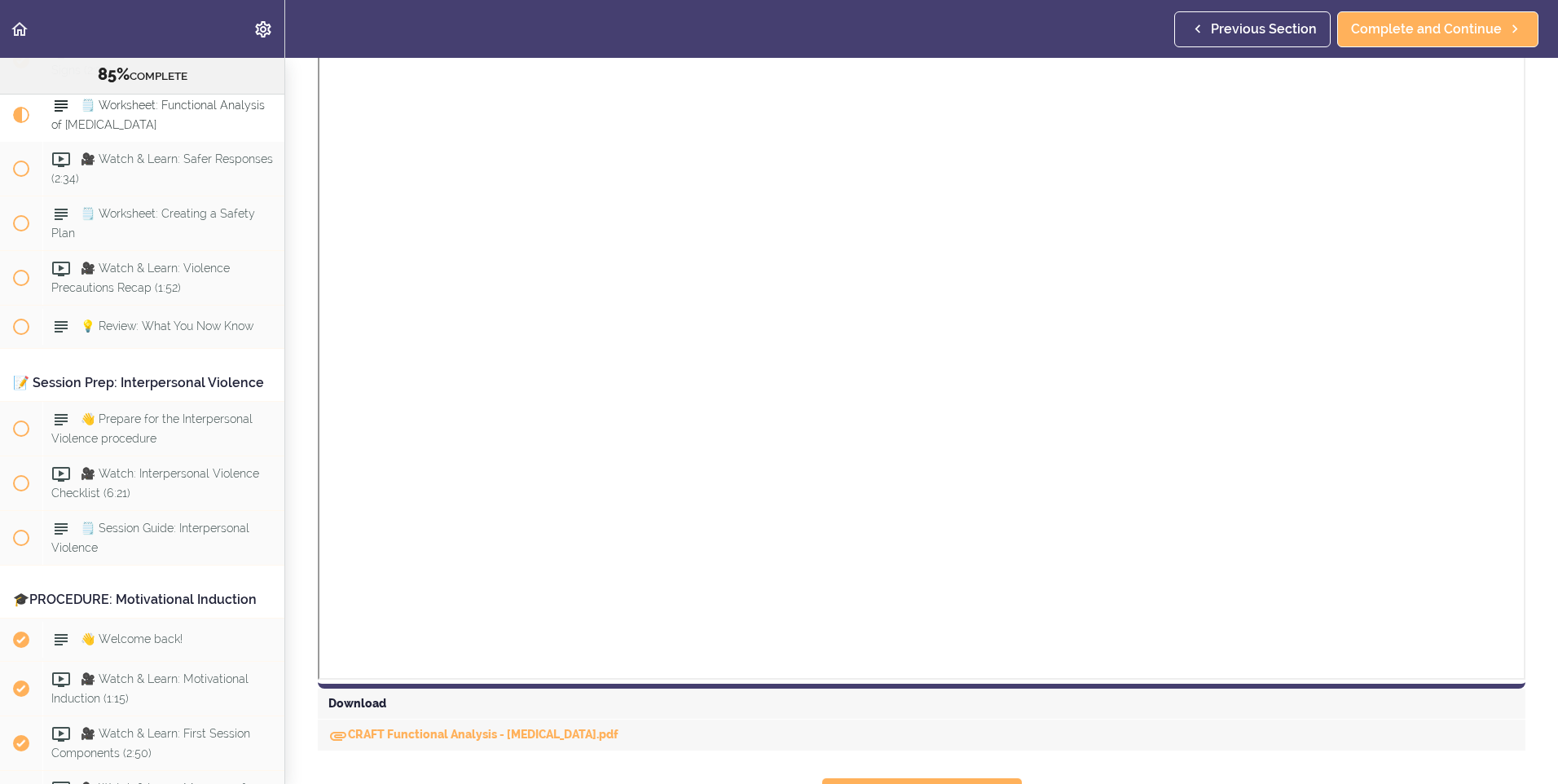
scroll to position [257, 0]
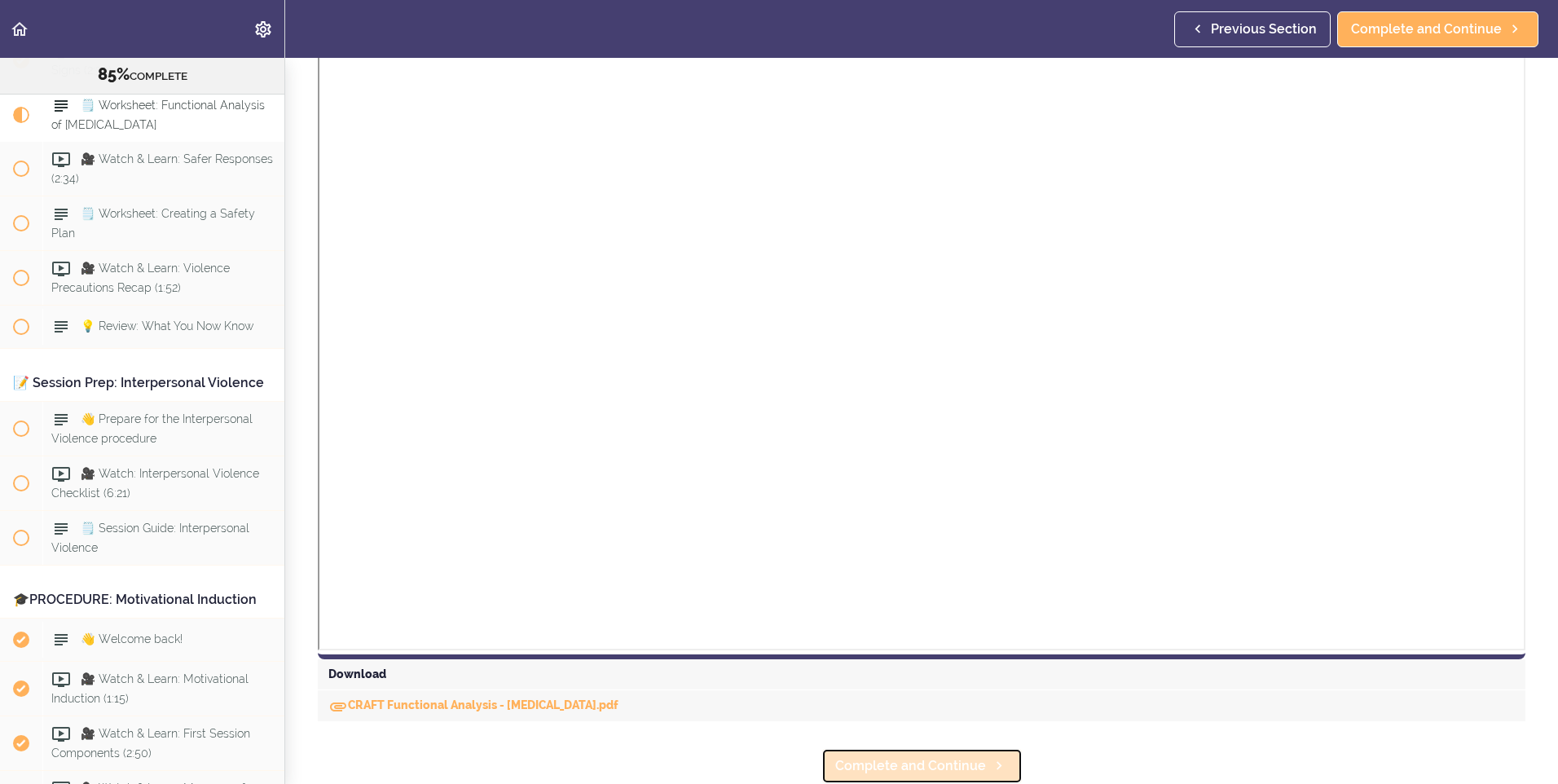
click at [972, 756] on span "Complete and Continue" at bounding box center [909, 765] width 150 height 20
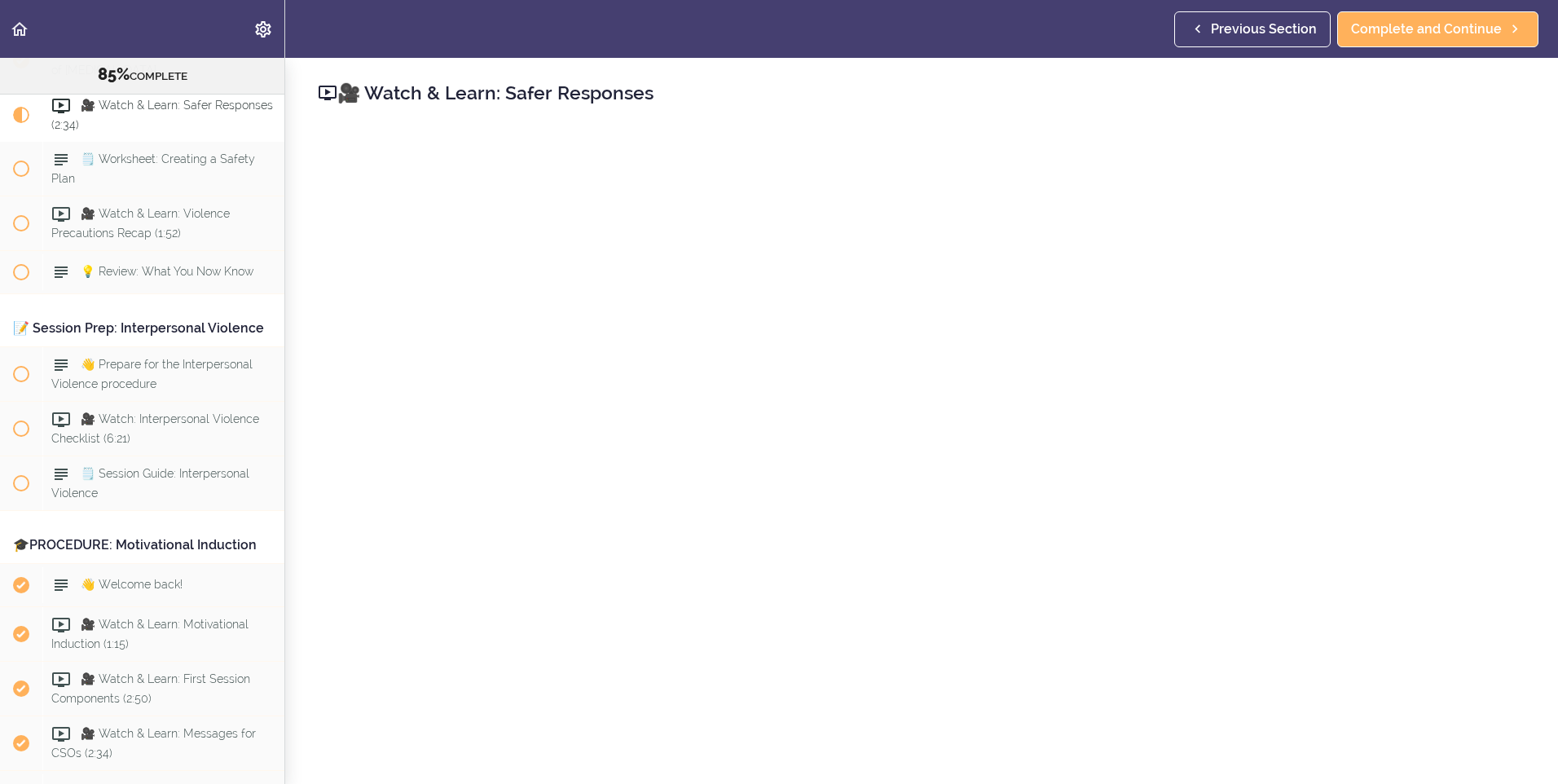
scroll to position [93, 0]
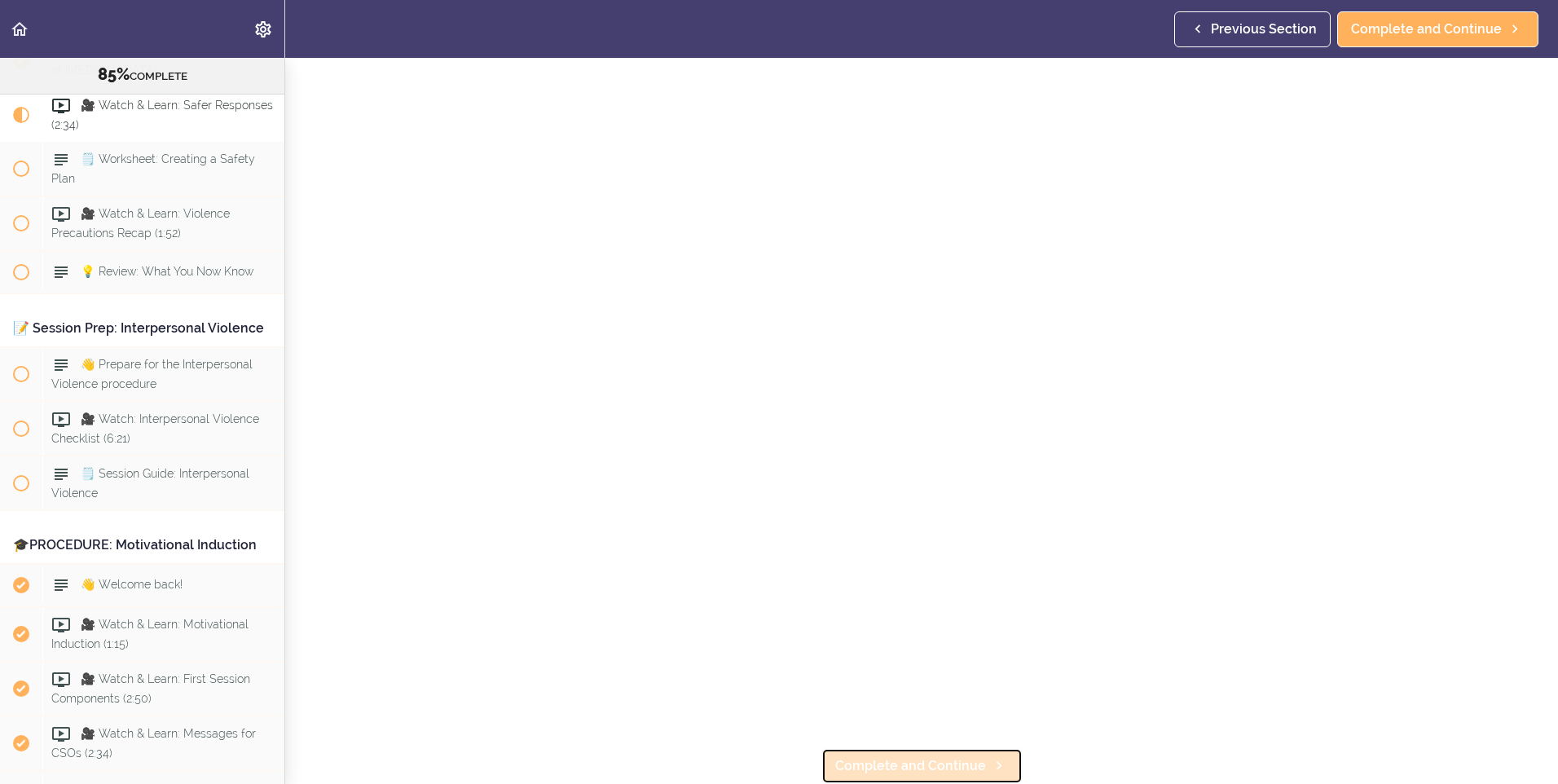
click at [886, 760] on span "Complete and Continue" at bounding box center [909, 765] width 150 height 20
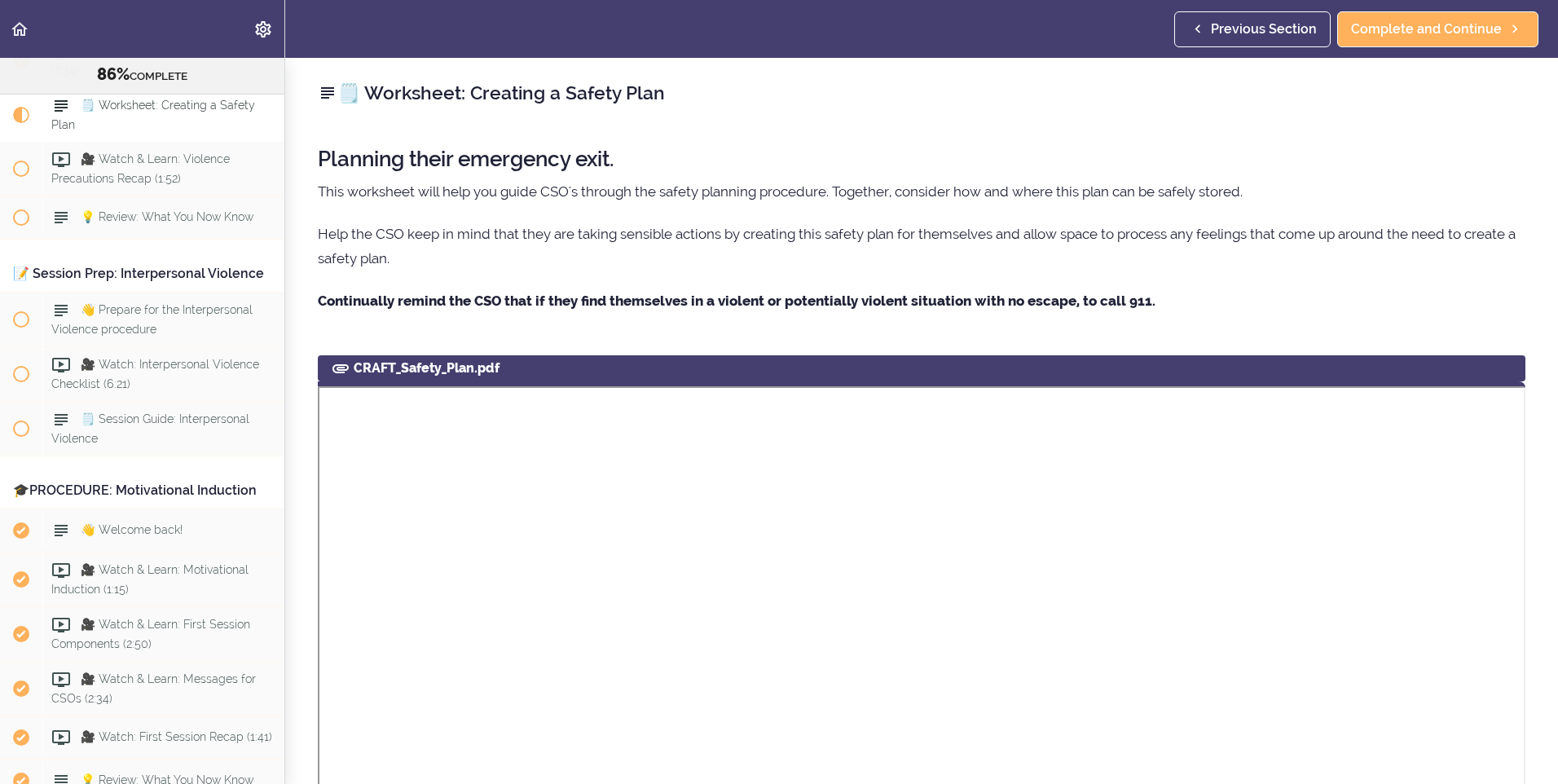
scroll to position [480, 0]
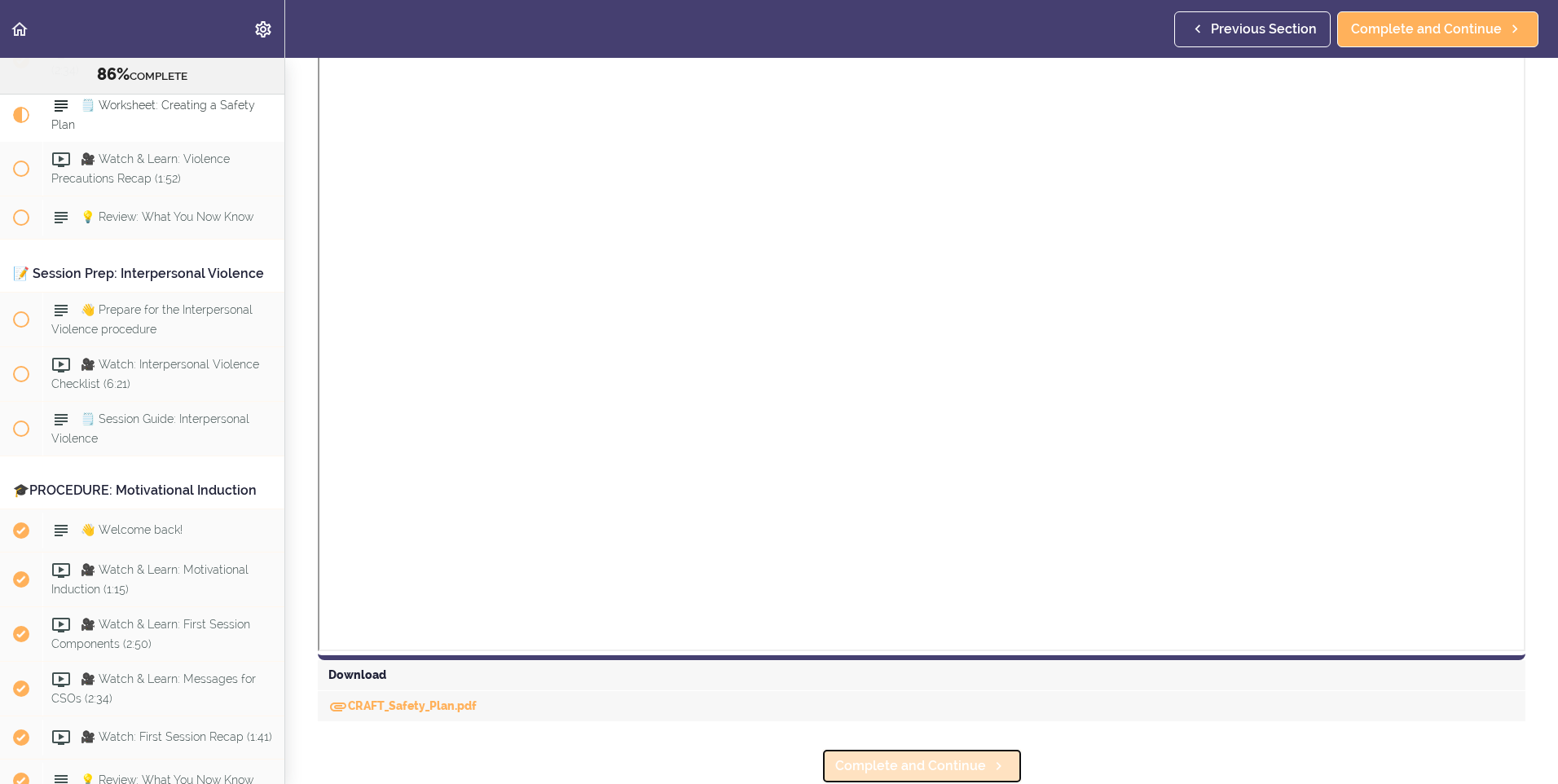
click at [935, 760] on span "Complete and Continue" at bounding box center [909, 765] width 150 height 20
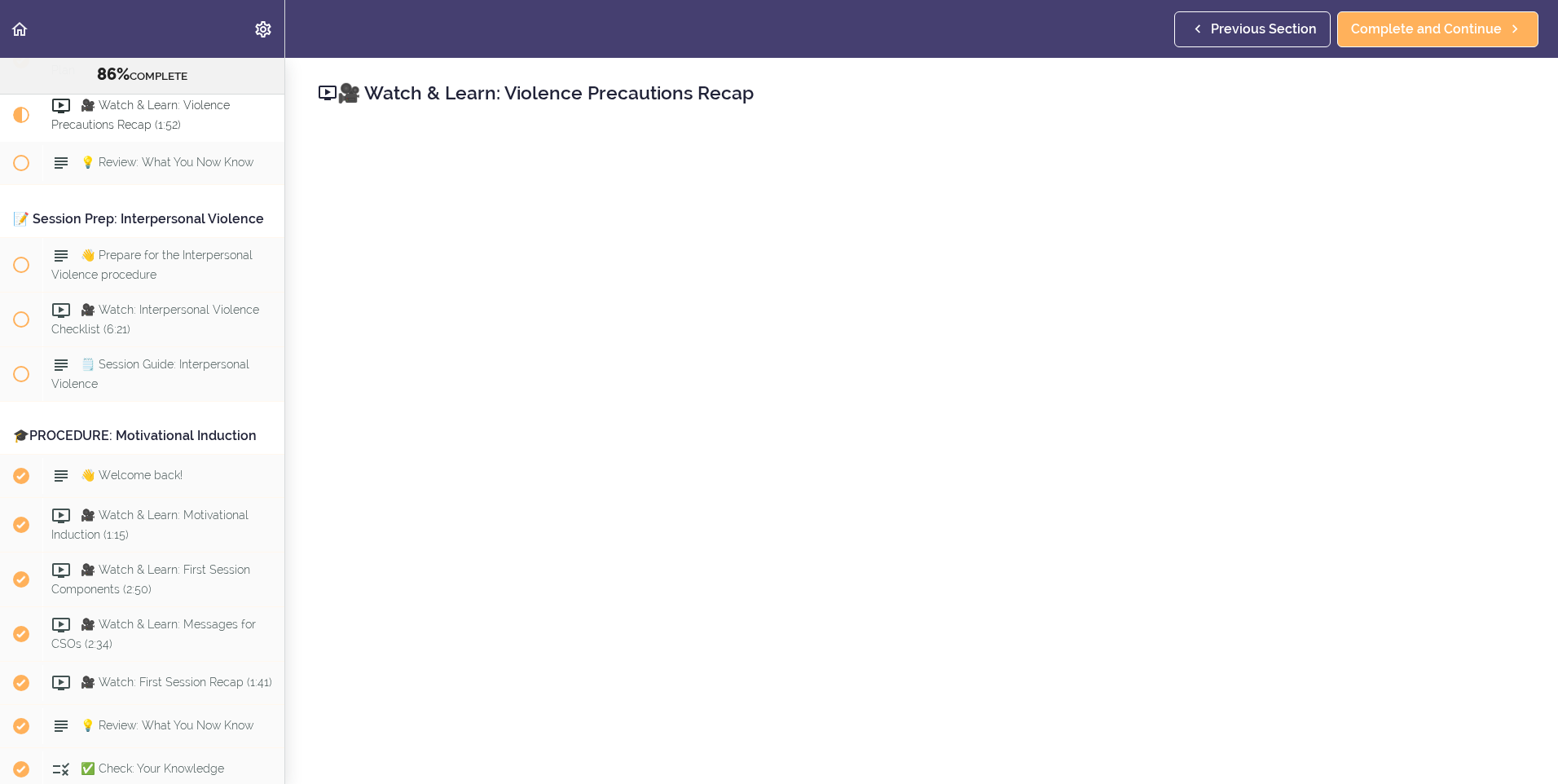
scroll to position [93, 0]
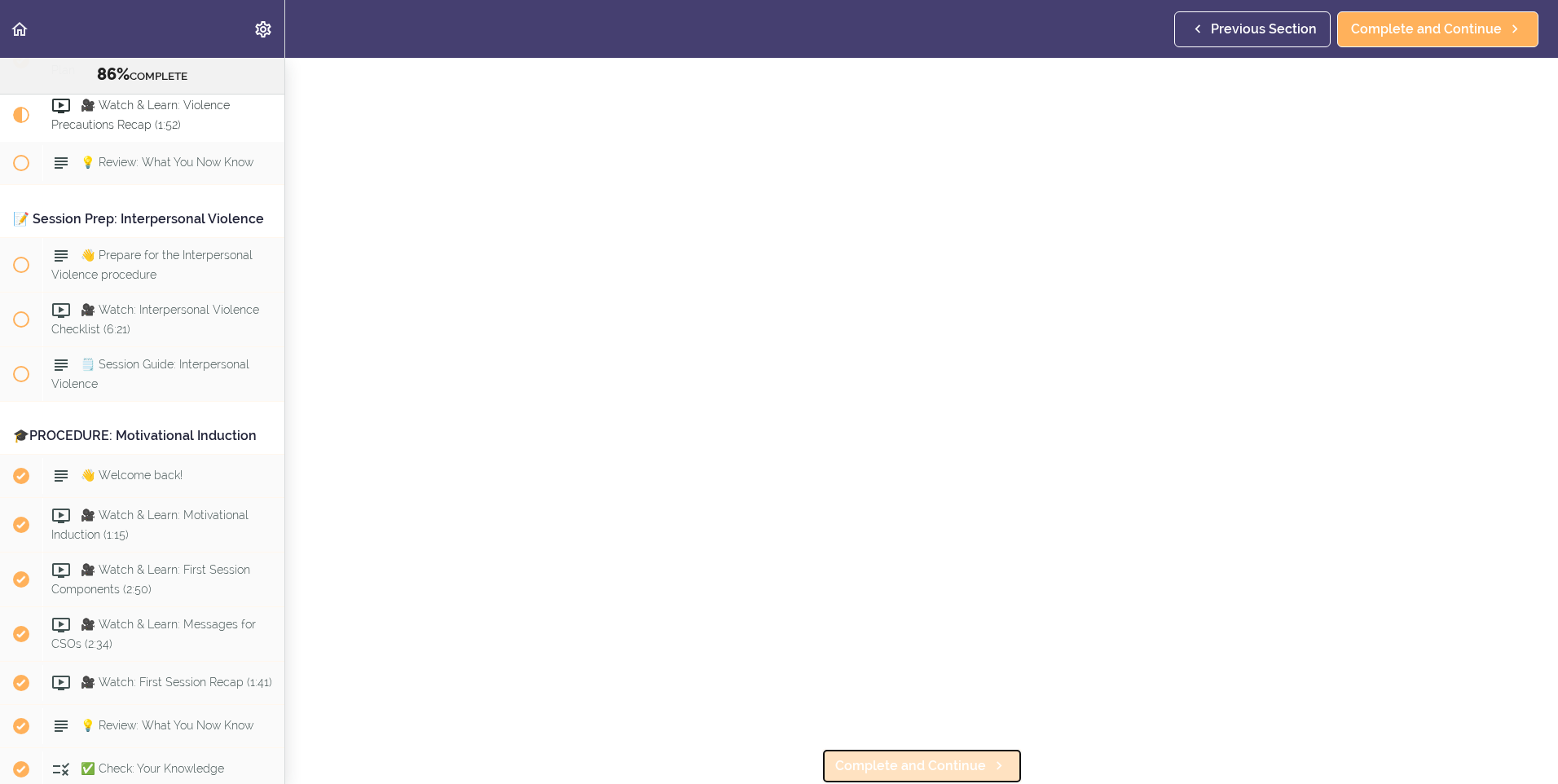
click at [967, 756] on span "Complete and Continue" at bounding box center [909, 765] width 150 height 20
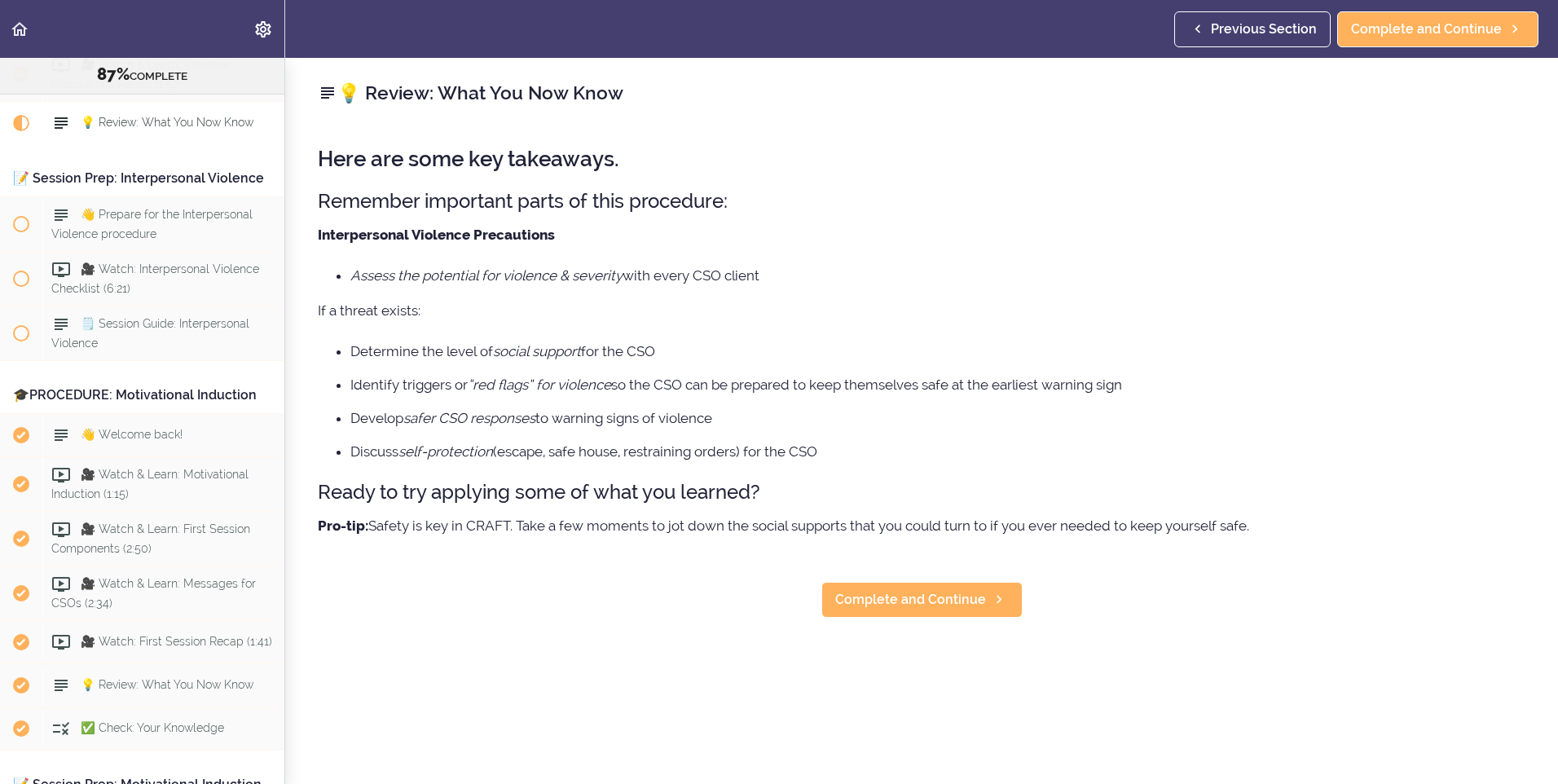
scroll to position [2402, 0]
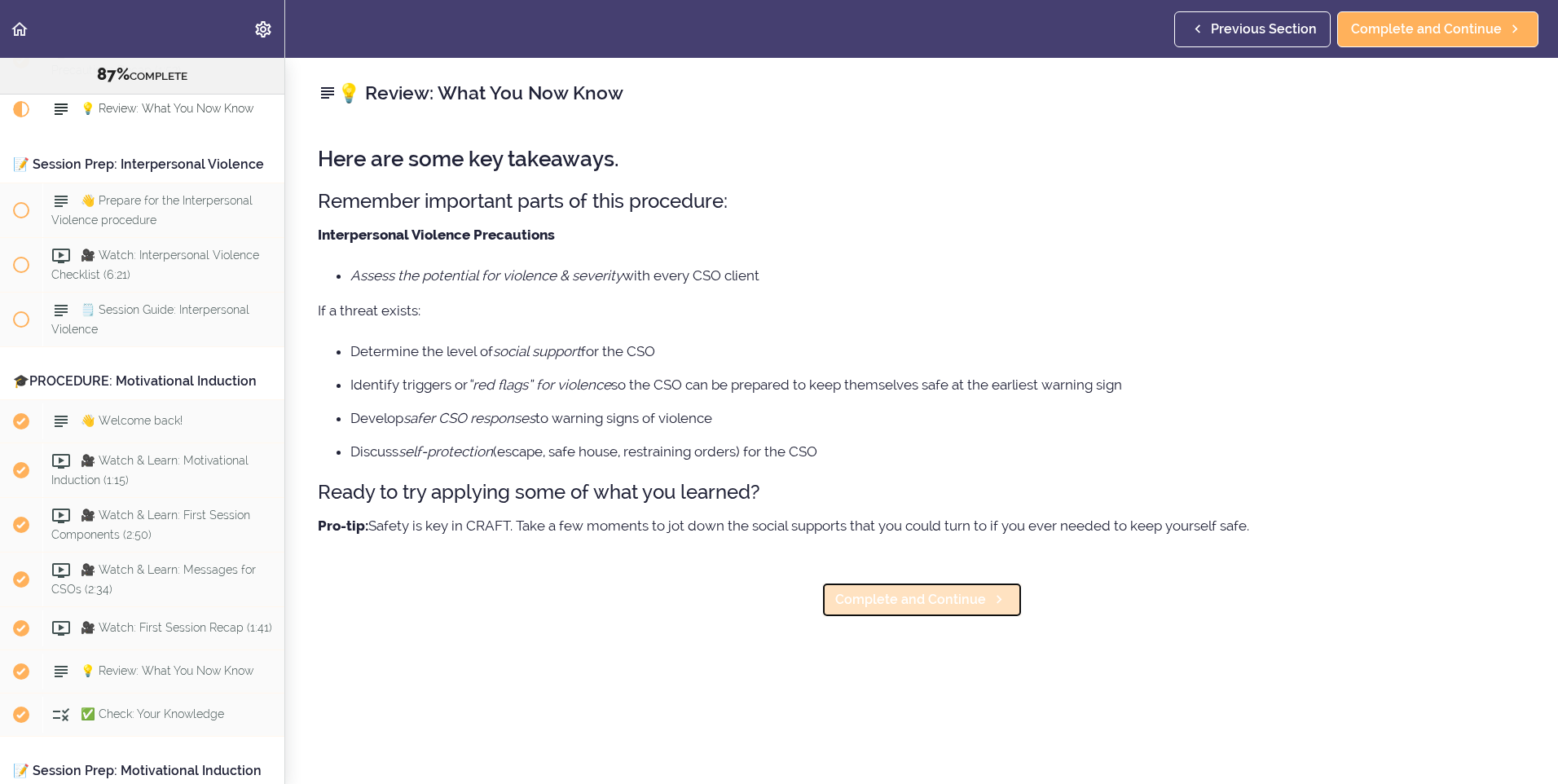
click at [934, 608] on span "Complete and Continue" at bounding box center [909, 599] width 150 height 20
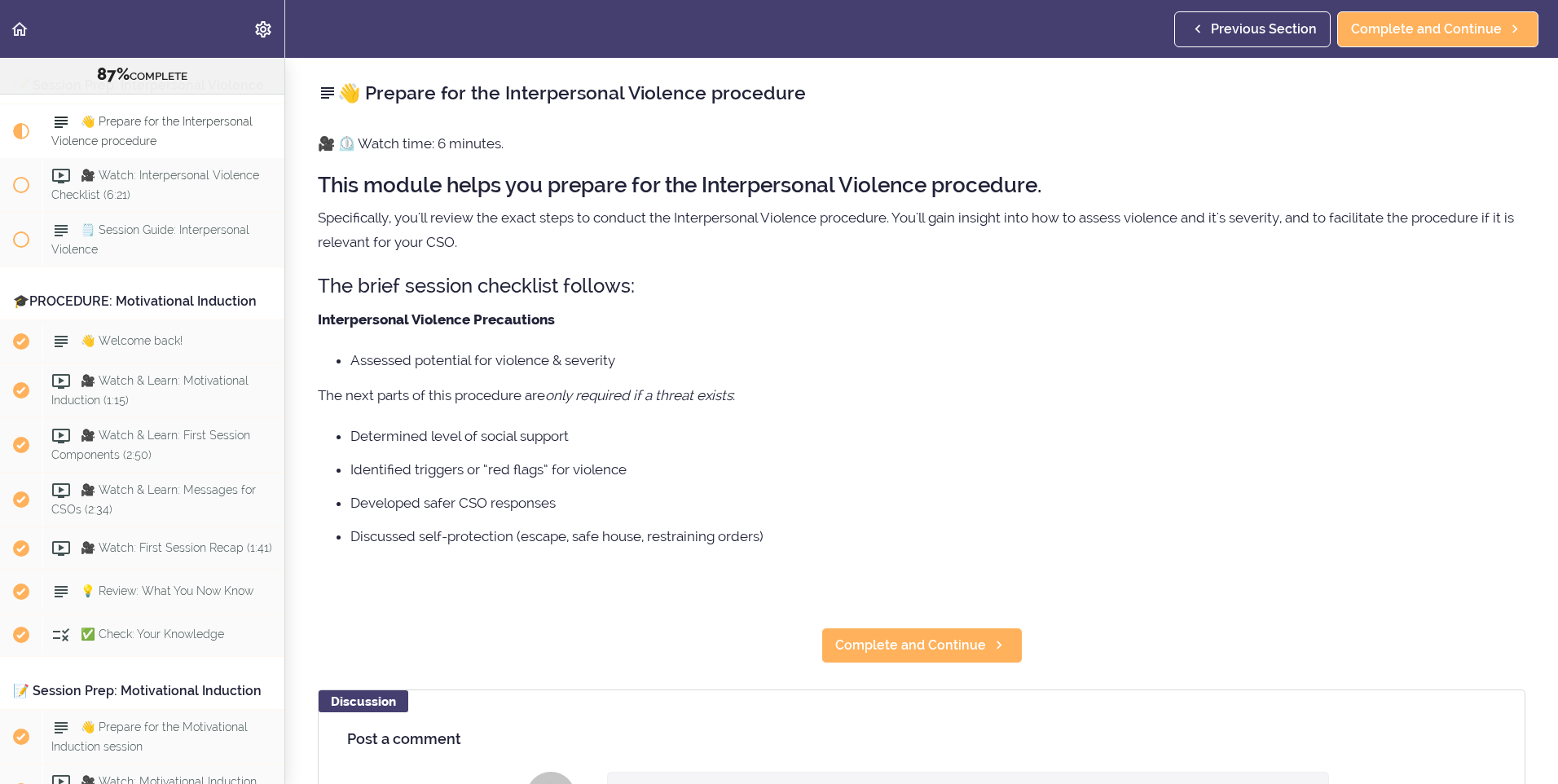
scroll to position [2518, 0]
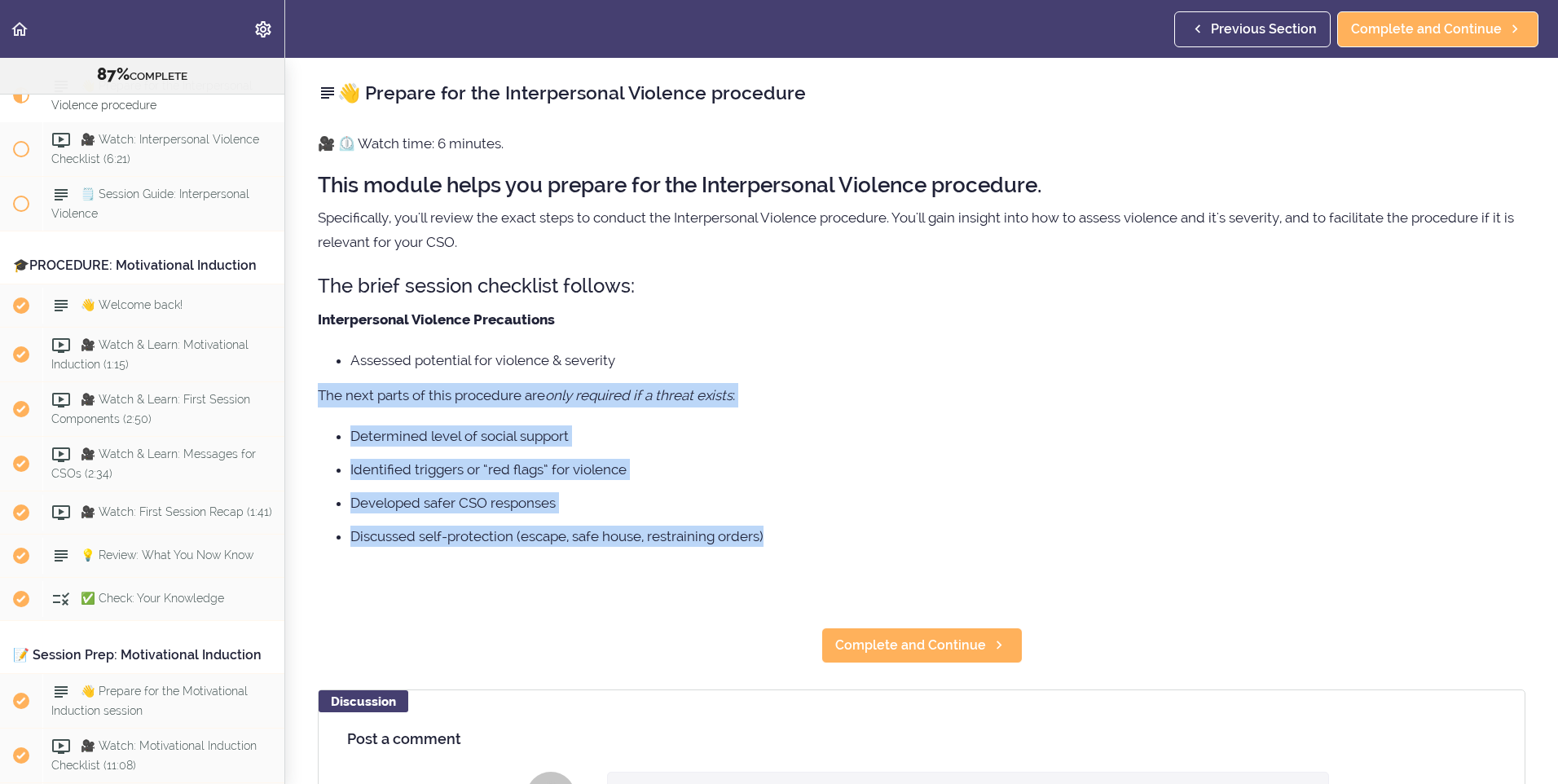
drag, startPoint x: 948, startPoint y: 392, endPoint x: 942, endPoint y: 530, distance: 138.1
click at [942, 530] on div "🎥 ⏲️ Watch time: 6 minutes. This module helps you prepare for the Interpersonal…" at bounding box center [922, 365] width 1208 height 470
drag, startPoint x: 942, startPoint y: 530, endPoint x: 927, endPoint y: 543, distance: 19.8
click at [927, 543] on li "Discussed self-protection (escape, safe house, restraining orders)" at bounding box center [937, 535] width 1175 height 21
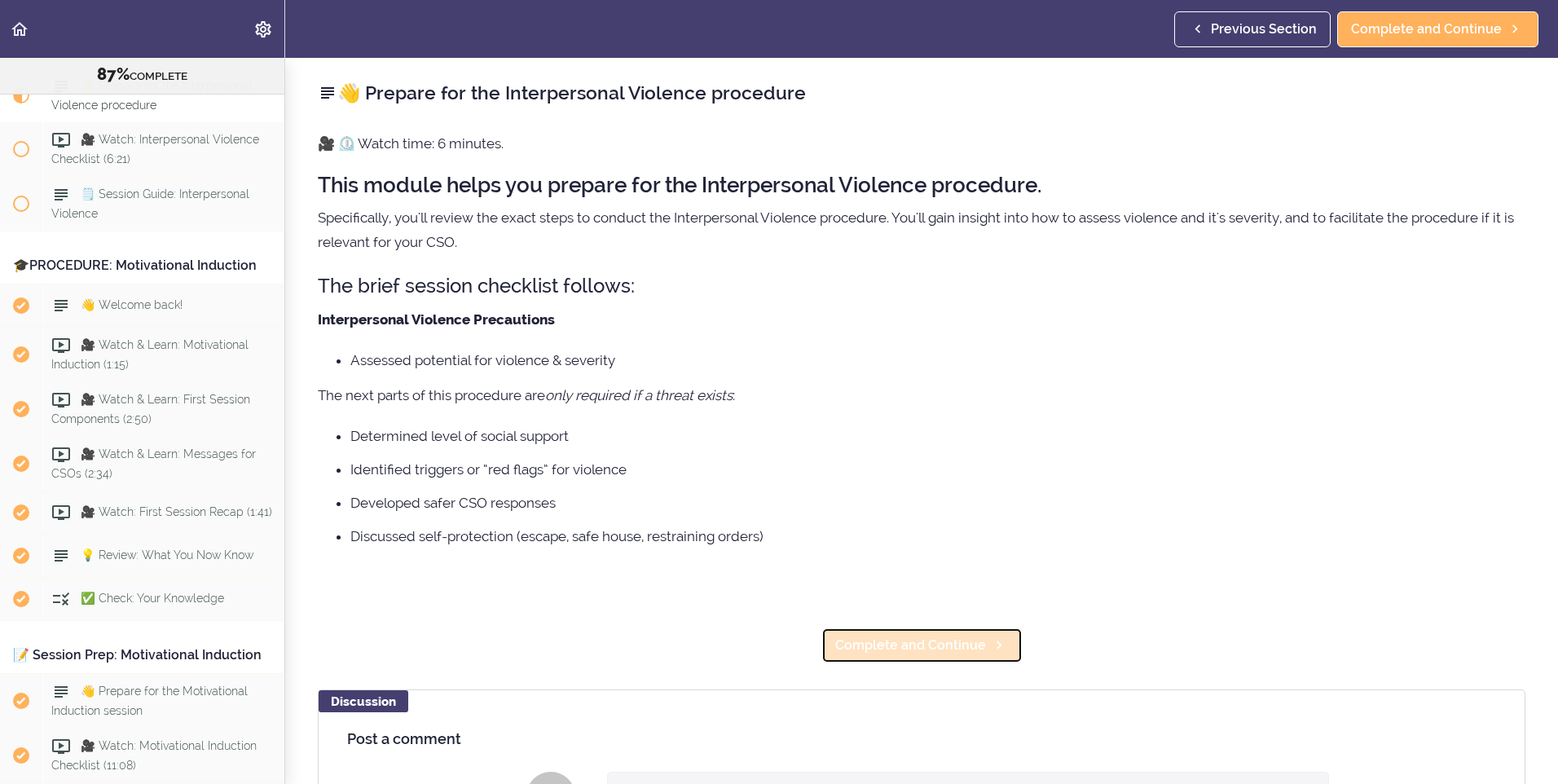
click at [888, 639] on span "Complete and Continue" at bounding box center [909, 645] width 150 height 20
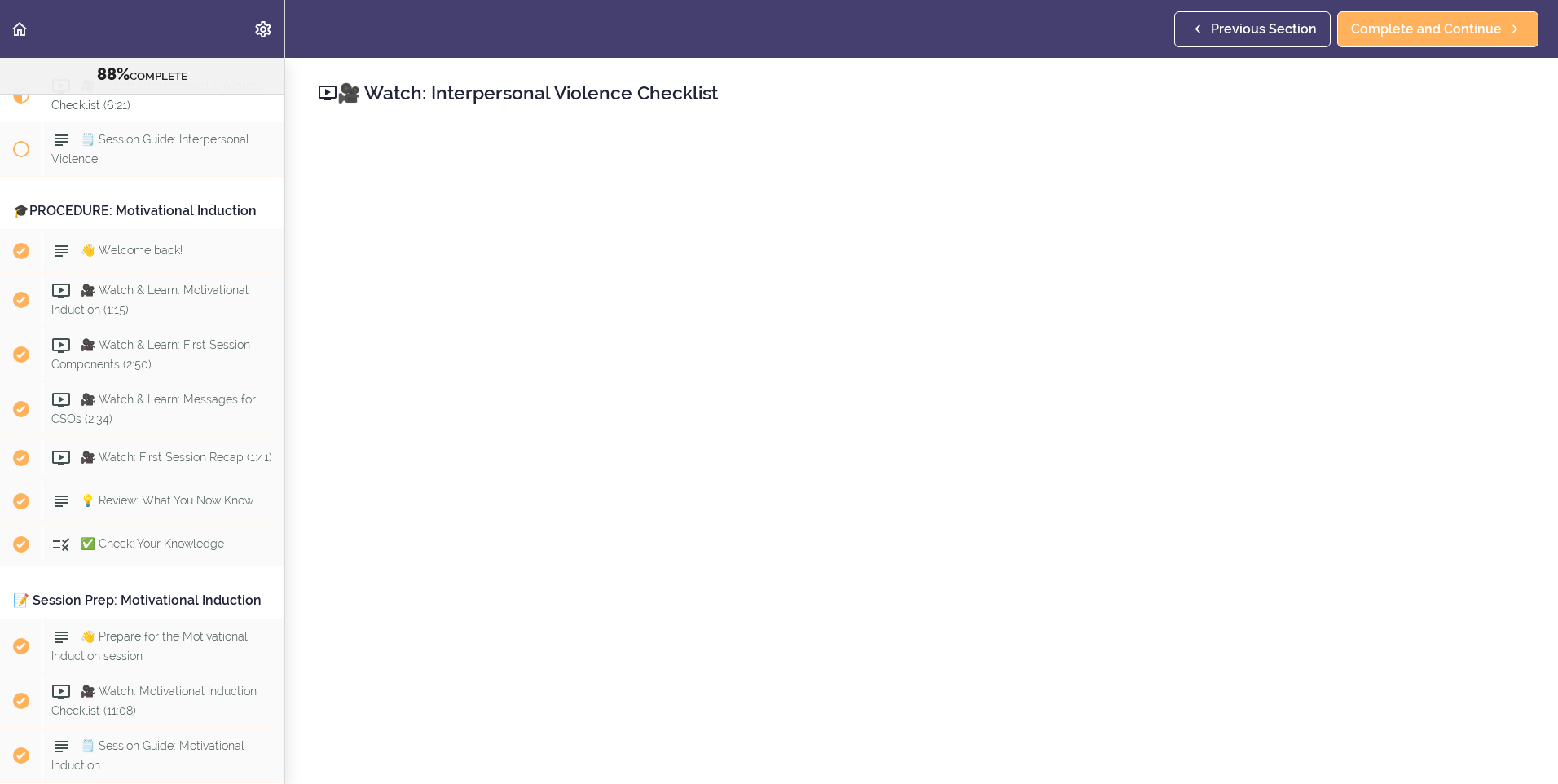
scroll to position [539, 0]
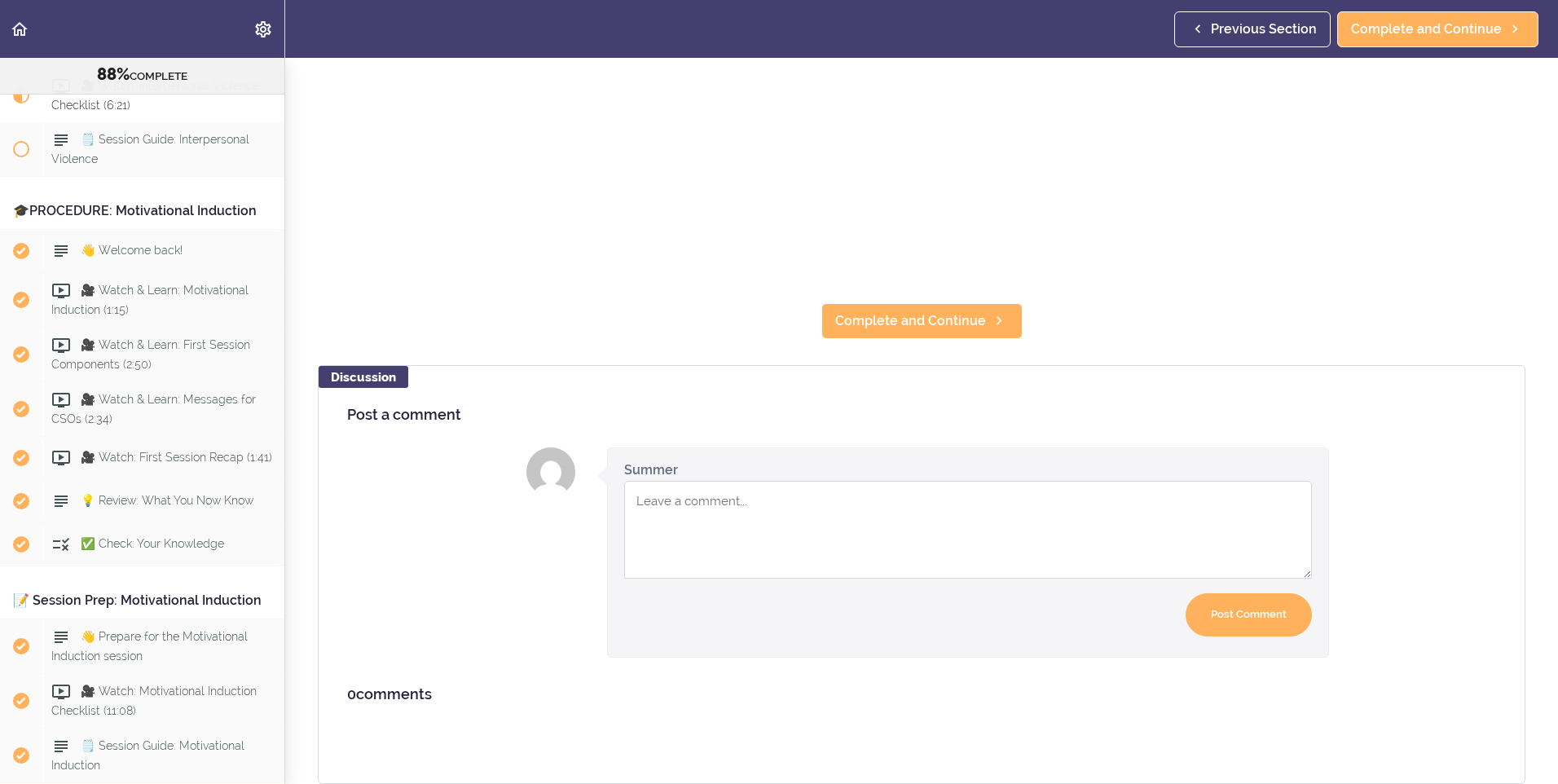
click at [1069, 46] on header "Autoplay Autocomplete Previous Section Complete and Continue" at bounding box center [779, 29] width 1558 height 58
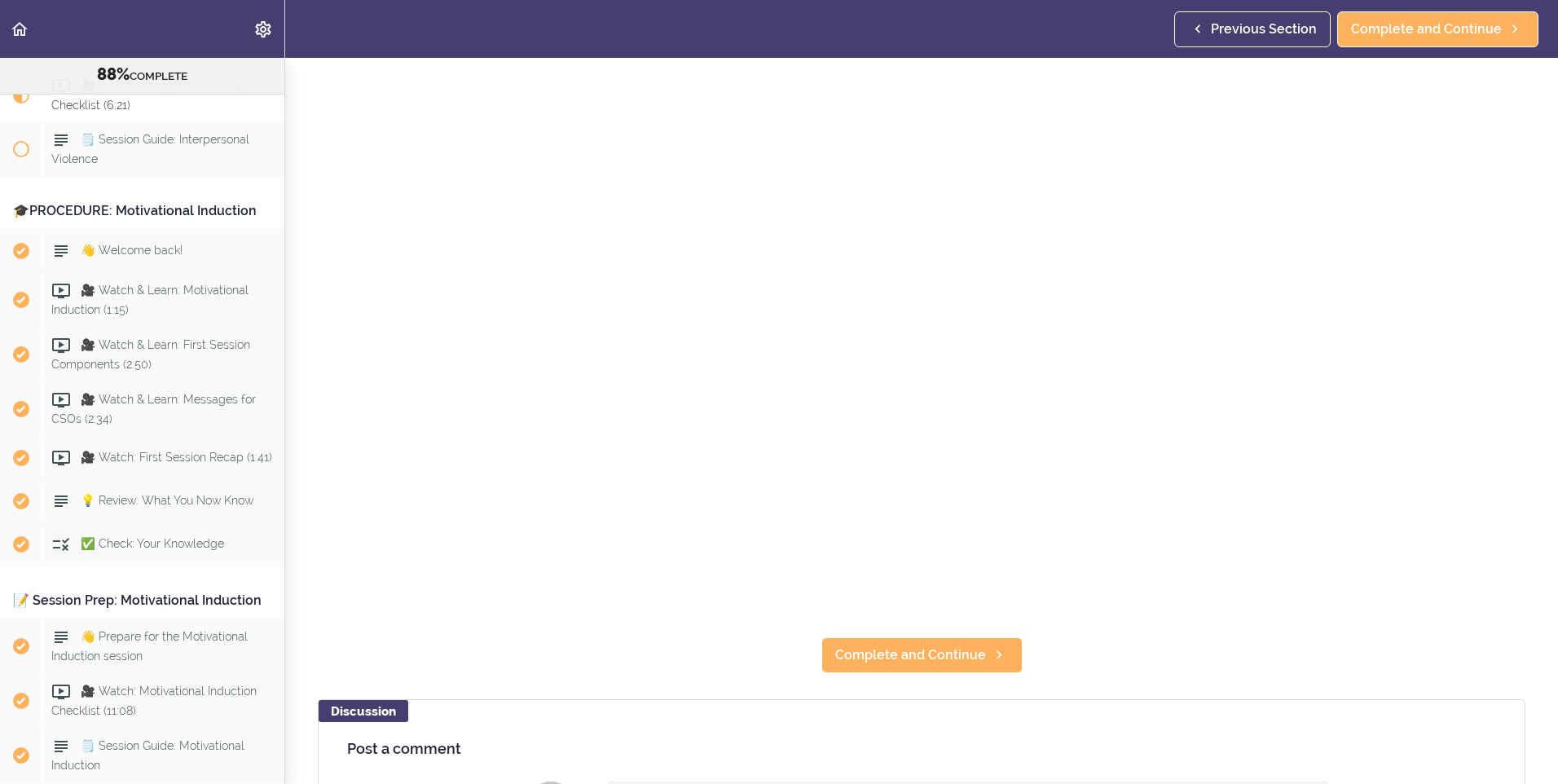
scroll to position [103, 0]
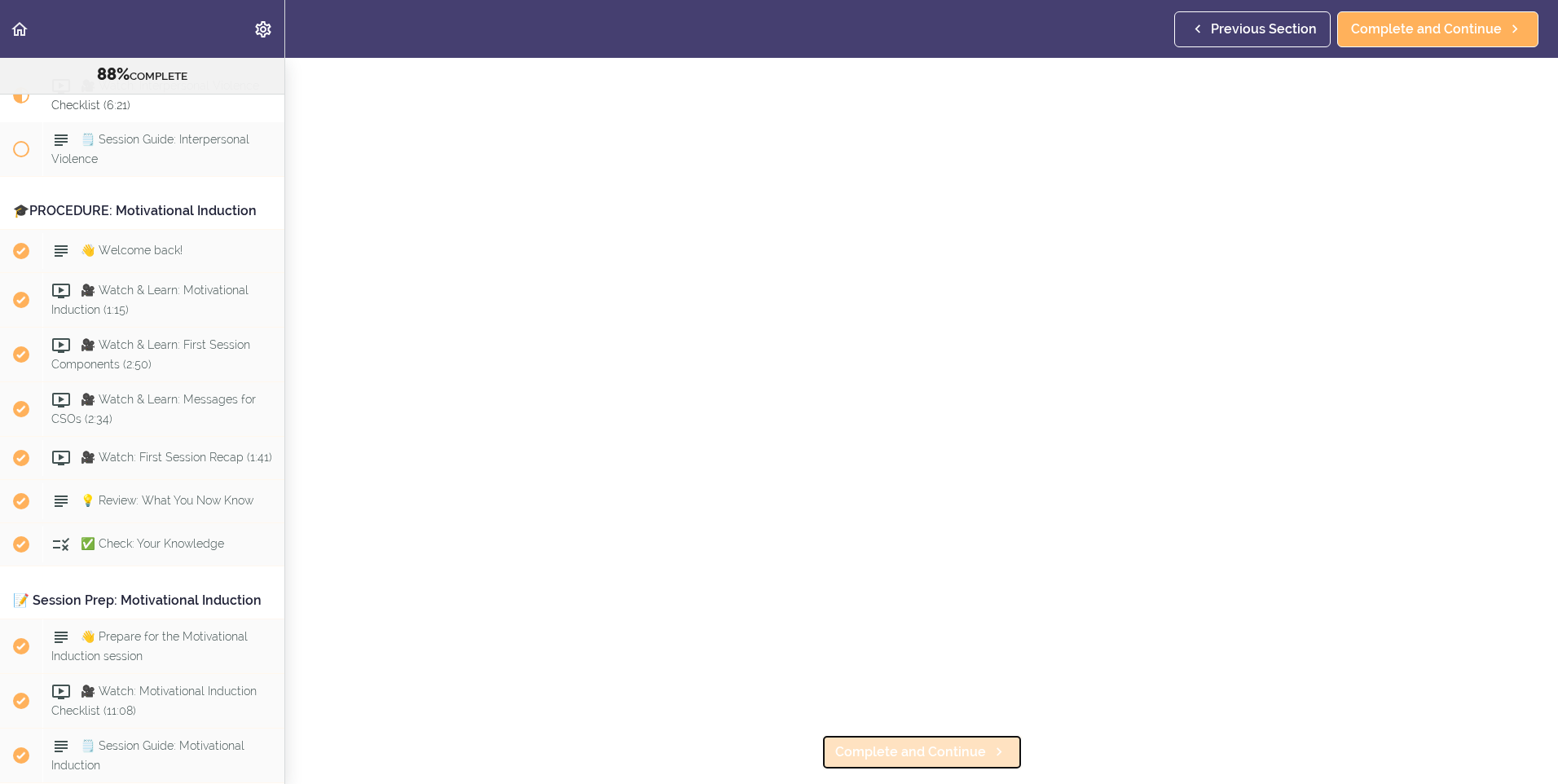
click at [880, 752] on span "Complete and Continue" at bounding box center [909, 751] width 150 height 20
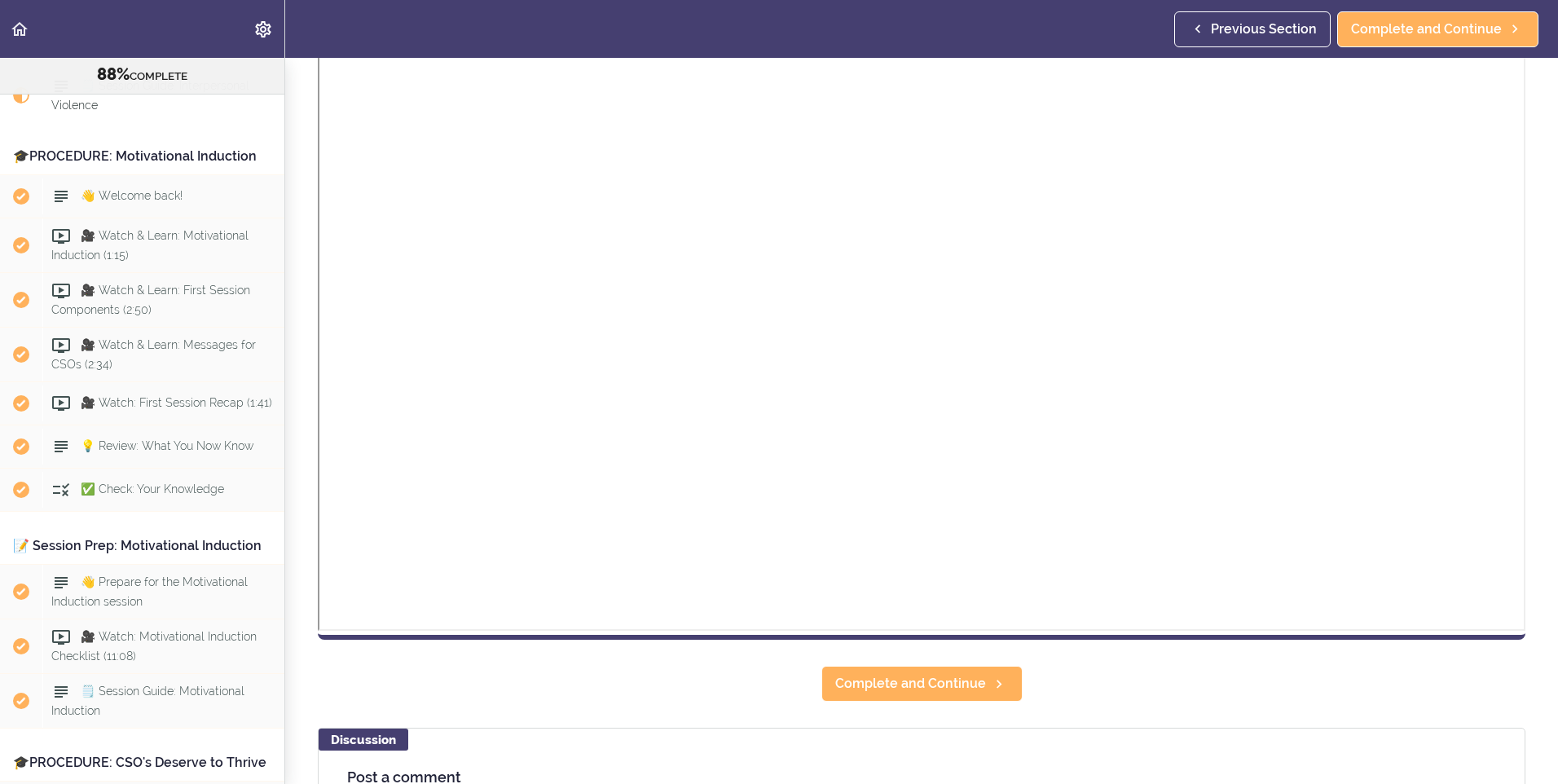
scroll to position [570, 0]
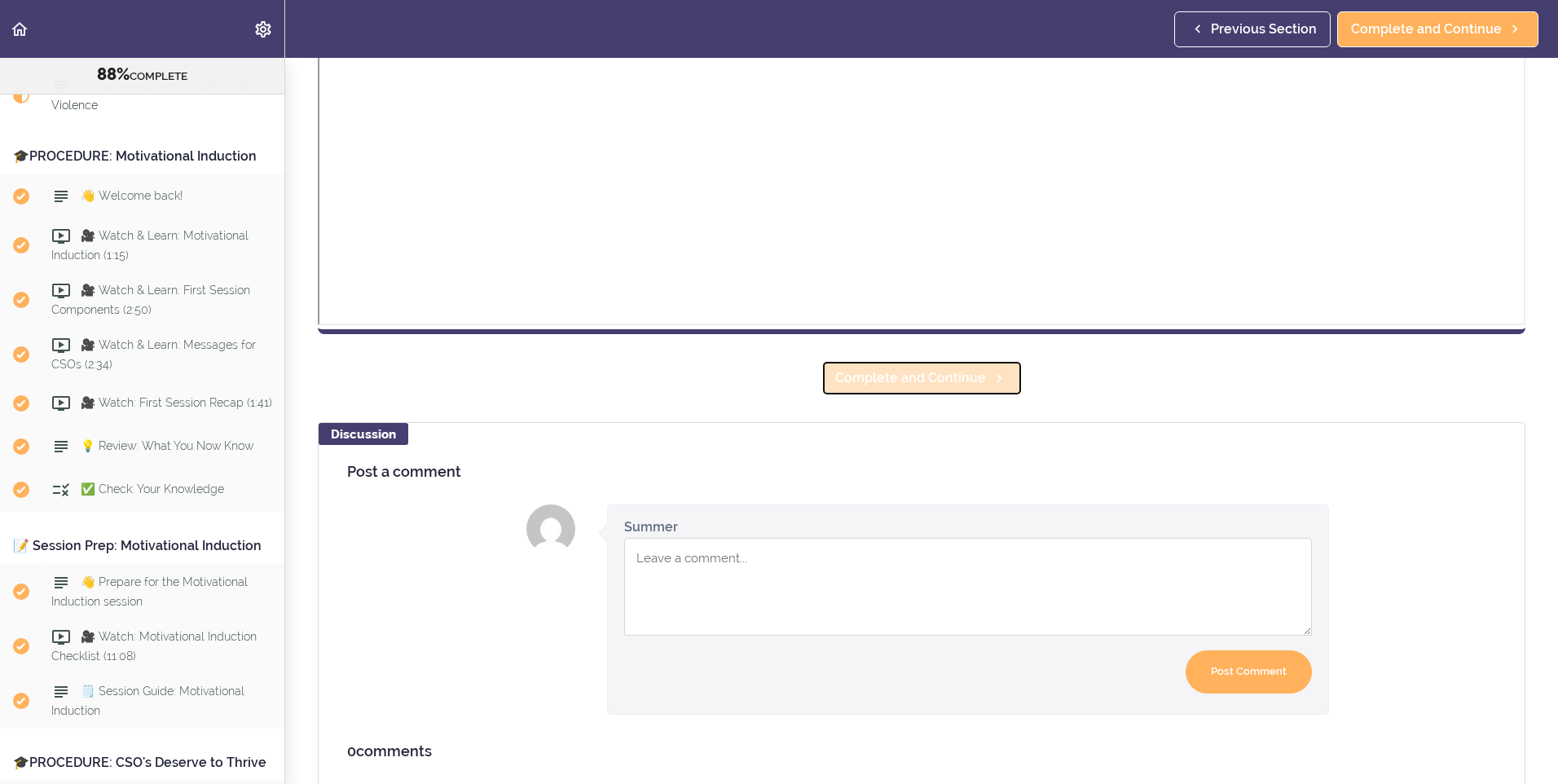
click at [961, 391] on link "Complete and Continue" at bounding box center [922, 378] width 201 height 36
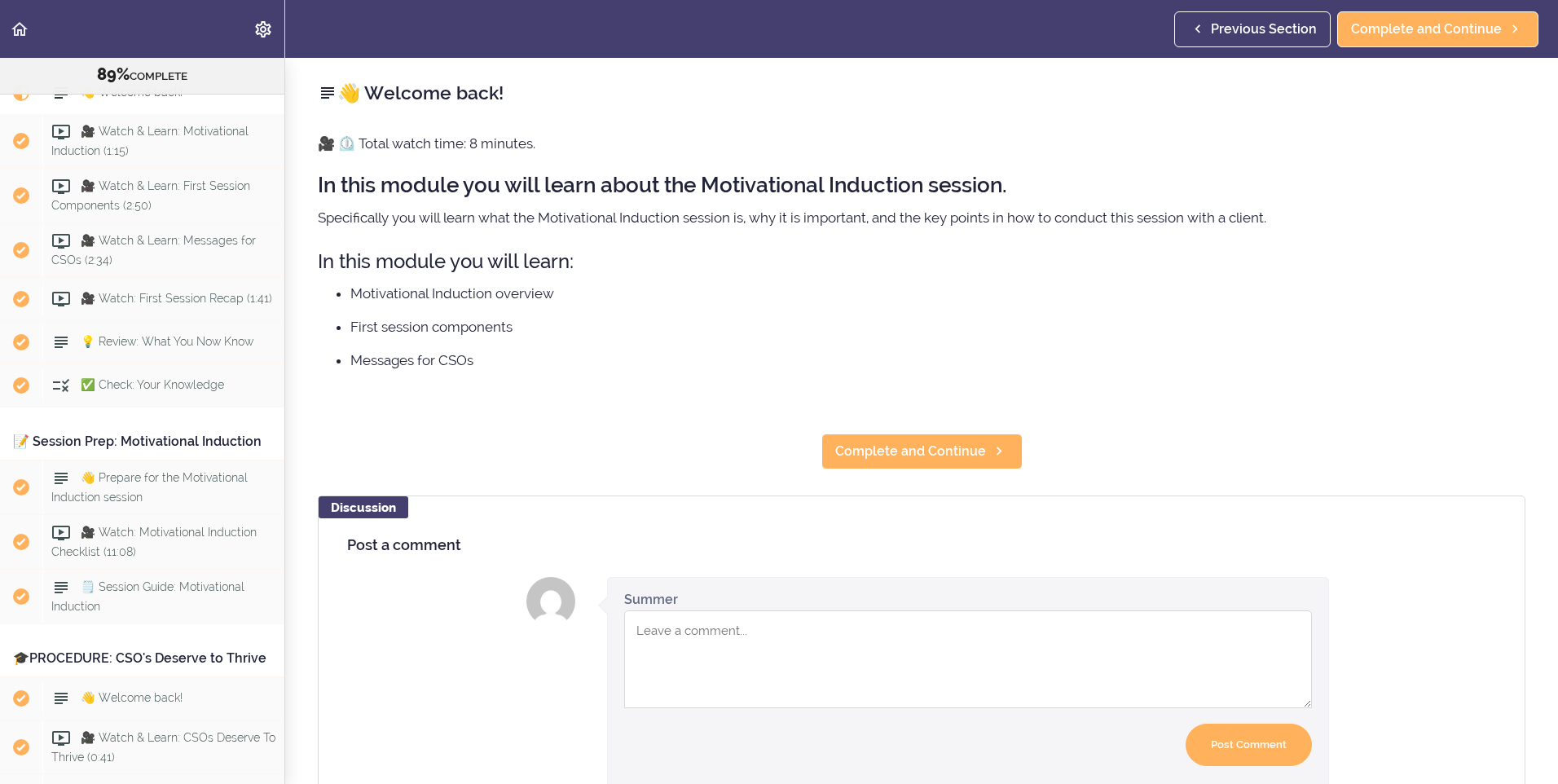
scroll to position [2735, 0]
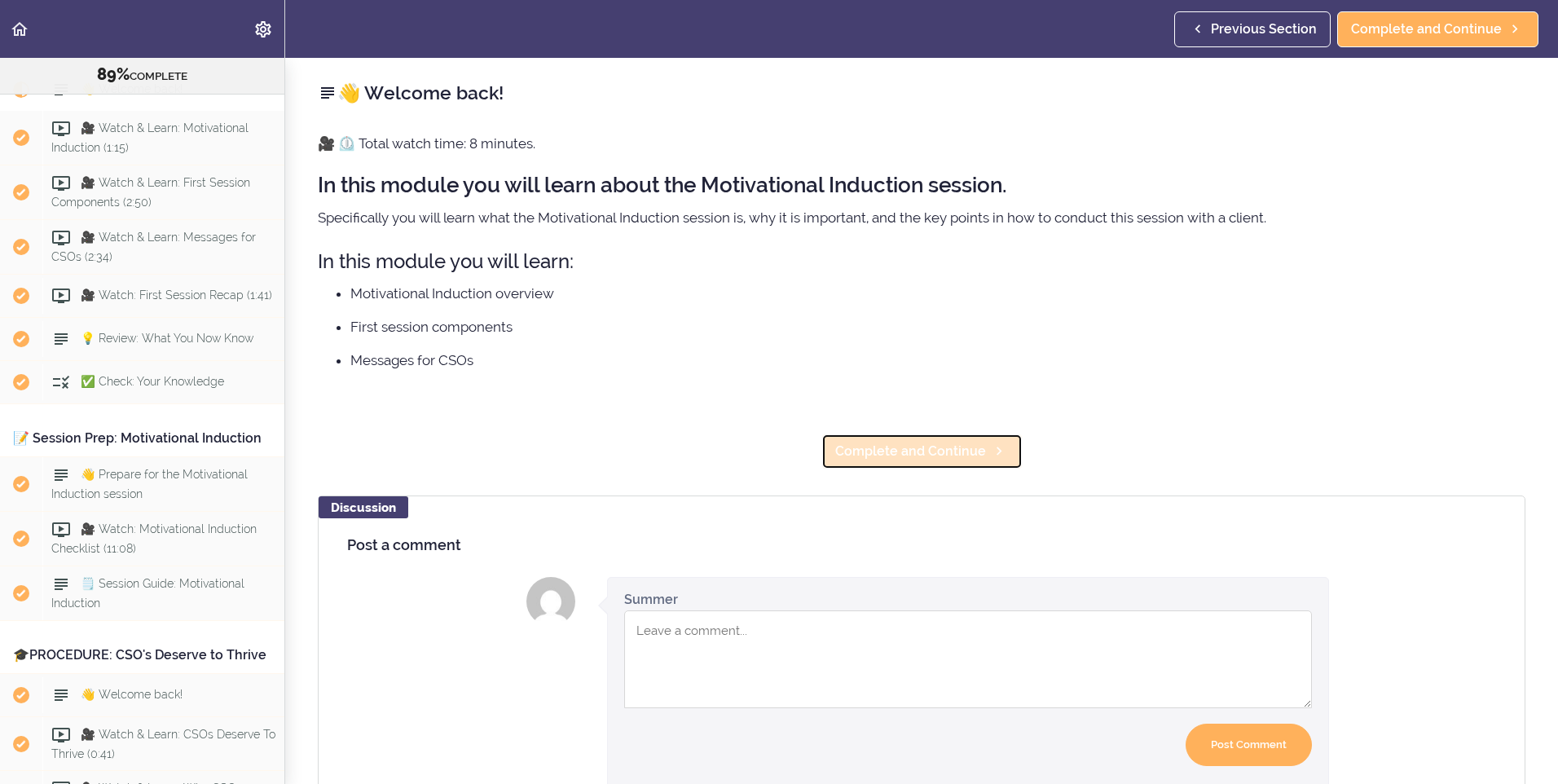
click at [862, 457] on span "Complete and Continue" at bounding box center [909, 450] width 150 height 20
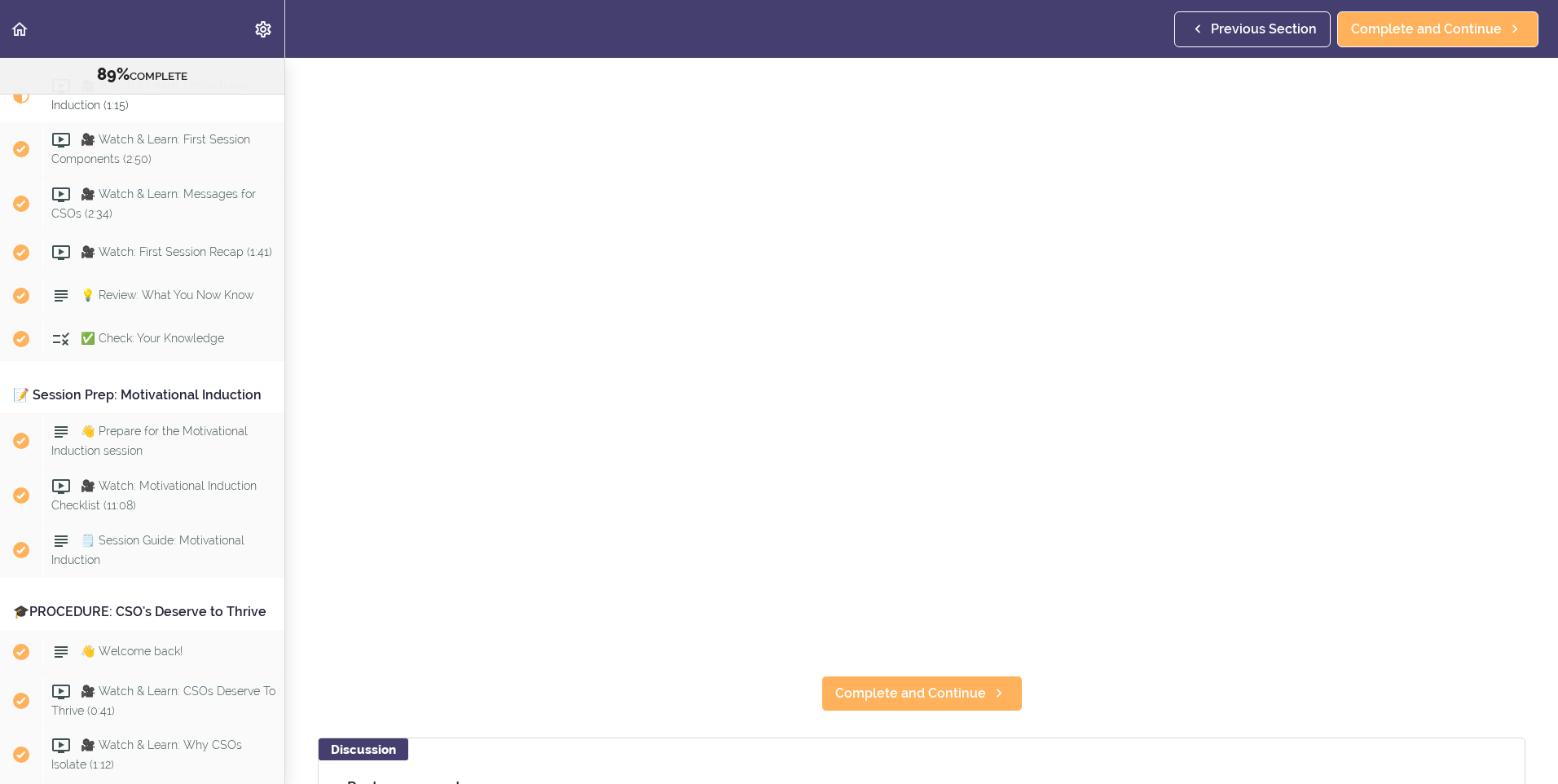
scroll to position [163, 0]
click at [950, 682] on span "Complete and Continue" at bounding box center [909, 691] width 150 height 20
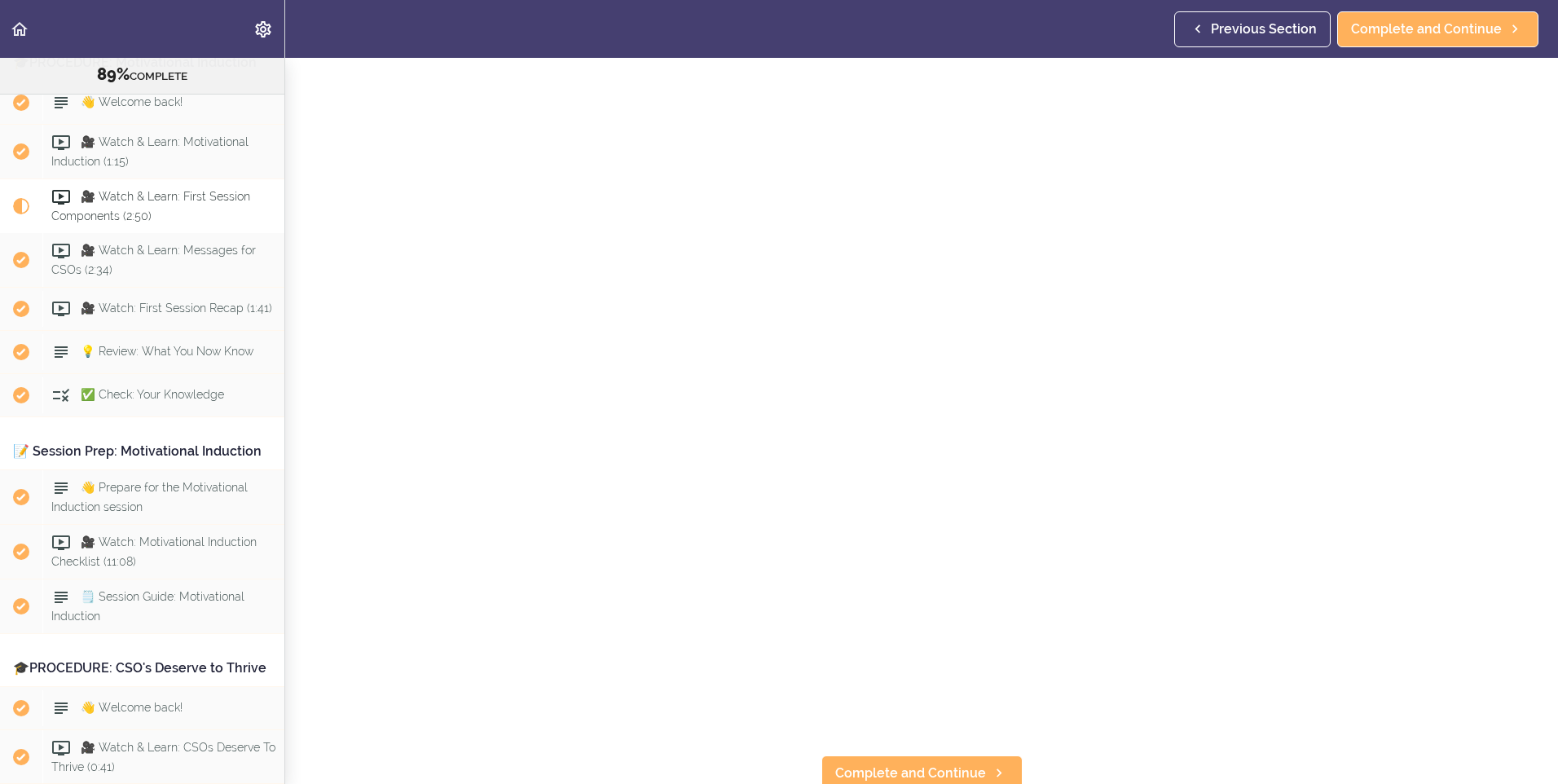
scroll to position [2694, 0]
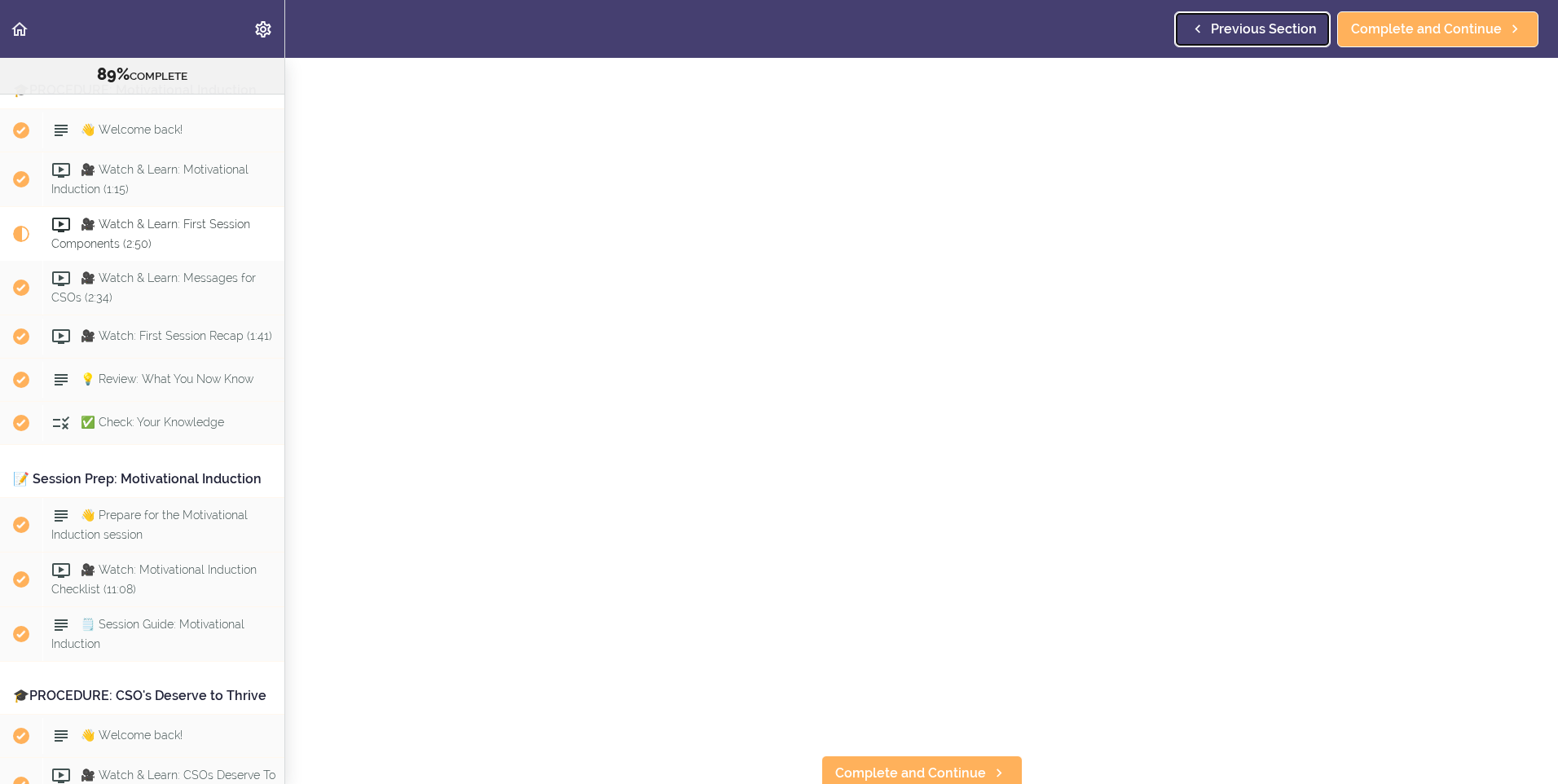
click at [1279, 23] on span "Previous Section" at bounding box center [1263, 29] width 106 height 20
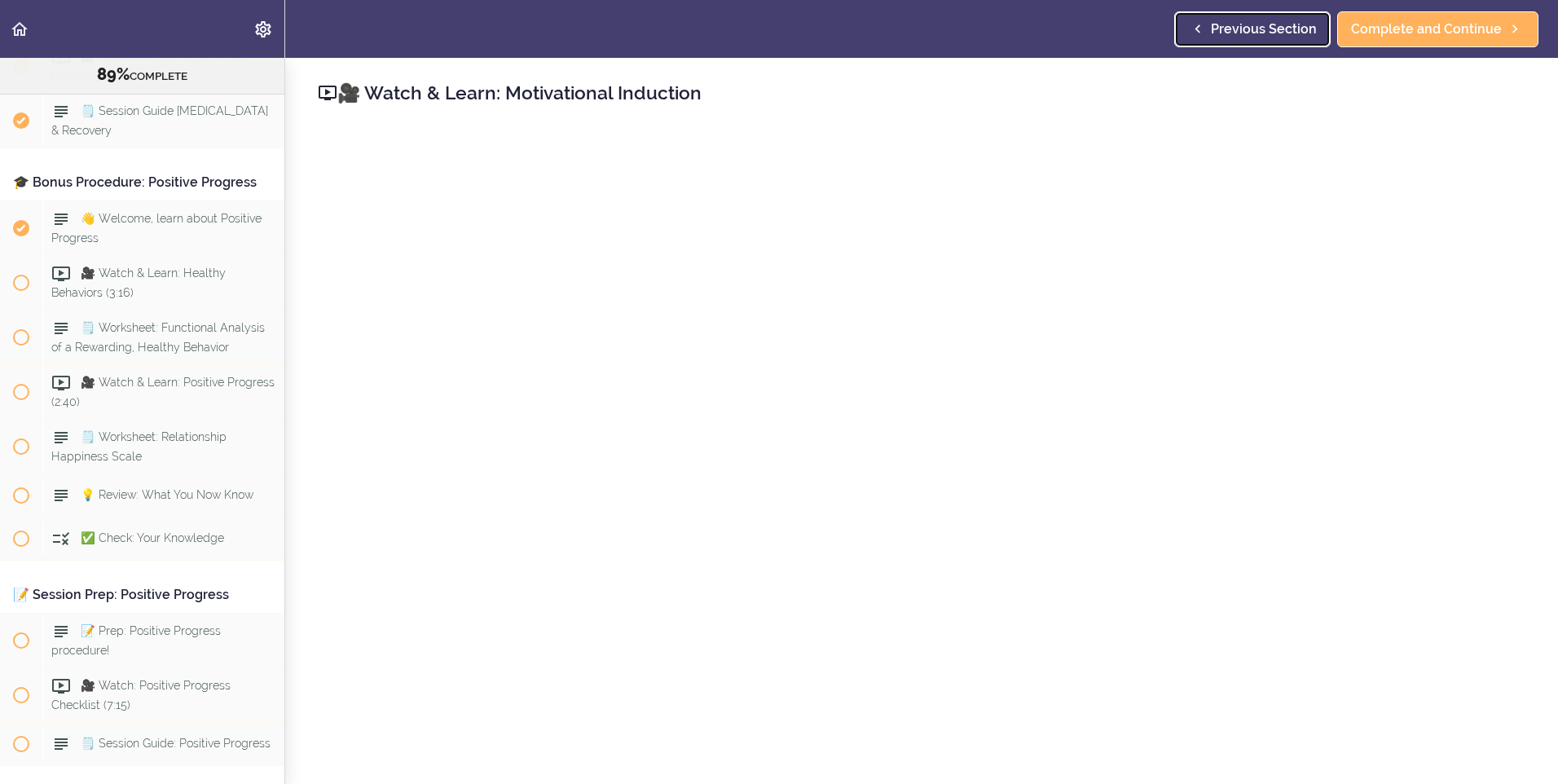
scroll to position [9765, 0]
click at [142, 244] on span "👋 Welcome, learn about Positive Progress" at bounding box center [156, 228] width 210 height 32
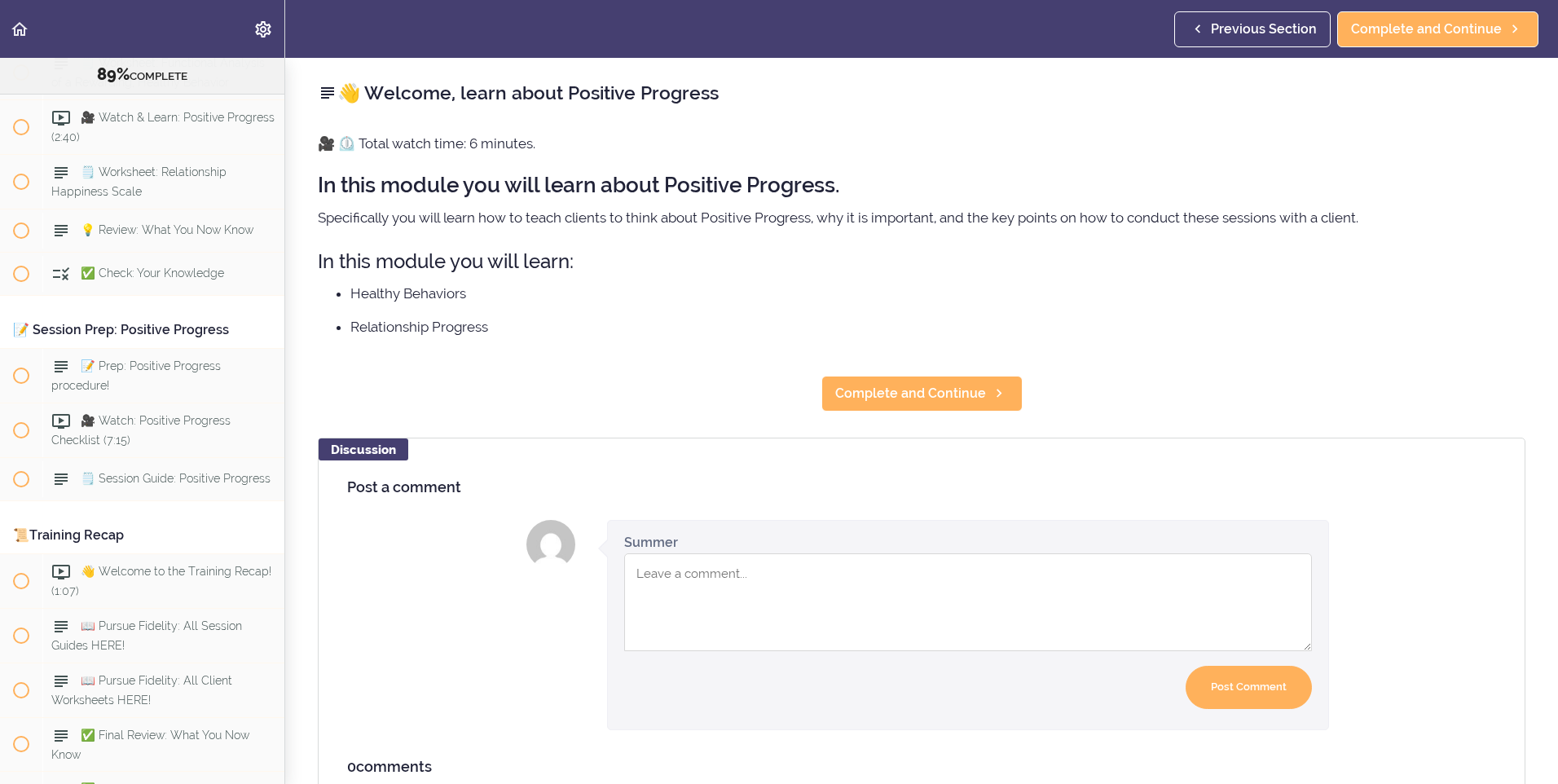
scroll to position [10030, 0]
click at [963, 403] on link "Complete and Continue" at bounding box center [922, 393] width 201 height 36
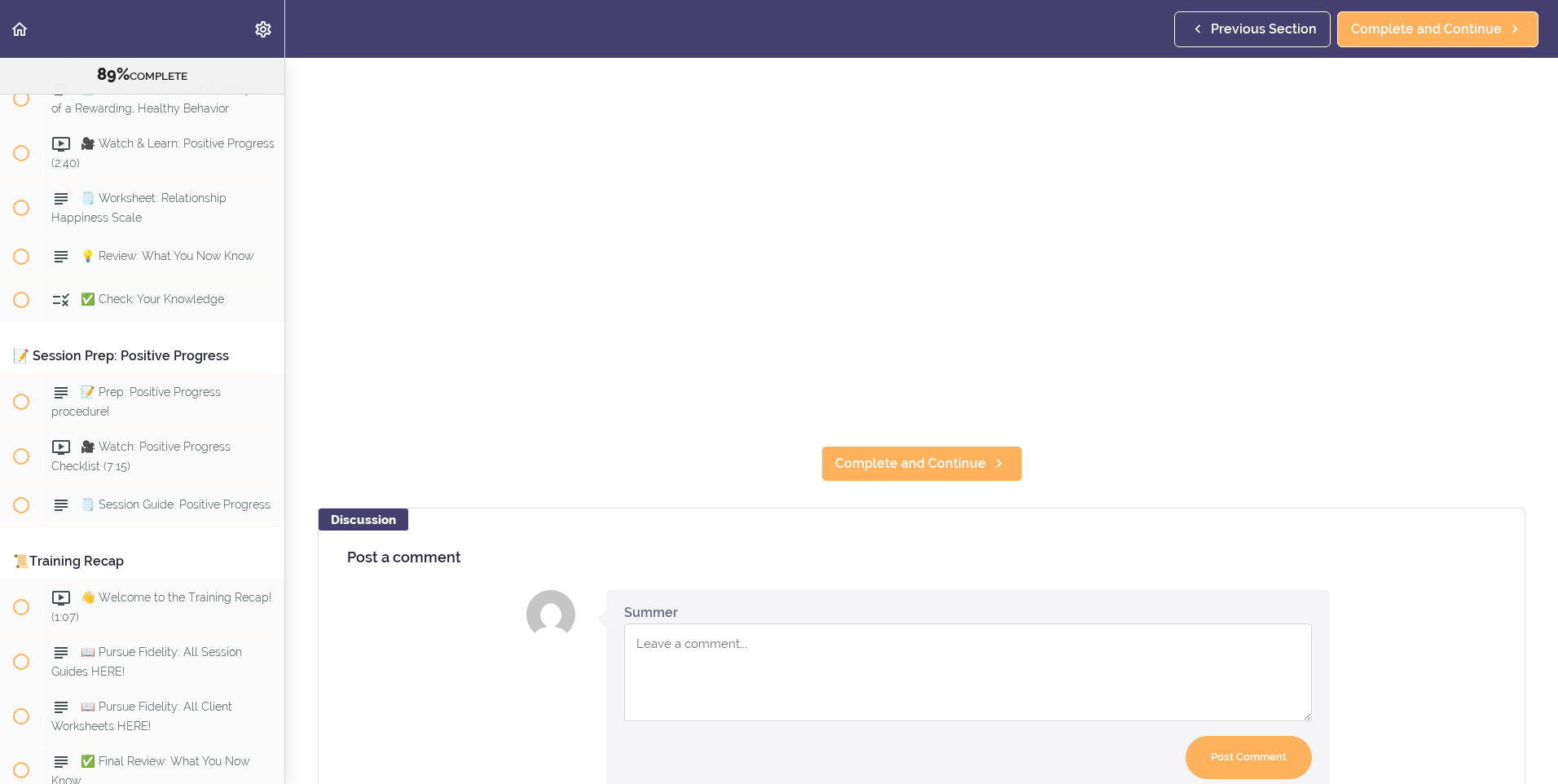
scroll to position [245, 0]
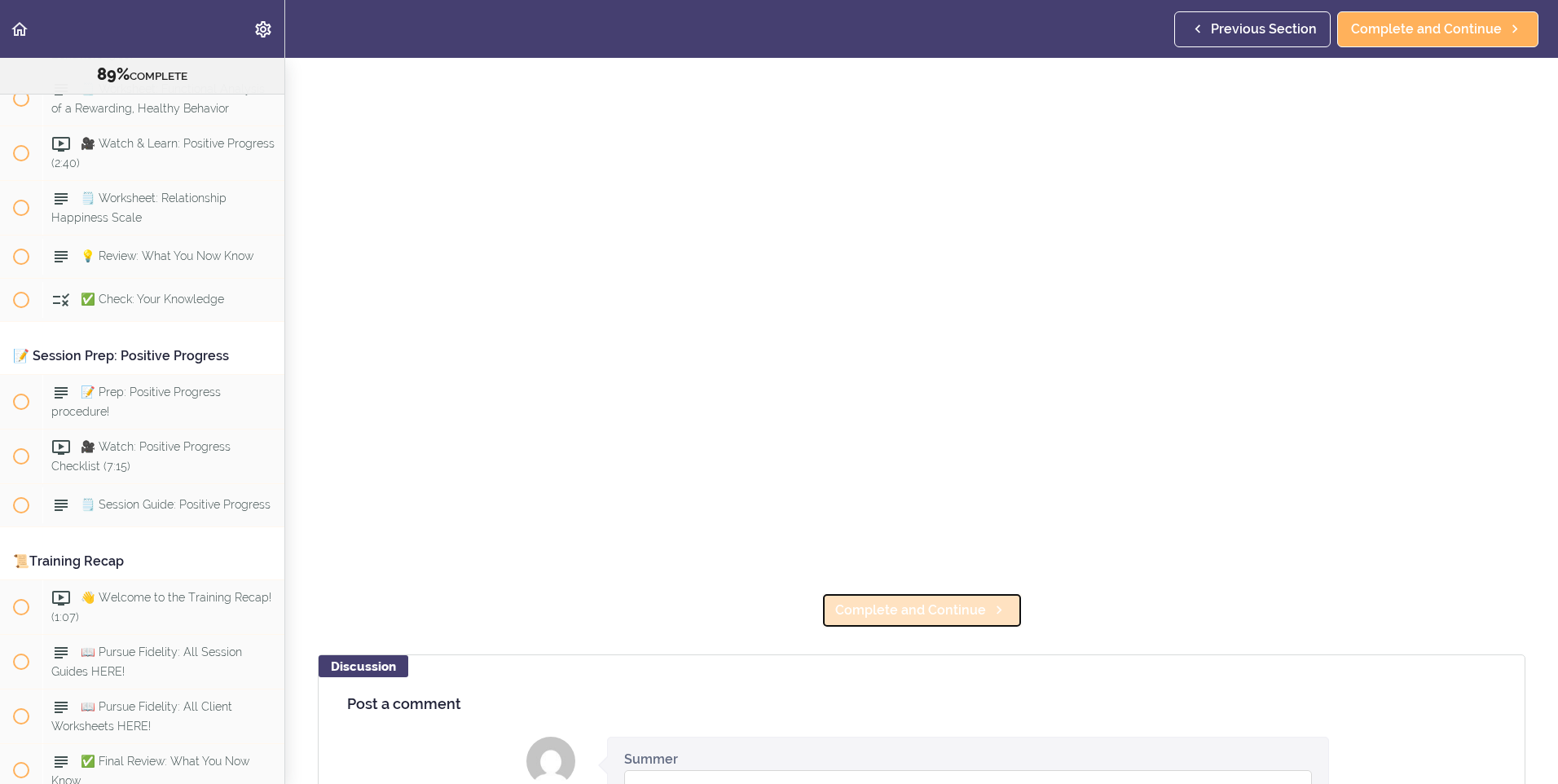
click at [1006, 604] on link "Complete and Continue" at bounding box center [922, 610] width 201 height 36
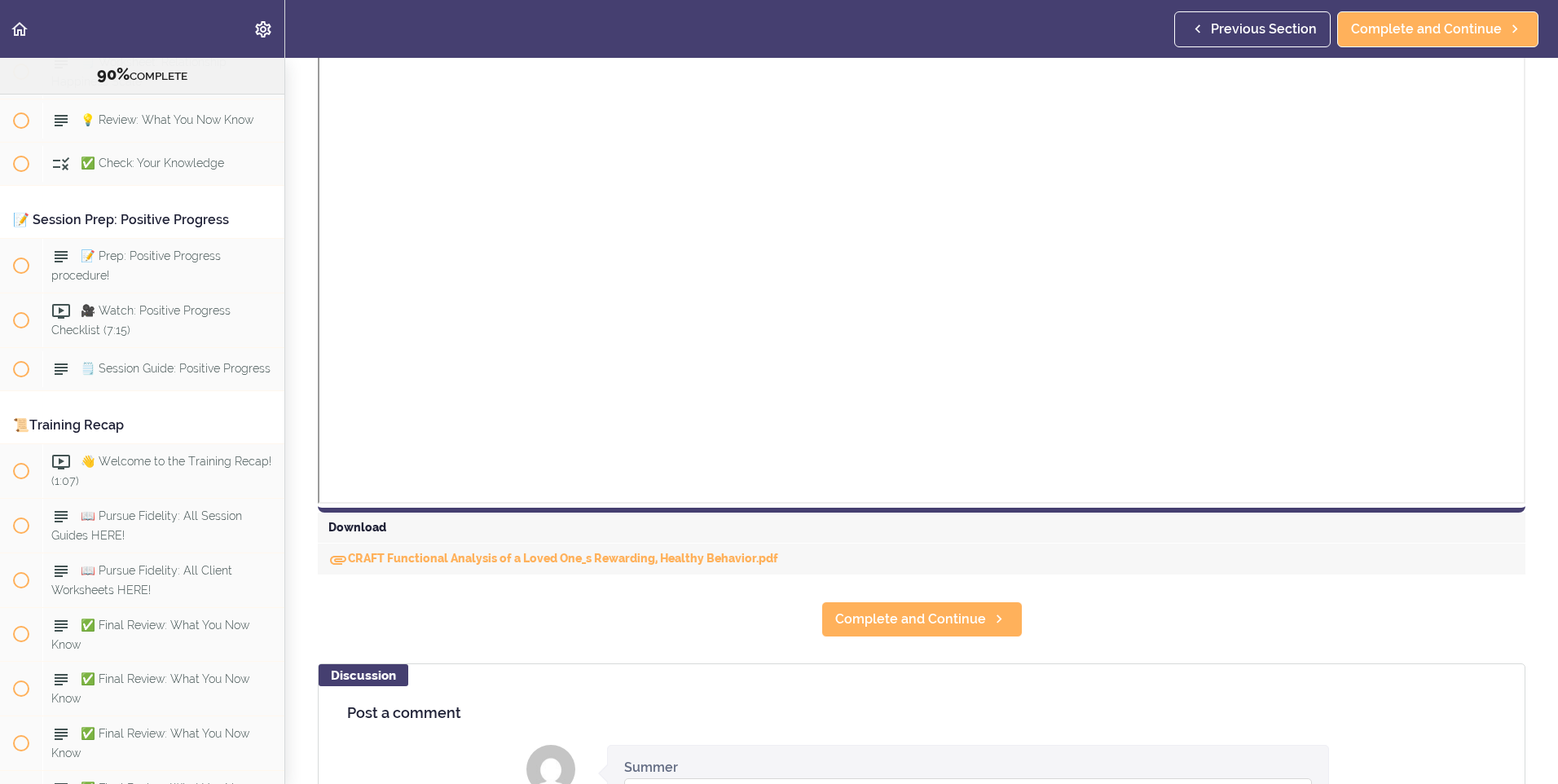
scroll to position [407, 0]
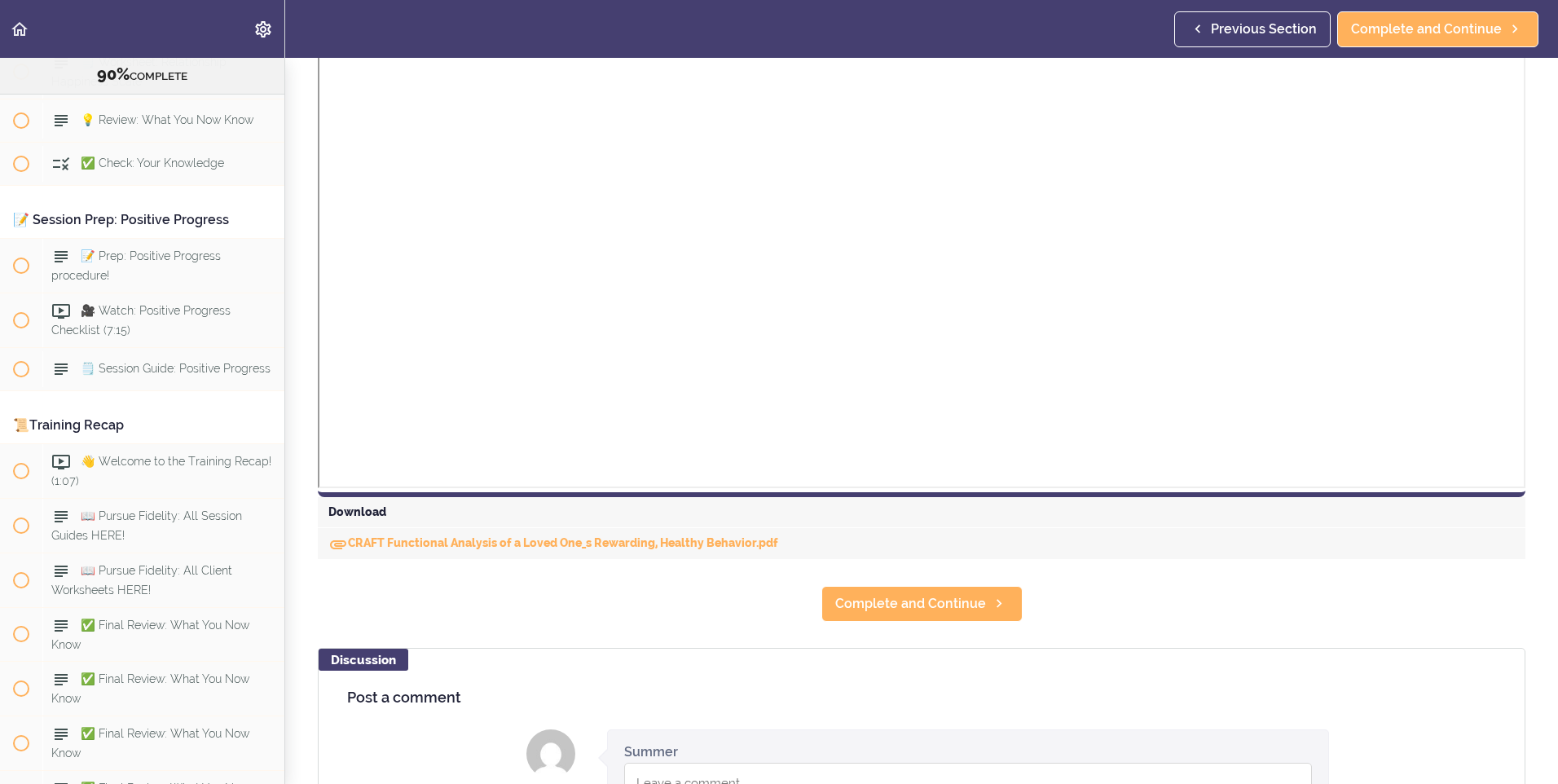
click at [975, 575] on section "Online Program: CRAFT Training for Professionals (Trainer-Led) 90% COMPLETE 📜In…" at bounding box center [779, 421] width 1558 height 726
click at [974, 587] on link "Complete and Continue" at bounding box center [922, 604] width 201 height 36
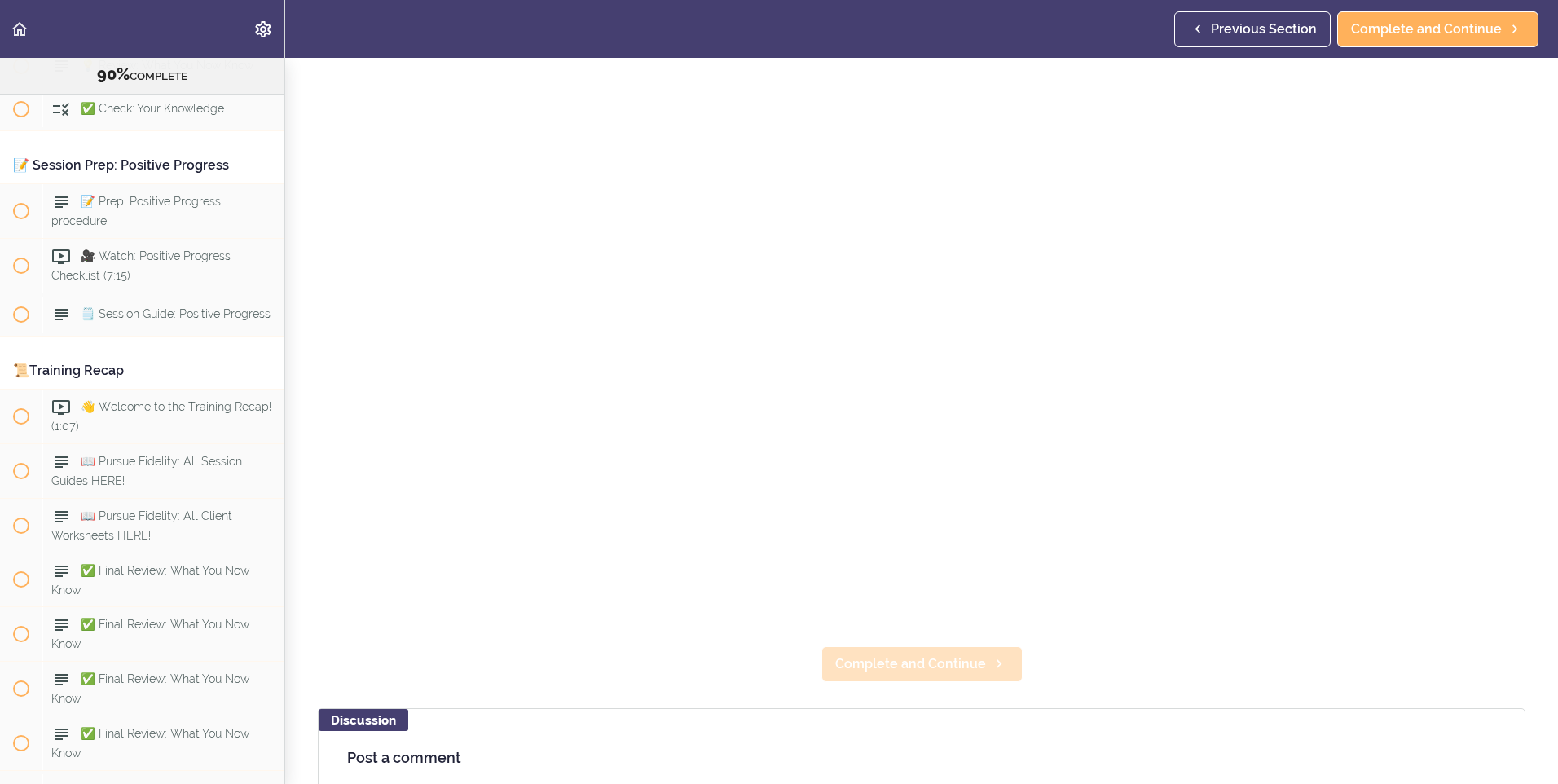
scroll to position [326, 0]
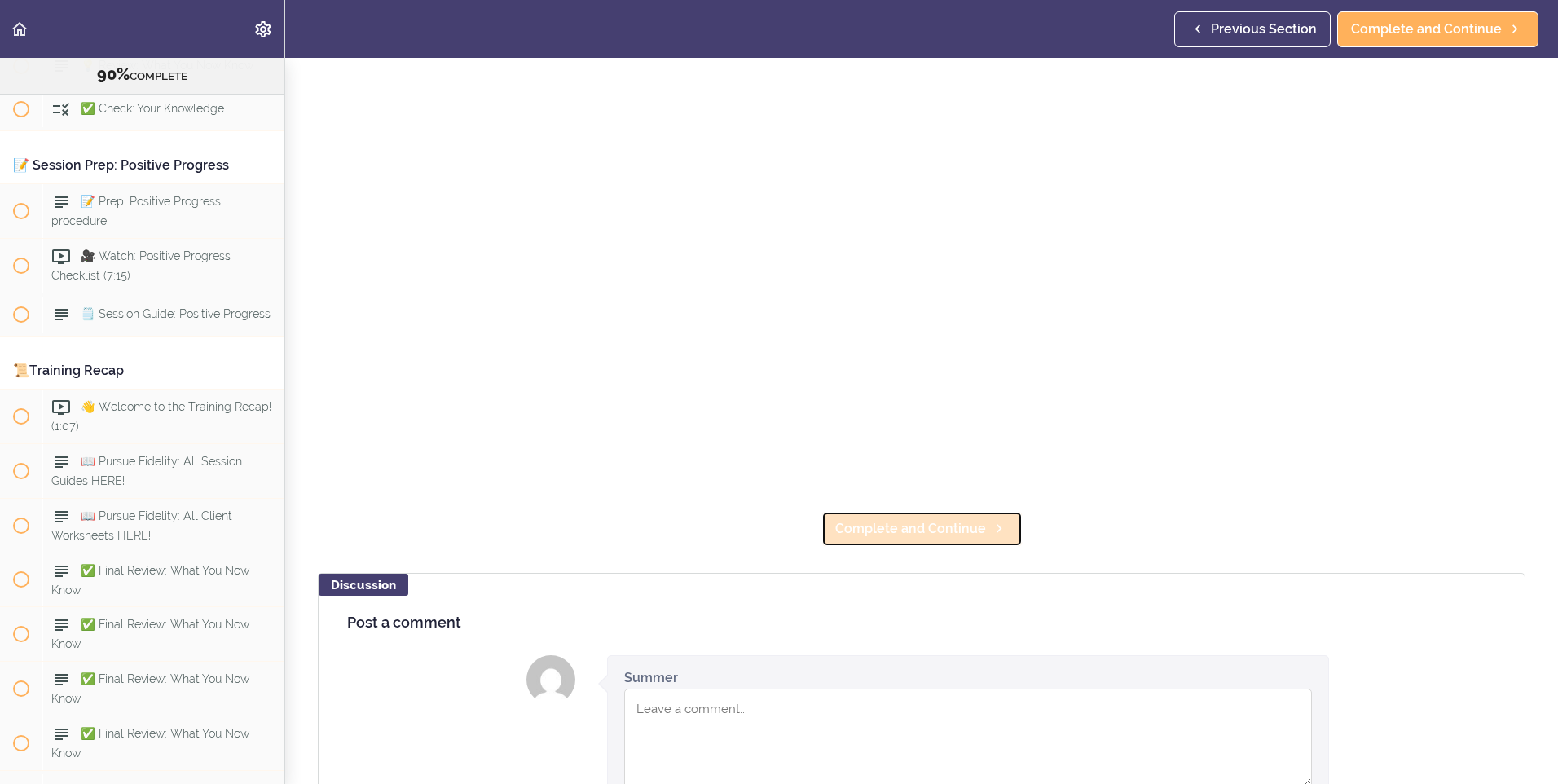
click at [859, 519] on span "Complete and Continue" at bounding box center [909, 528] width 150 height 20
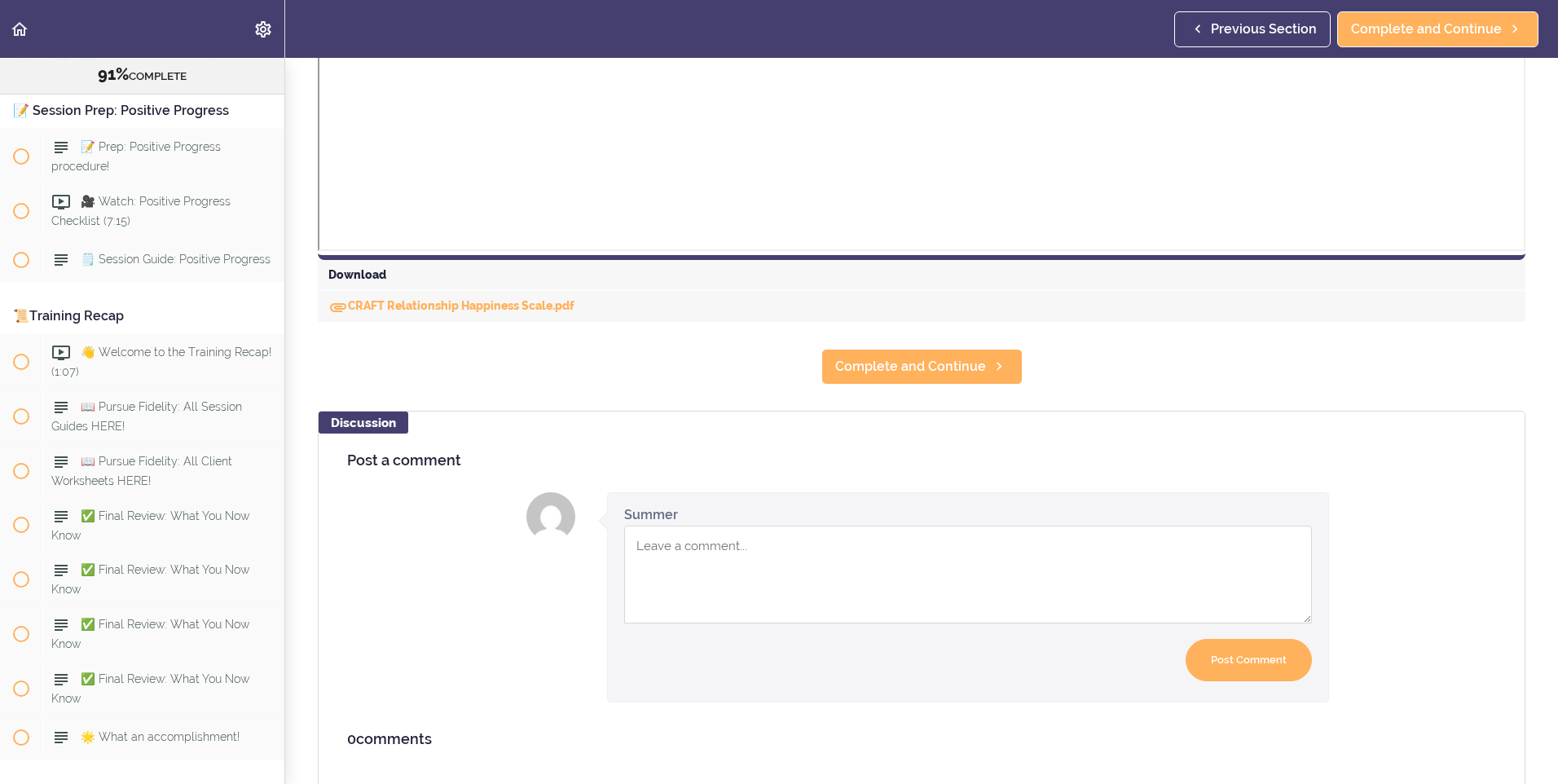
scroll to position [702, 0]
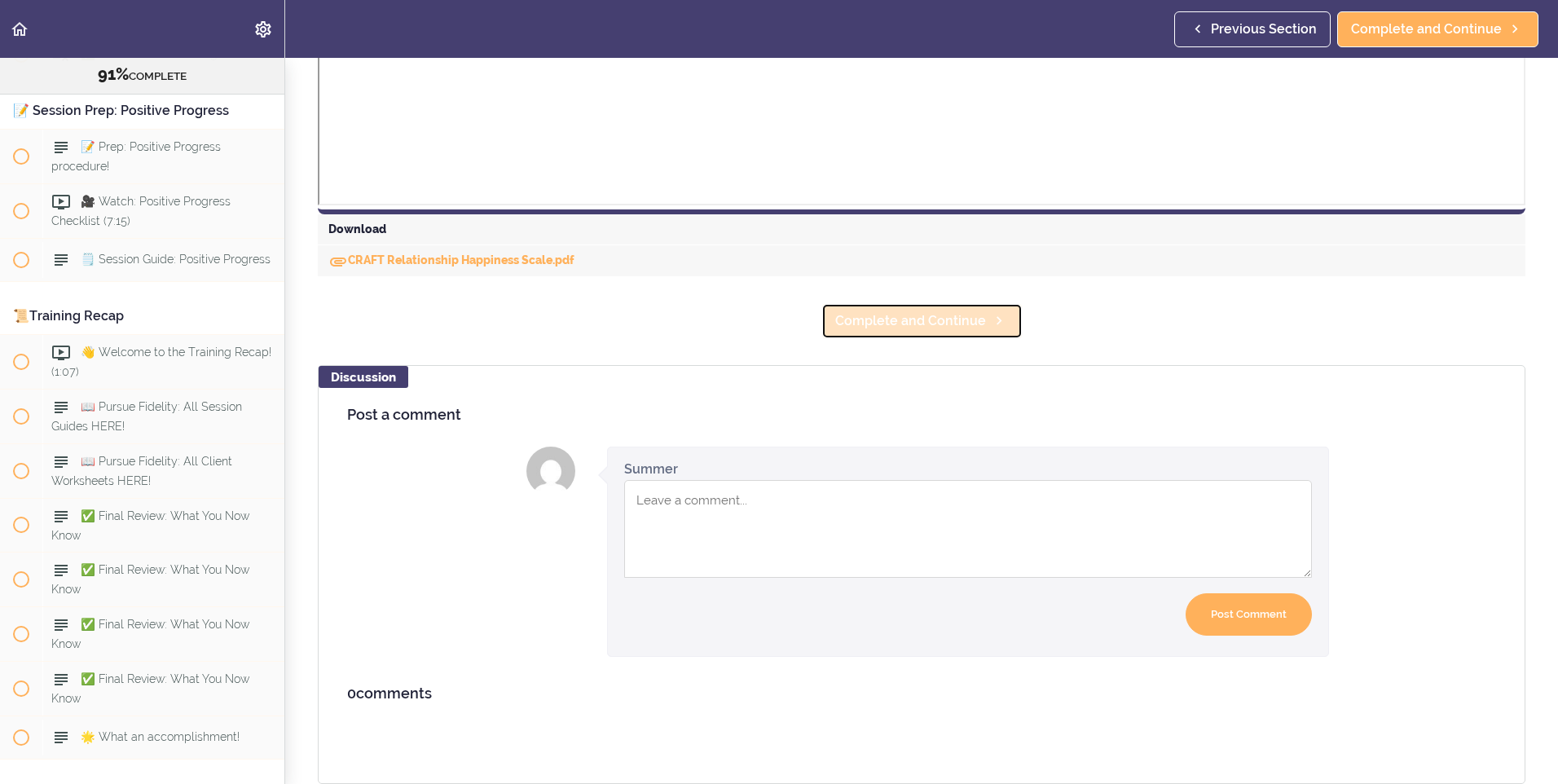
click at [894, 311] on span "Complete and Continue" at bounding box center [909, 321] width 150 height 20
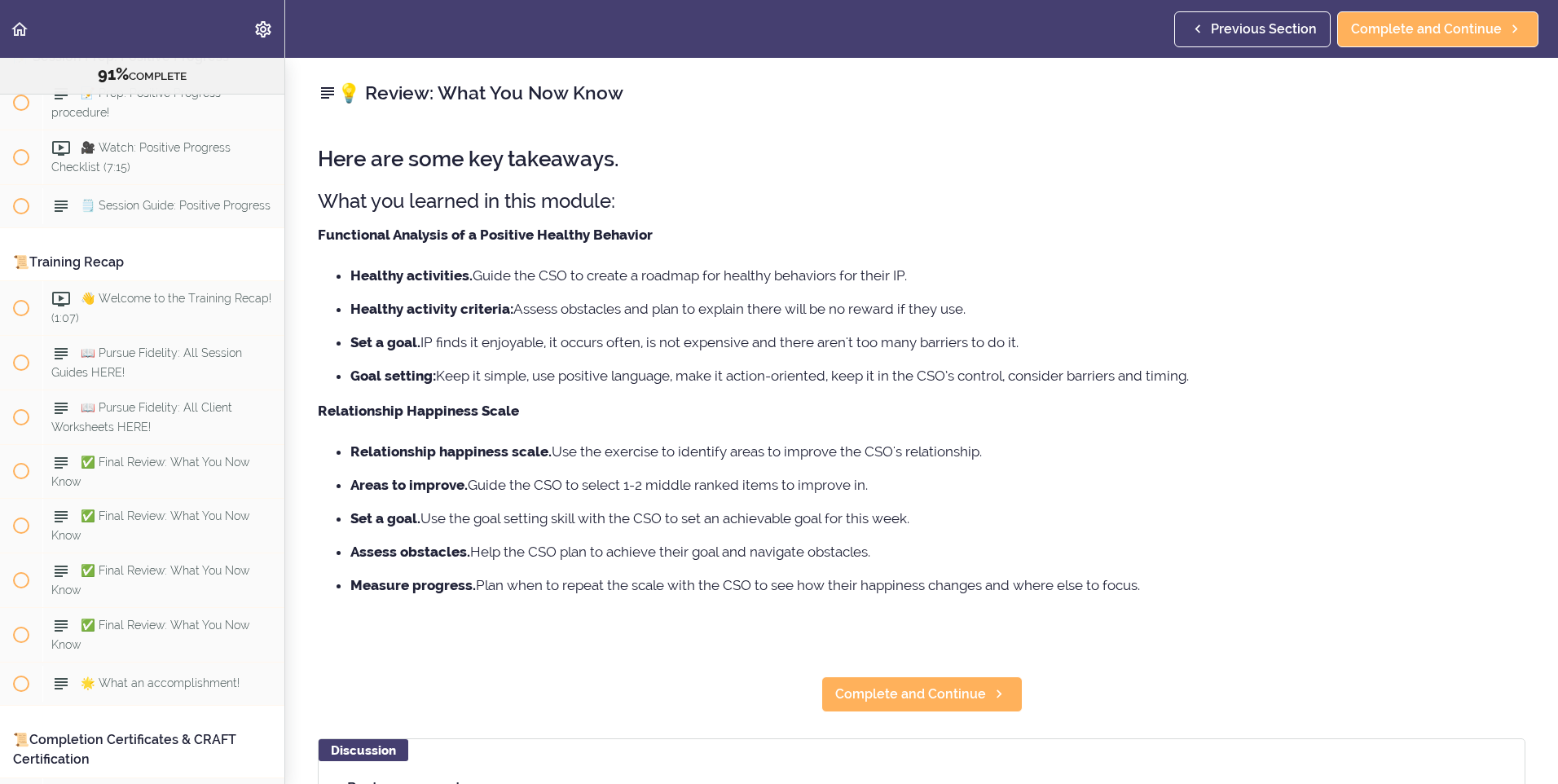
scroll to position [10303, 0]
click at [943, 688] on span "Complete and Continue" at bounding box center [909, 693] width 150 height 20
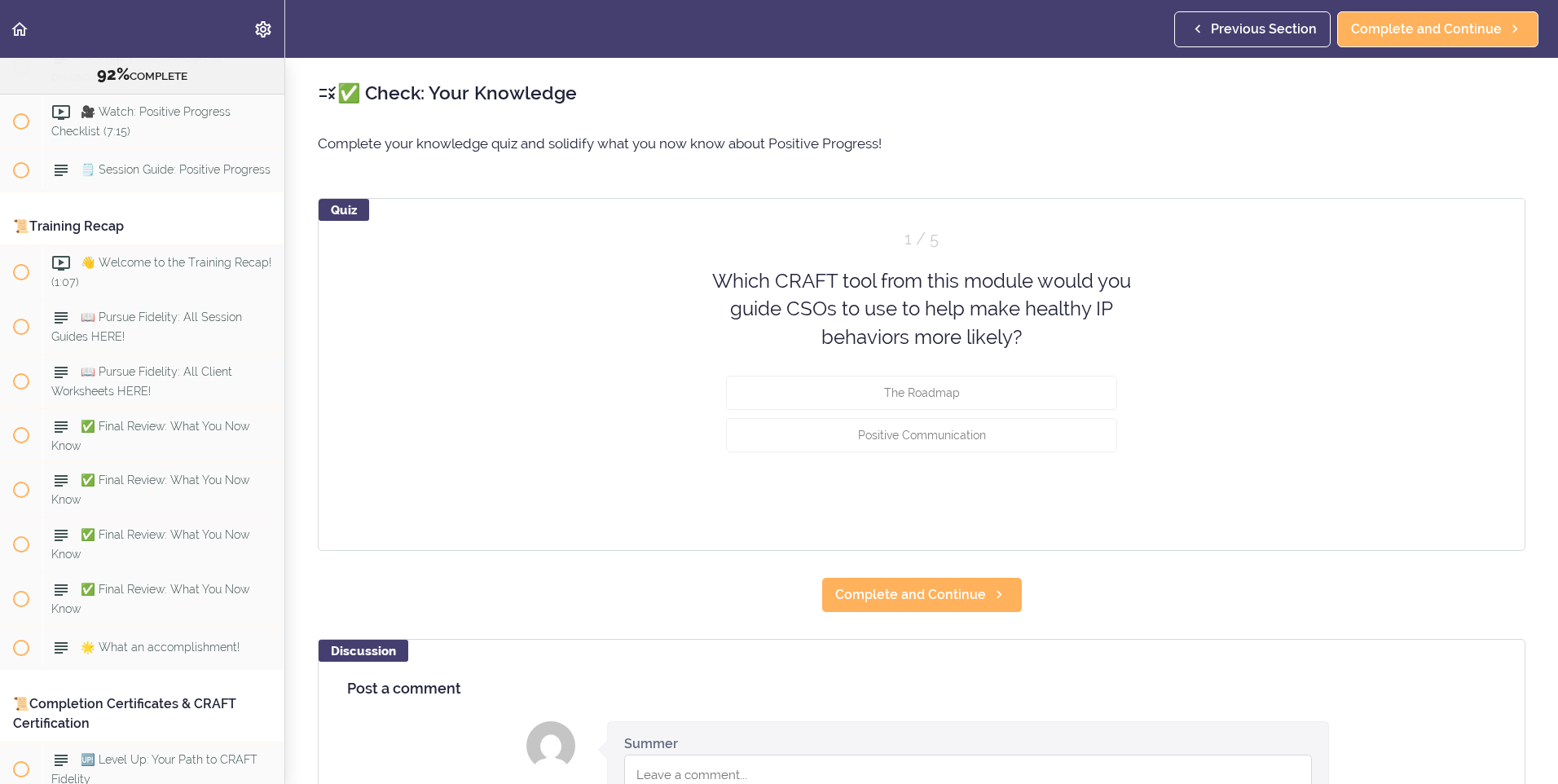
scroll to position [10346, 0]
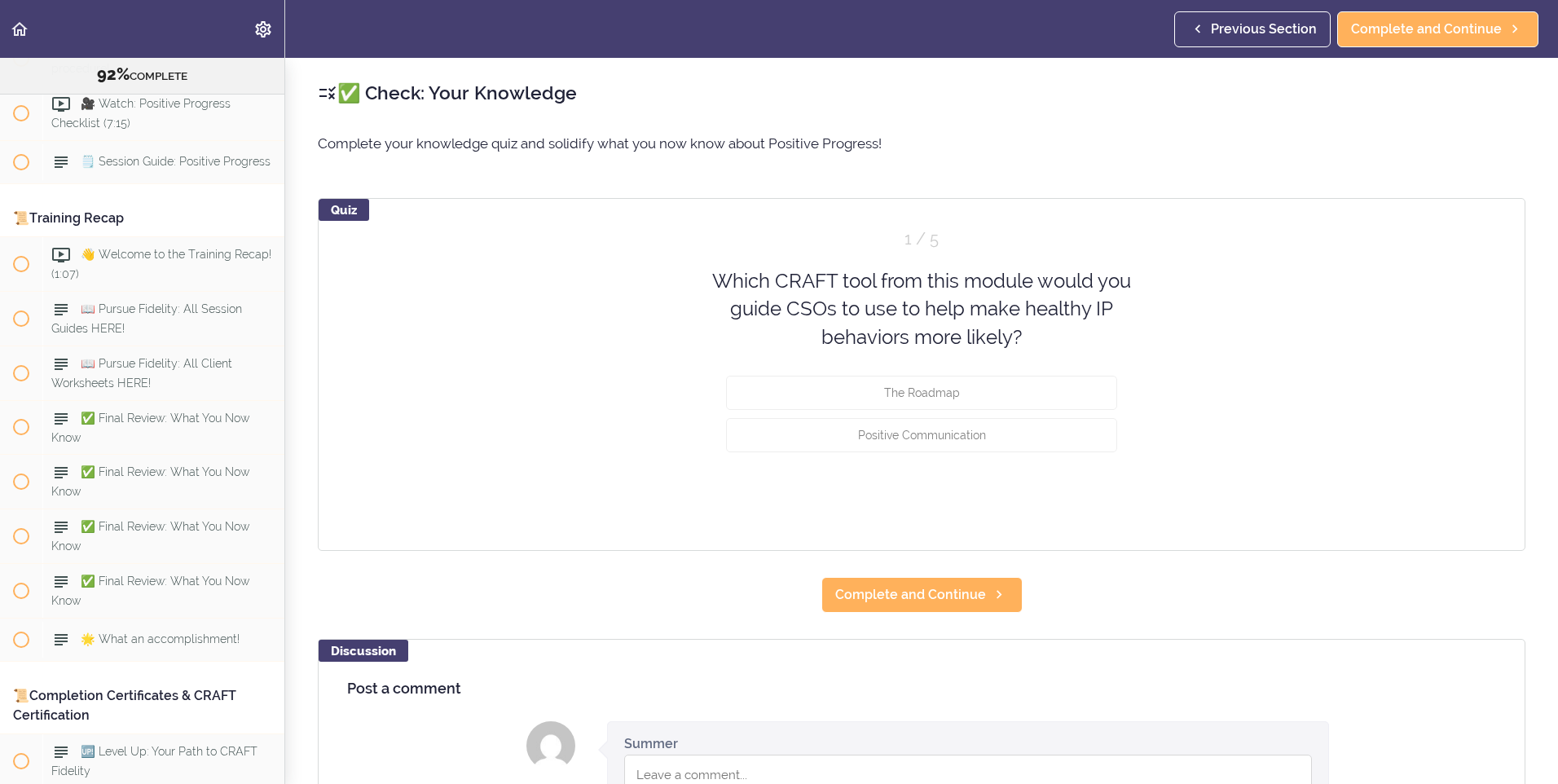
click at [992, 452] on div "Positive Communication" at bounding box center [922, 438] width 391 height 42
click at [979, 441] on button "Positive Communication" at bounding box center [922, 435] width 391 height 35
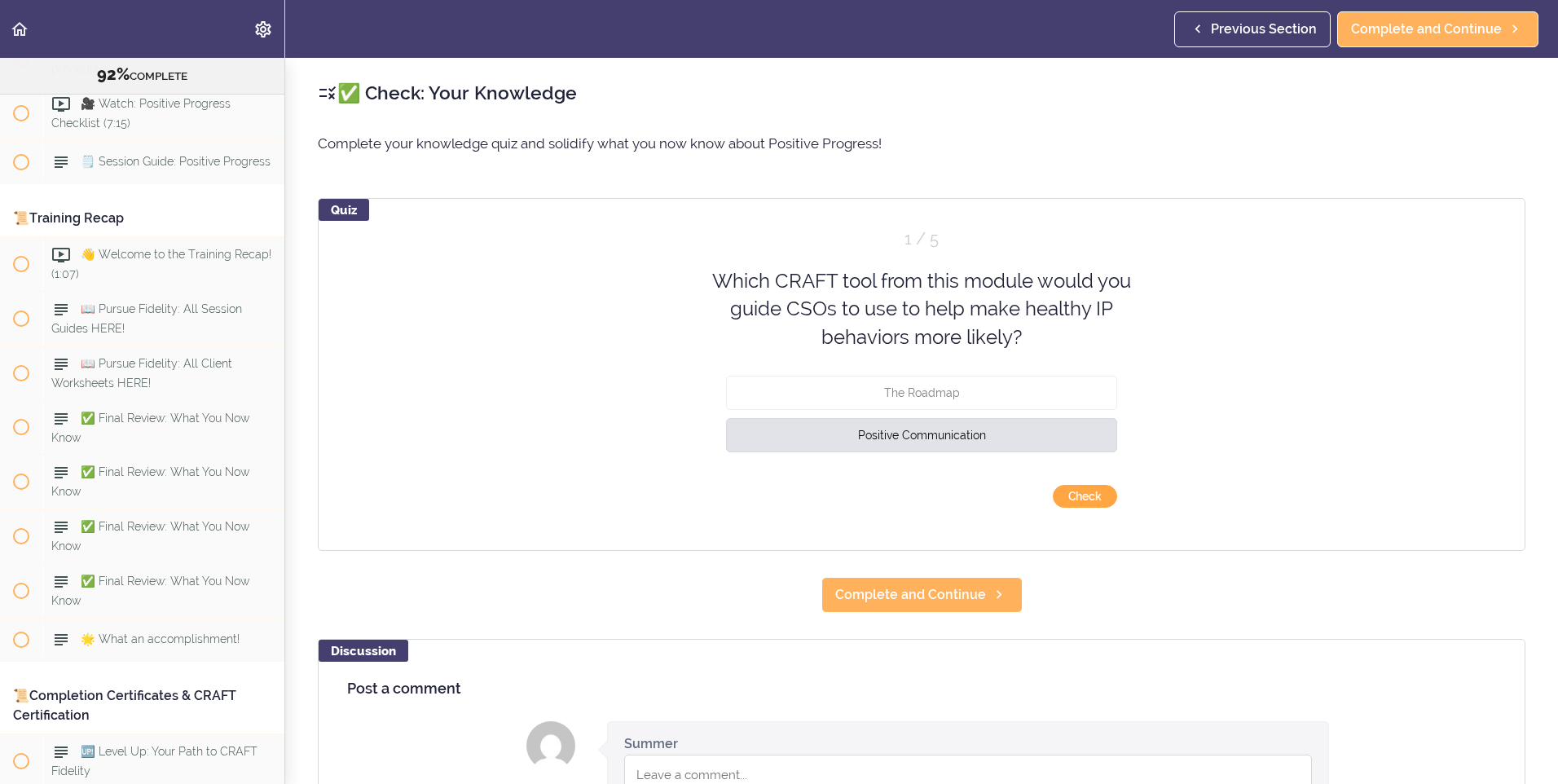
click at [1063, 502] on button "Check" at bounding box center [1084, 496] width 64 height 22
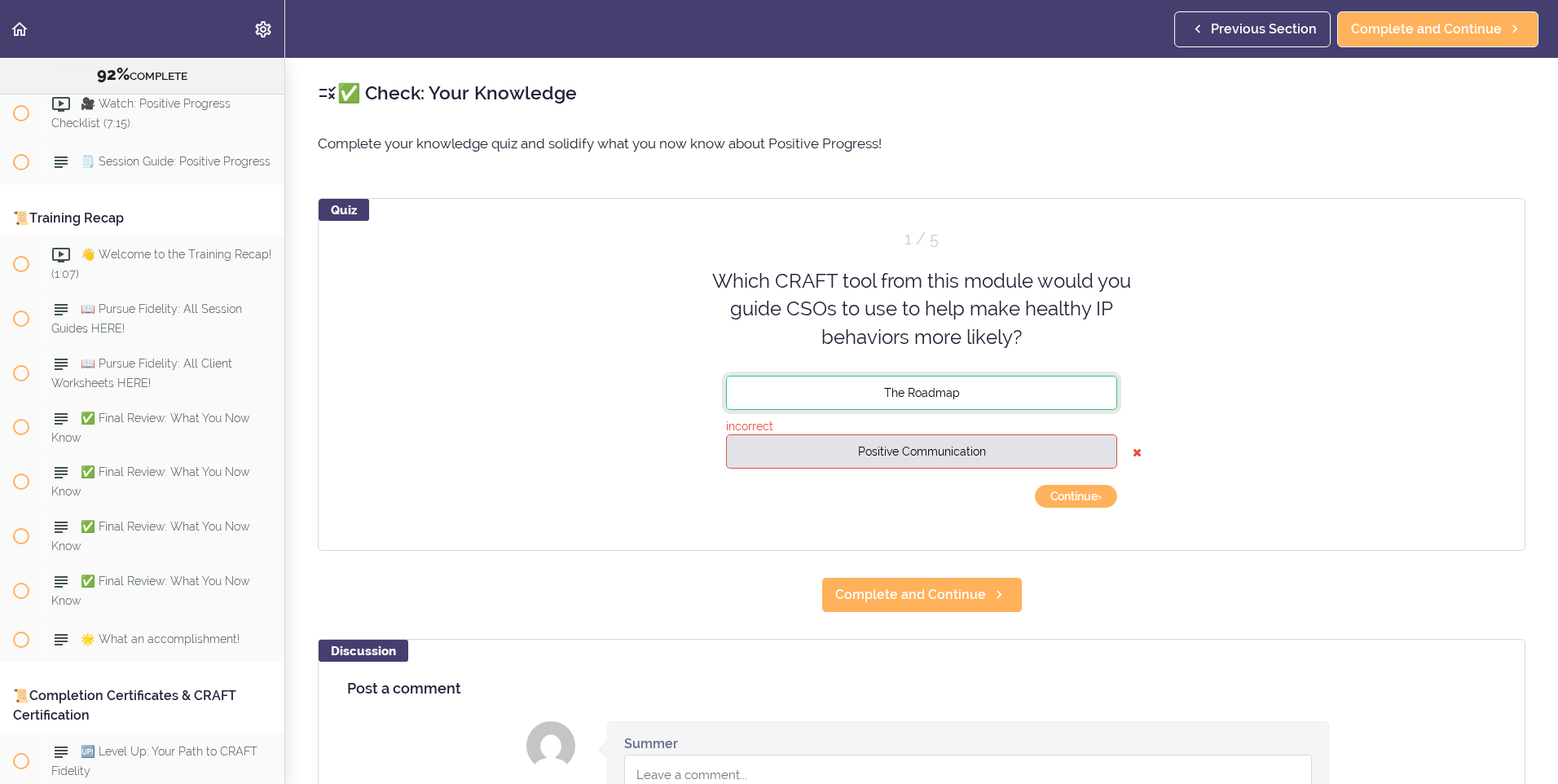
click at [1072, 398] on button "The Roadmap" at bounding box center [922, 392] width 391 height 35
click at [1072, 492] on button "Continue ›" at bounding box center [1076, 496] width 82 height 22
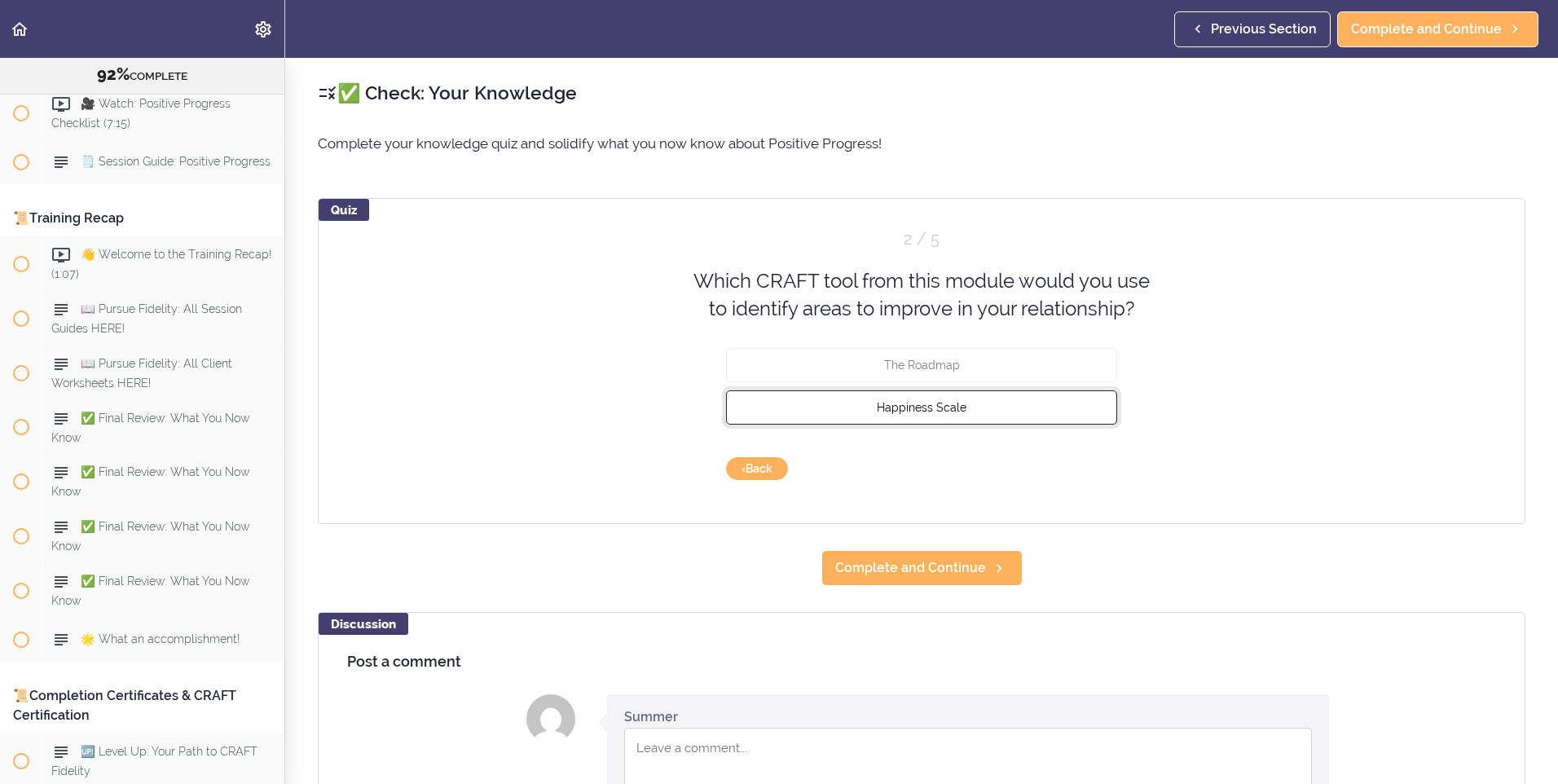
click at [939, 406] on span "Happiness Scale" at bounding box center [922, 406] width 90 height 13
click at [1065, 463] on button "Check" at bounding box center [1084, 468] width 64 height 22
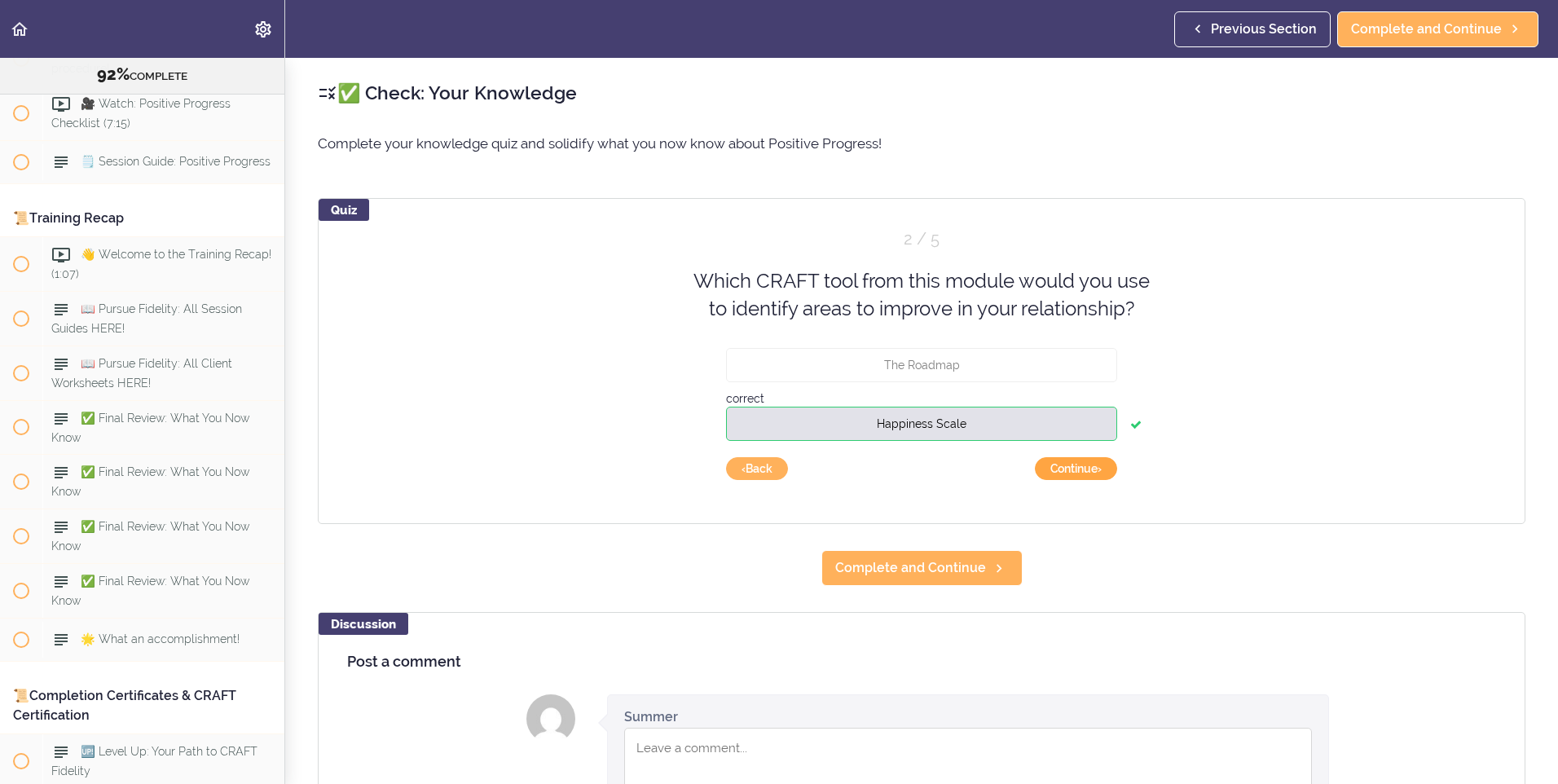
click at [1058, 457] on button "Continue ›" at bounding box center [1076, 468] width 82 height 22
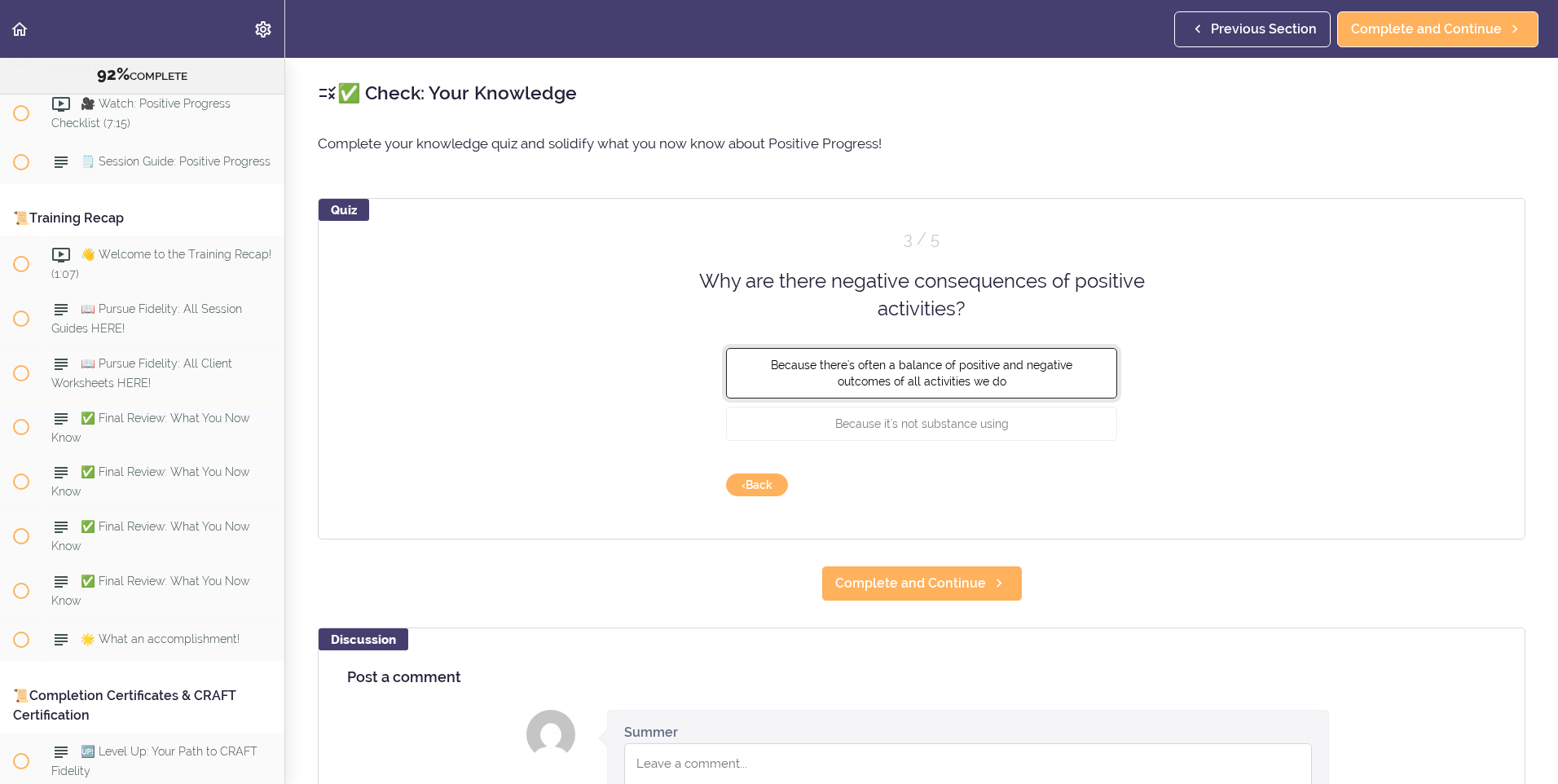
click at [1078, 377] on button "Because there's often a balance of positive and negative outcomes of all activi…" at bounding box center [922, 372] width 391 height 50
click at [1092, 486] on button "Check" at bounding box center [1084, 484] width 64 height 22
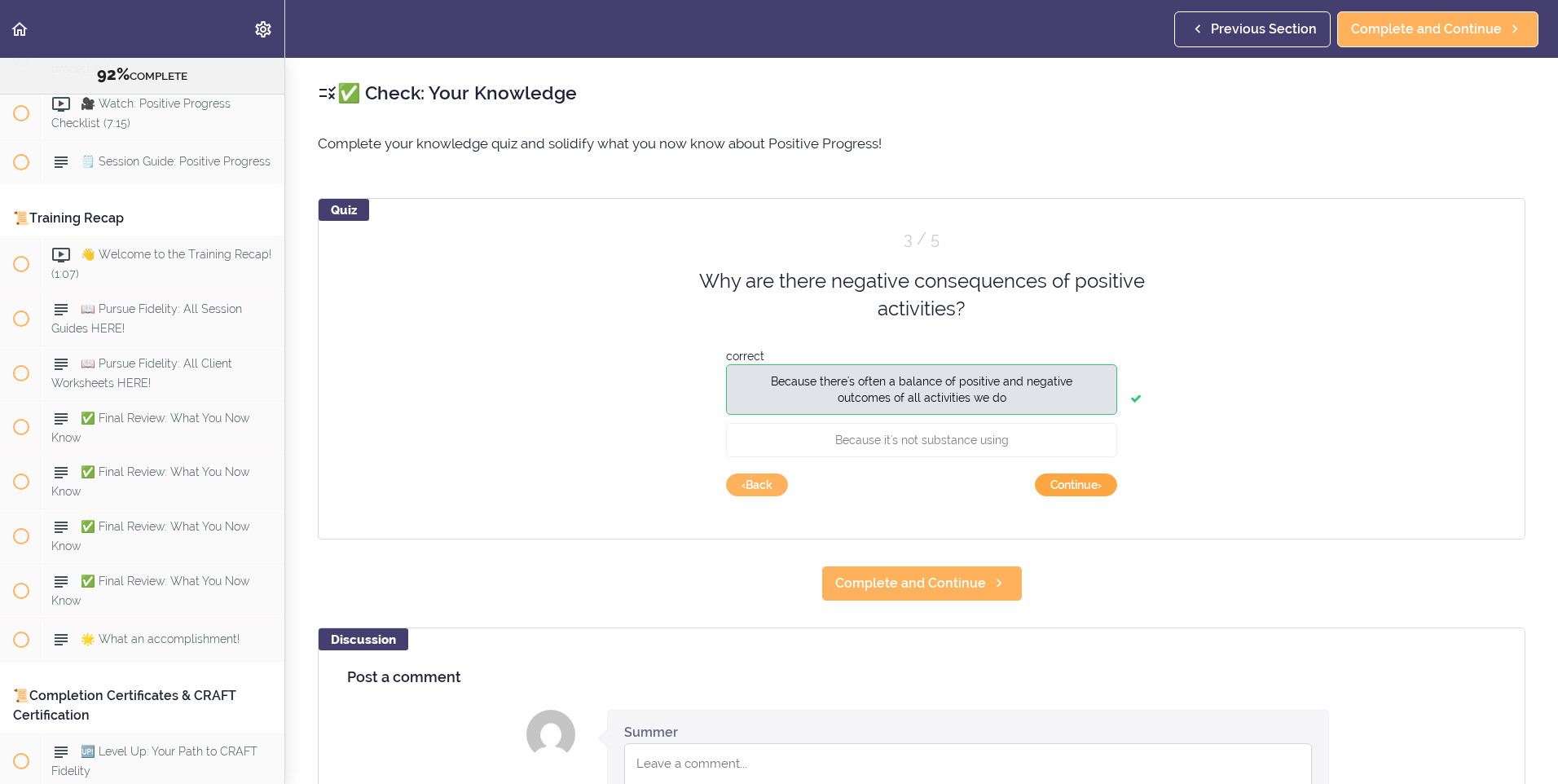
click at [1058, 492] on button "Continue ›" at bounding box center [1076, 484] width 82 height 22
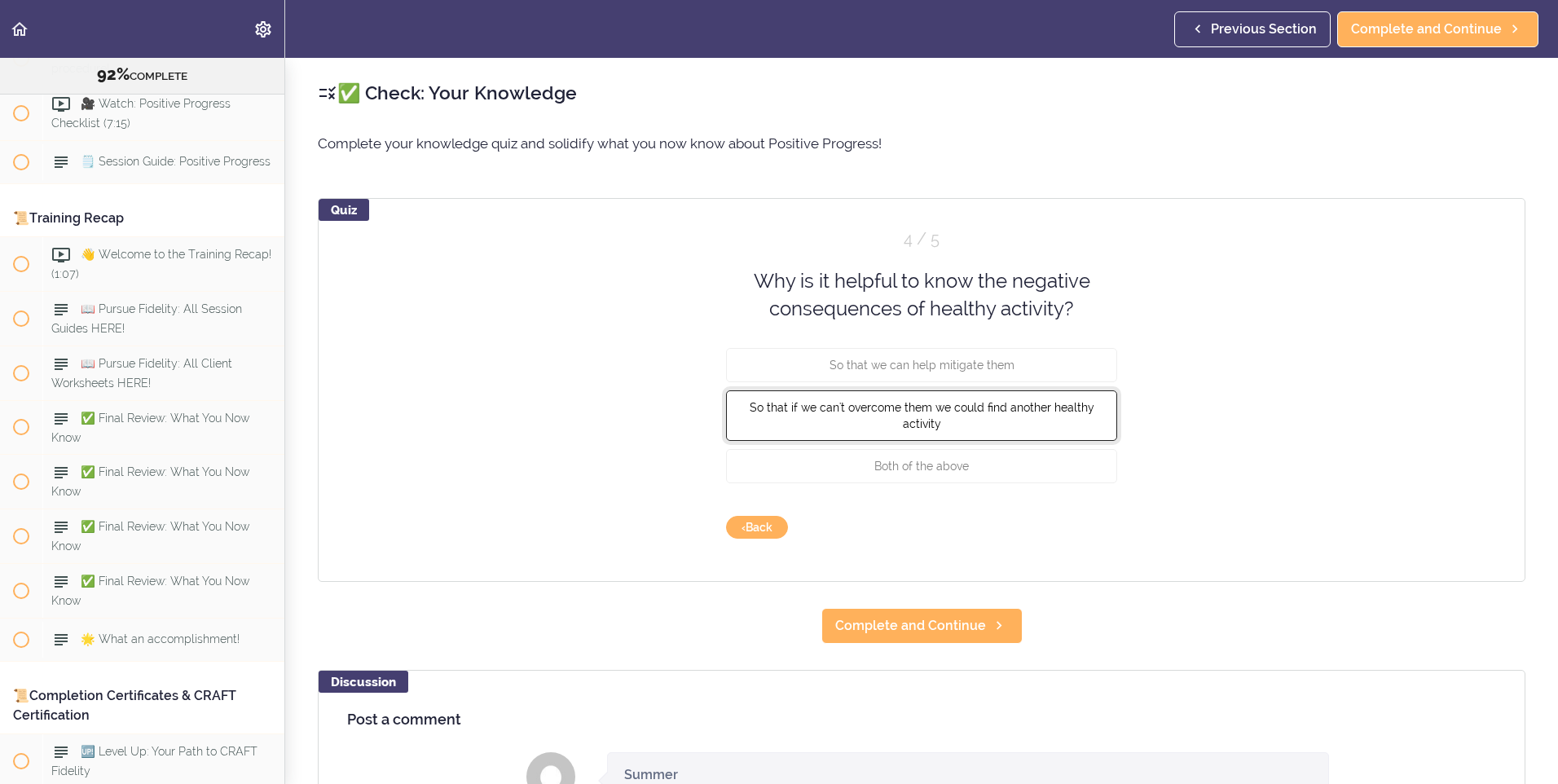
click at [1043, 415] on button "So that if we can't overcome them we could find another healthy activity" at bounding box center [922, 415] width 391 height 50
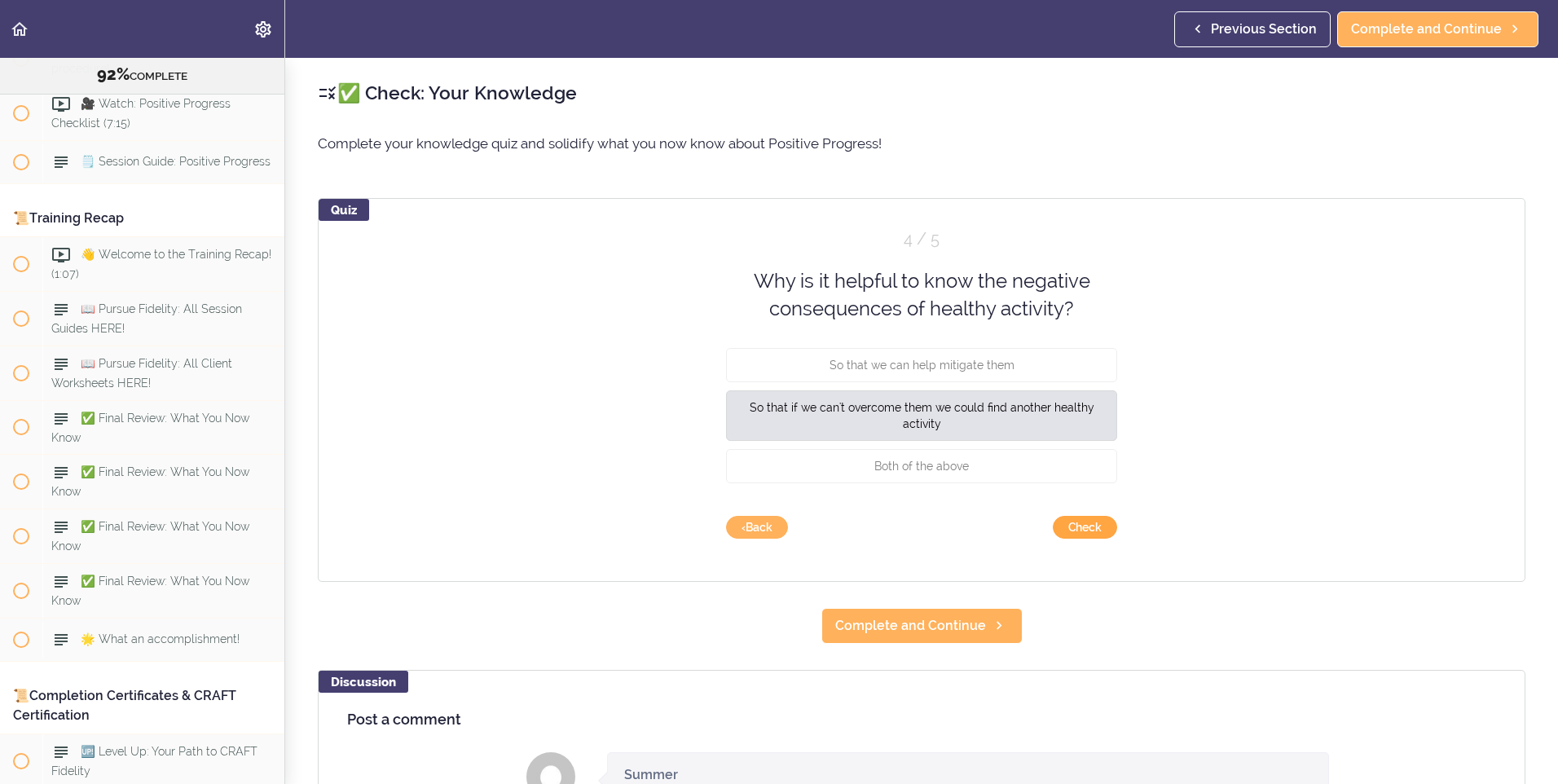
click at [1072, 523] on button "Check" at bounding box center [1084, 527] width 64 height 22
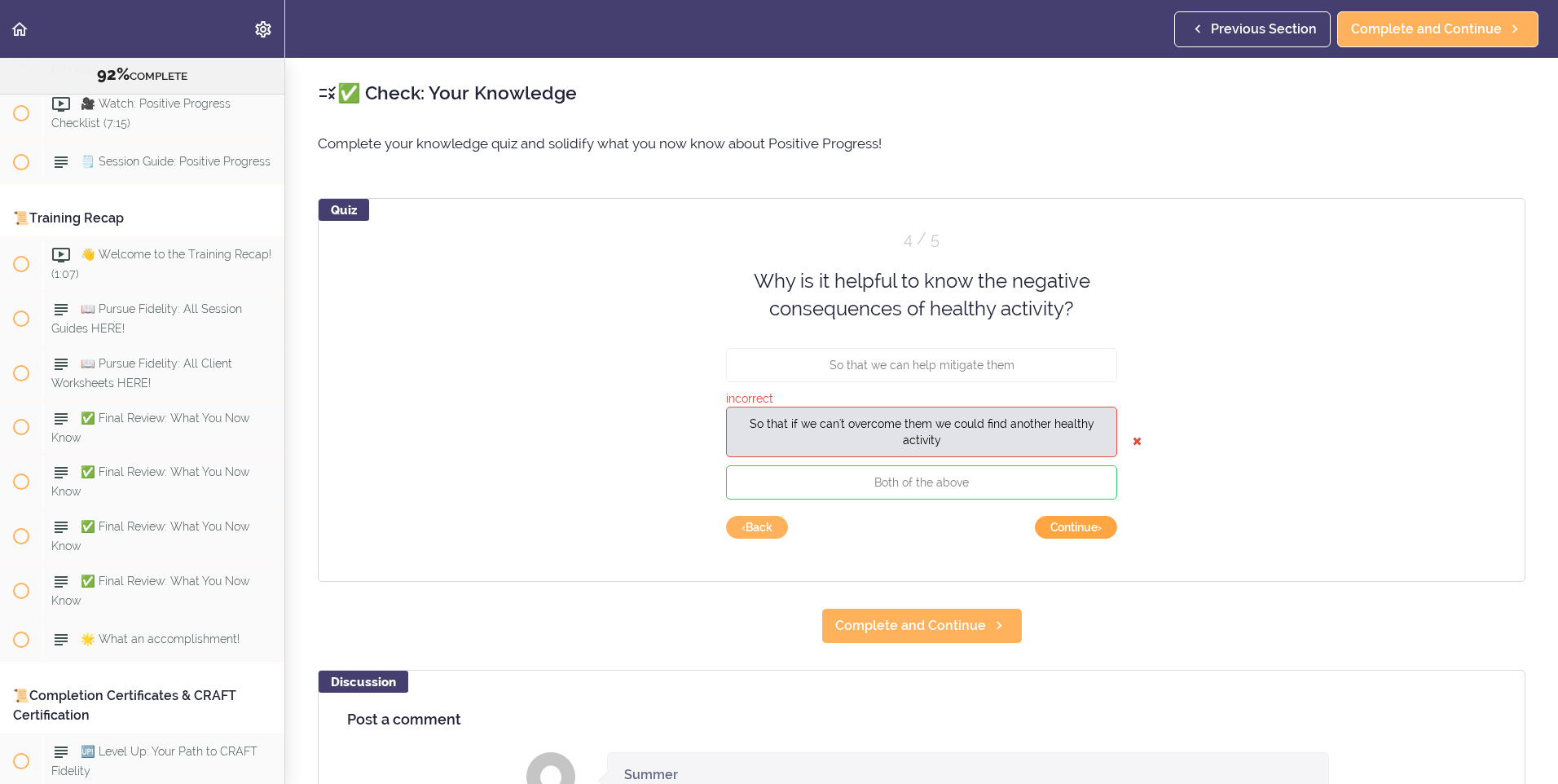
click at [1076, 529] on button "Continue ›" at bounding box center [1076, 527] width 82 height 22
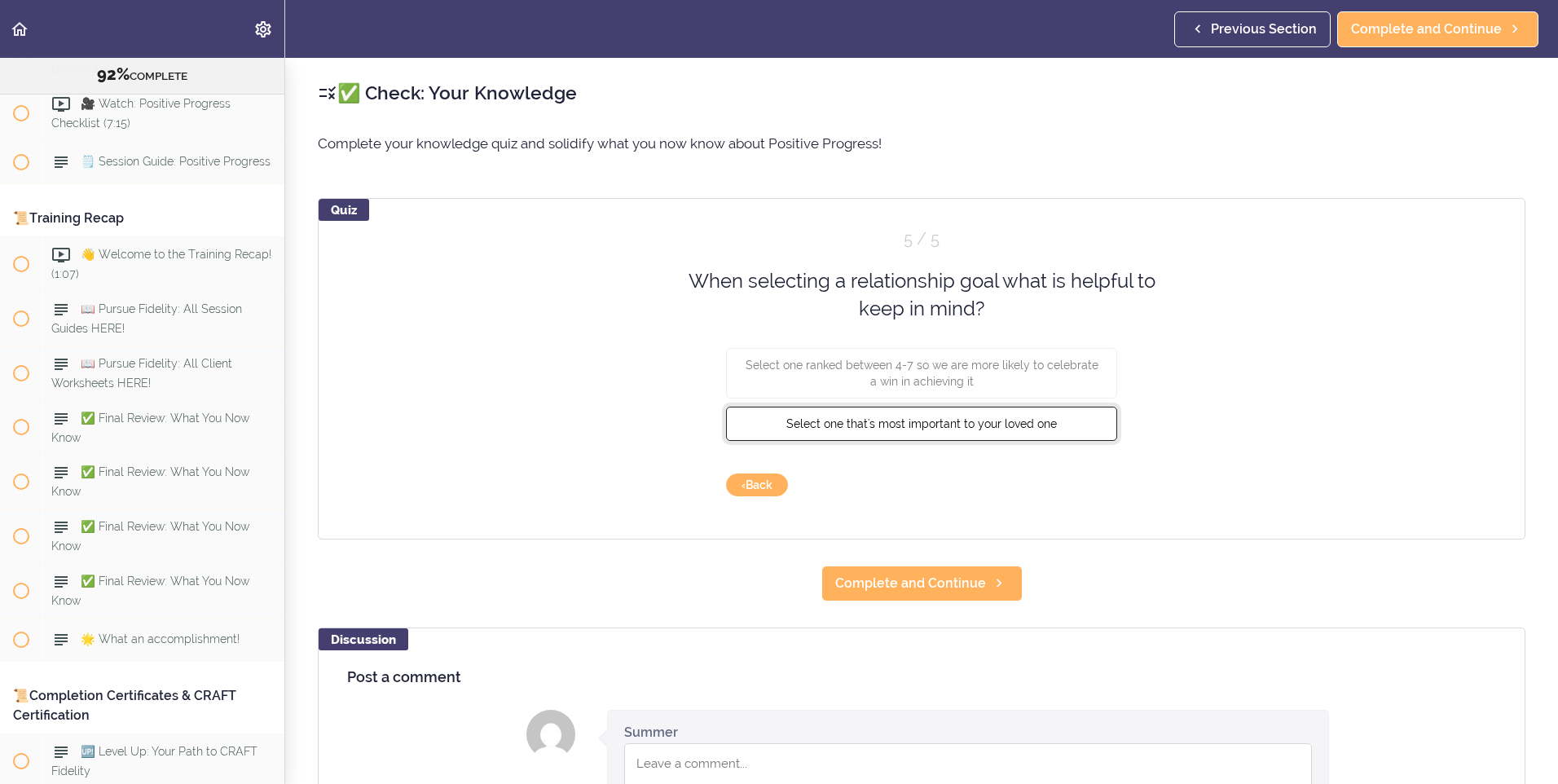
click at [1064, 423] on button "Select one that's most important to your loved one" at bounding box center [922, 422] width 391 height 35
click at [1101, 503] on div "Quiz 5 / 5 When selecting a relationship goal what is helpful to keep in mind? …" at bounding box center [922, 368] width 1208 height 341
click at [1098, 486] on button "Check" at bounding box center [1084, 484] width 64 height 22
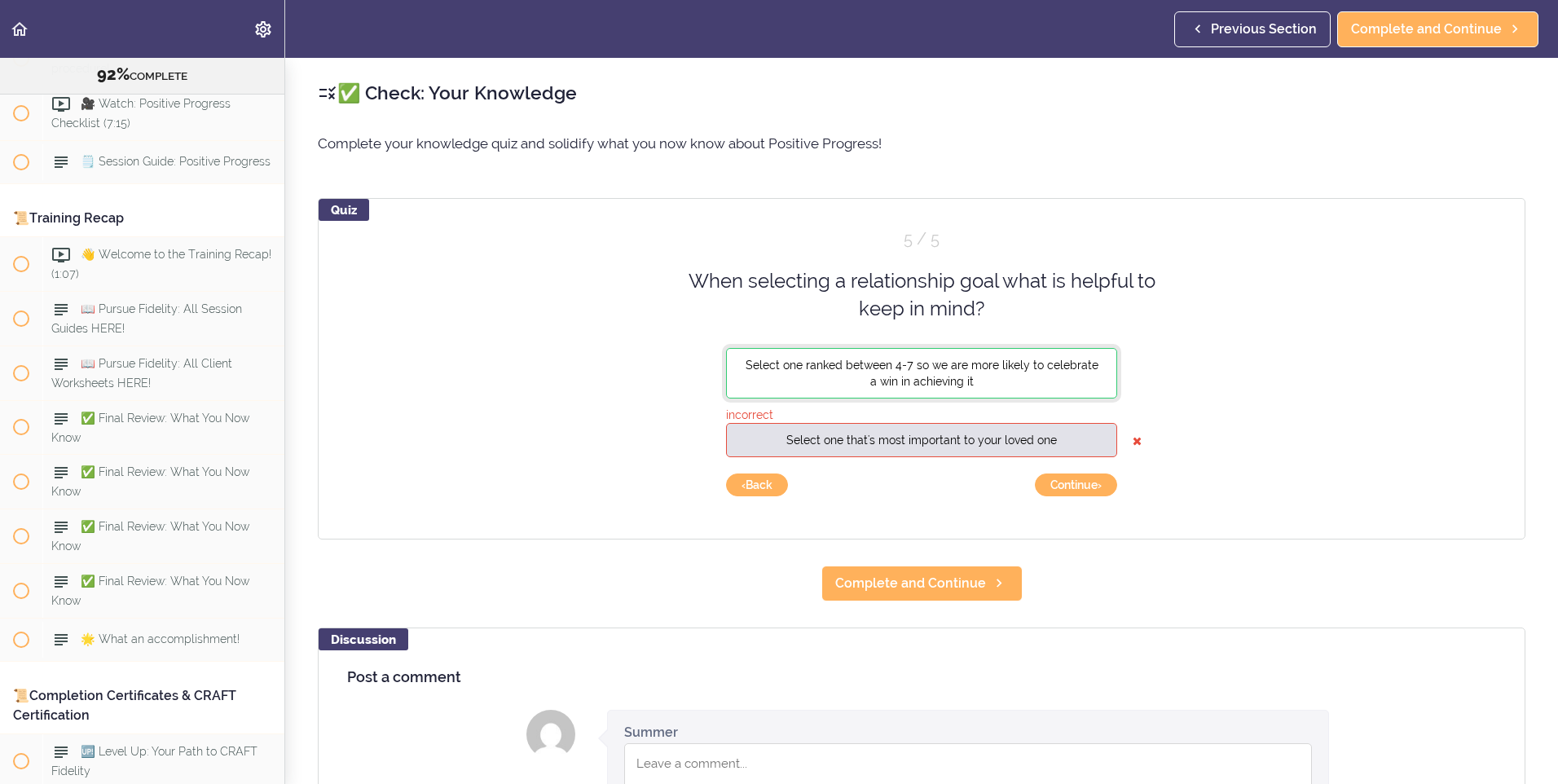
click at [1030, 374] on button "Select one ranked between 4-7 so we are more likely to celebrate a win in achie…" at bounding box center [922, 372] width 391 height 50
click at [1072, 481] on button "Continue ›" at bounding box center [1076, 484] width 82 height 22
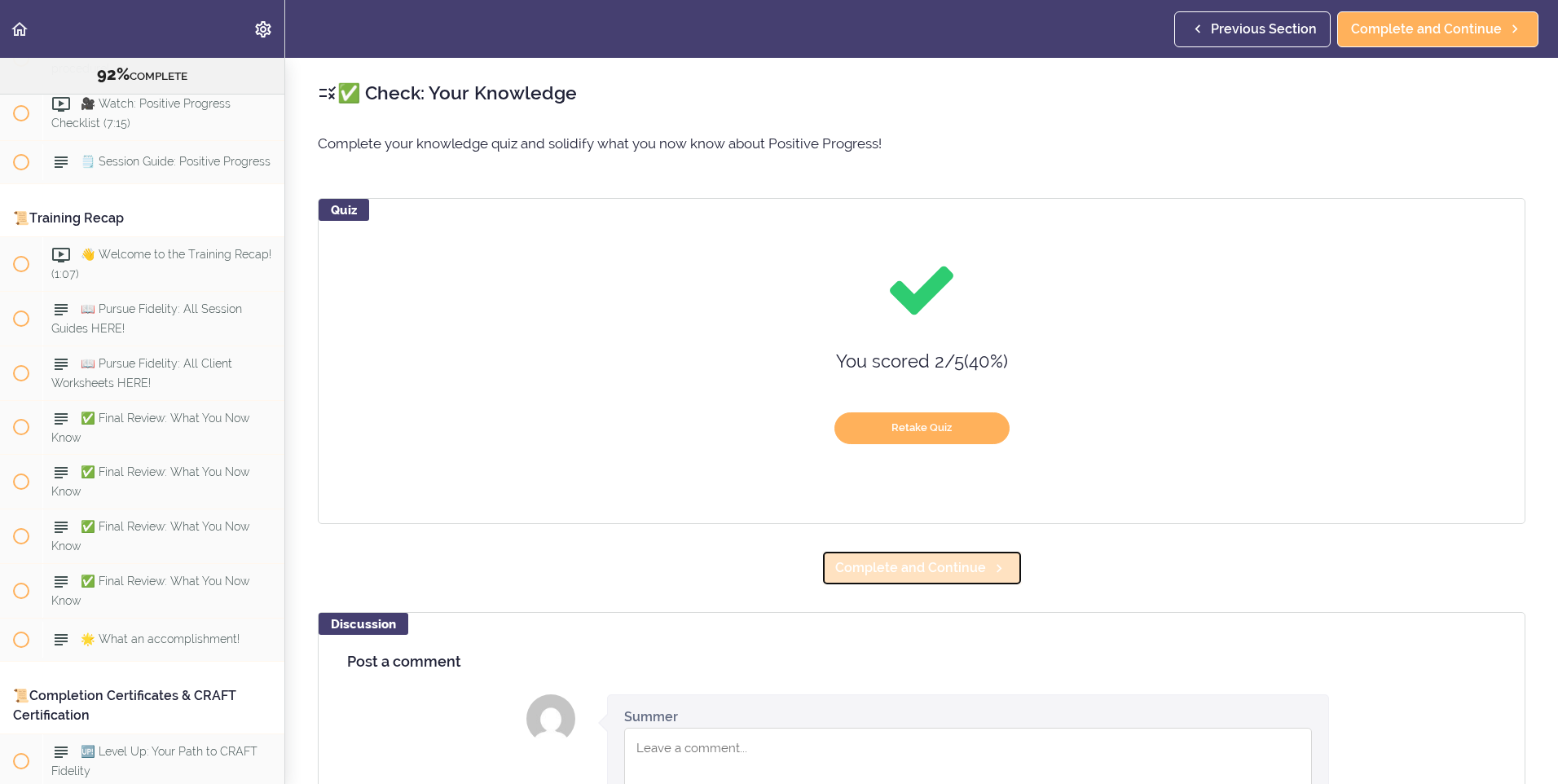
click at [950, 567] on span "Complete and Continue" at bounding box center [909, 567] width 150 height 20
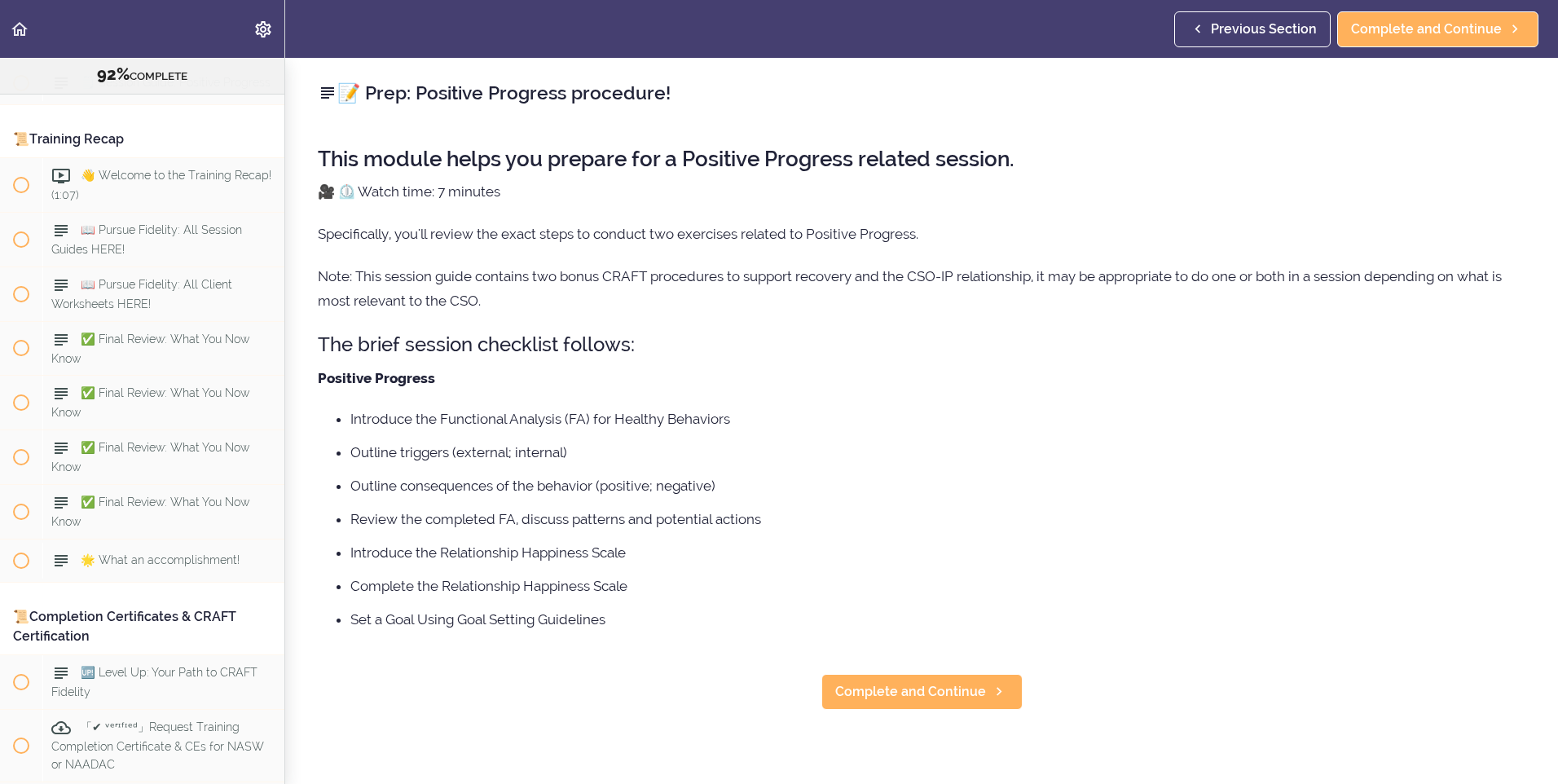
scroll to position [10442, 0]
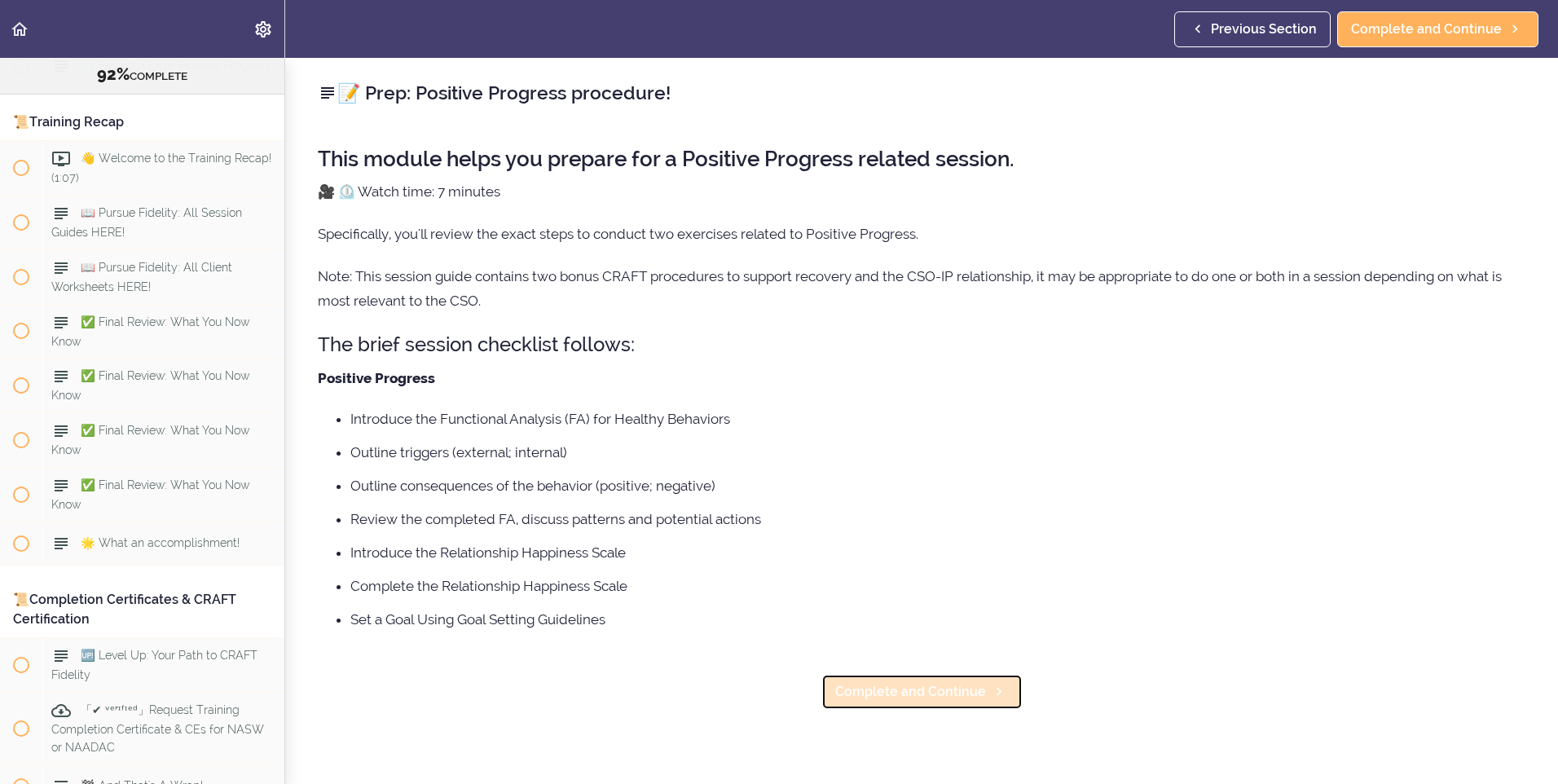
click at [911, 702] on link "Complete and Continue" at bounding box center [922, 691] width 201 height 36
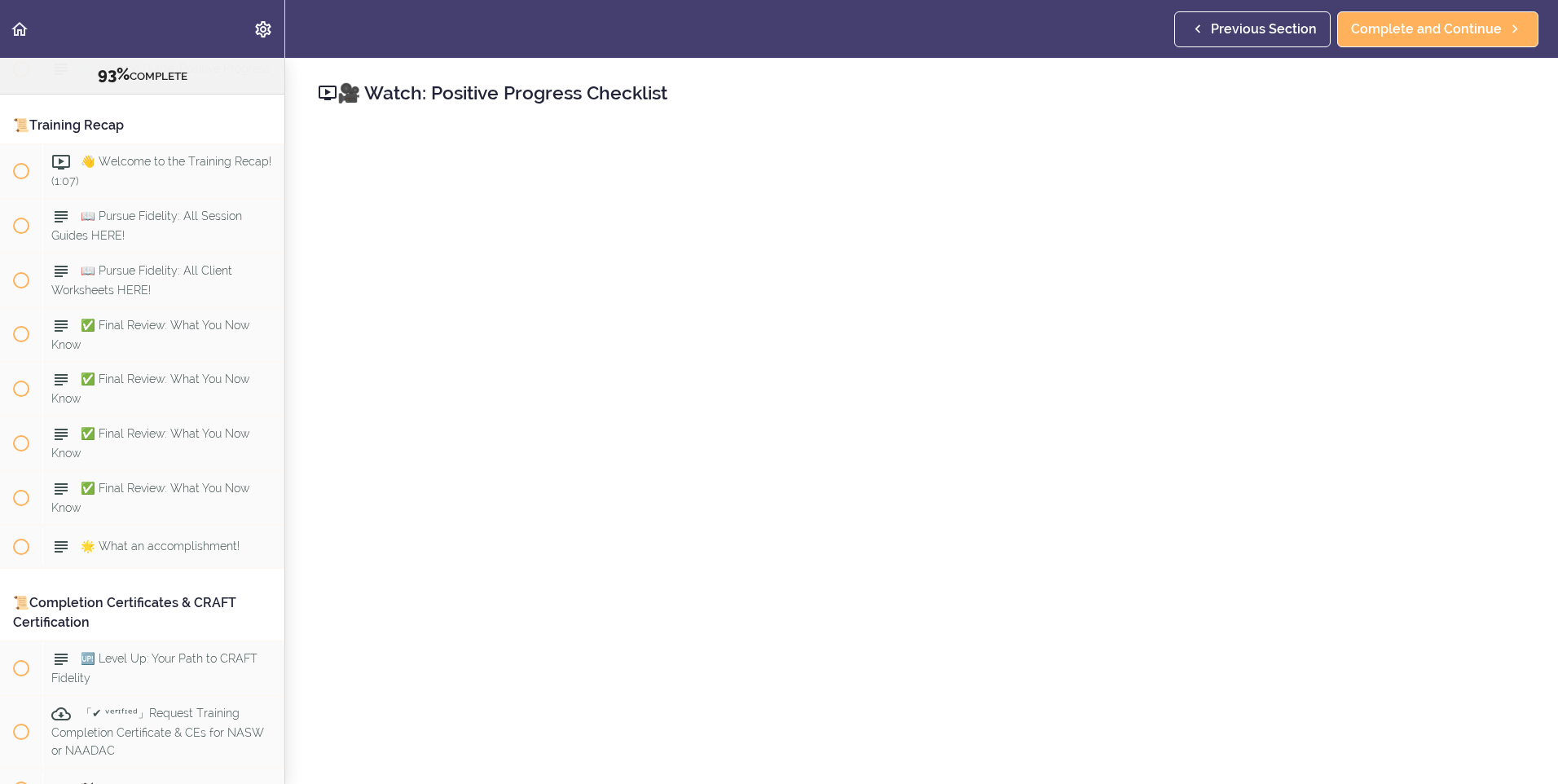
scroll to position [10470, 0]
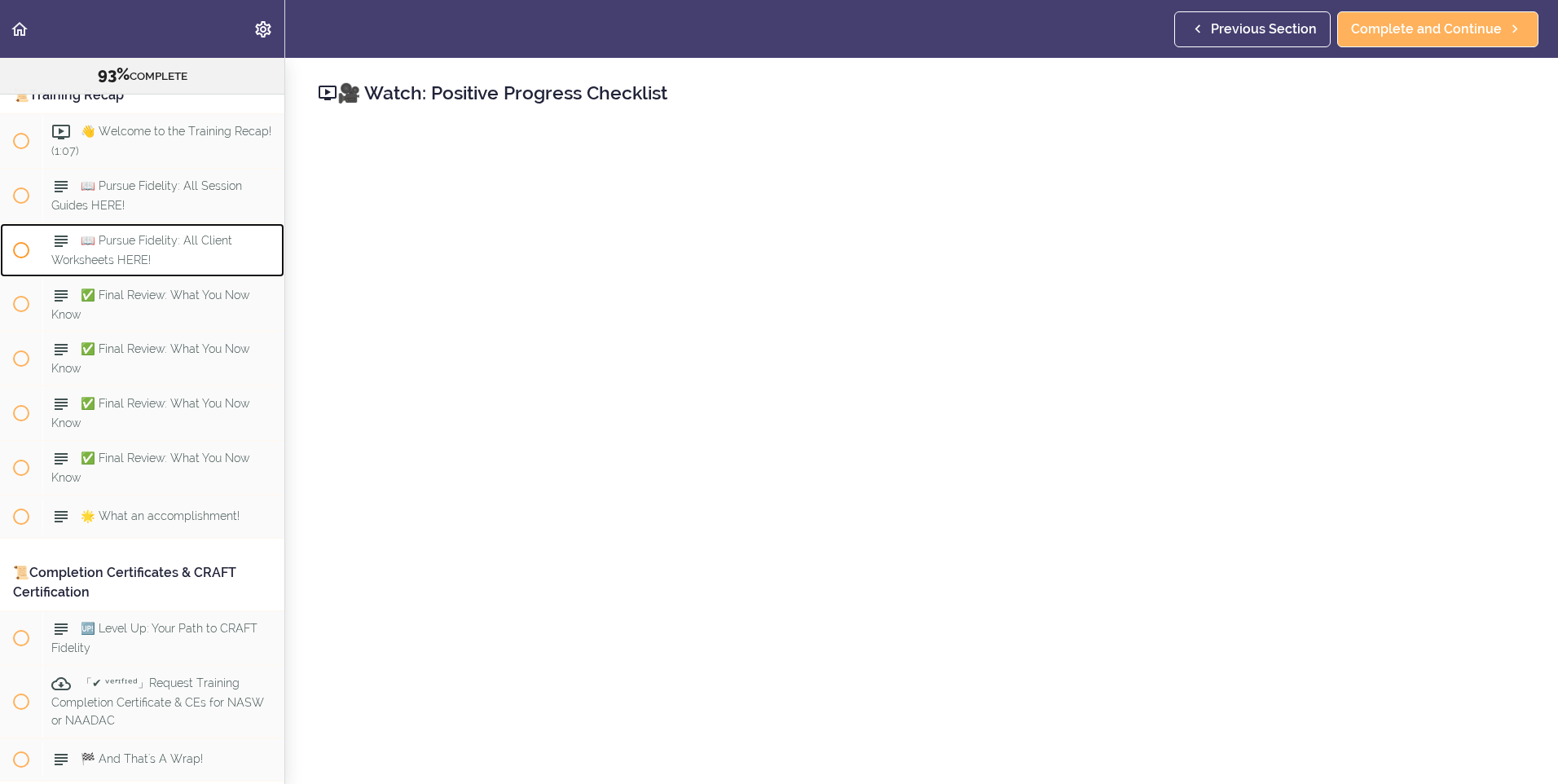
click at [150, 265] on span "📖 Pursue Fidelity: All Client Worksheets HERE!" at bounding box center [142, 249] width 181 height 32
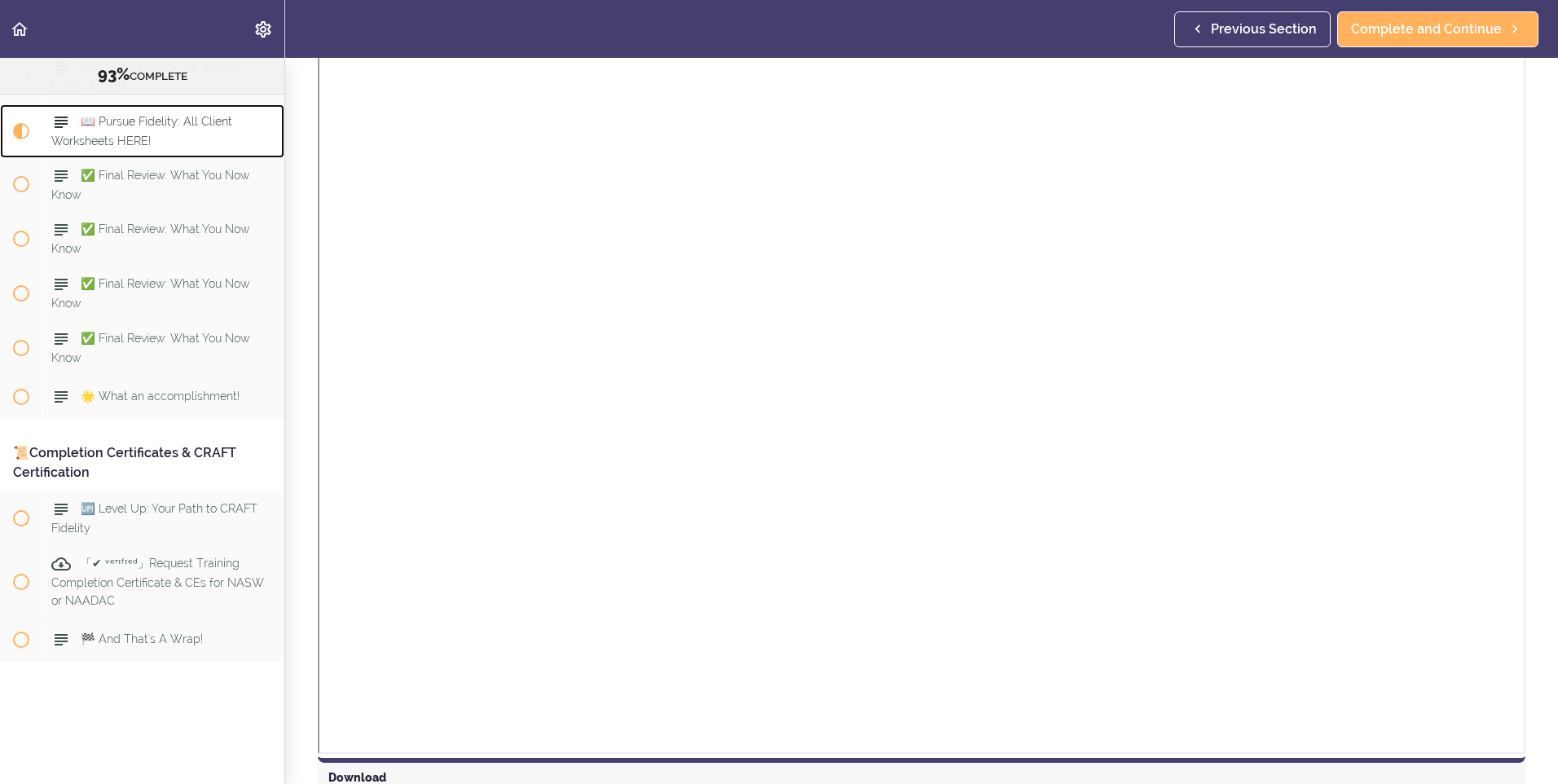
scroll to position [1234, 0]
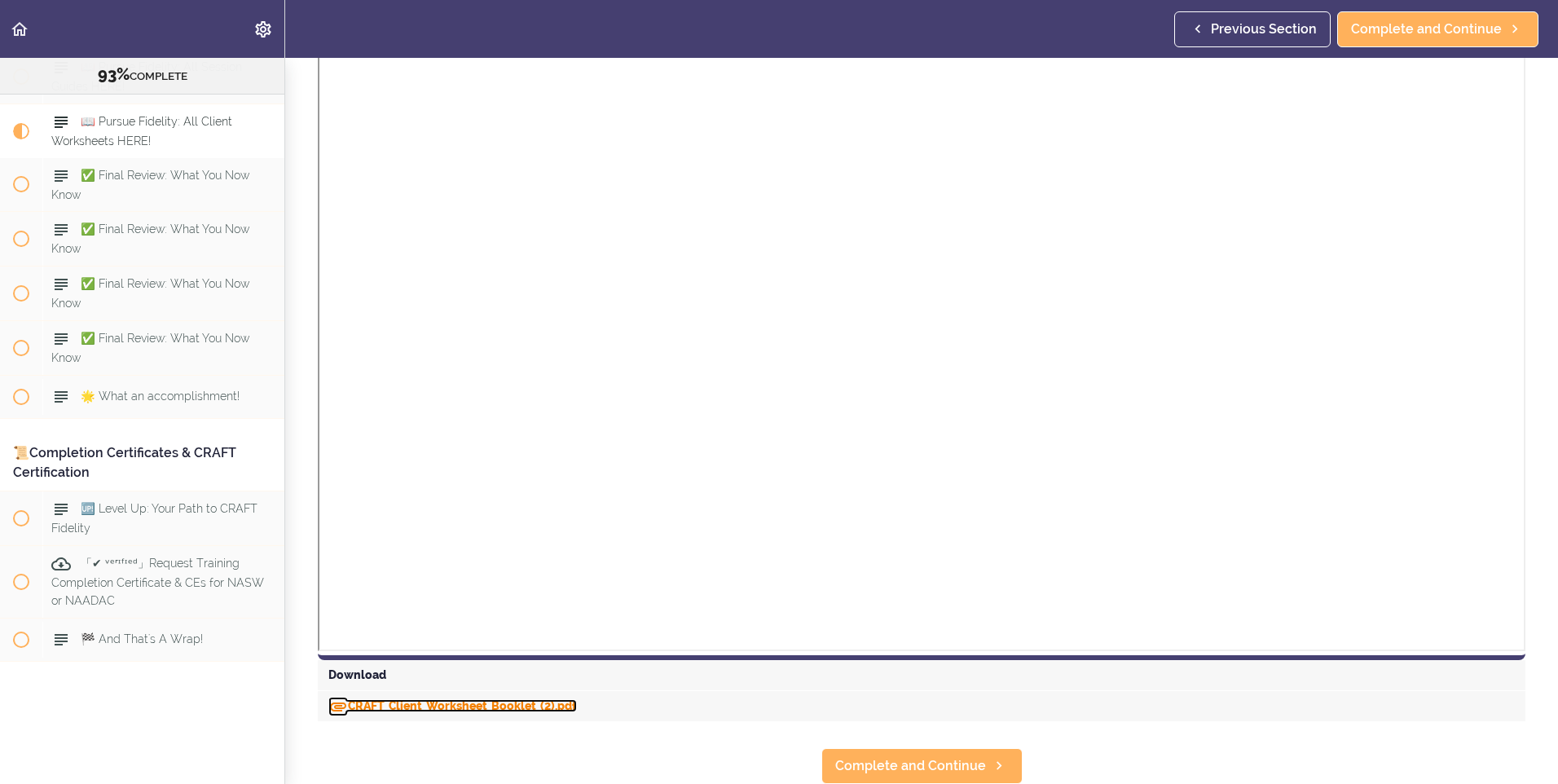
click at [508, 699] on link "CRAFT_Client_Worksheet_Booklet_(2).pdf" at bounding box center [452, 706] width 249 height 13
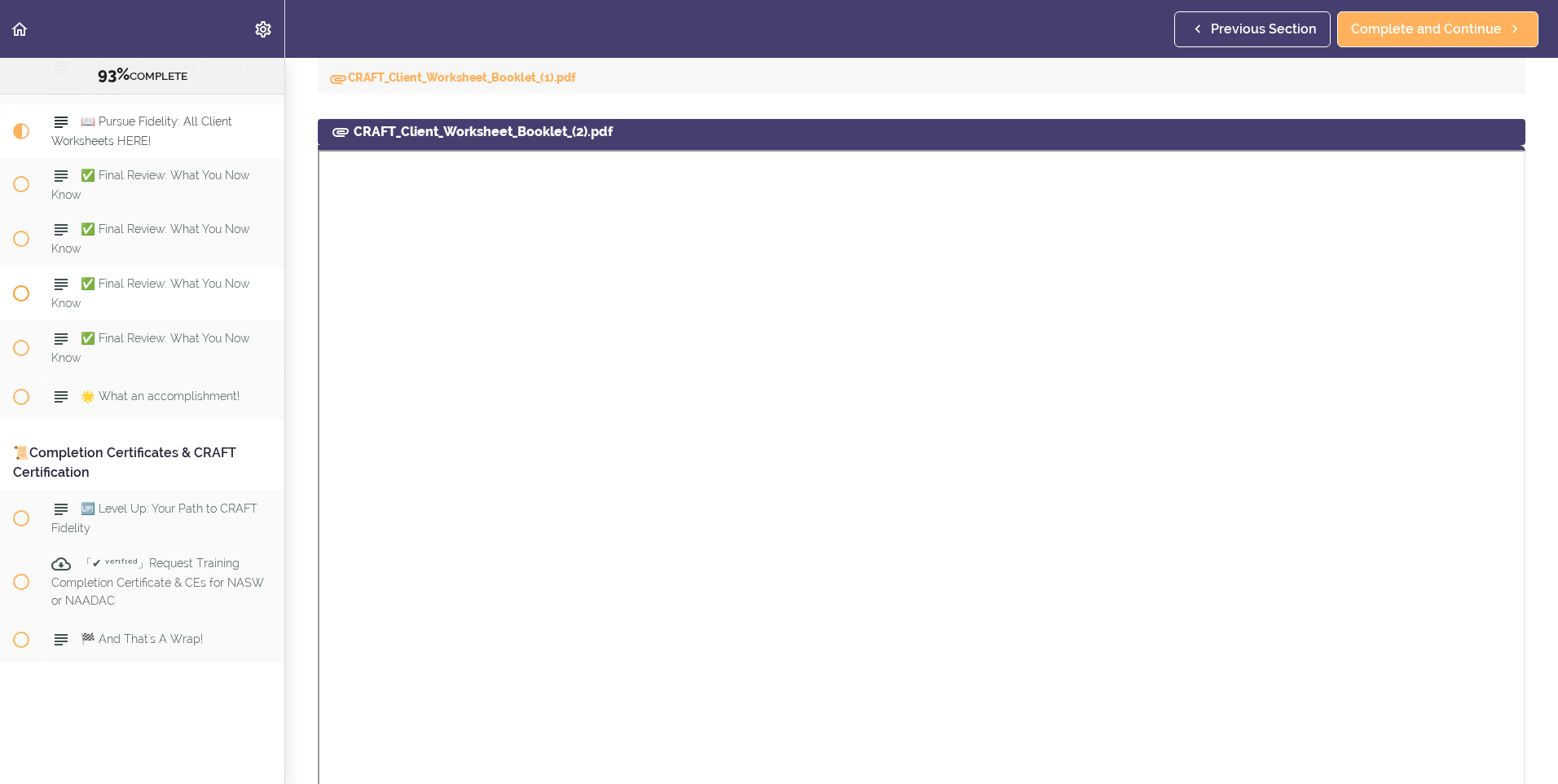
scroll to position [10604, 0]
click at [205, 92] on span "📖 Pursue Fidelity: All Session Guides HERE!" at bounding box center [147, 77] width 191 height 32
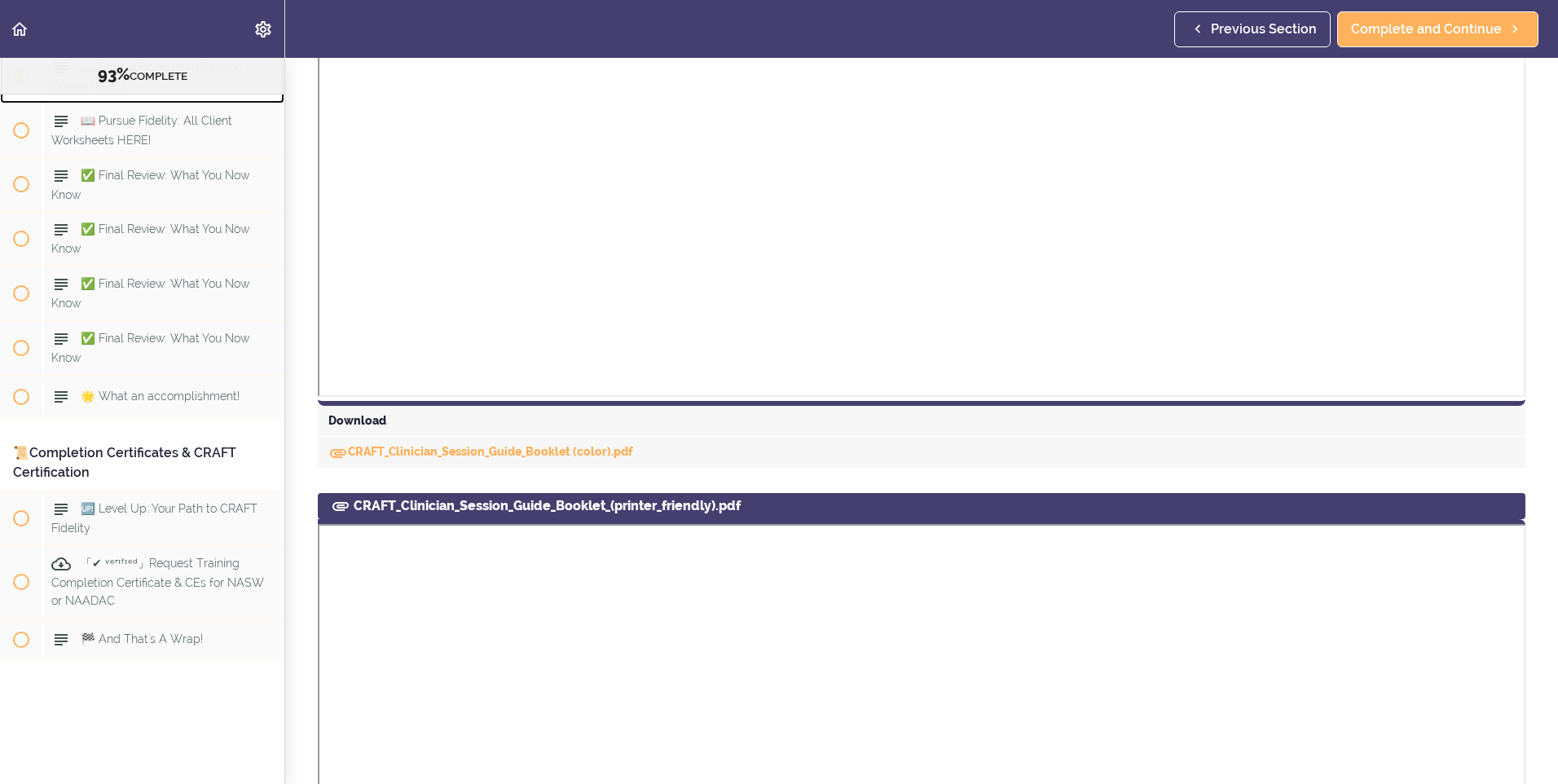
scroll to position [771, 0]
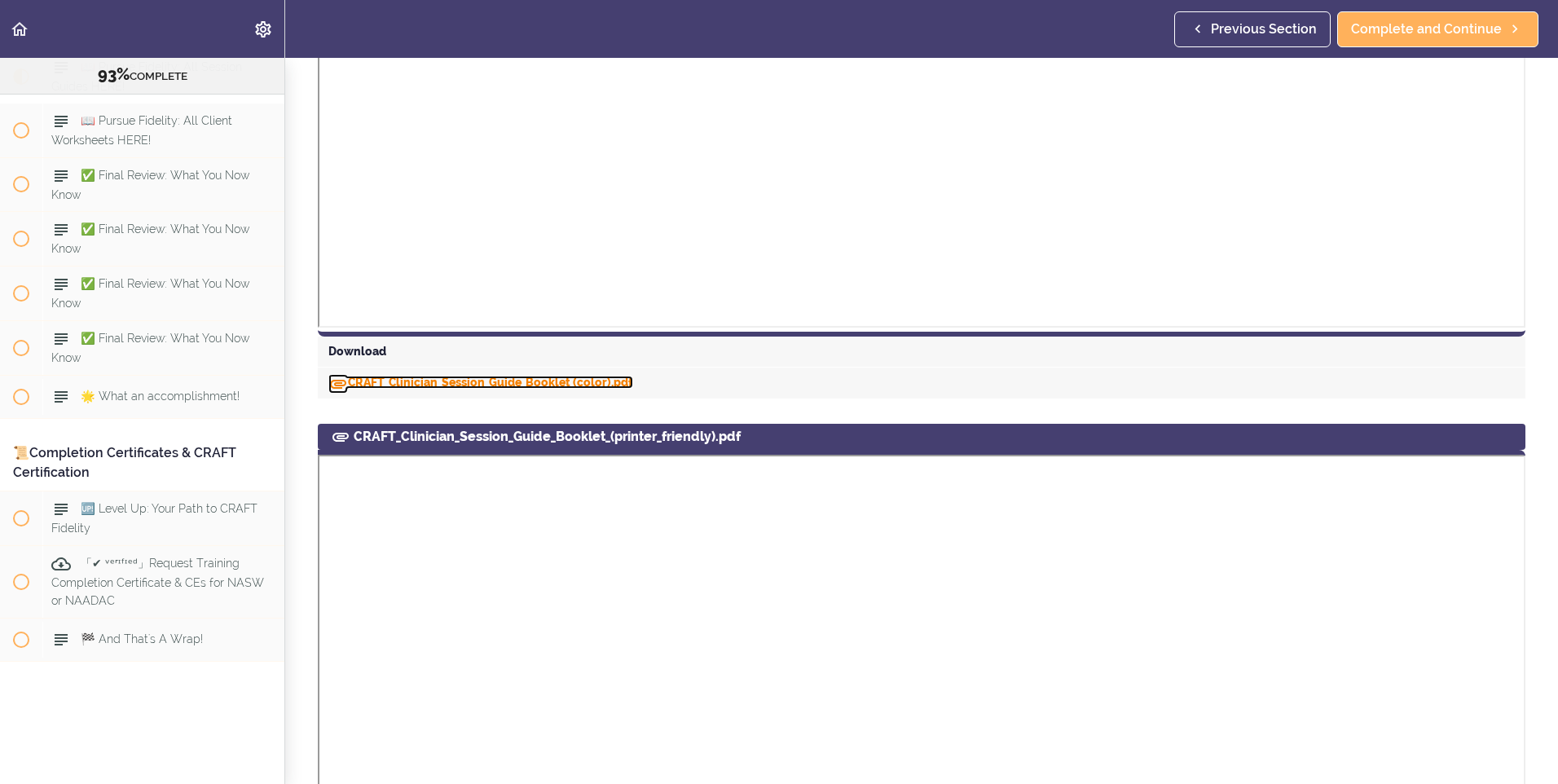
click at [562, 378] on link "CRAFT_Clinician_Session_Guide_Booklet (color).pdf" at bounding box center [480, 382] width 305 height 13
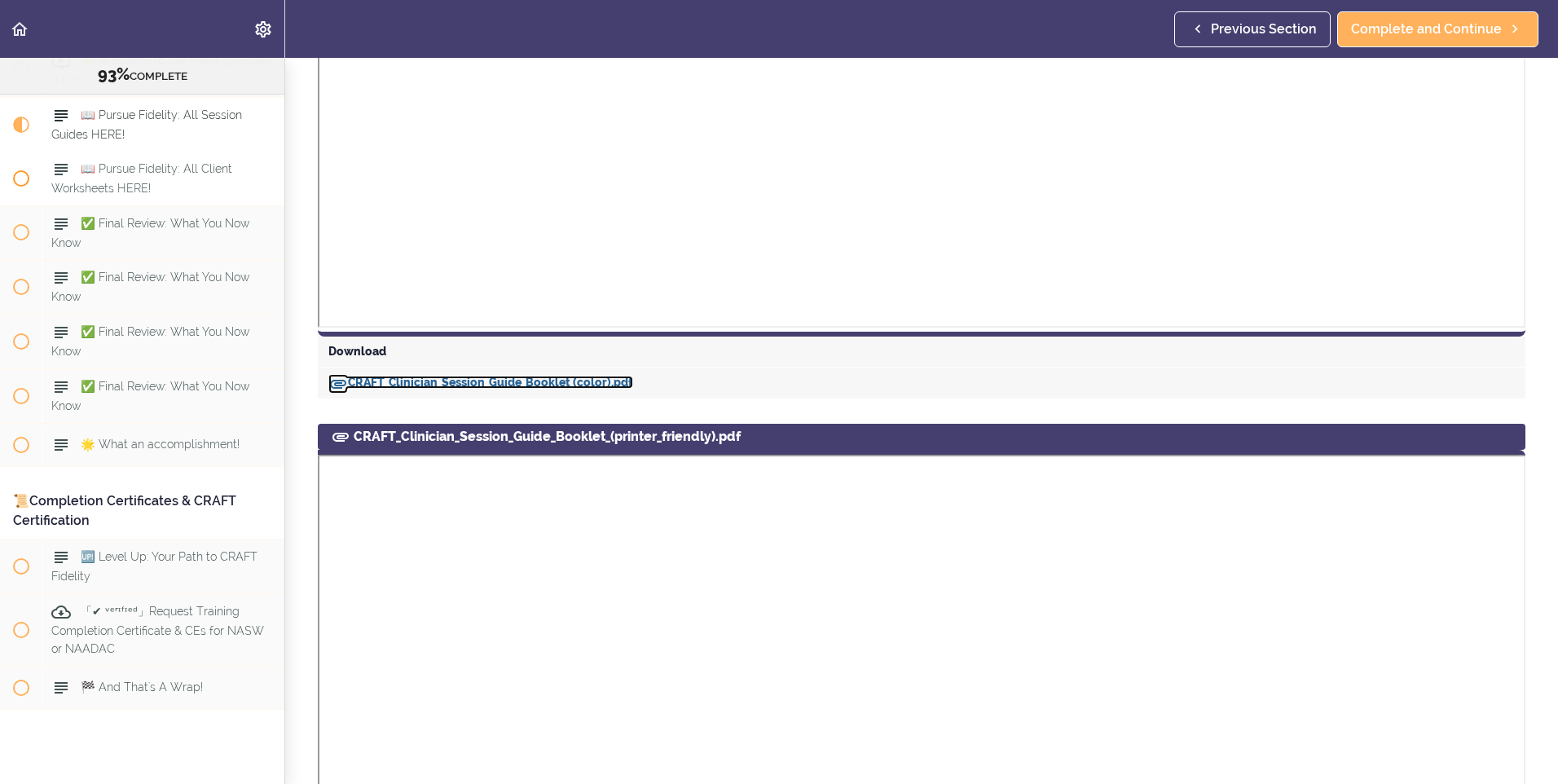
scroll to position [10550, 0]
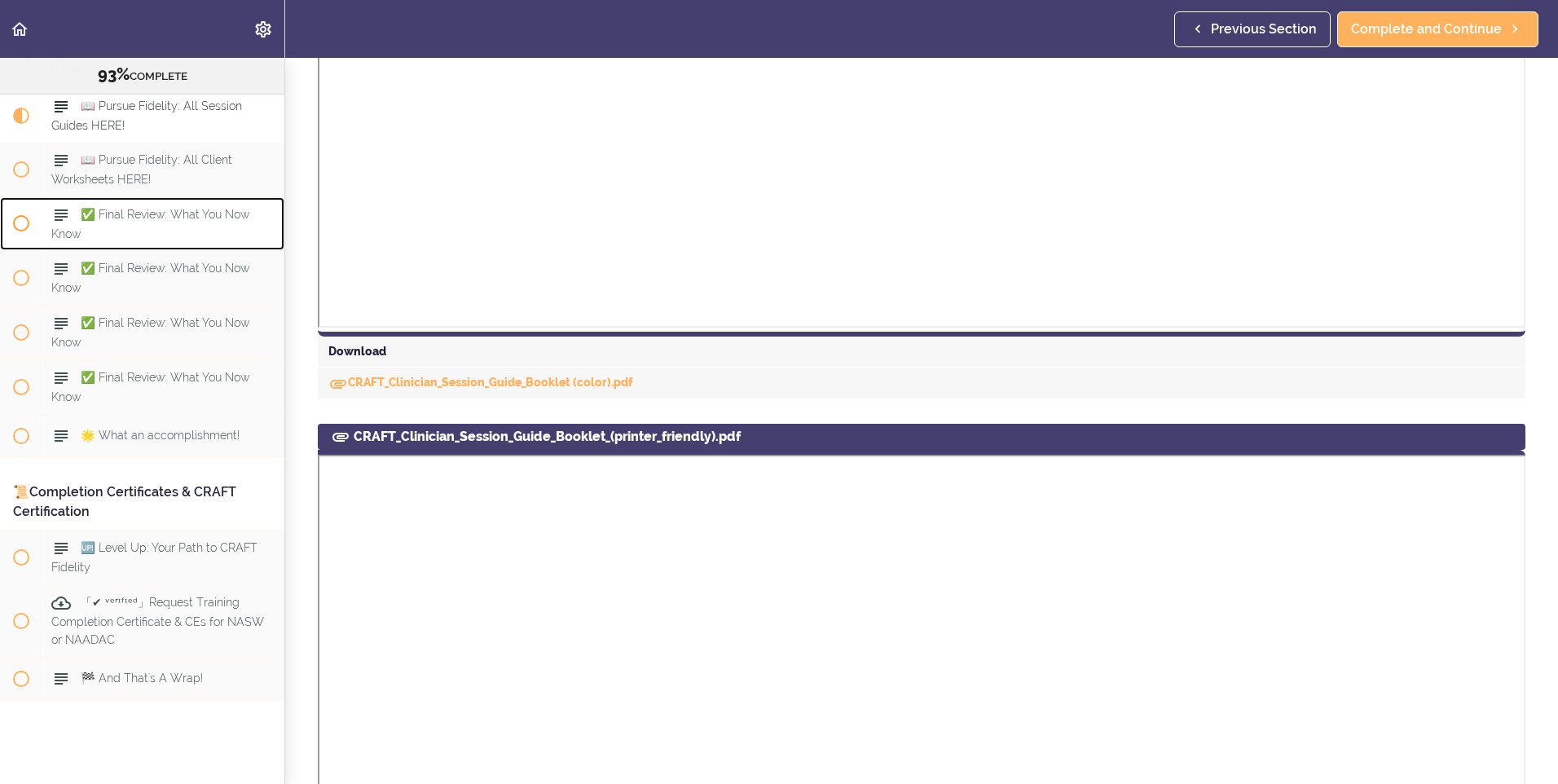
click at [144, 239] on span "✅ Final Review: What You Now Know" at bounding box center [150, 223] width 198 height 32
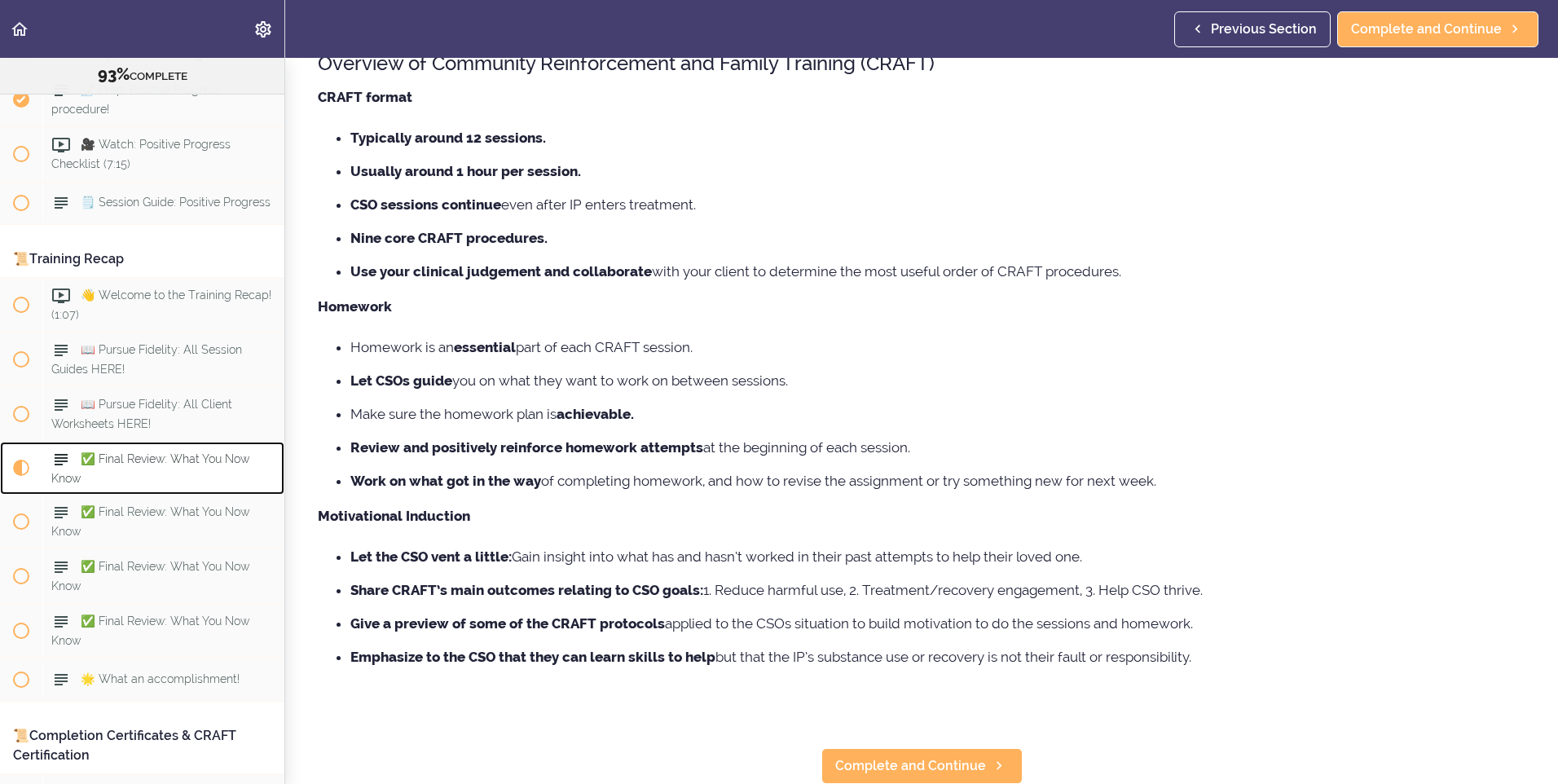
scroll to position [150, 0]
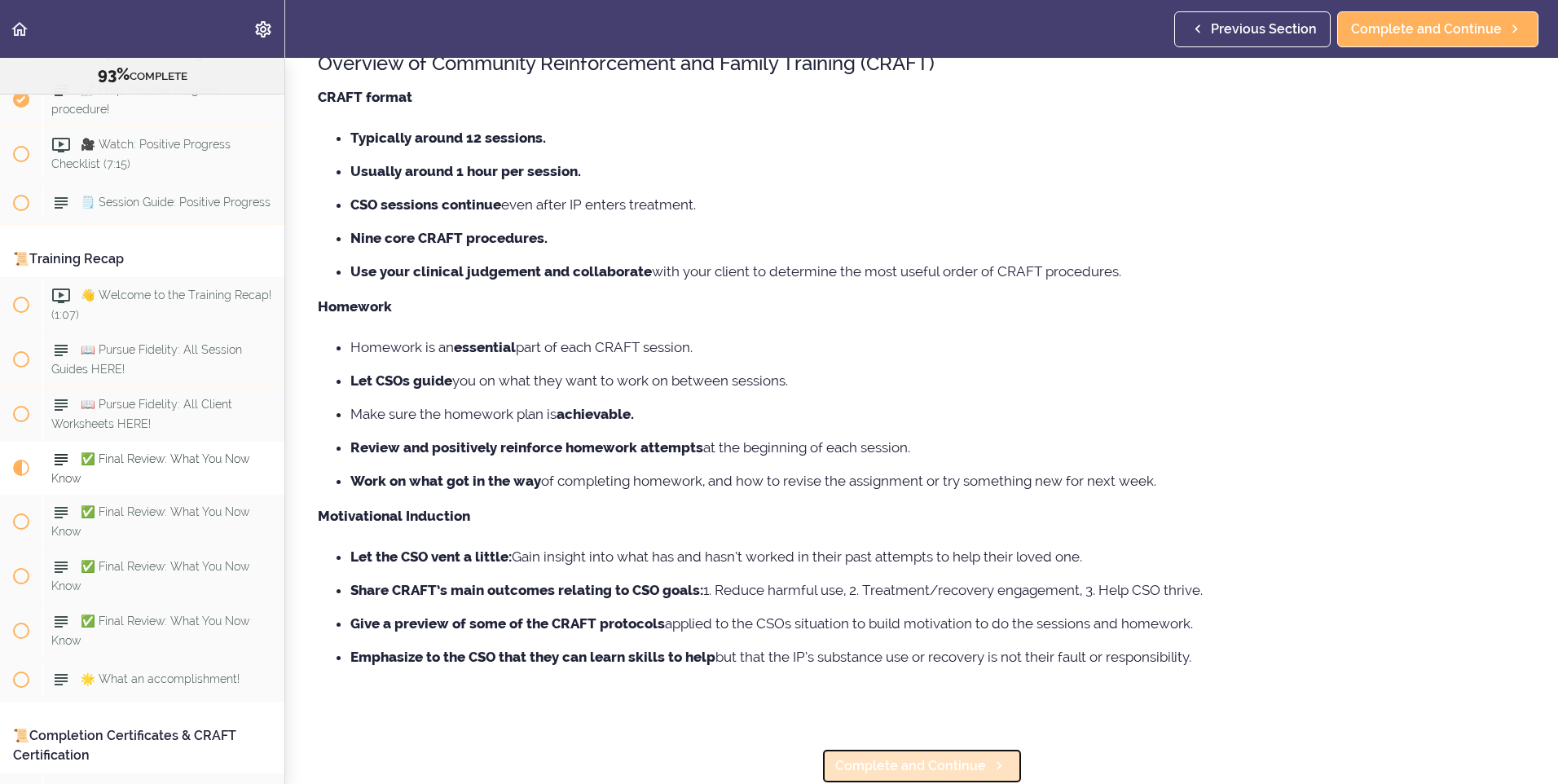
click at [868, 756] on span "Complete and Continue" at bounding box center [909, 765] width 150 height 20
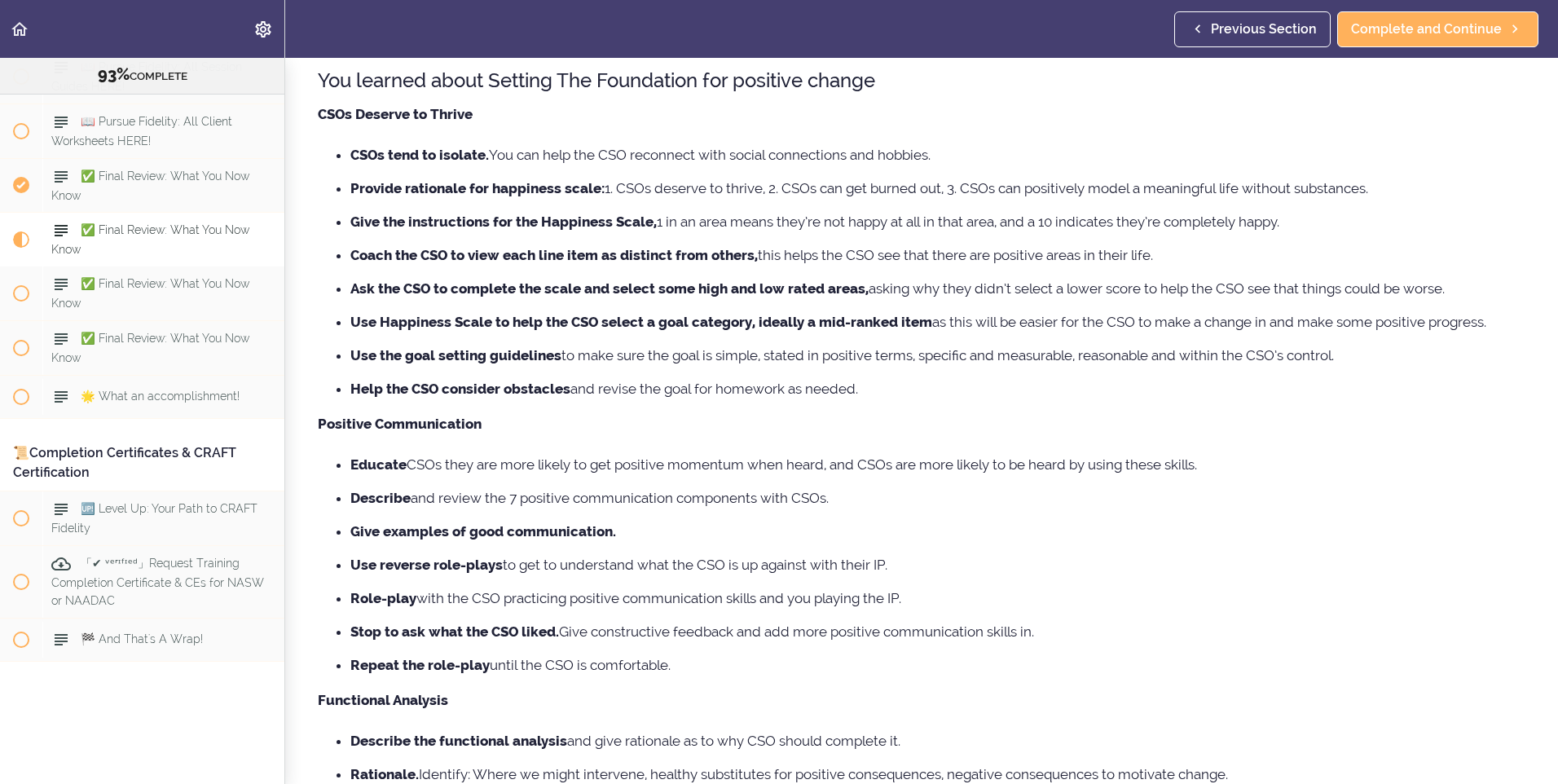
scroll to position [245, 0]
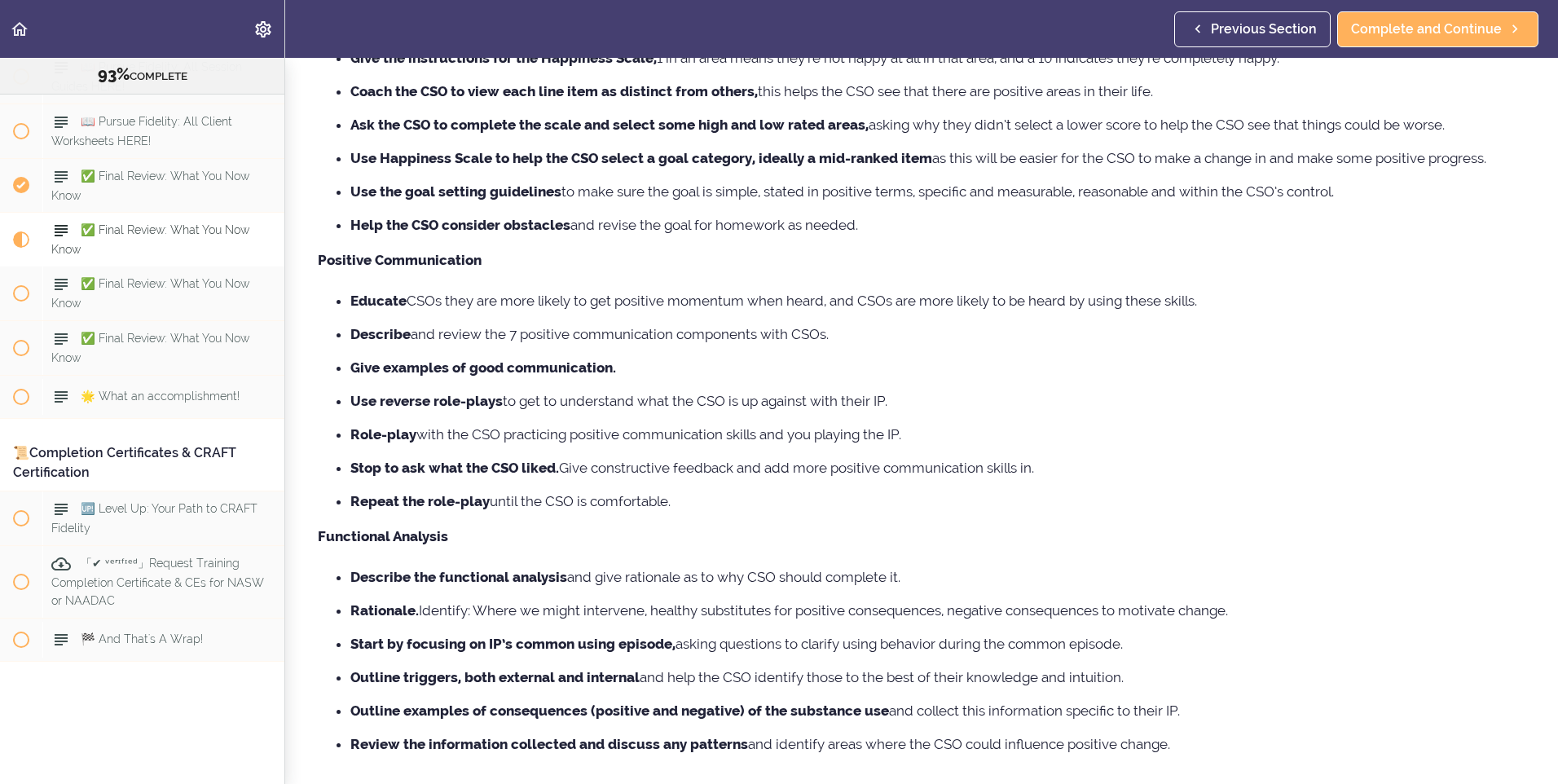
drag, startPoint x: 716, startPoint y: 362, endPoint x: 622, endPoint y: 251, distance: 145.5
click at [622, 251] on p "Positive Communication" at bounding box center [922, 260] width 1208 height 24
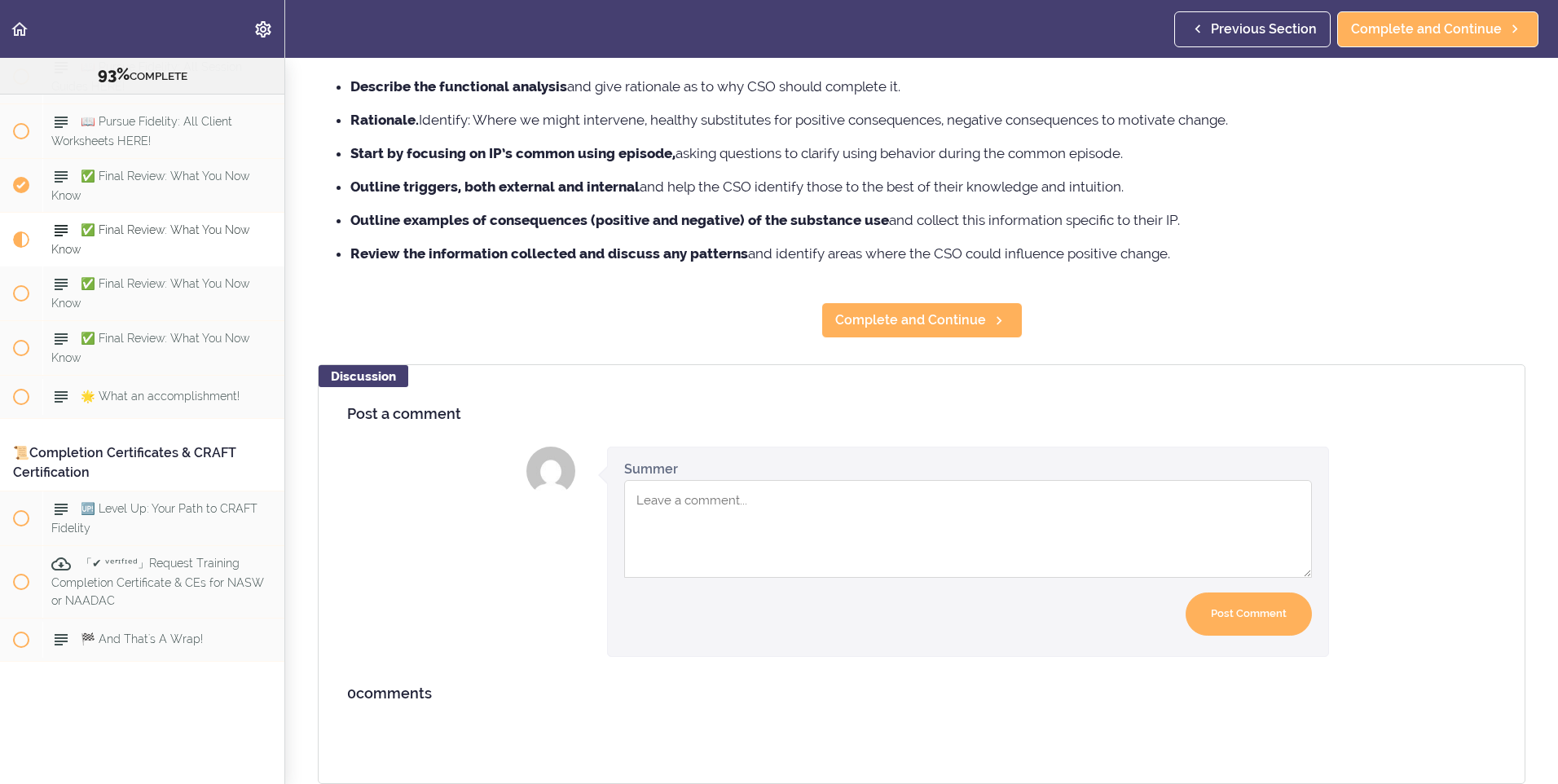
scroll to position [747, 0]
click at [953, 310] on span "Complete and Continue" at bounding box center [909, 320] width 150 height 20
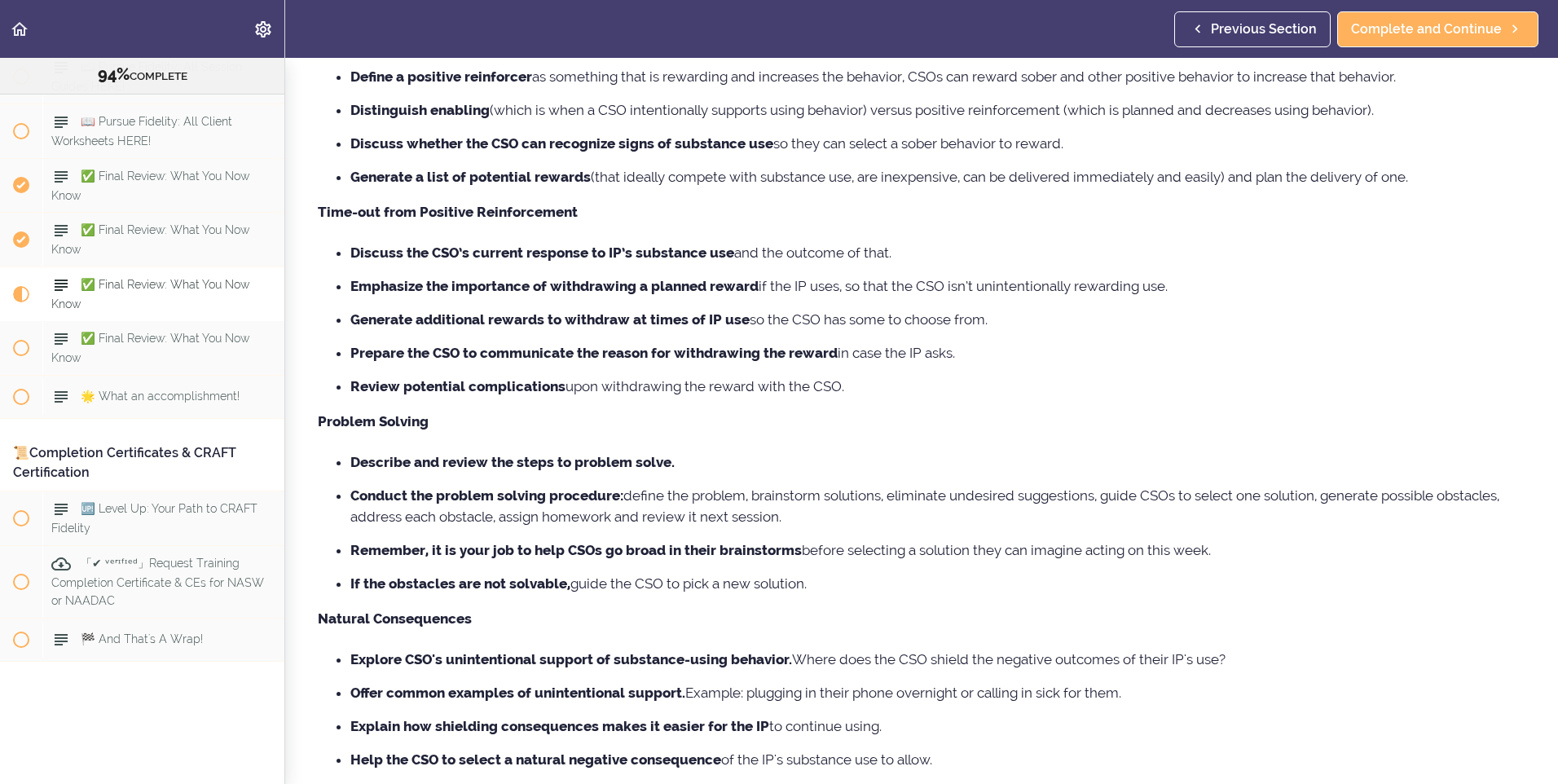
scroll to position [570, 0]
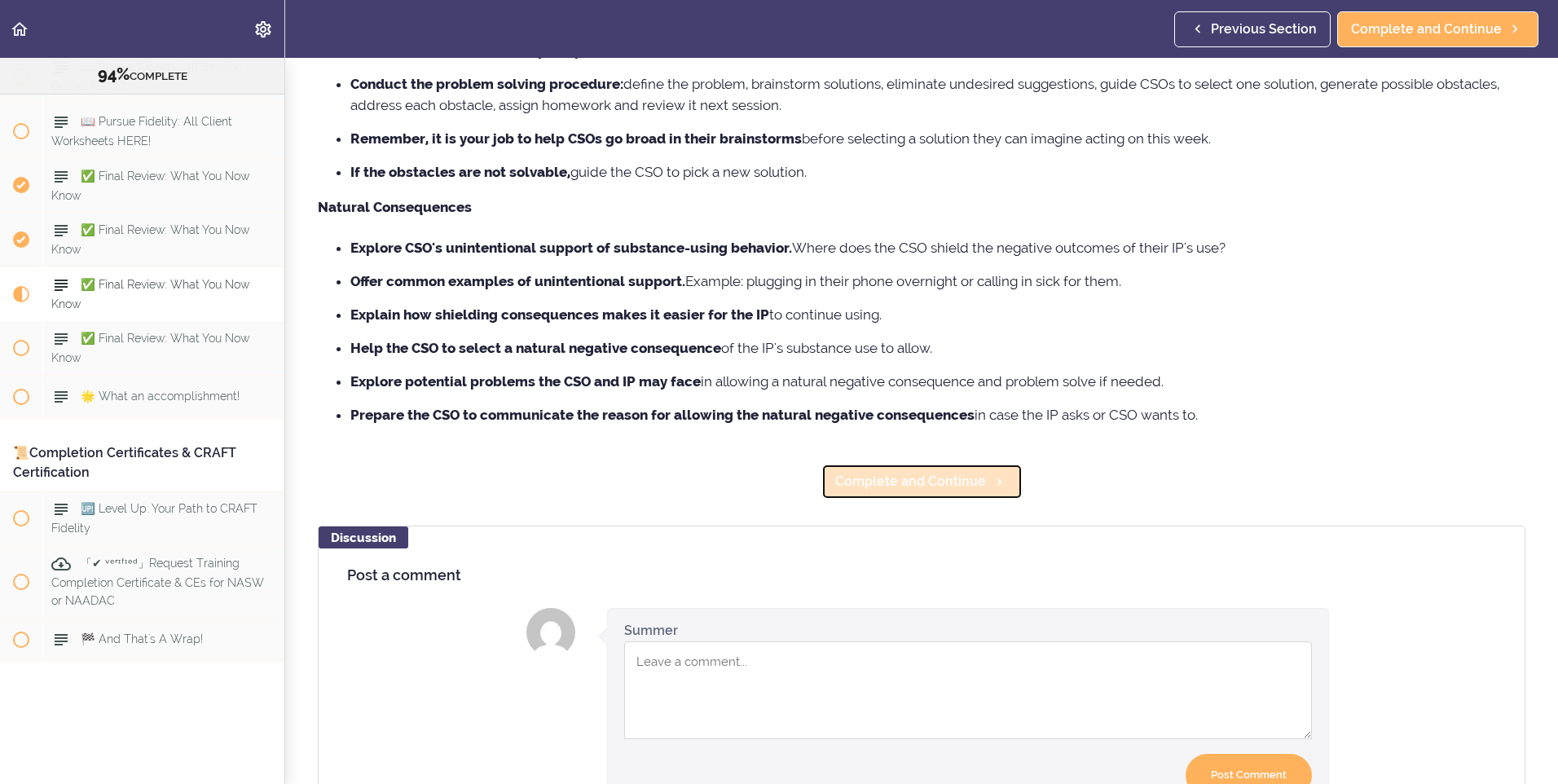
click at [924, 487] on span "Complete and Continue" at bounding box center [909, 481] width 150 height 20
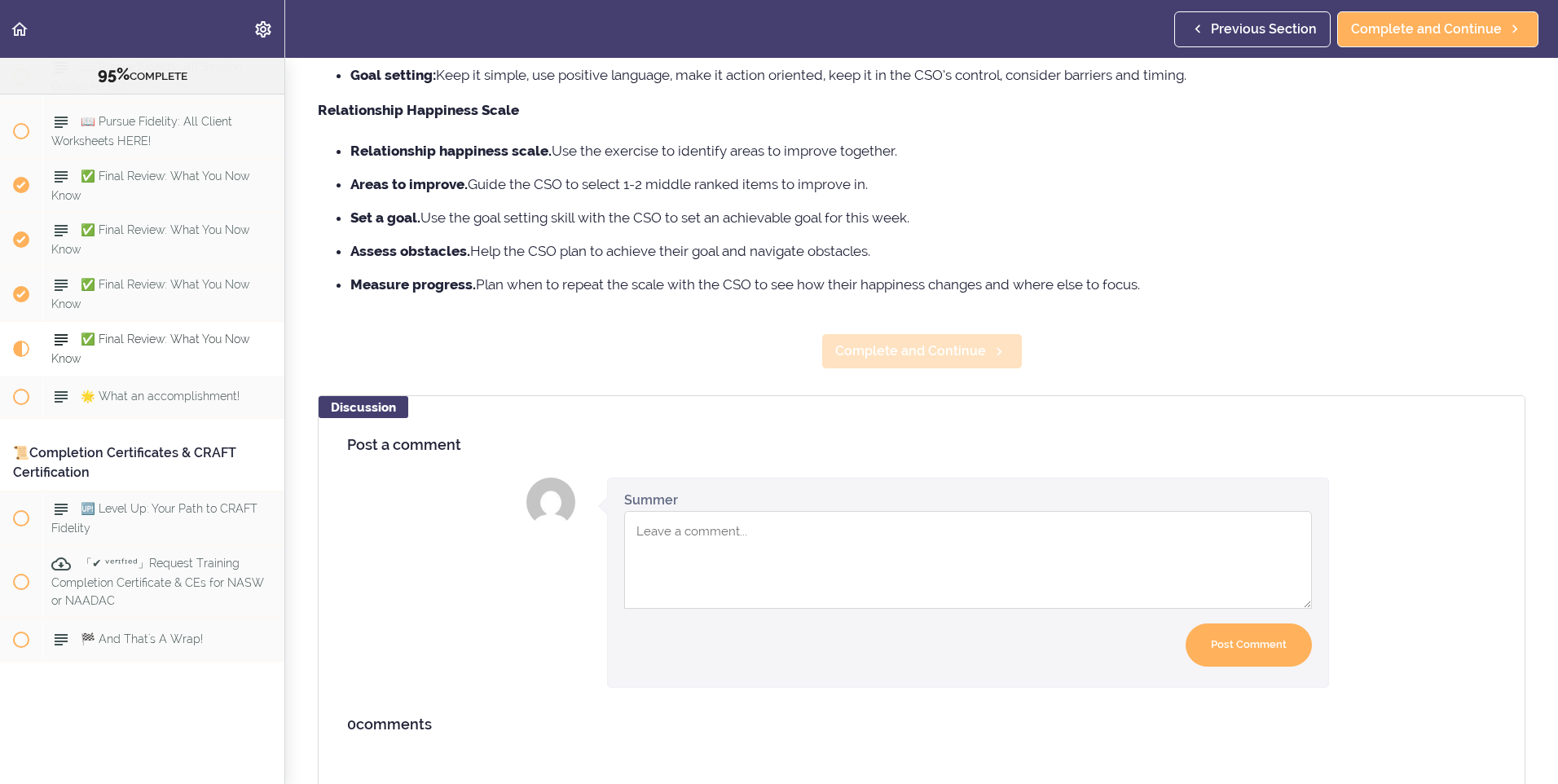
scroll to position [589, 0]
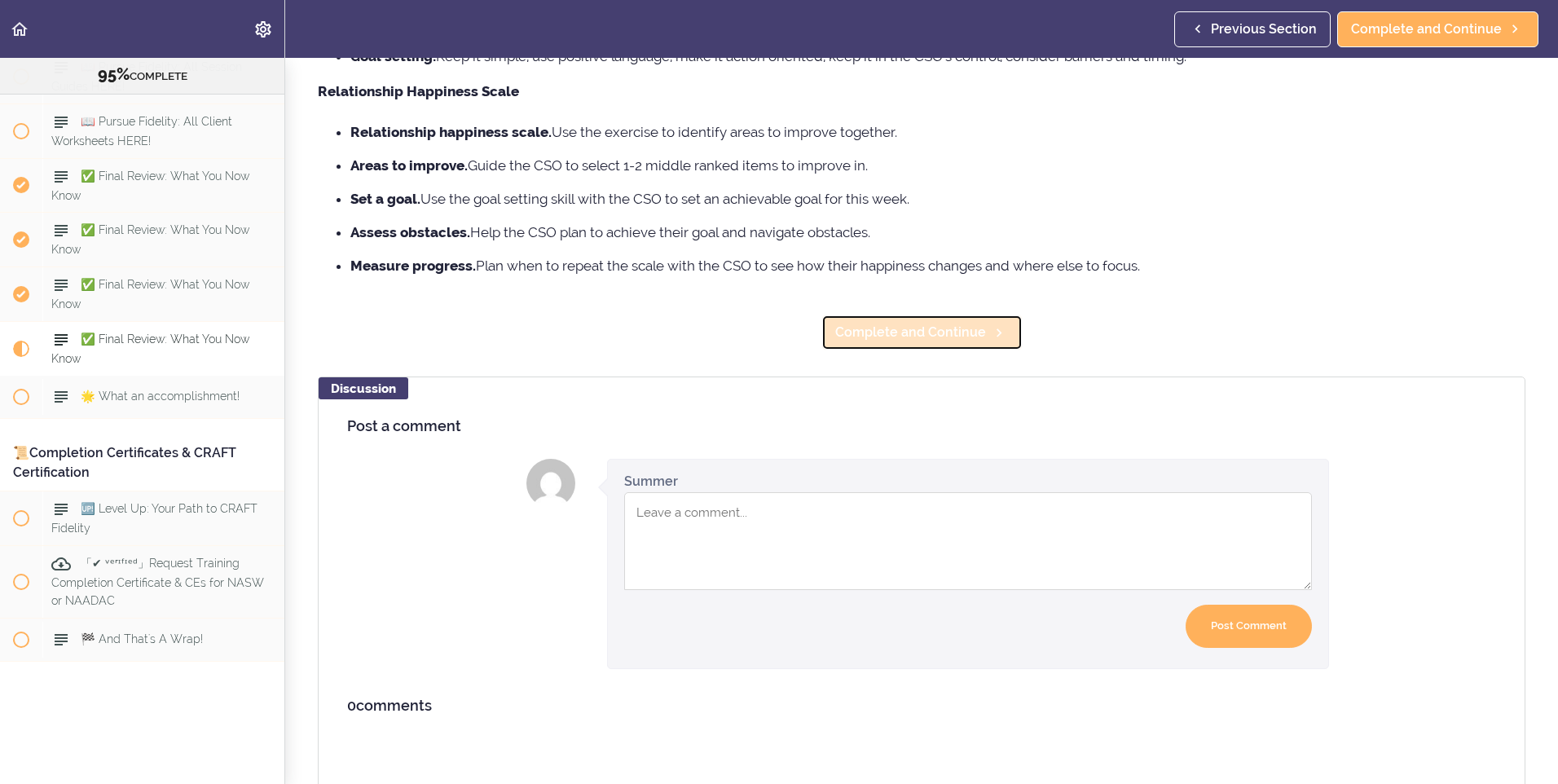
click at [968, 321] on link "Complete and Continue" at bounding box center [922, 332] width 201 height 36
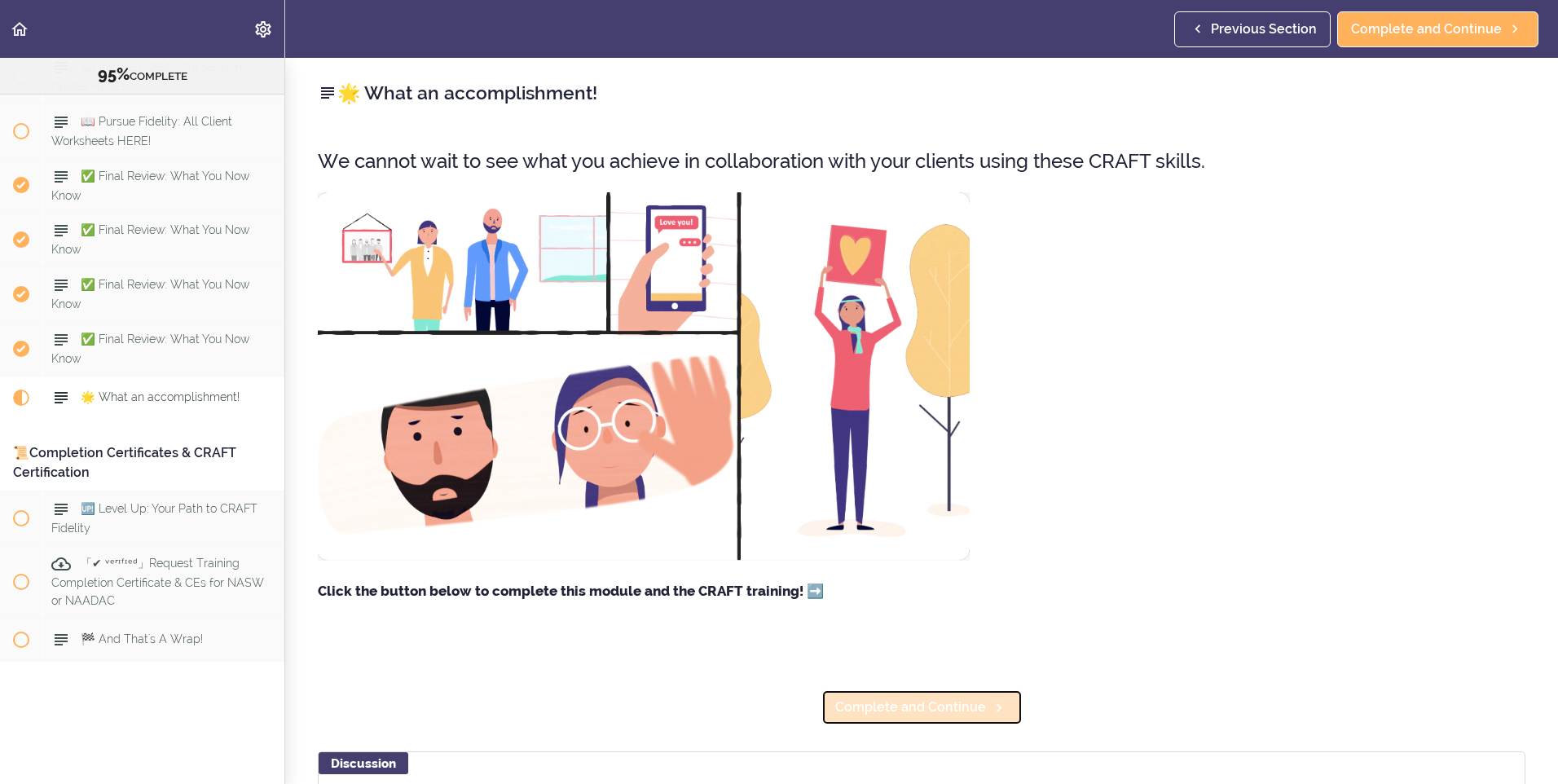
click at [940, 716] on span "Complete and Continue" at bounding box center [909, 706] width 150 height 20
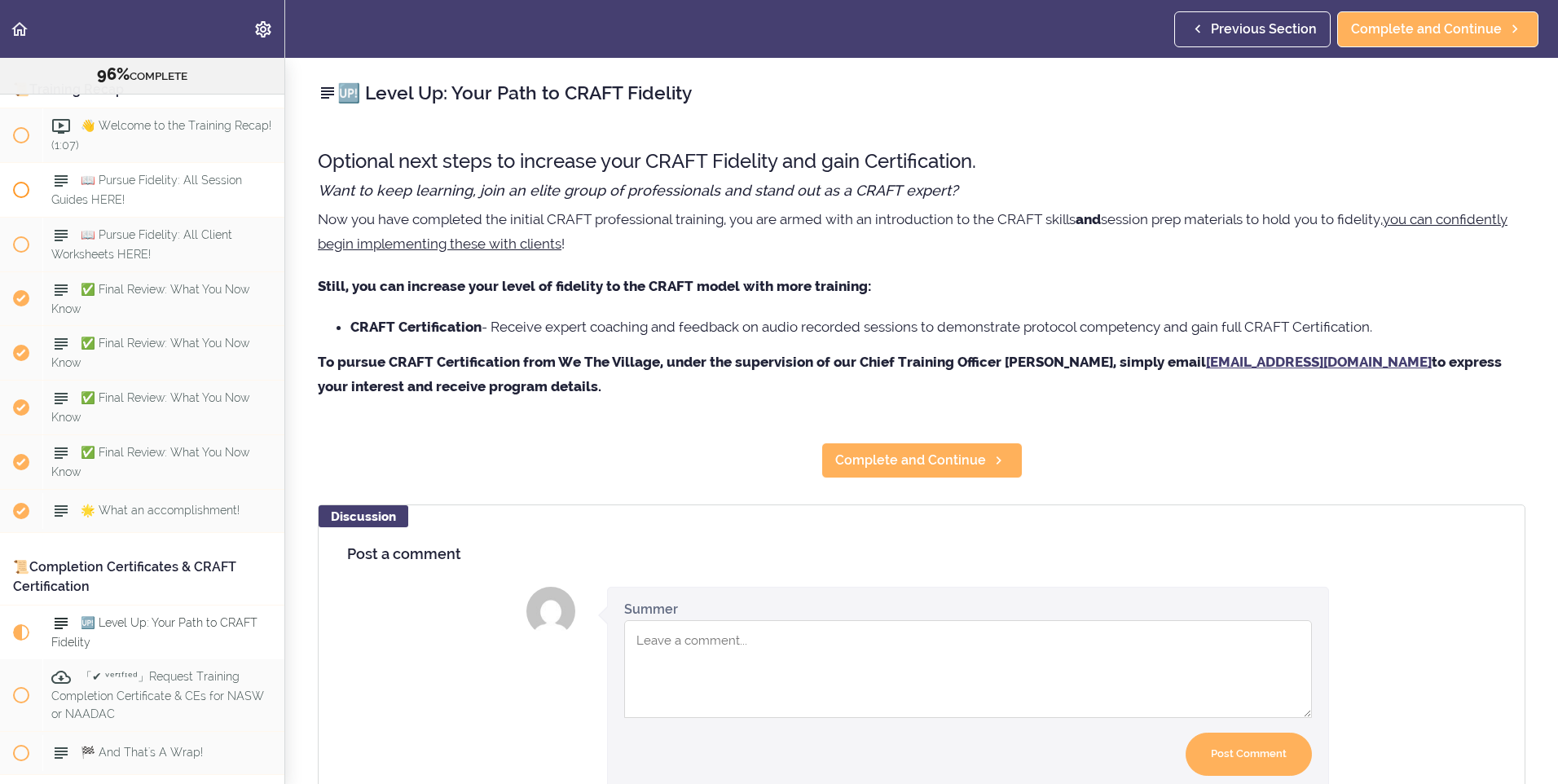
scroll to position [10470, 0]
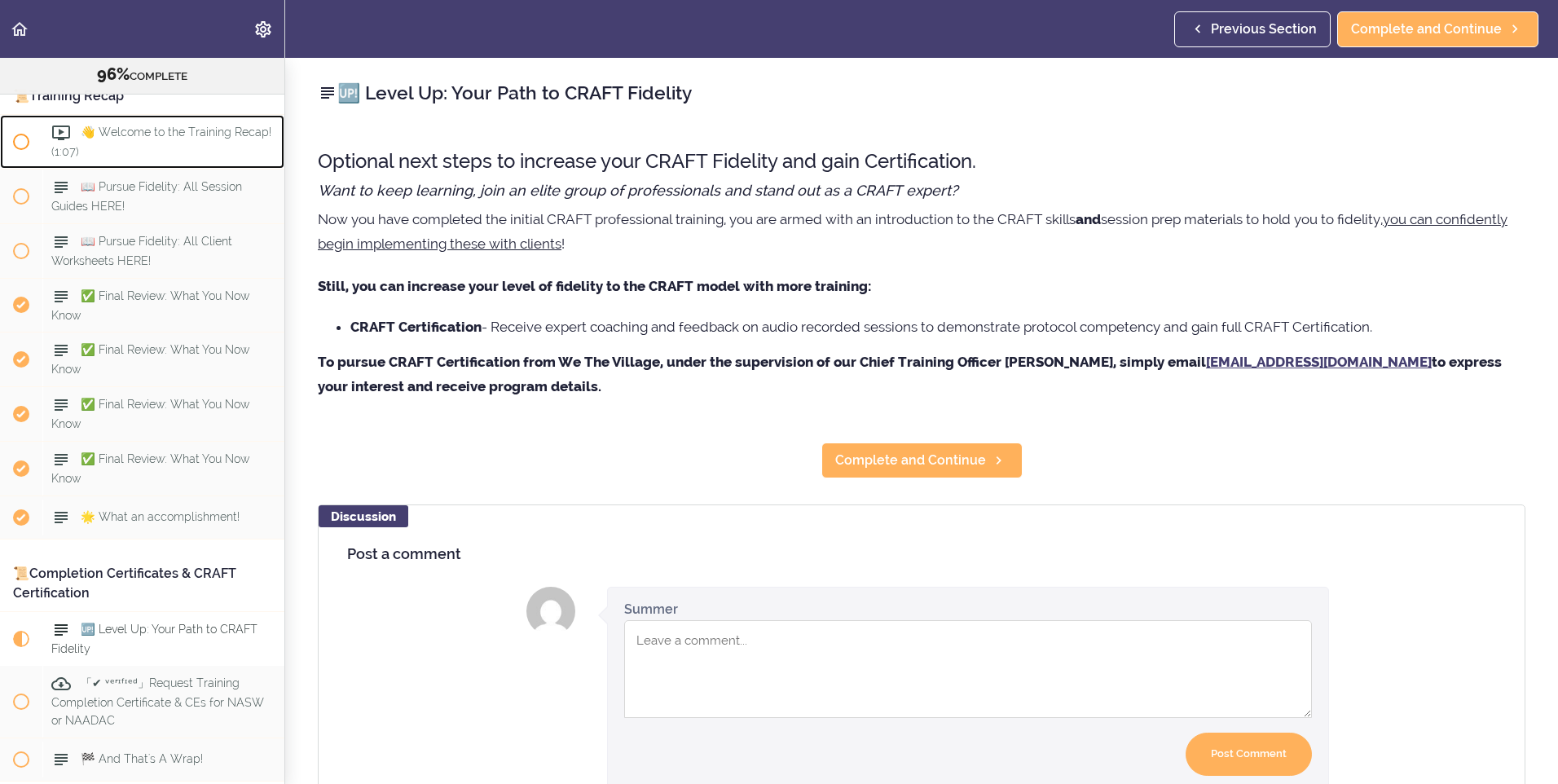
click at [130, 157] on span "👋 Welcome to the Training Recap! (1:07)" at bounding box center [161, 141] width 220 height 32
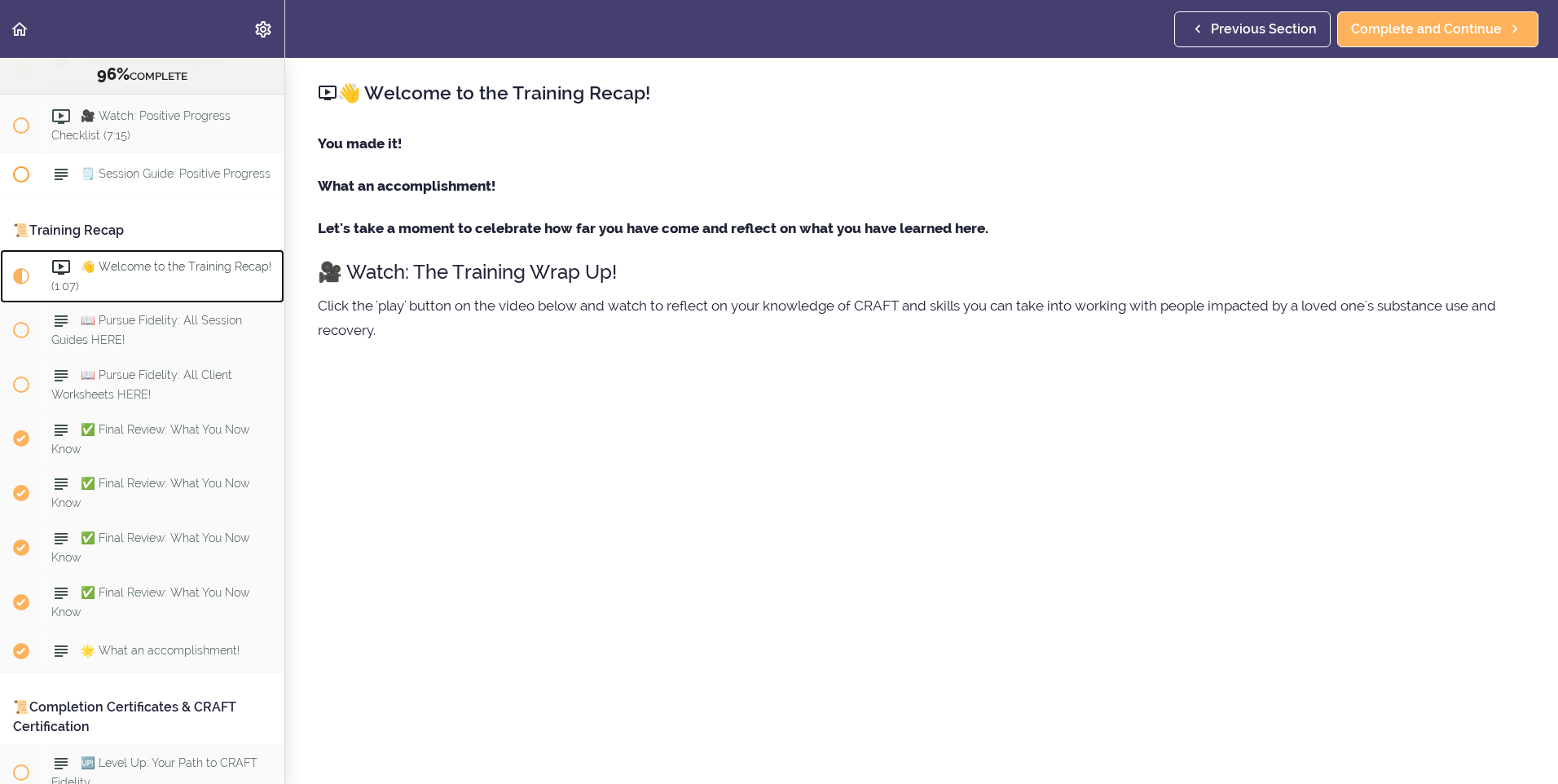
scroll to position [10332, 0]
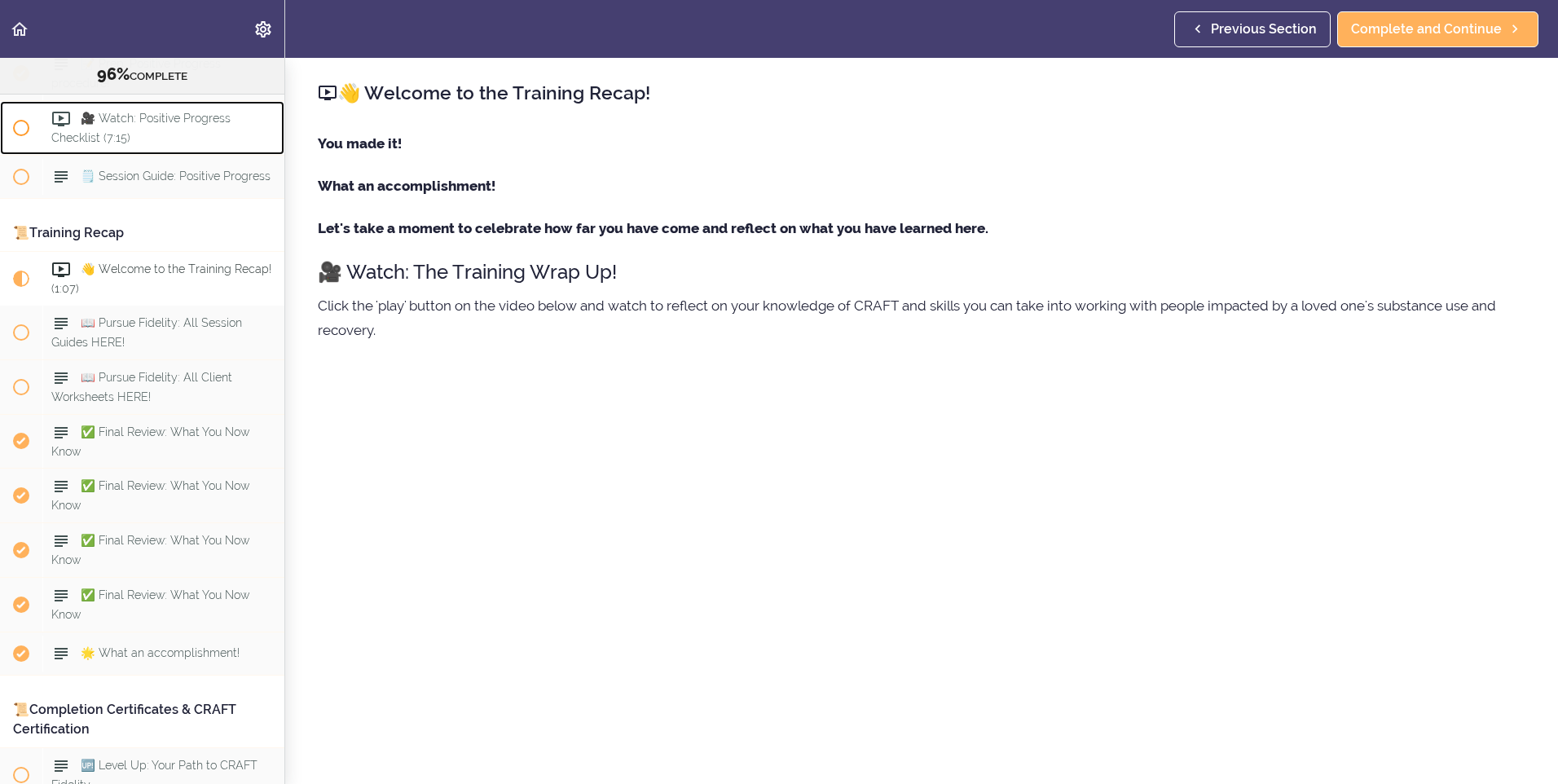
click at [138, 143] on span "🎥 Watch: Positive Progress Checklist (7:15)" at bounding box center [141, 127] width 179 height 32
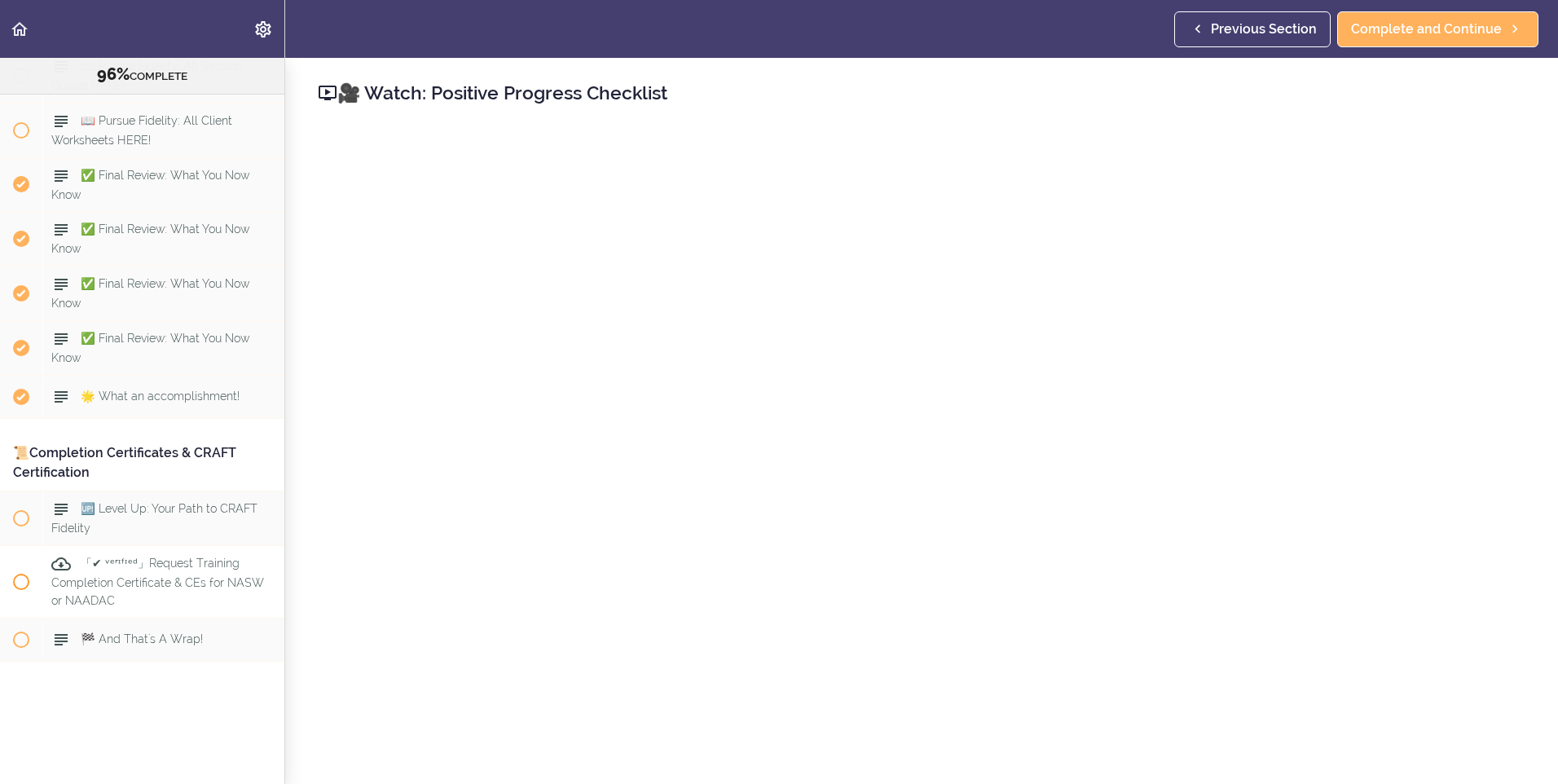
scroll to position [10795, 0]
click at [175, 557] on span "「✔ ᵛᵉʳᶦᶠᶦᵉᵈ」Request Training Completion Certificate & CEs for NASW or NAADAC" at bounding box center [158, 581] width 213 height 50
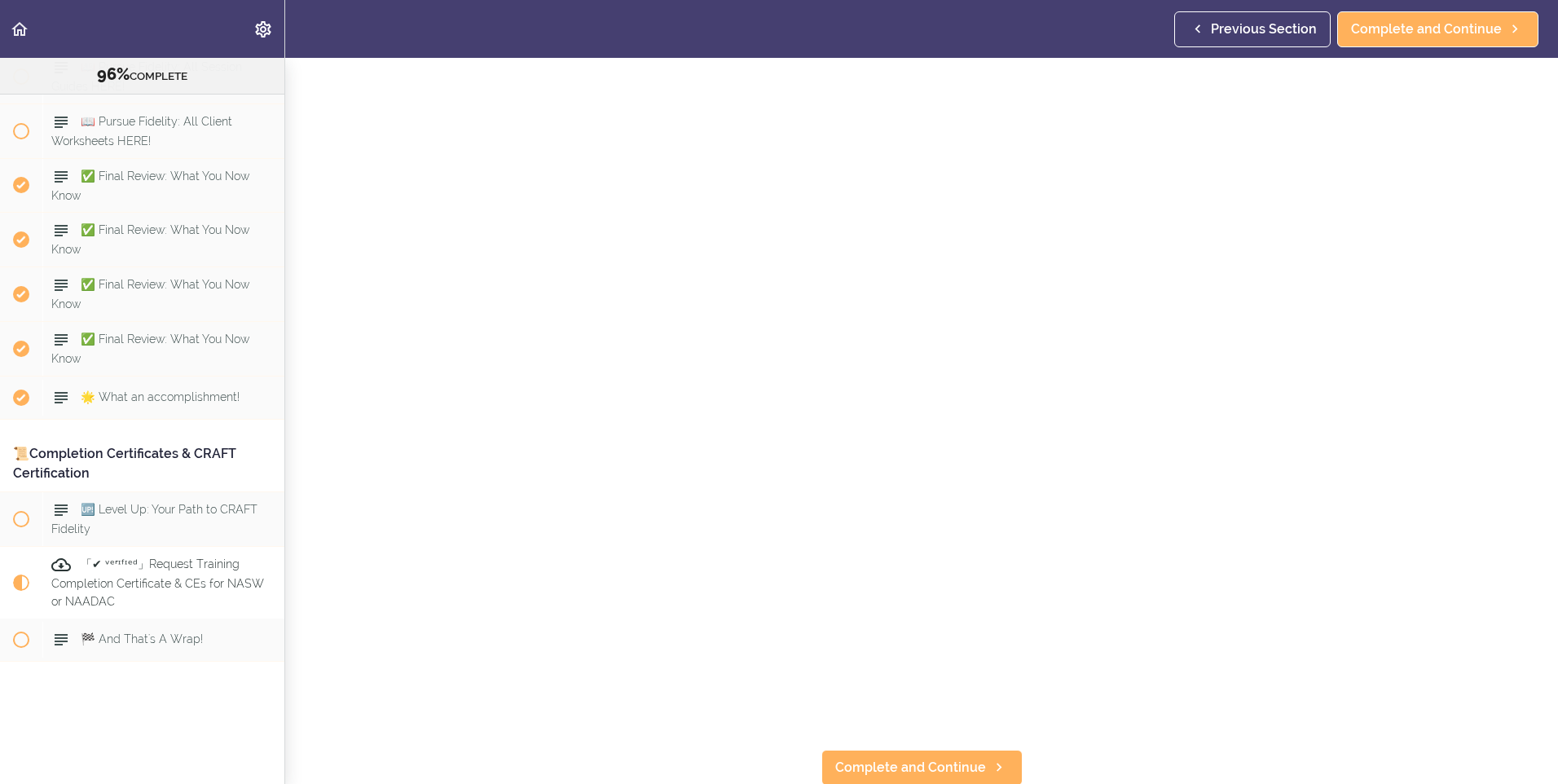
scroll to position [321, 0]
click at [936, 758] on span "Complete and Continue" at bounding box center [909, 765] width 150 height 20
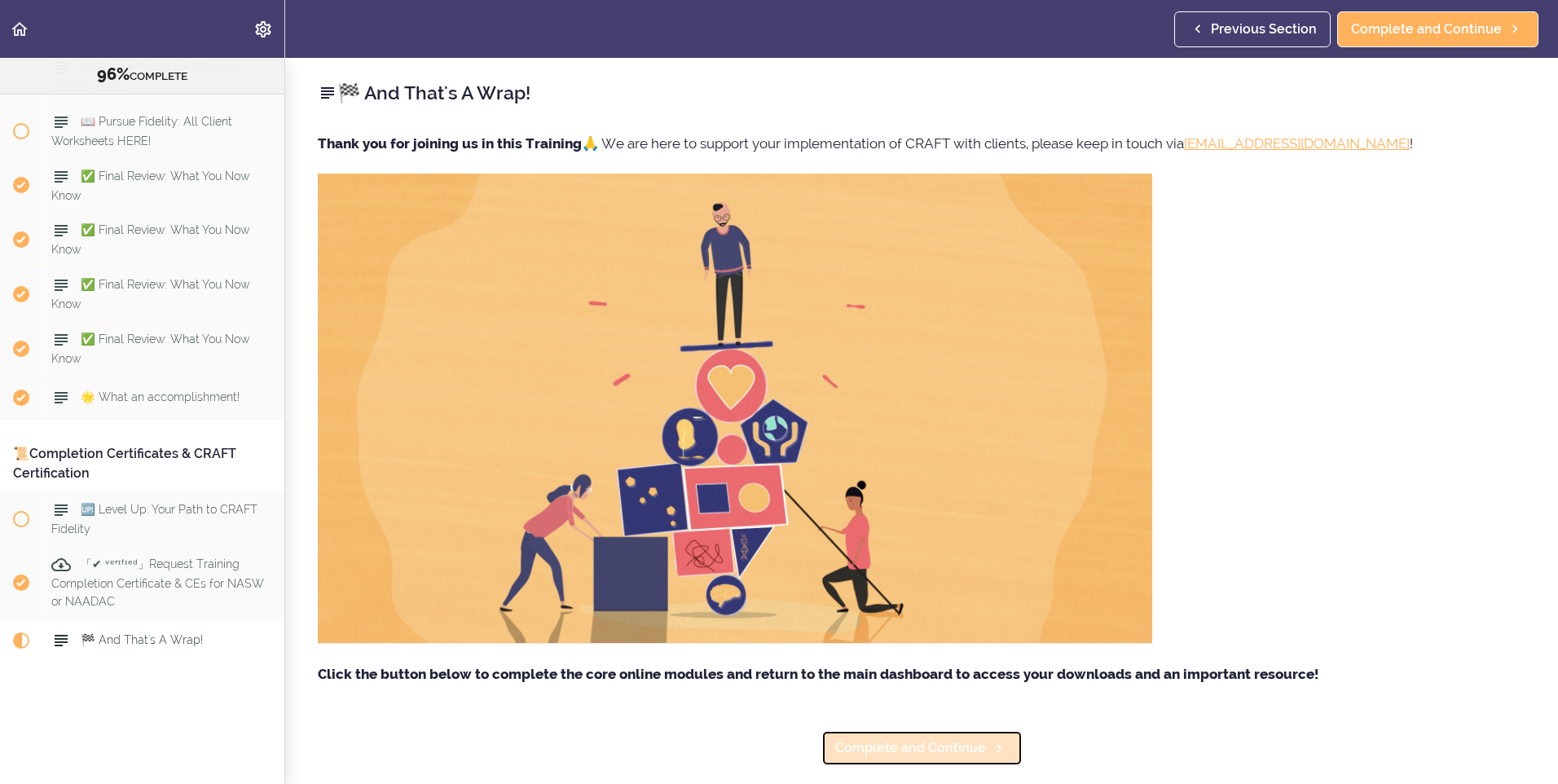
click at [956, 758] on span "Complete and Continue" at bounding box center [909, 748] width 150 height 20
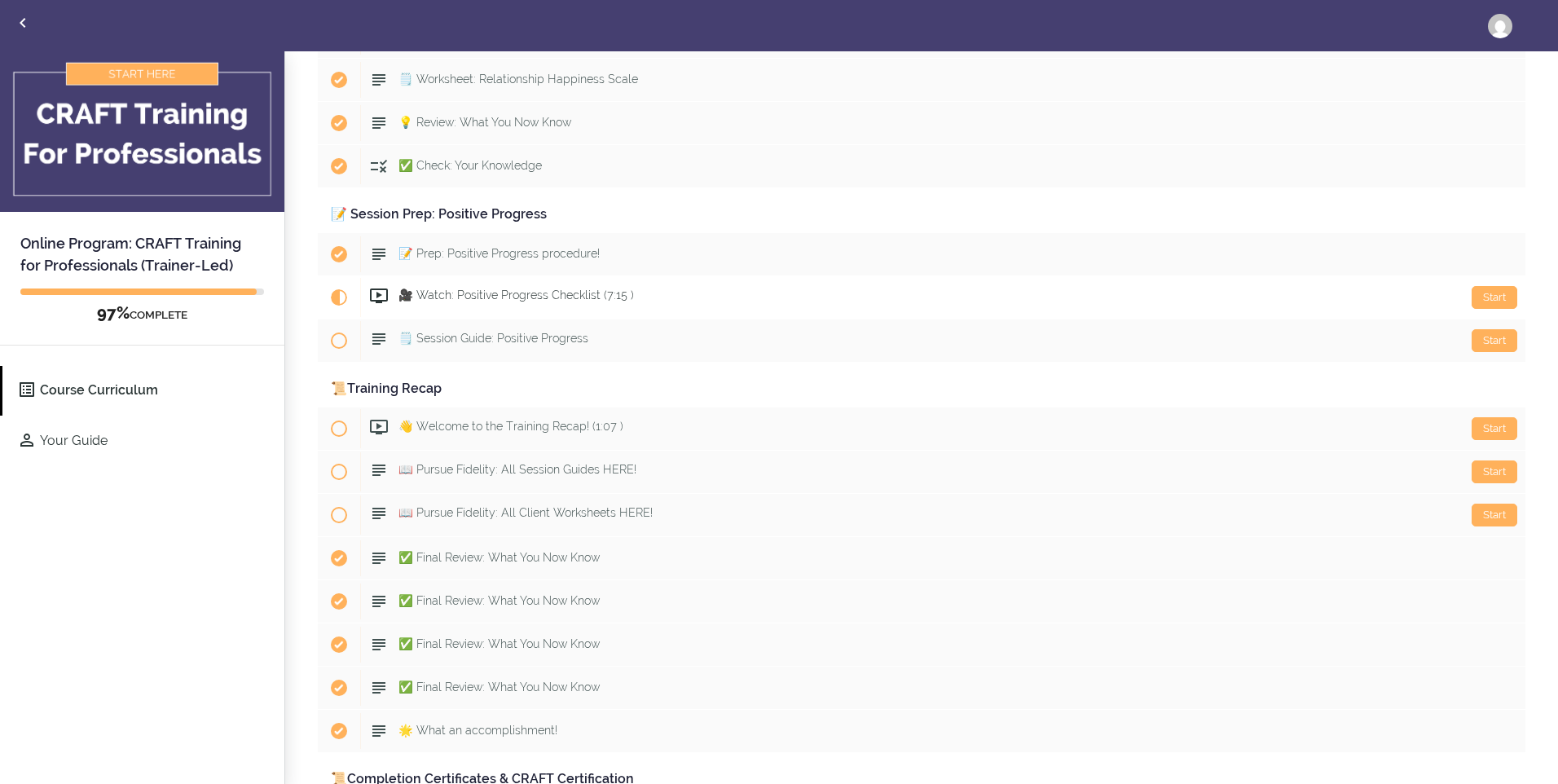
scroll to position [8731, 0]
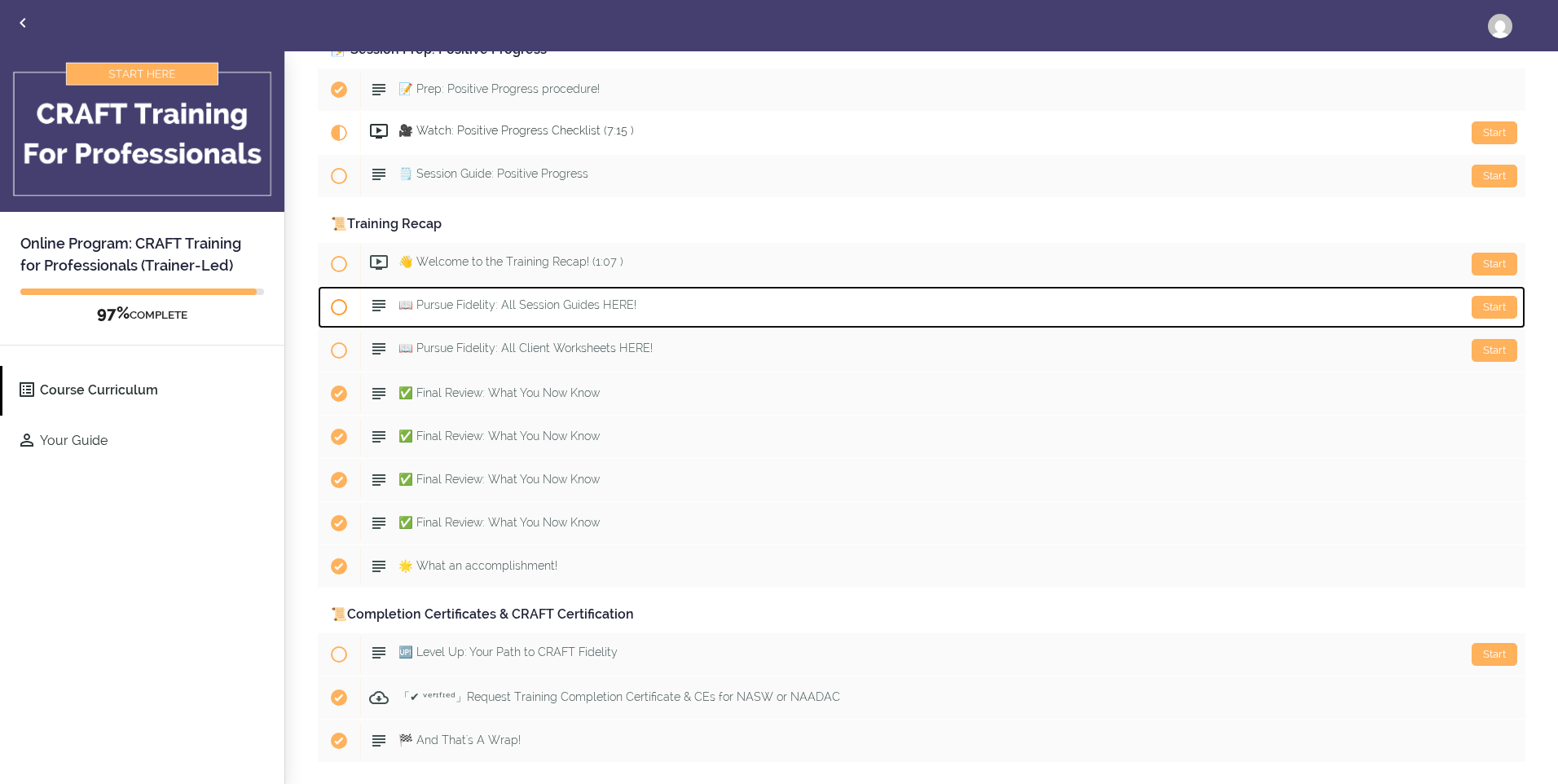
click at [632, 300] on span "📖 Pursue Fidelity: All Session Guides HERE!" at bounding box center [517, 305] width 238 height 13
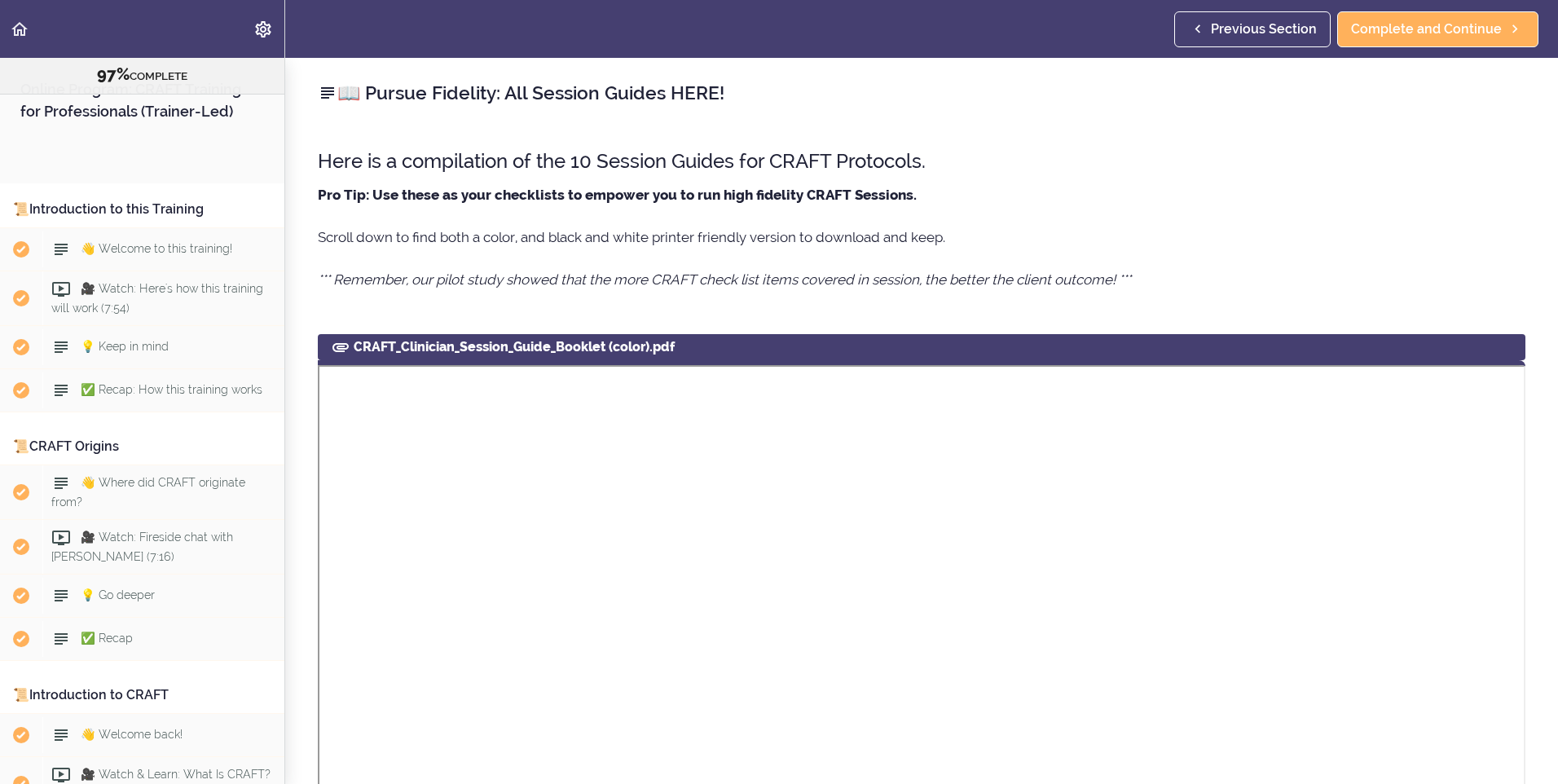
scroll to position [10733, 0]
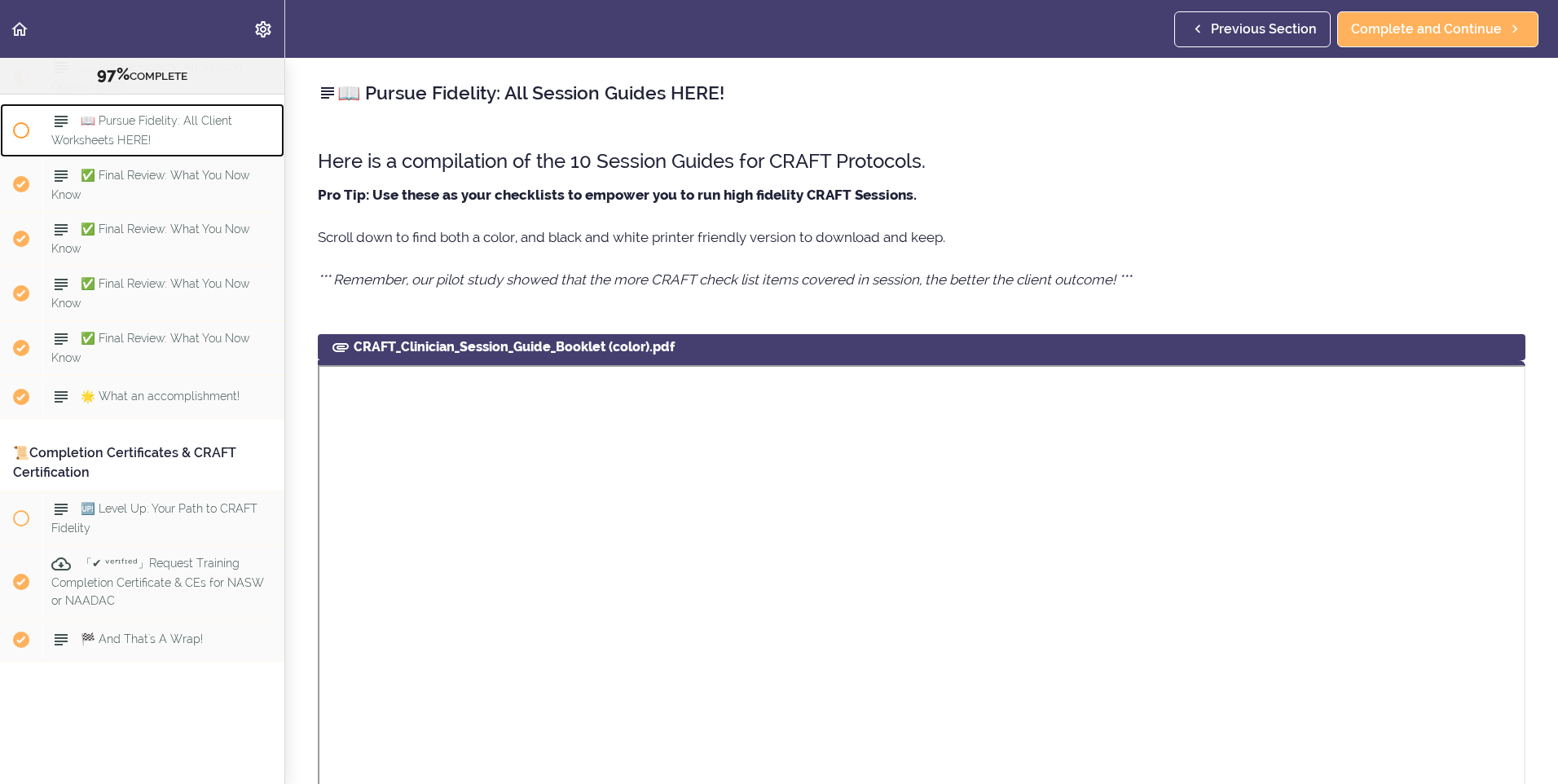
click at [136, 146] on span "📖 Pursue Fidelity: All Client Worksheets HERE!" at bounding box center [142, 130] width 181 height 32
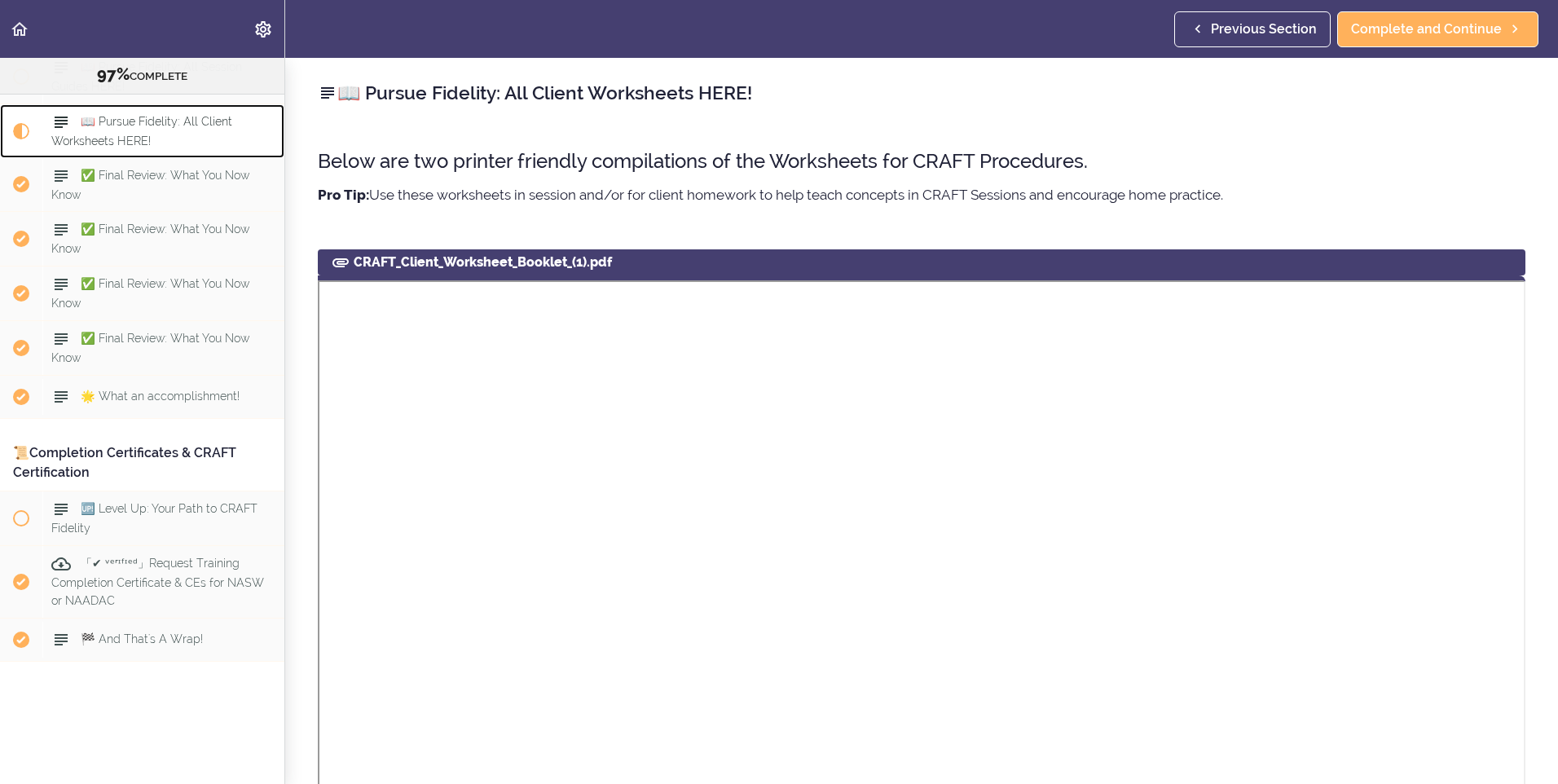
scroll to position [10604, 0]
click at [152, 92] on span "📖 Pursue Fidelity: All Session Guides HERE!" at bounding box center [147, 77] width 191 height 32
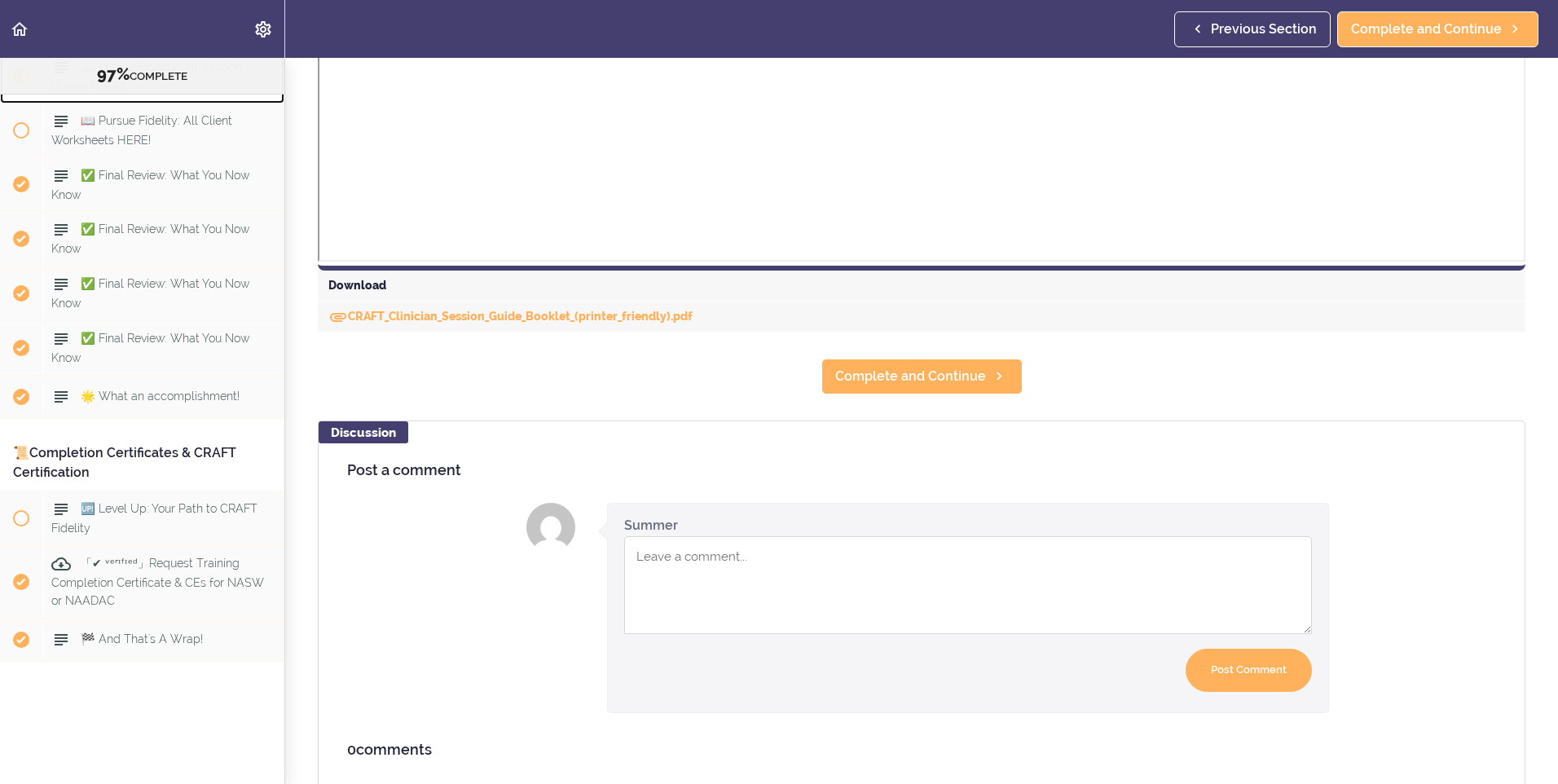
scroll to position [1764, 0]
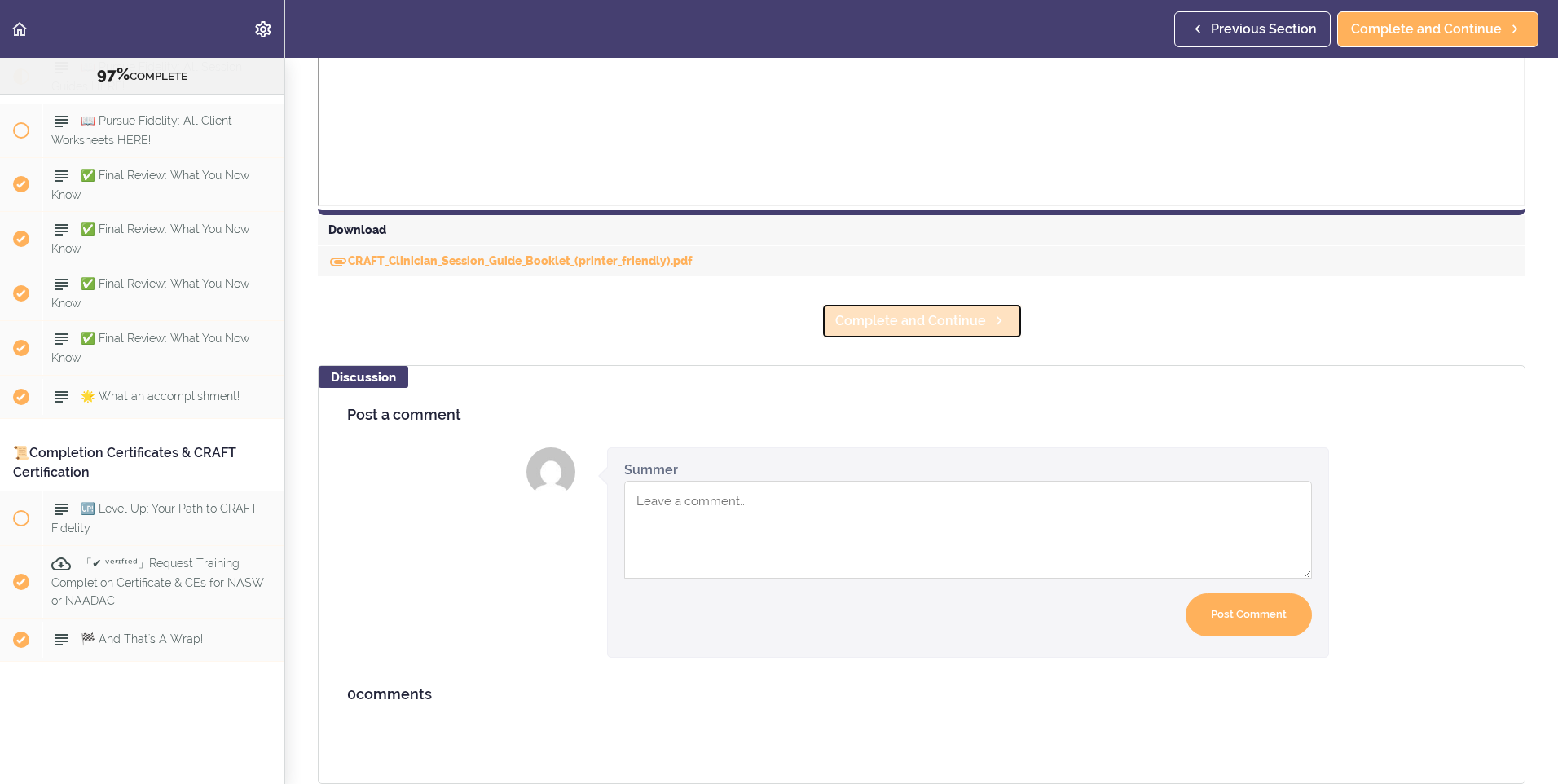
click at [896, 315] on span "Complete and Continue" at bounding box center [909, 321] width 150 height 20
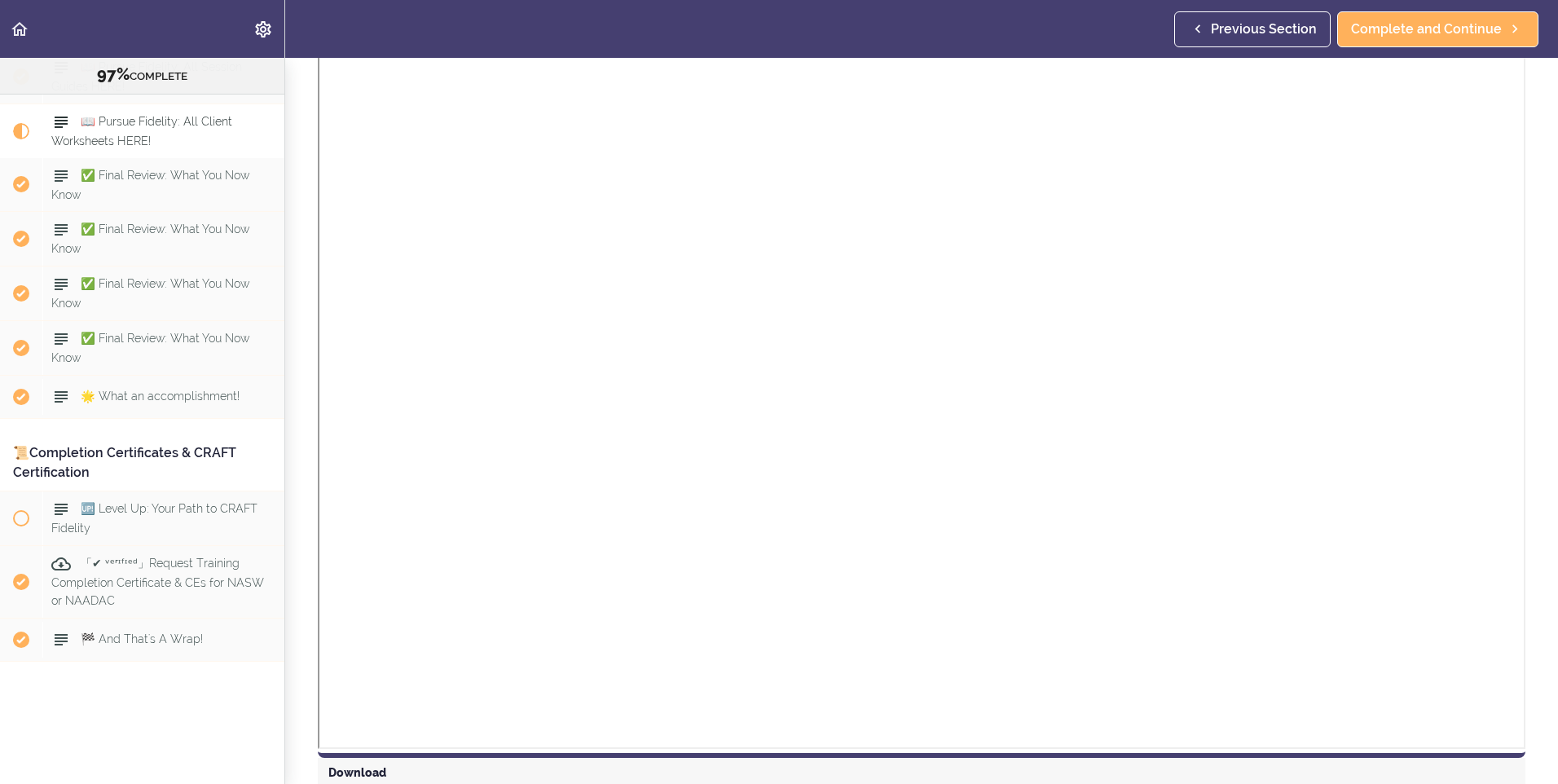
scroll to position [1234, 0]
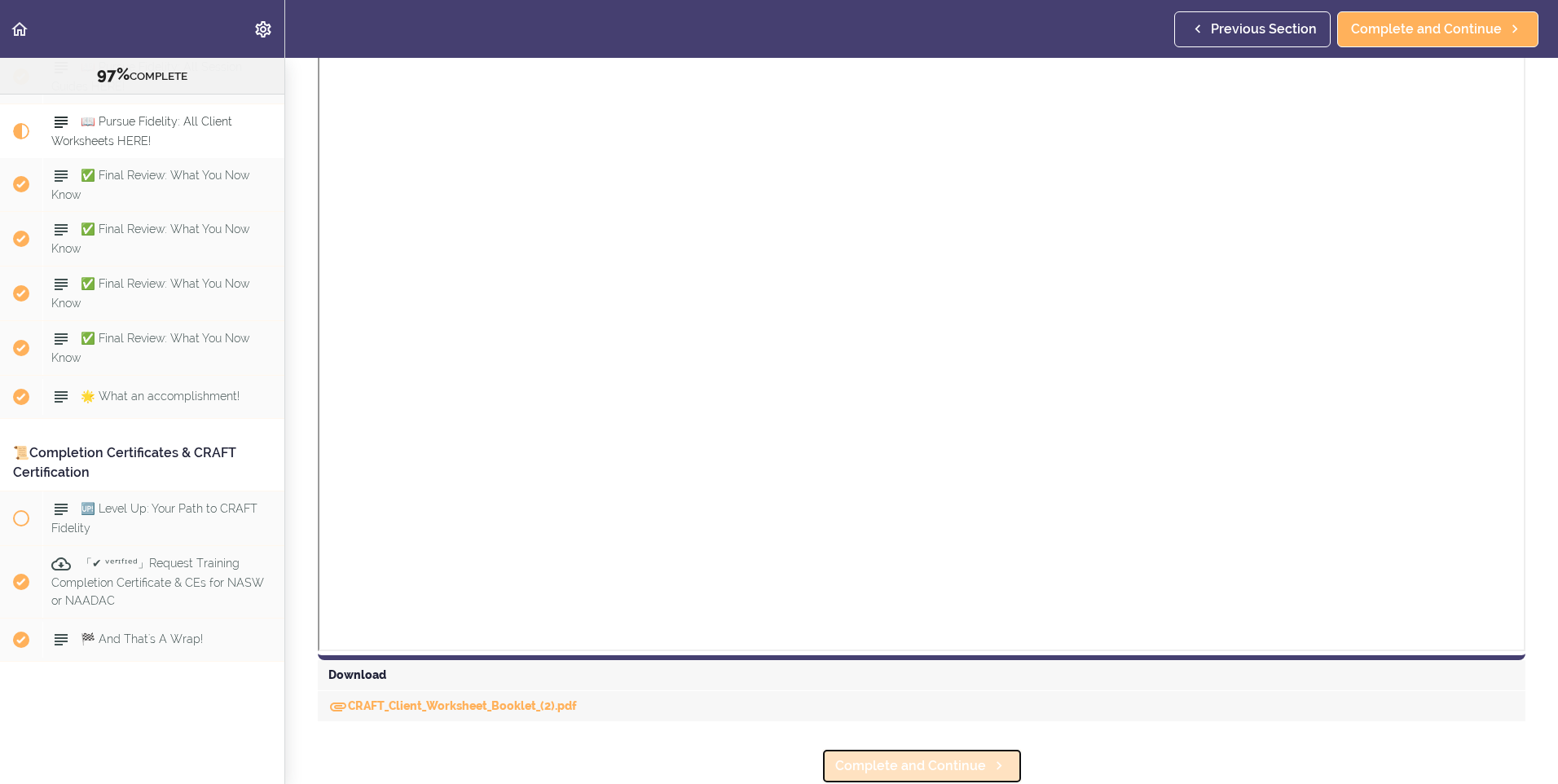
click at [911, 748] on link "Complete and Continue" at bounding box center [922, 765] width 201 height 36
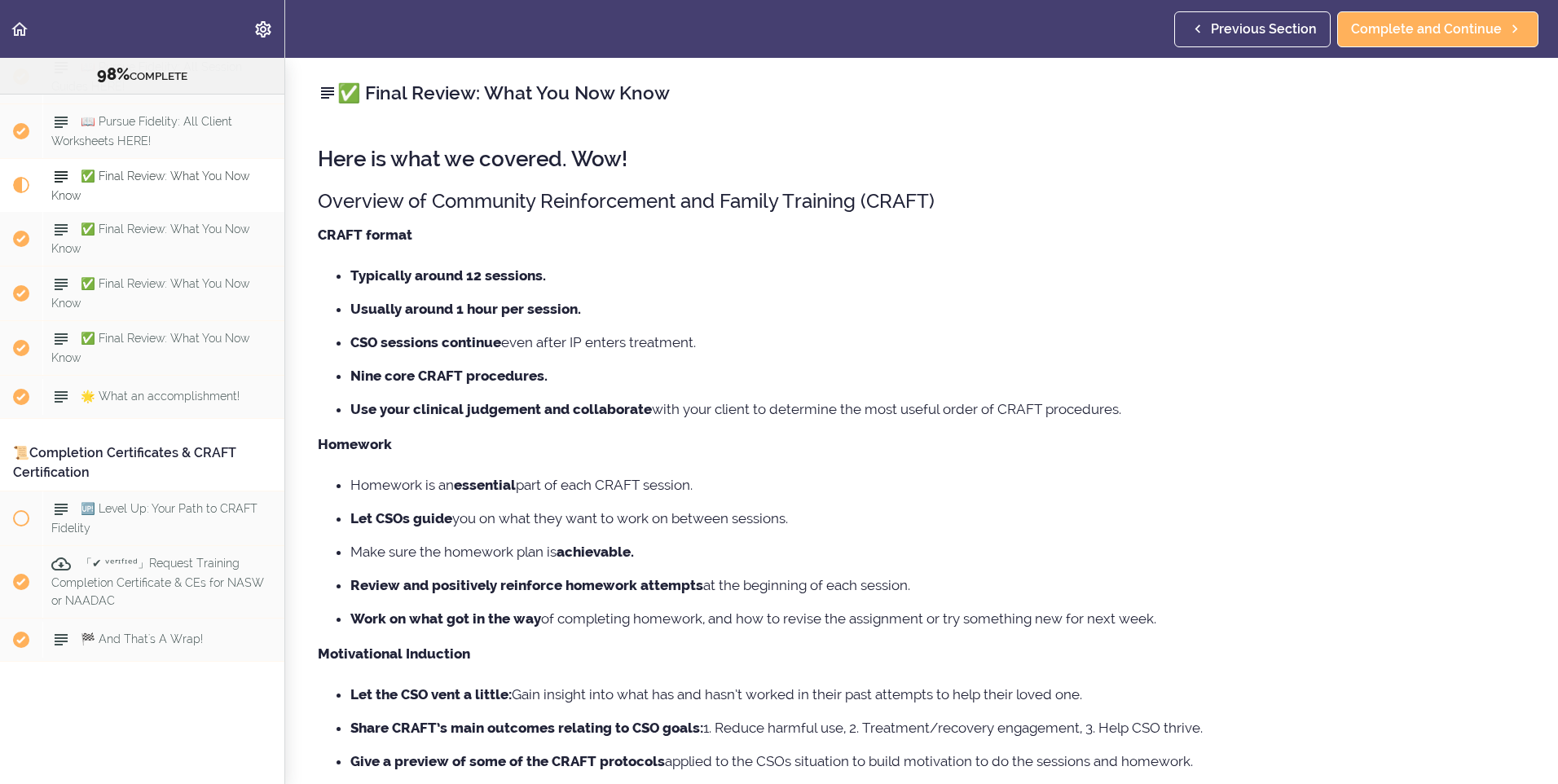
scroll to position [150, 0]
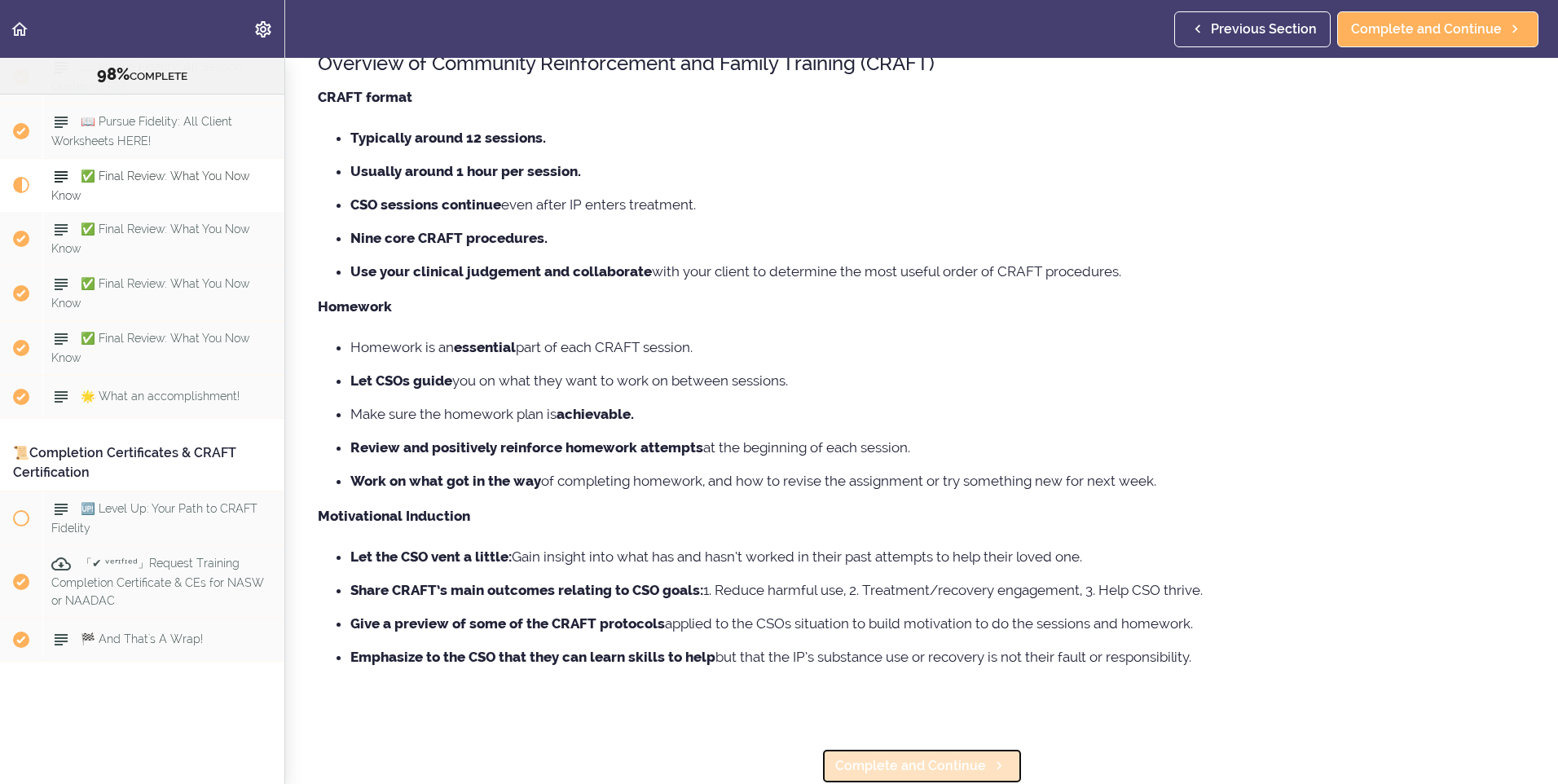
click at [911, 765] on link "Complete and Continue" at bounding box center [922, 765] width 201 height 36
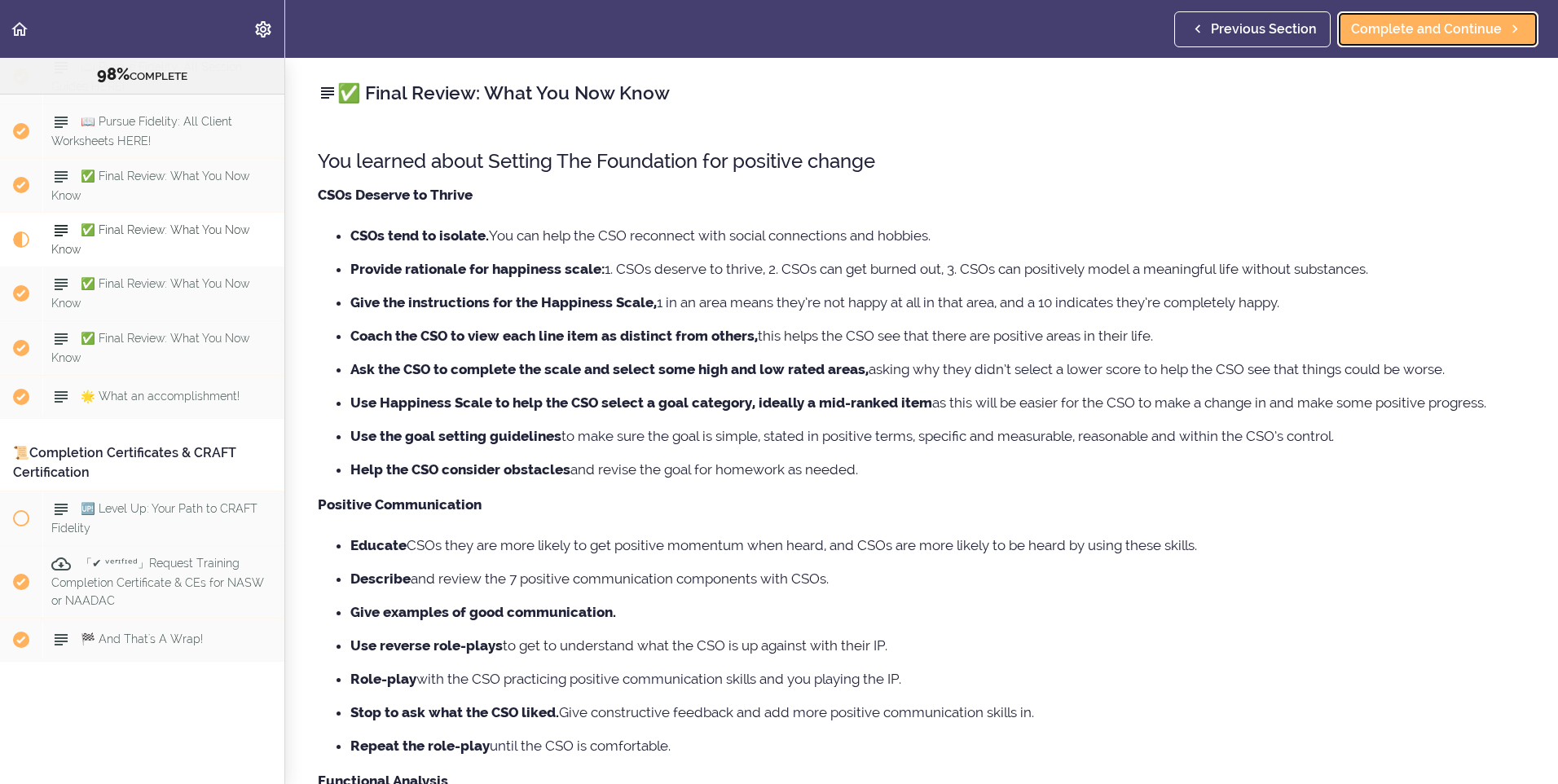
drag, startPoint x: 1506, startPoint y: 31, endPoint x: 1454, endPoint y: 54, distance: 56.9
click at [1506, 31] on icon at bounding box center [1514, 29] width 20 height 17
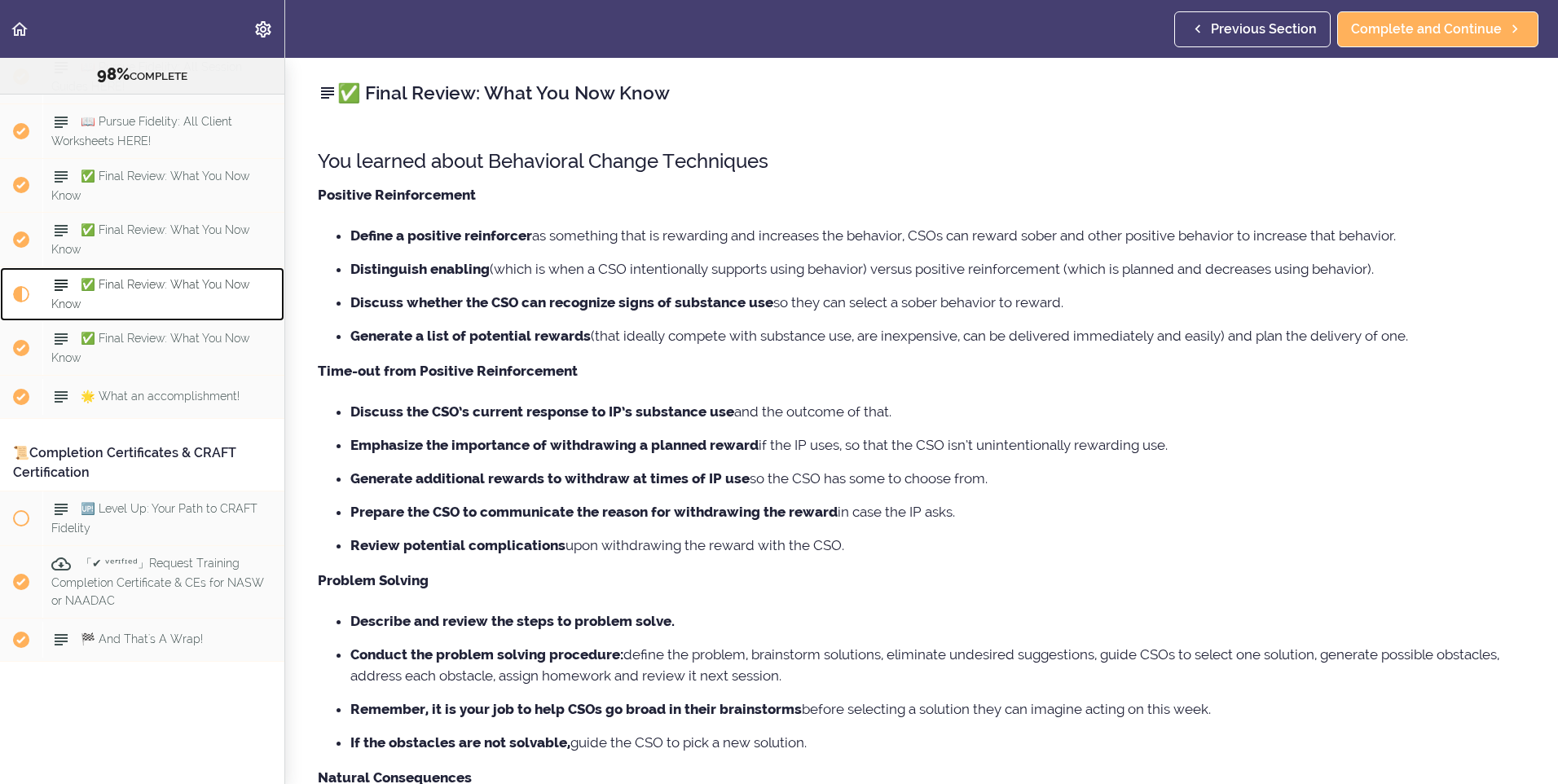
click at [159, 278] on span "✅ Final Review: What You Now Know" at bounding box center [150, 294] width 198 height 32
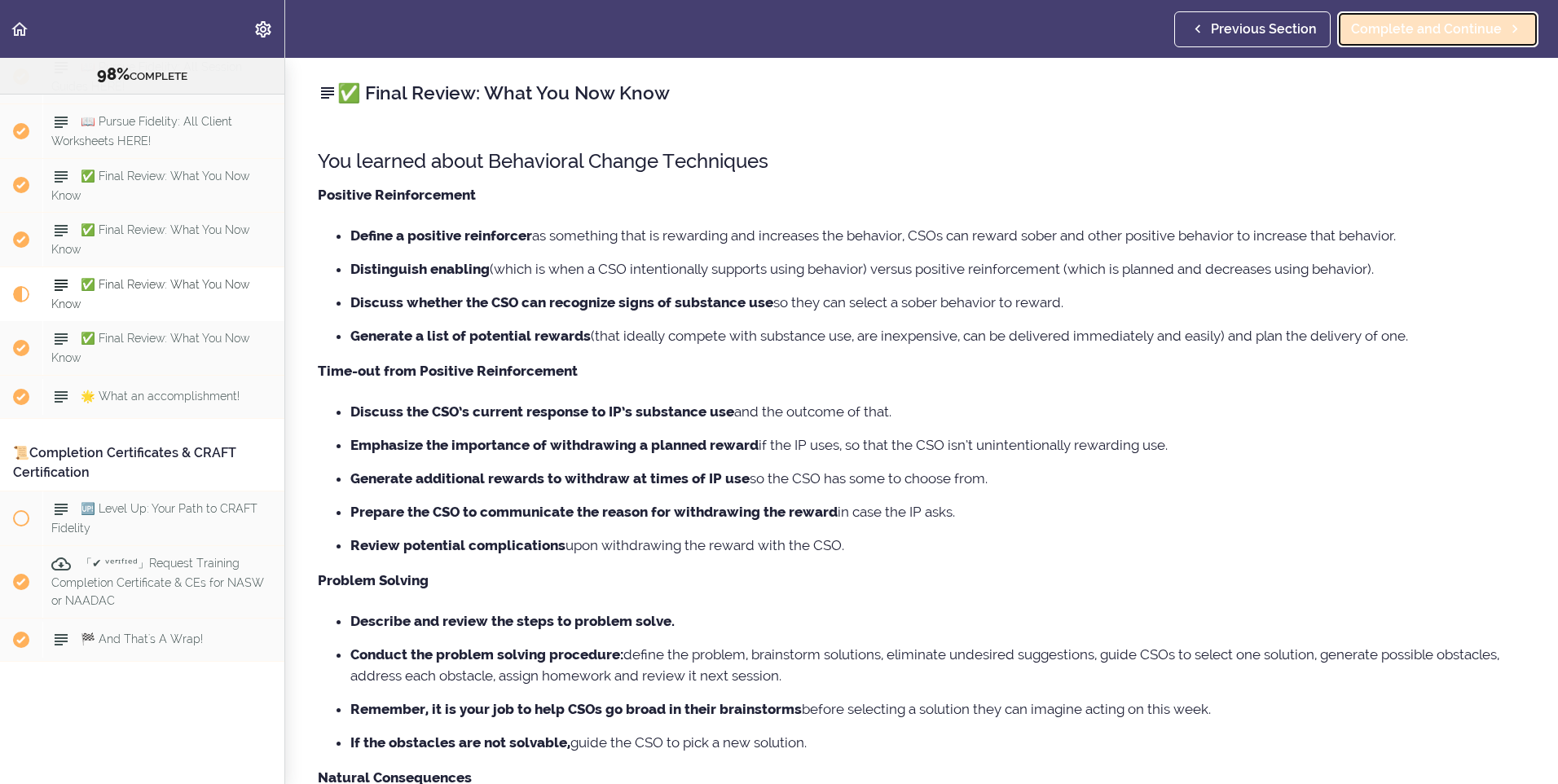
click at [1451, 32] on span "Complete and Continue" at bounding box center [1425, 29] width 150 height 20
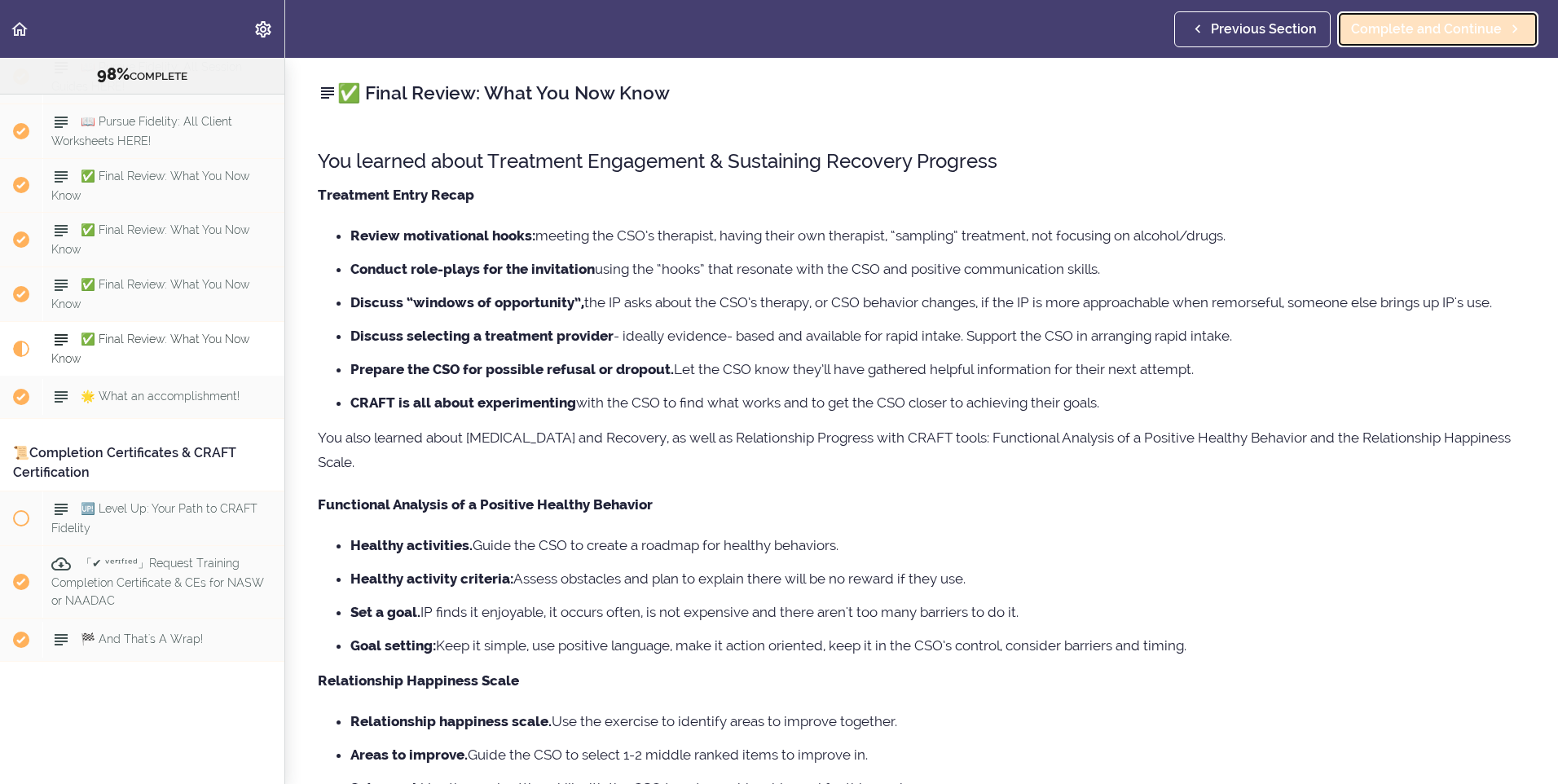
click at [1412, 32] on span "Complete and Continue" at bounding box center [1425, 29] width 150 height 20
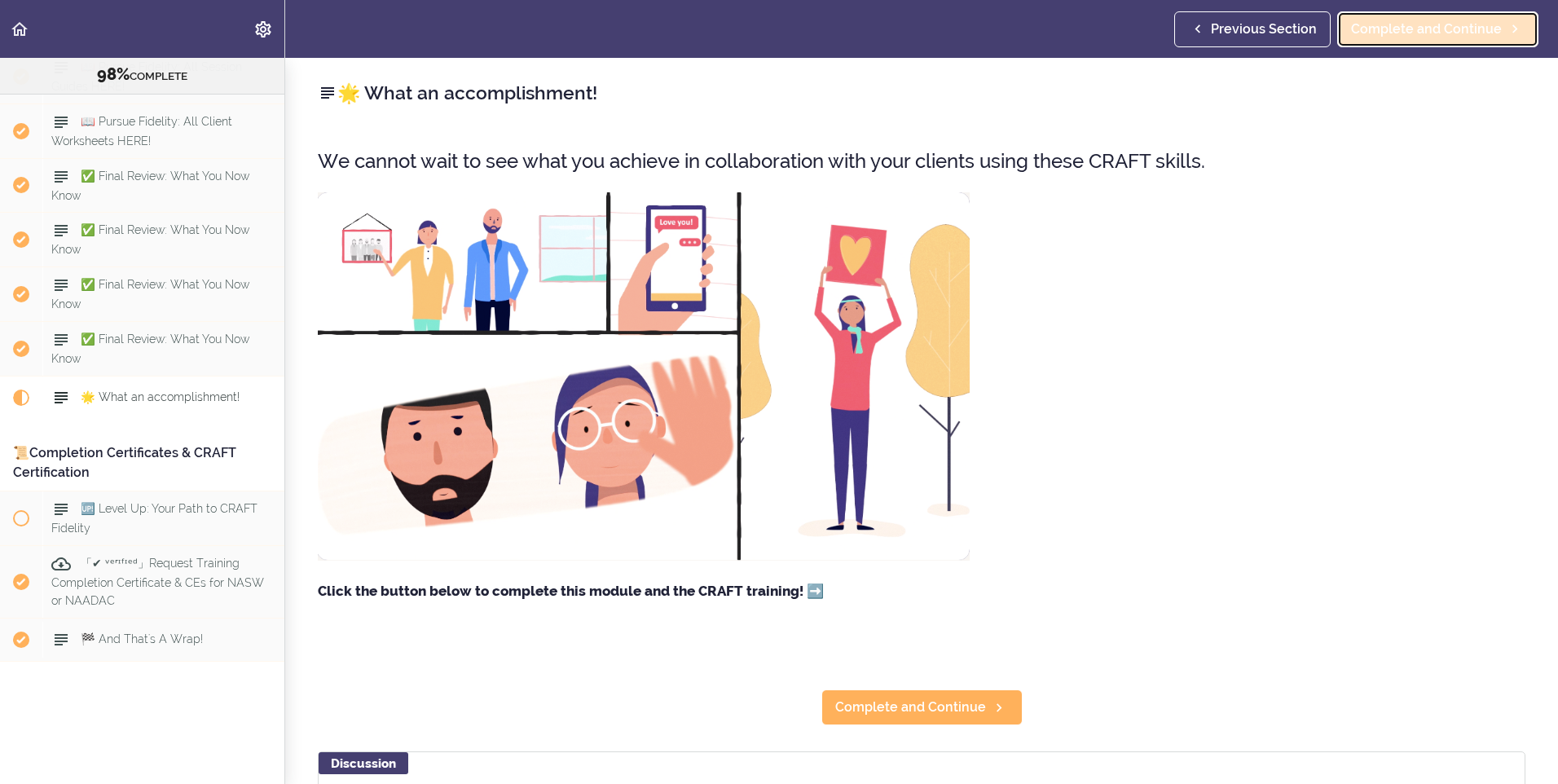
click at [1442, 20] on span "Complete and Continue" at bounding box center [1425, 29] width 150 height 20
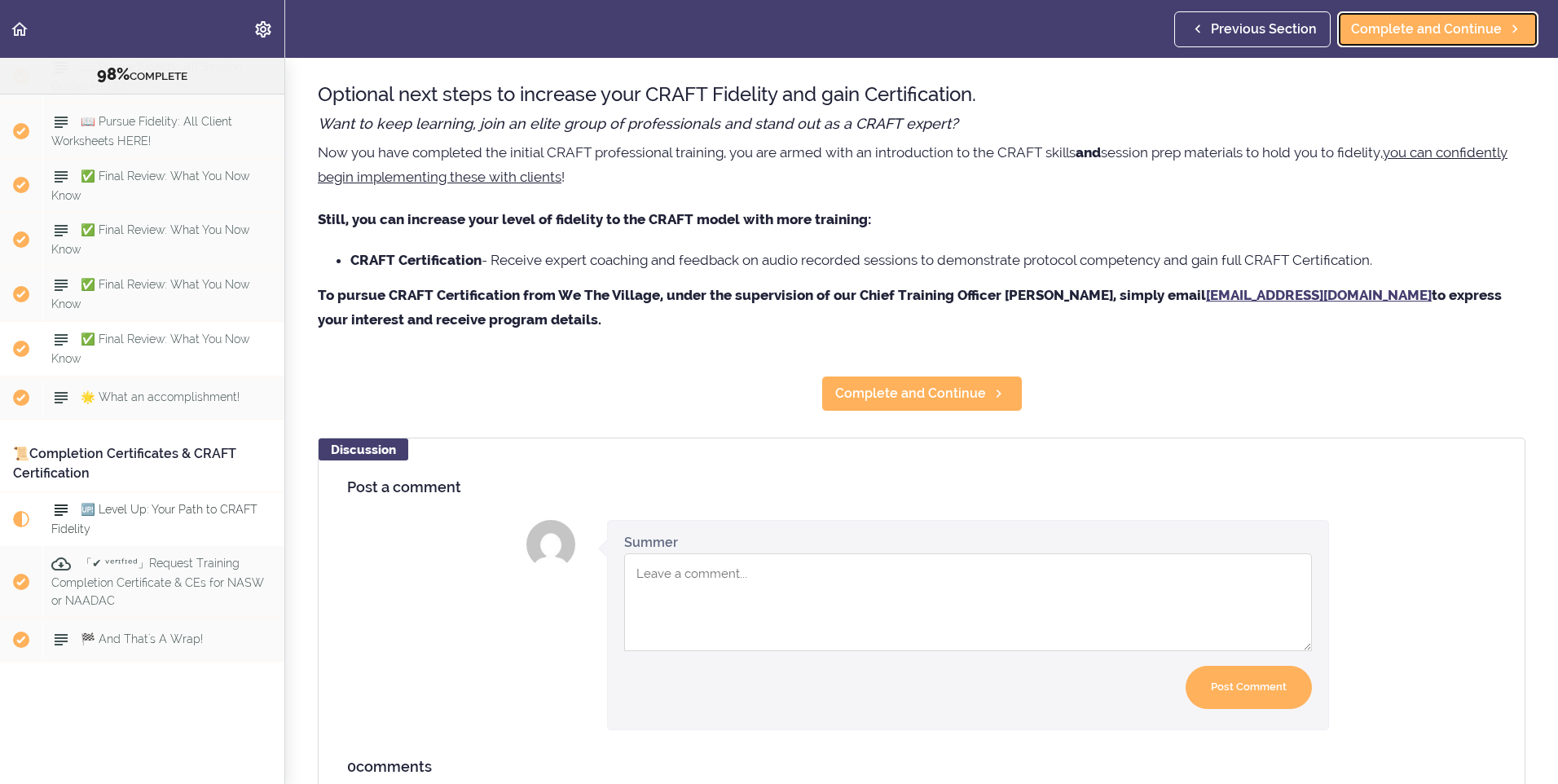
scroll to position [152, 0]
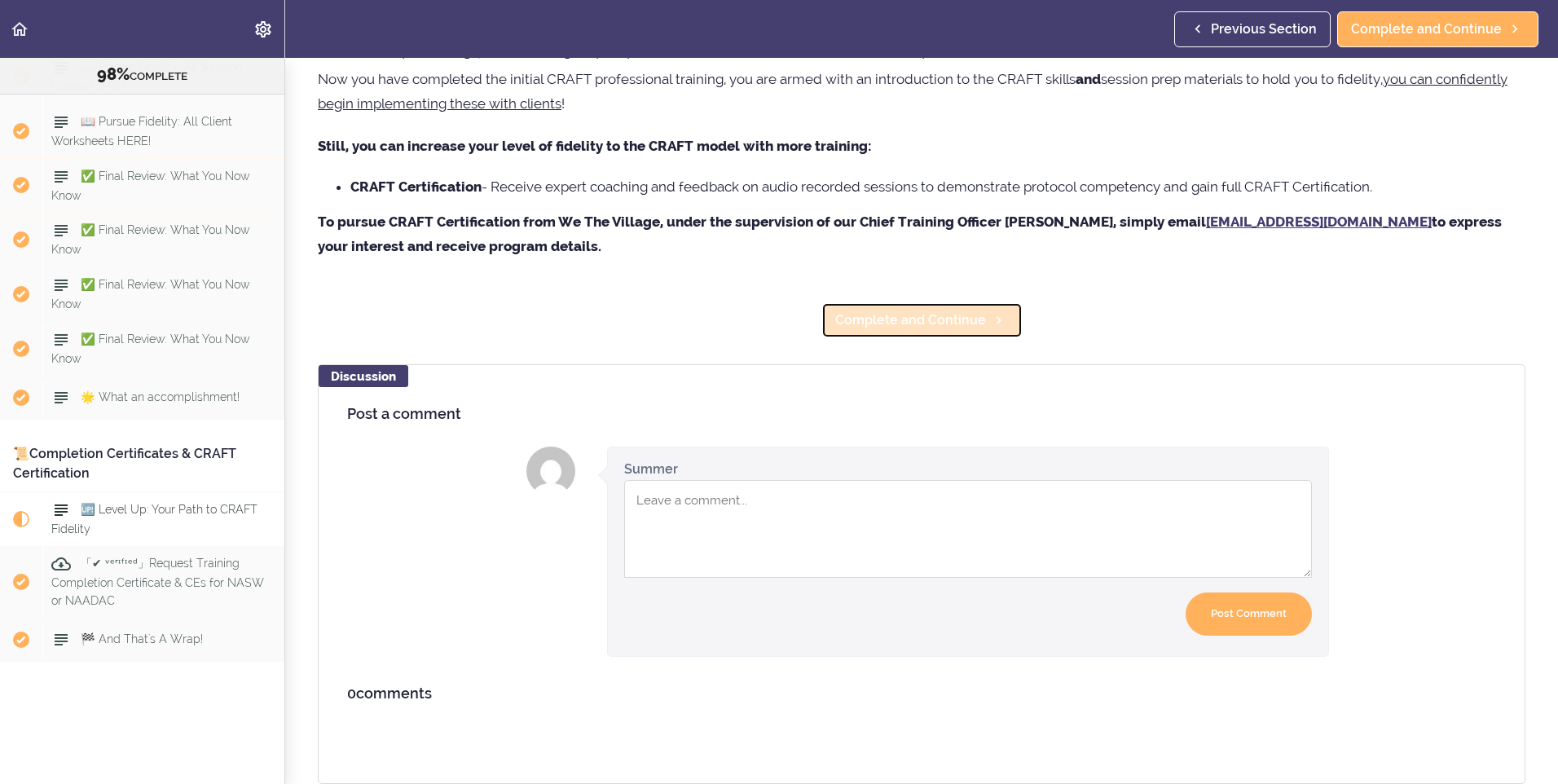
click at [924, 310] on span "Complete and Continue" at bounding box center [909, 320] width 150 height 20
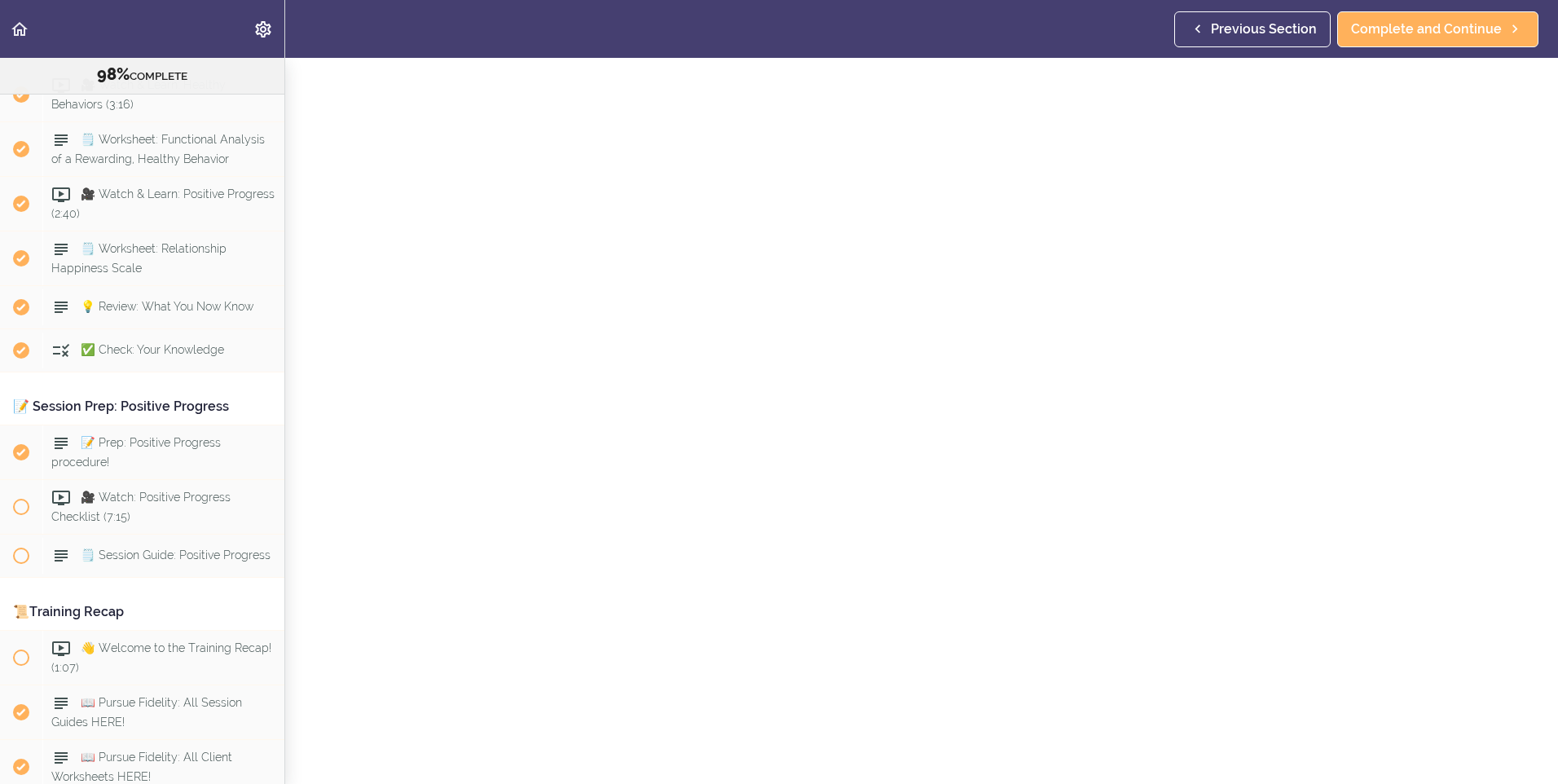
scroll to position [10143, 0]
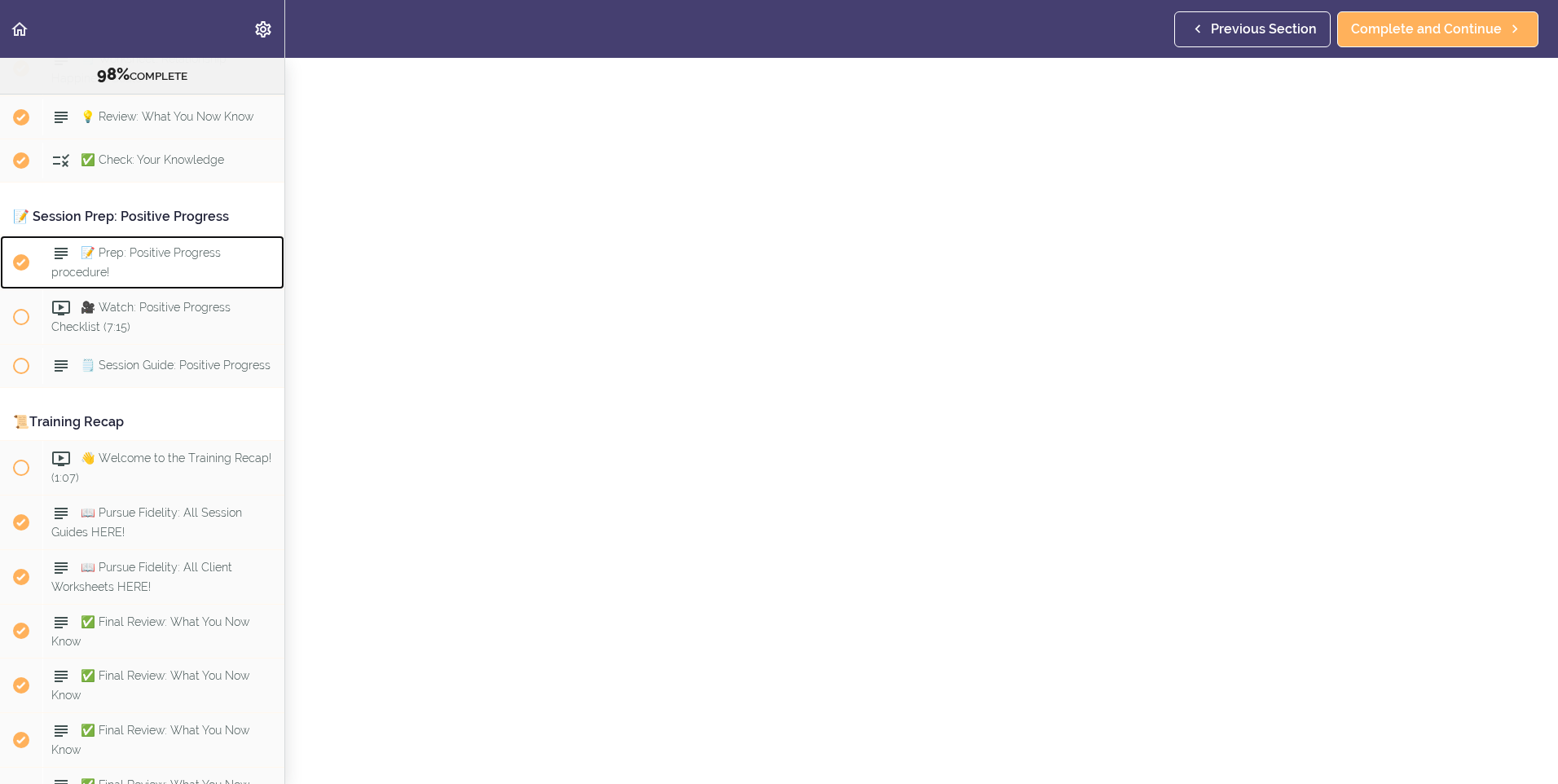
click at [152, 289] on div "📝 Prep: Positive Progress procedure!" at bounding box center [163, 263] width 242 height 54
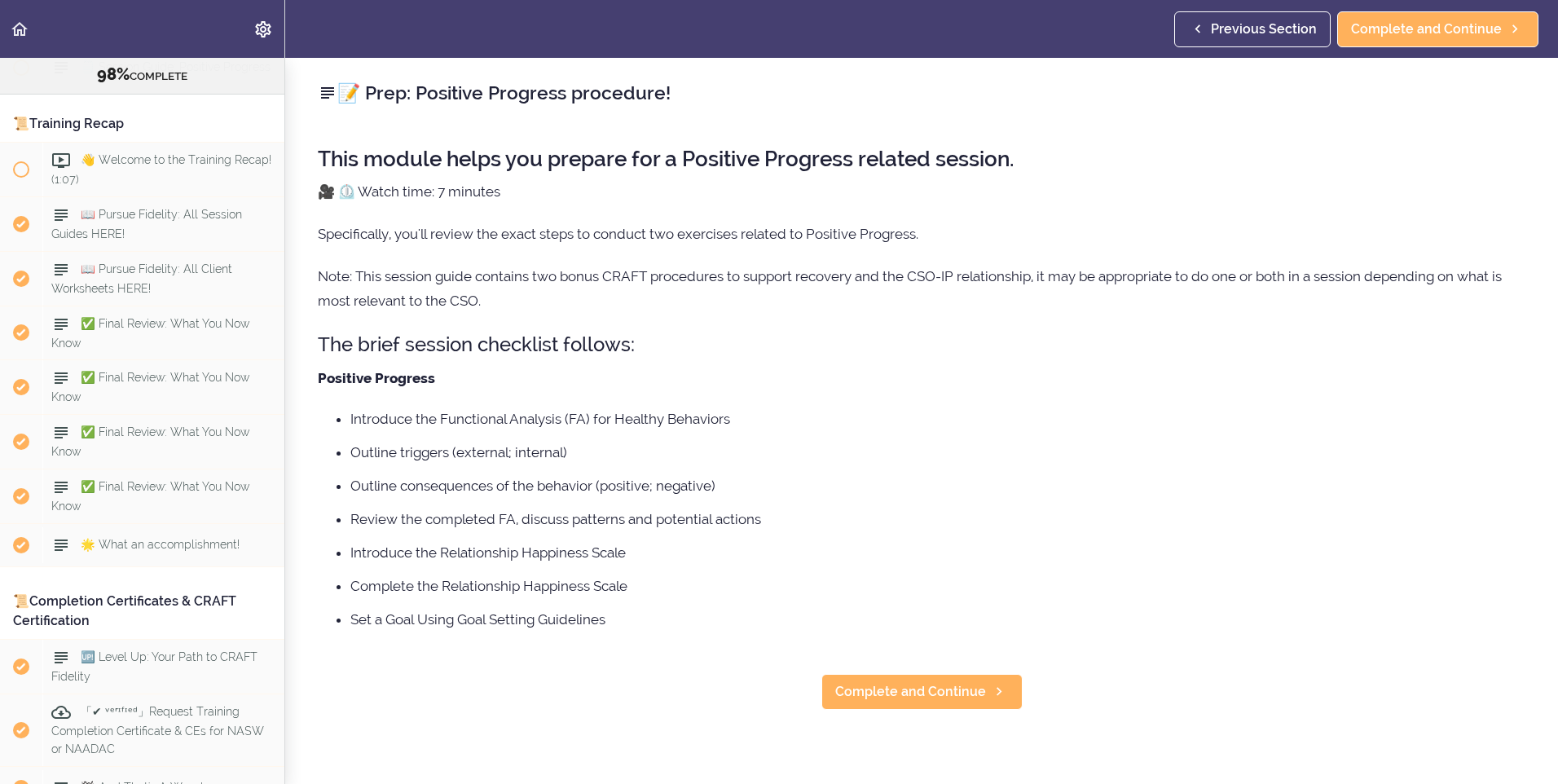
scroll to position [10442, 0]
click at [130, 33] on span "🎥 Watch: Positive Progress Checklist (7:15)" at bounding box center [141, 17] width 179 height 32
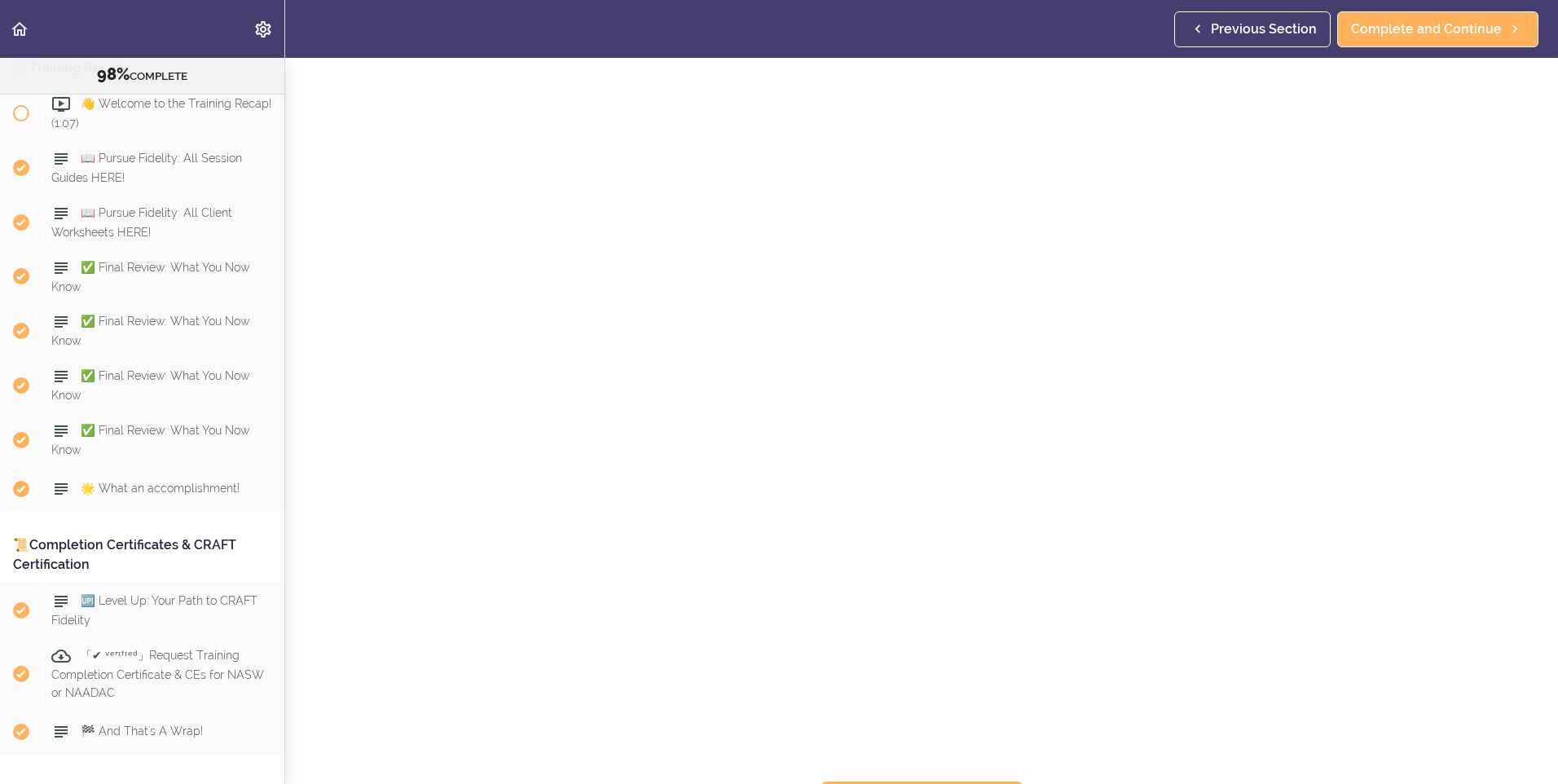
scroll to position [81, 0]
click at [1427, 27] on span "Complete and Continue" at bounding box center [1425, 29] width 150 height 20
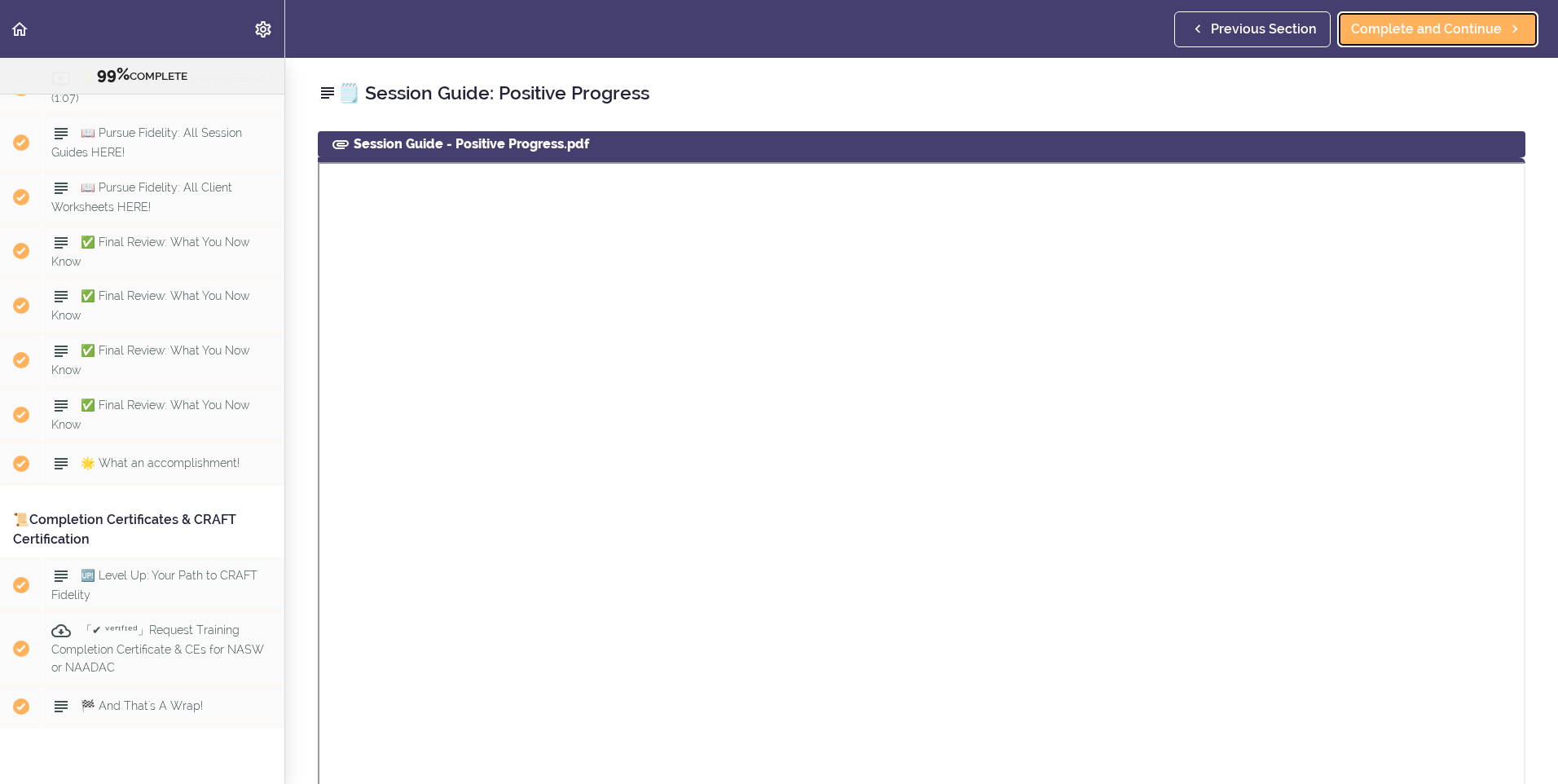
scroll to position [10551, 0]
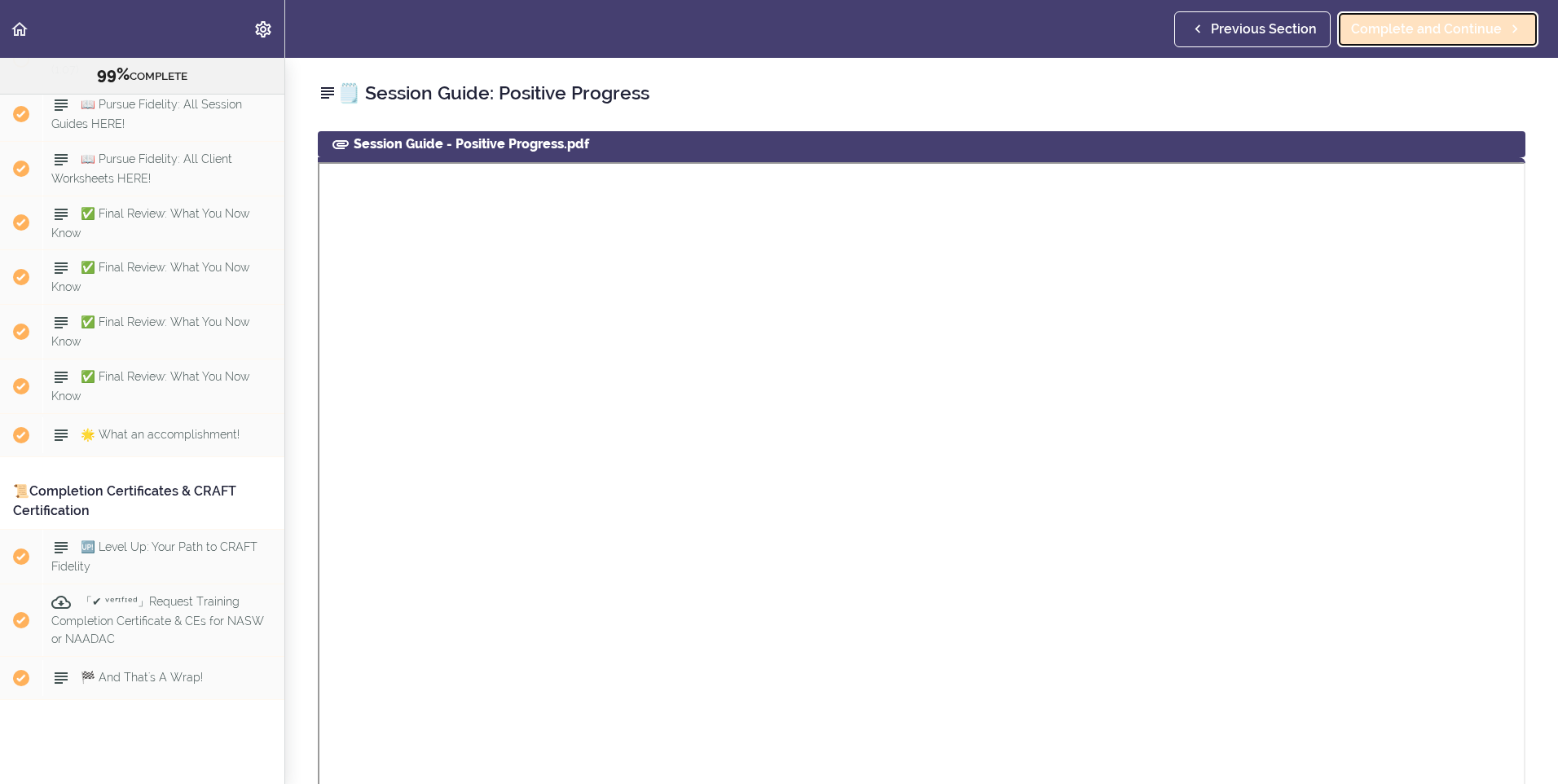
click at [1427, 18] on link "Complete and Continue" at bounding box center [1437, 29] width 201 height 36
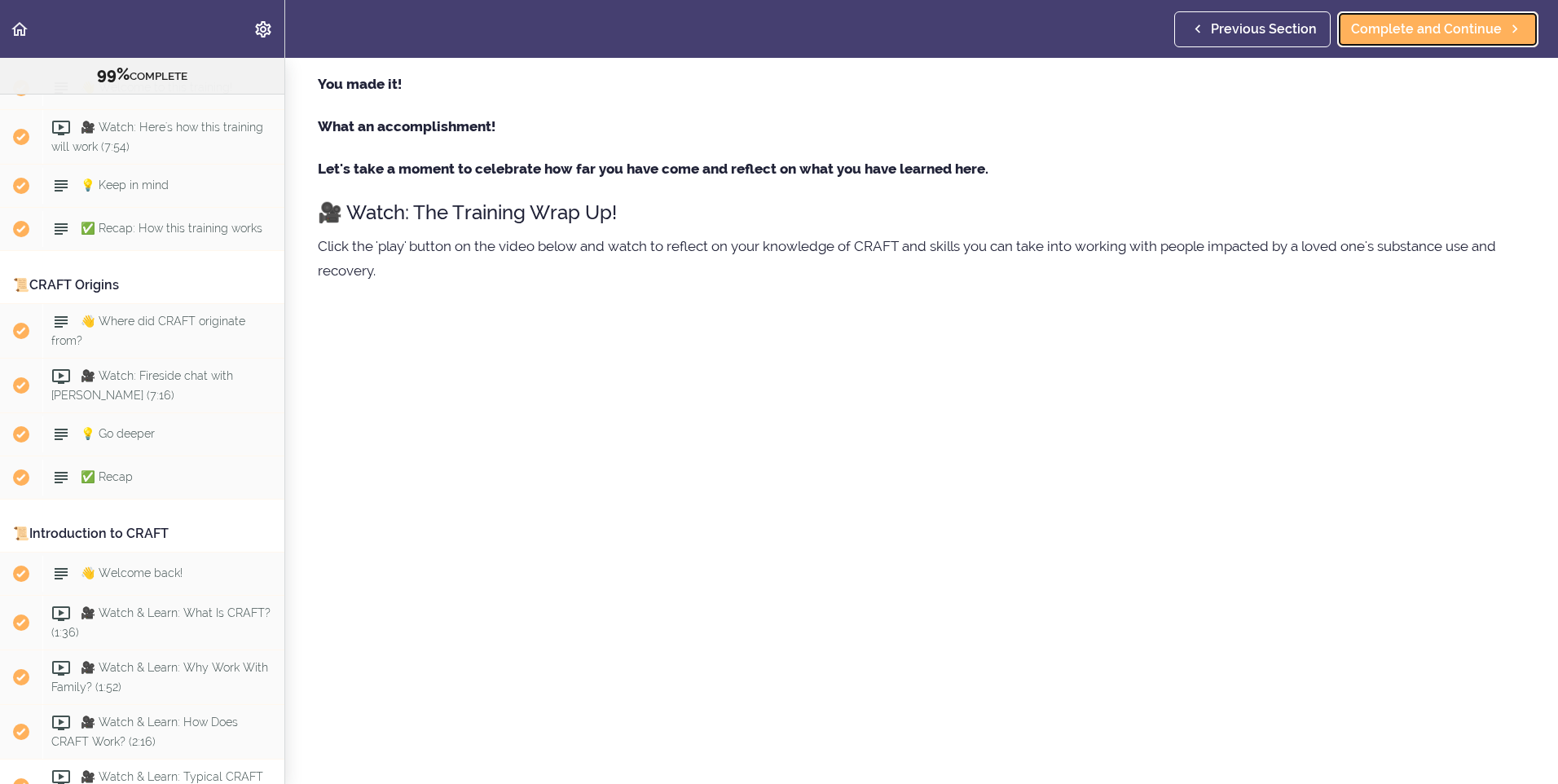
scroll to position [43, 0]
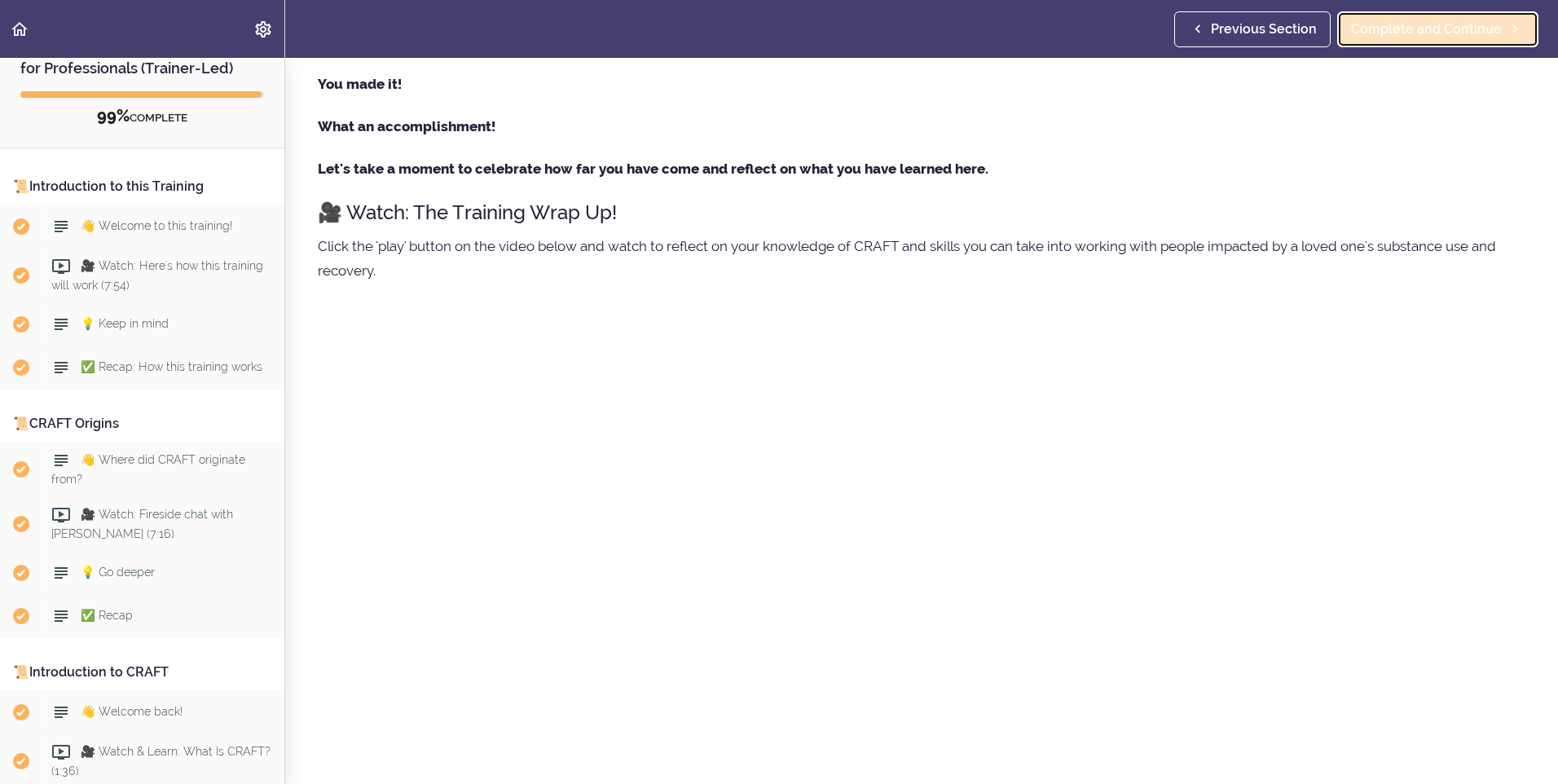
click at [1508, 30] on icon at bounding box center [1514, 29] width 20 height 17
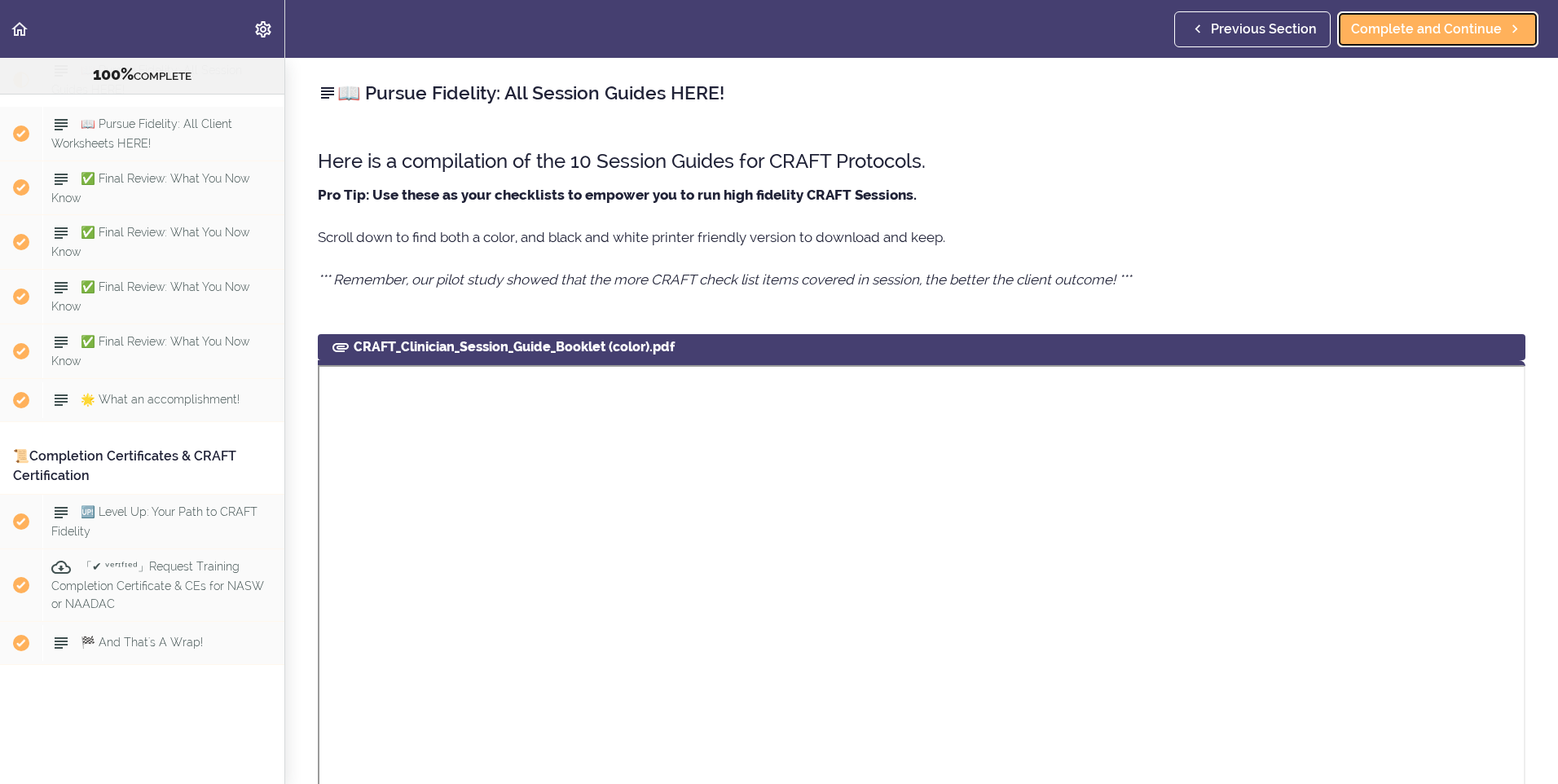
scroll to position [10733, 0]
